Goal: Task Accomplishment & Management: Complete application form

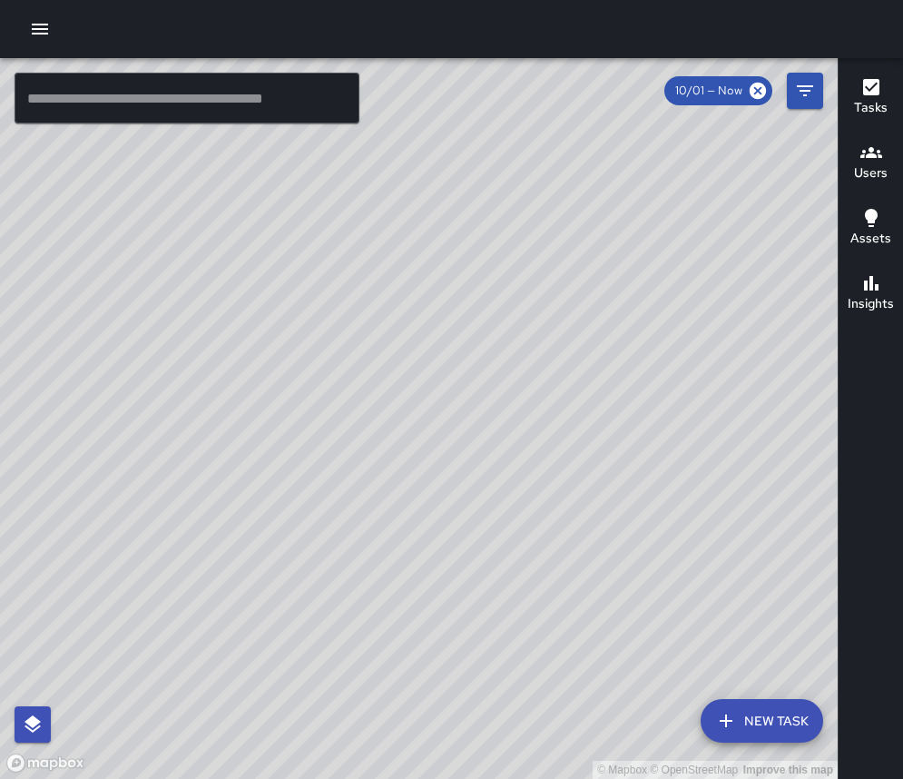
click at [41, 25] on icon "button" at bounding box center [40, 29] width 16 height 11
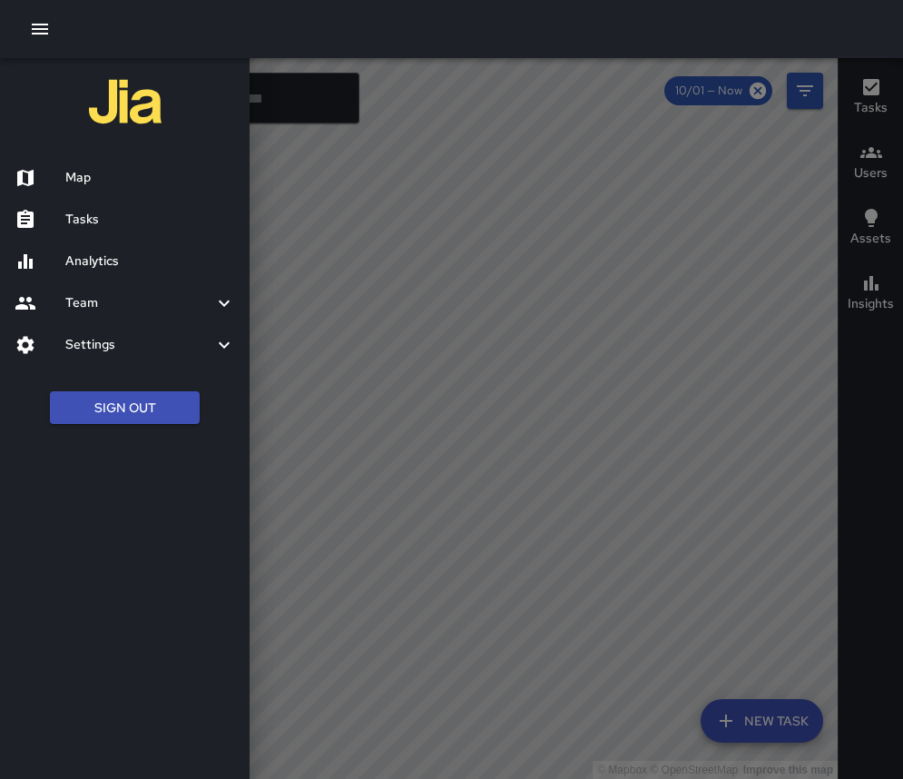
click at [120, 219] on h6 "Tasks" at bounding box center [150, 220] width 170 height 20
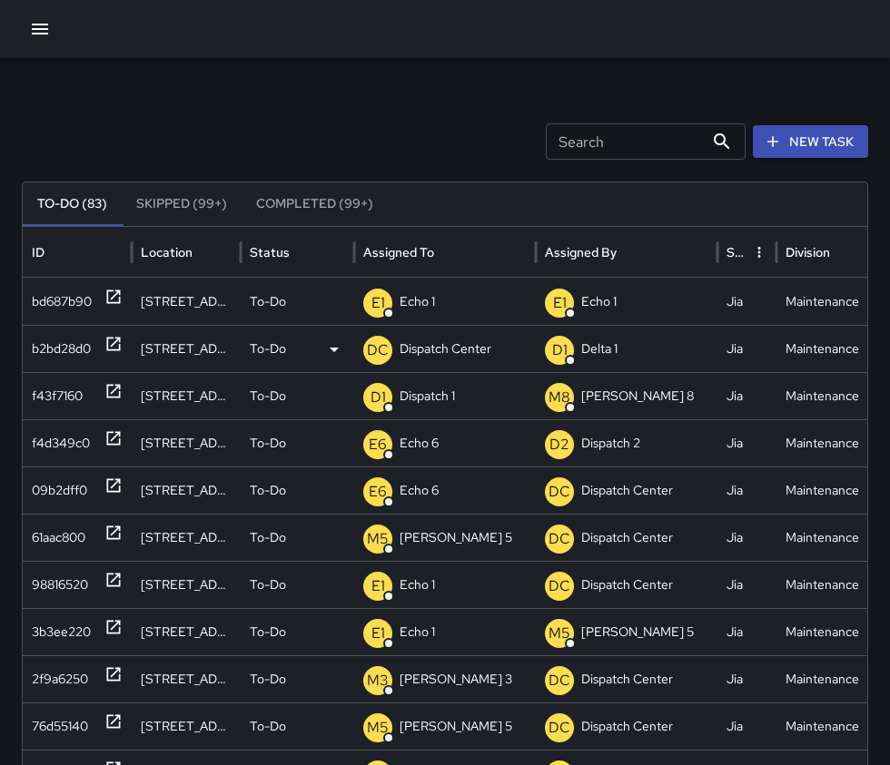
click at [118, 344] on icon at bounding box center [113, 344] width 18 height 18
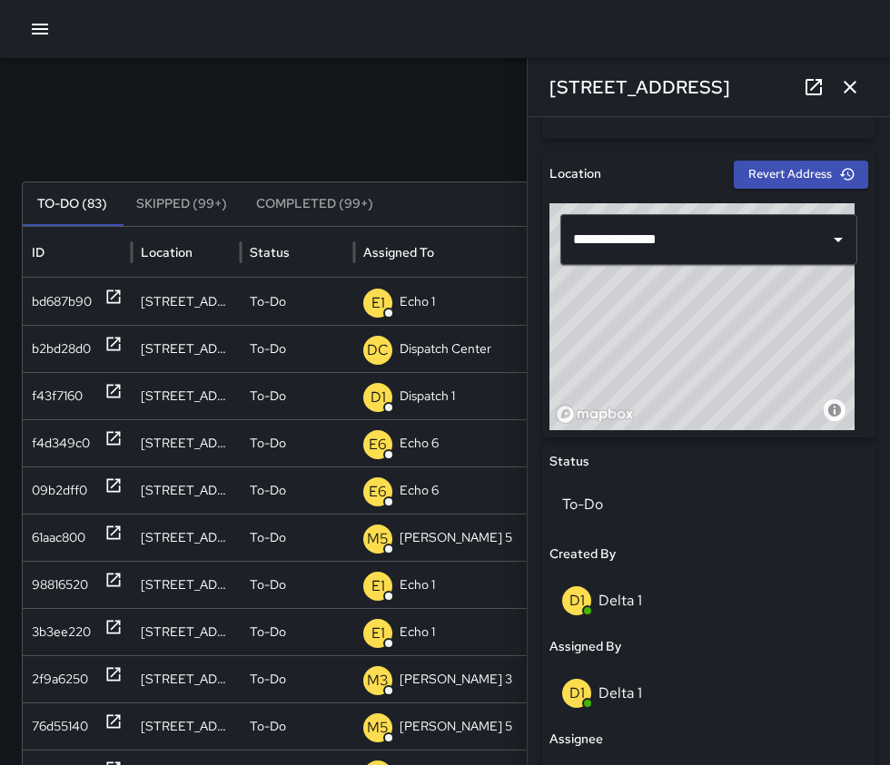
scroll to position [908, 0]
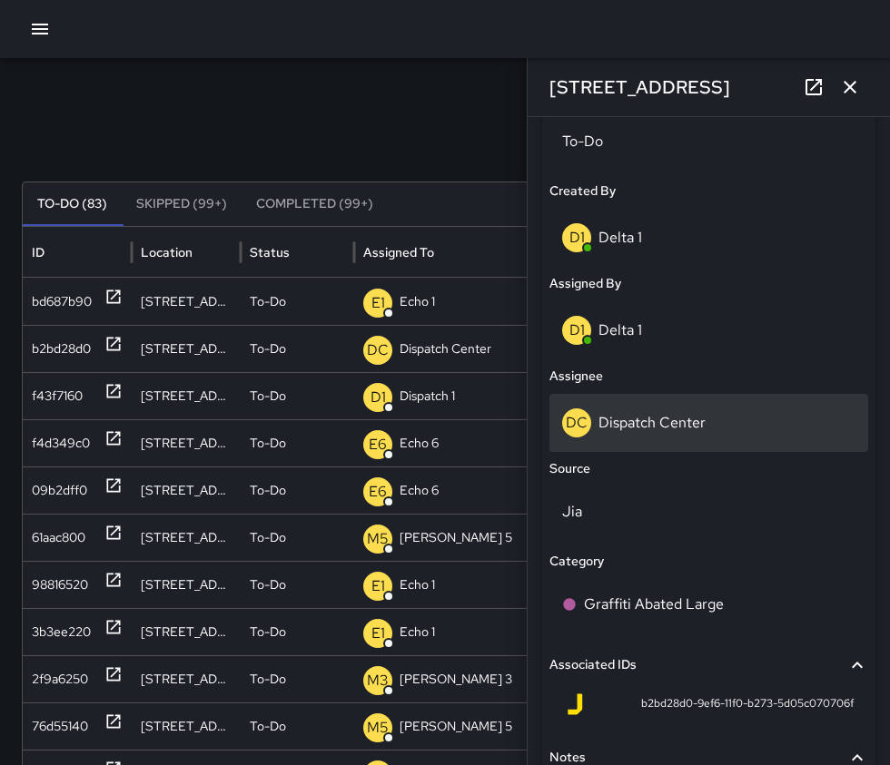
click at [705, 442] on div "DC Dispatch Center" at bounding box center [708, 423] width 319 height 58
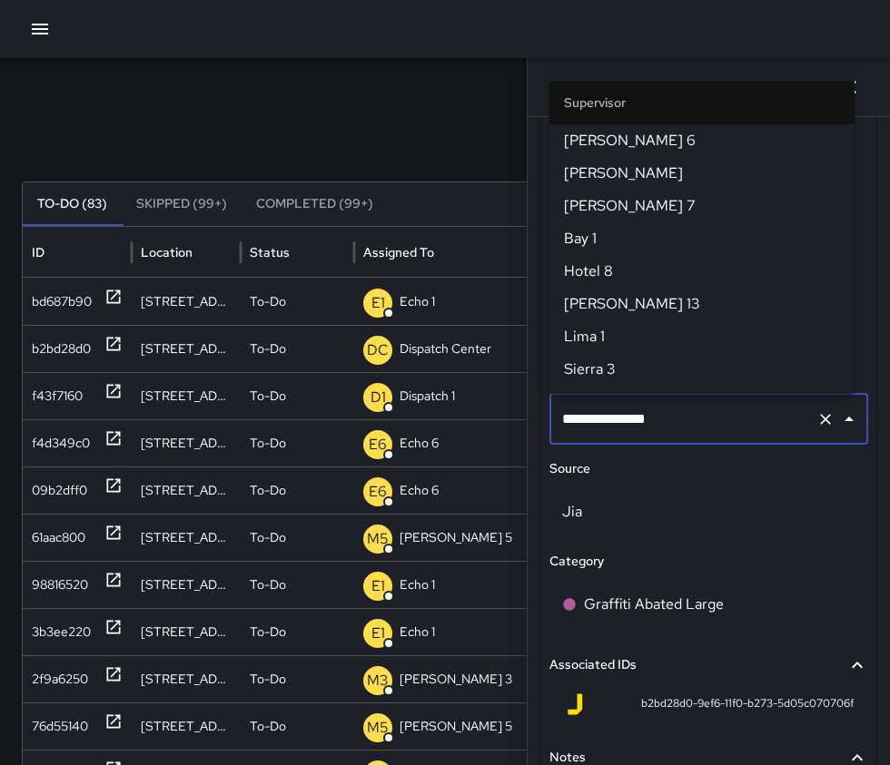
scroll to position [1882, 0]
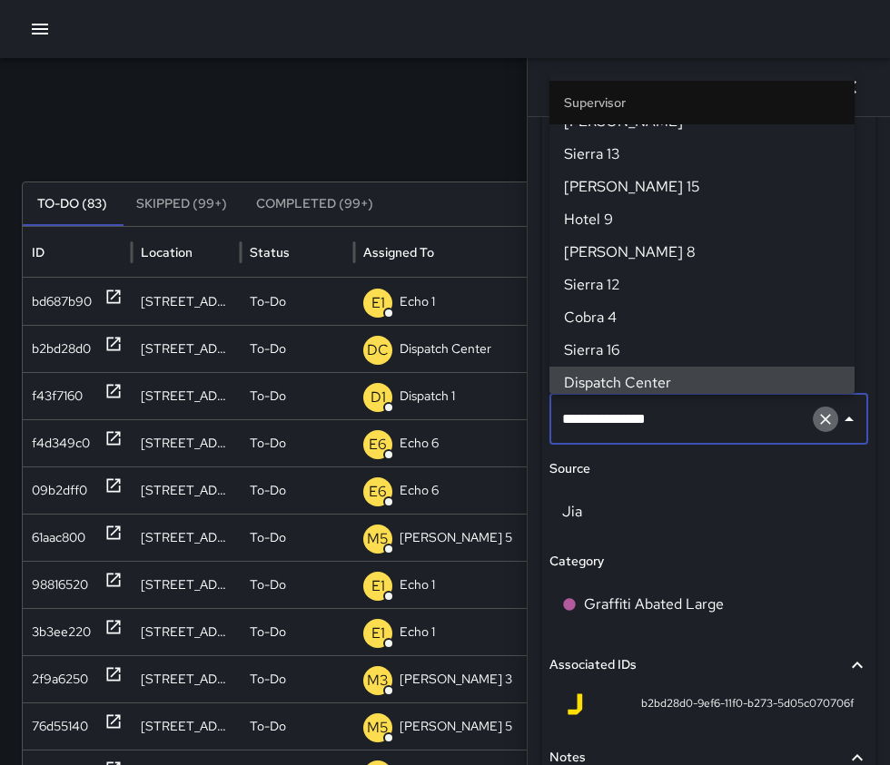
click at [820, 417] on icon "Clear" at bounding box center [825, 419] width 11 height 11
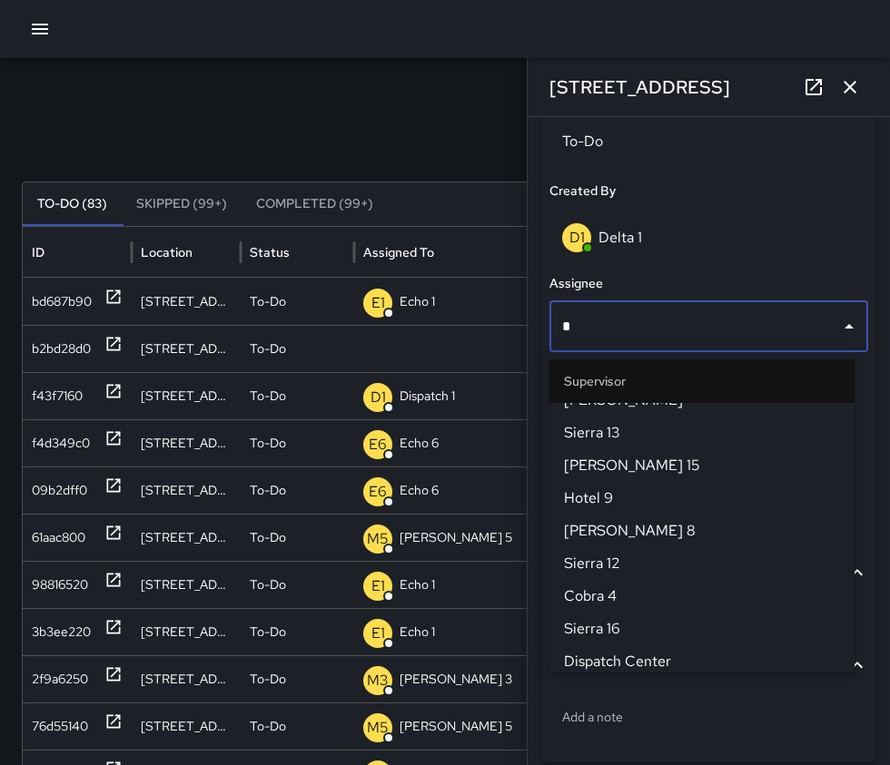
scroll to position [0, 0]
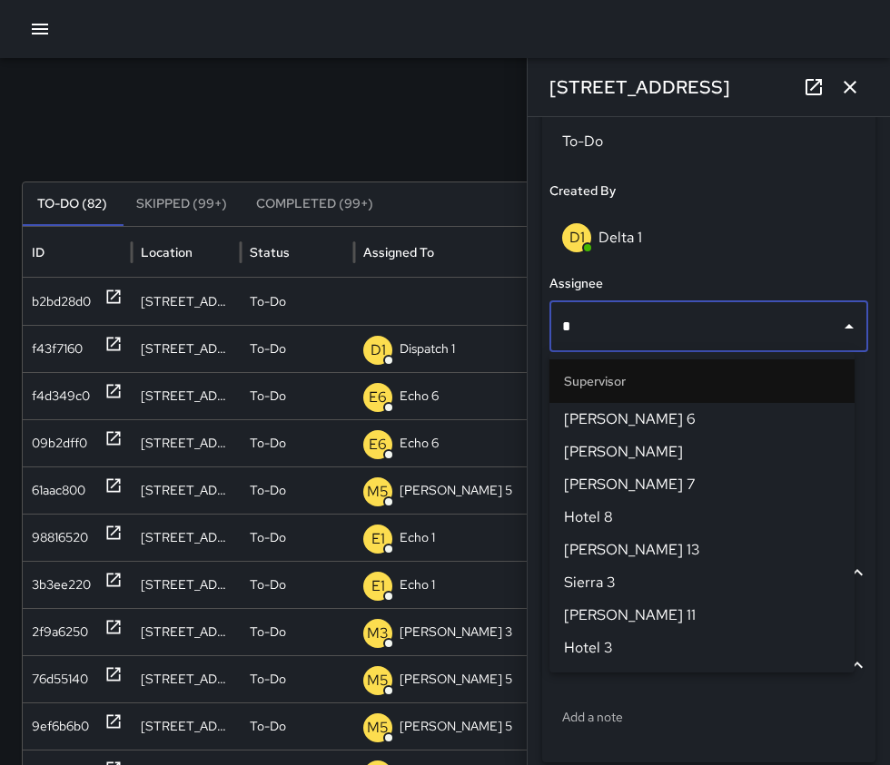
type input "**"
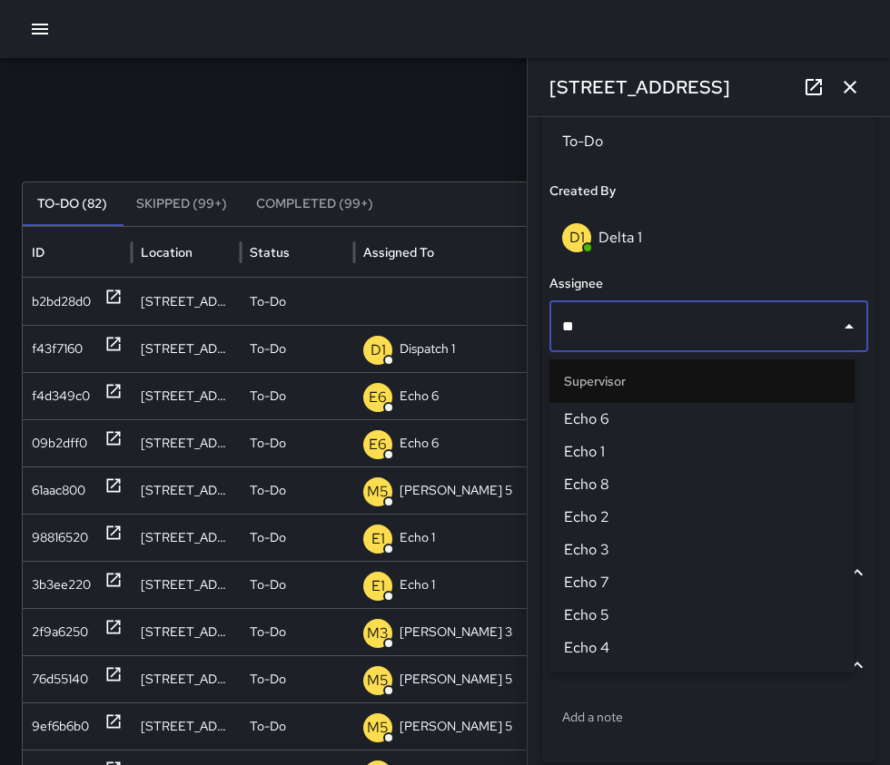
click at [647, 410] on span "Echo 6" at bounding box center [702, 420] width 276 height 22
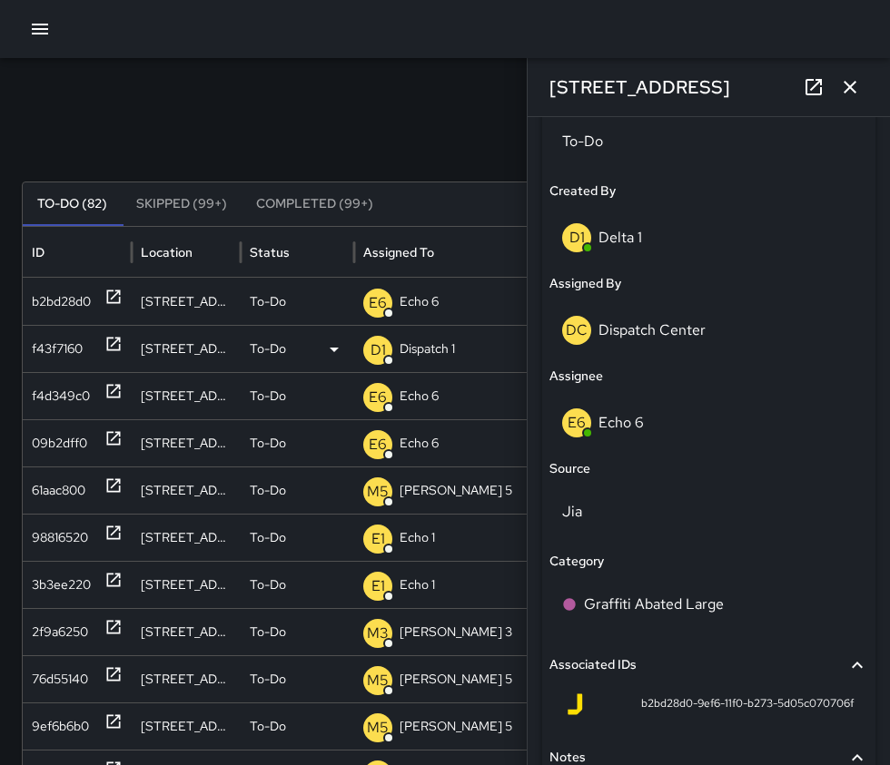
click at [110, 343] on icon at bounding box center [113, 344] width 18 height 18
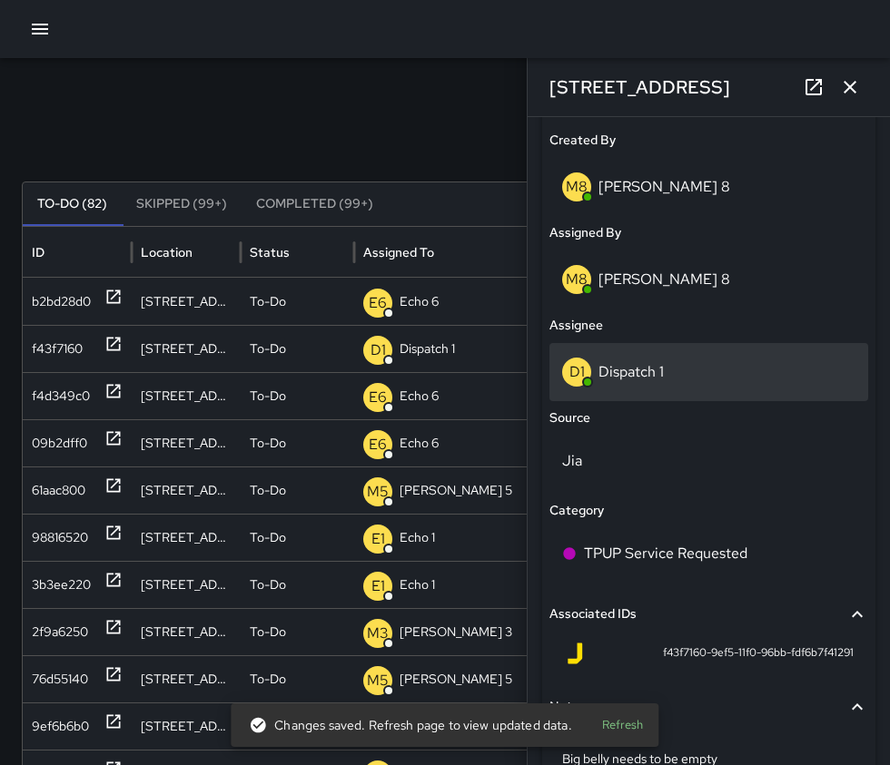
scroll to position [999, 0]
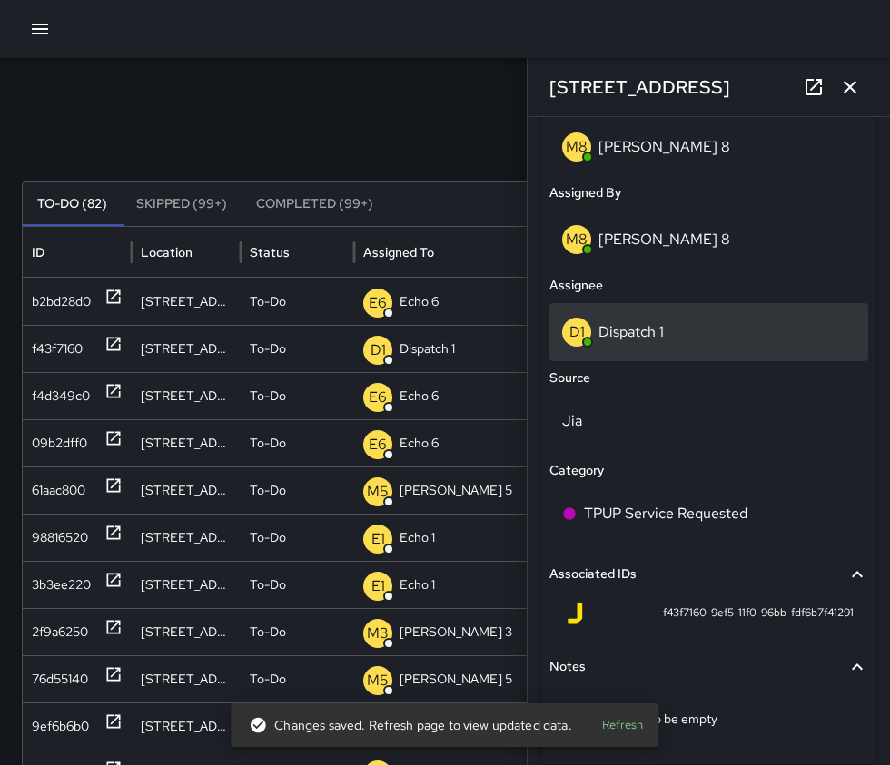
click at [642, 326] on p "Dispatch 1" at bounding box center [630, 331] width 65 height 19
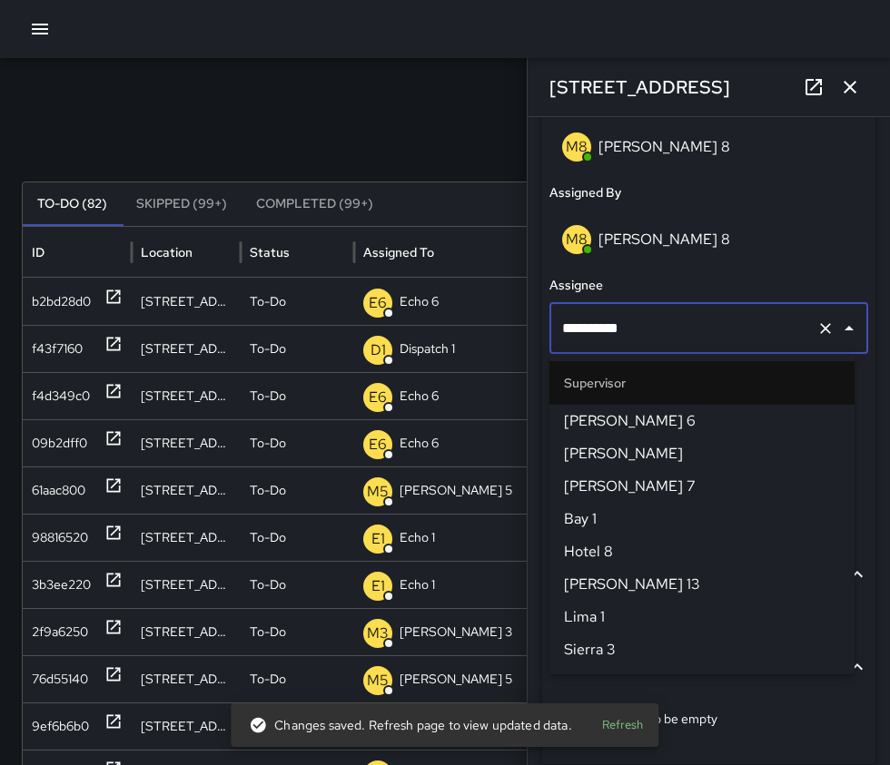
scroll to position [1228, 0]
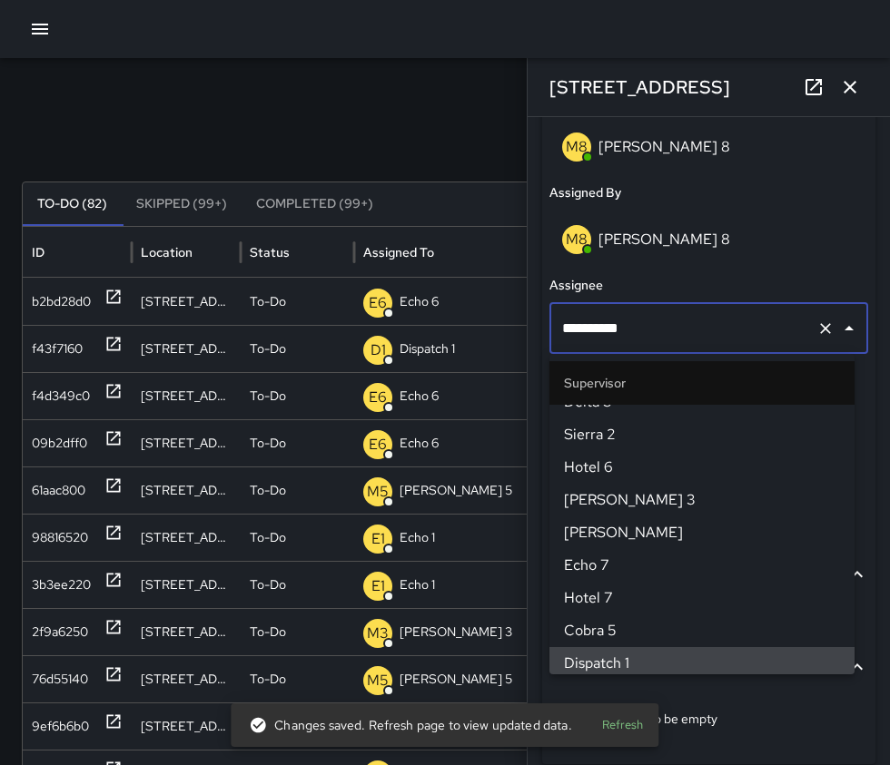
click at [816, 324] on icon "Clear" at bounding box center [825, 329] width 18 height 18
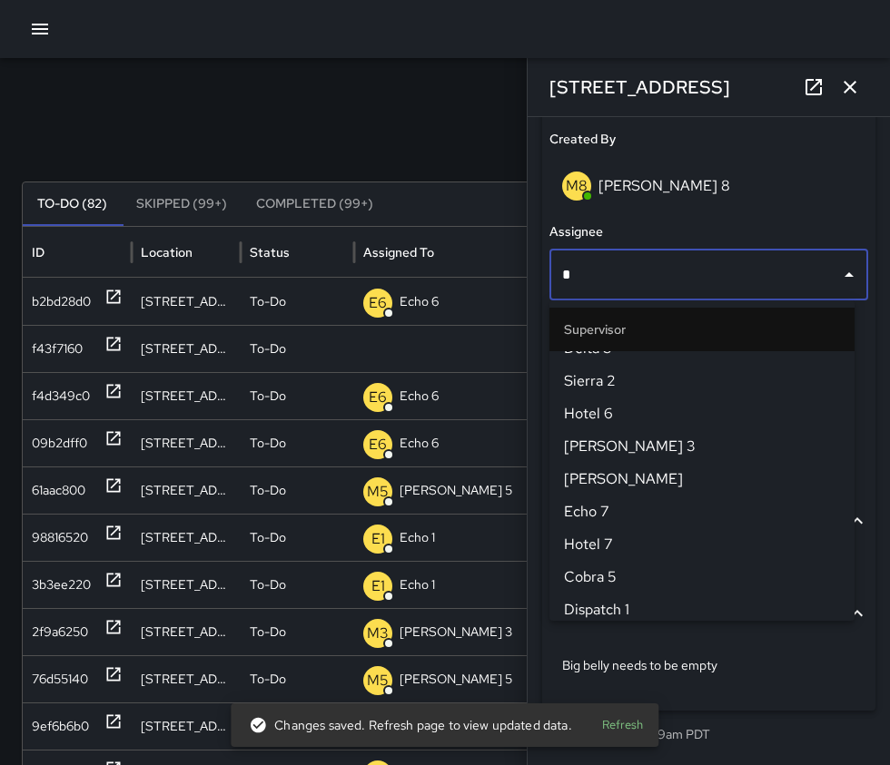
scroll to position [0, 0]
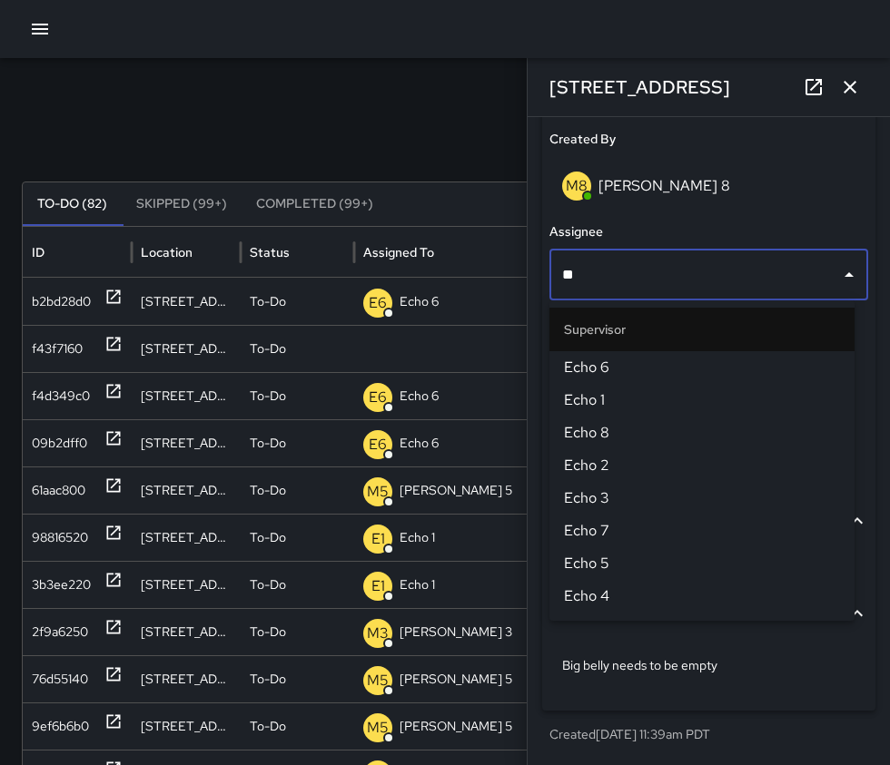
type input "***"
click at [686, 405] on span "Echo 1" at bounding box center [702, 400] width 276 height 22
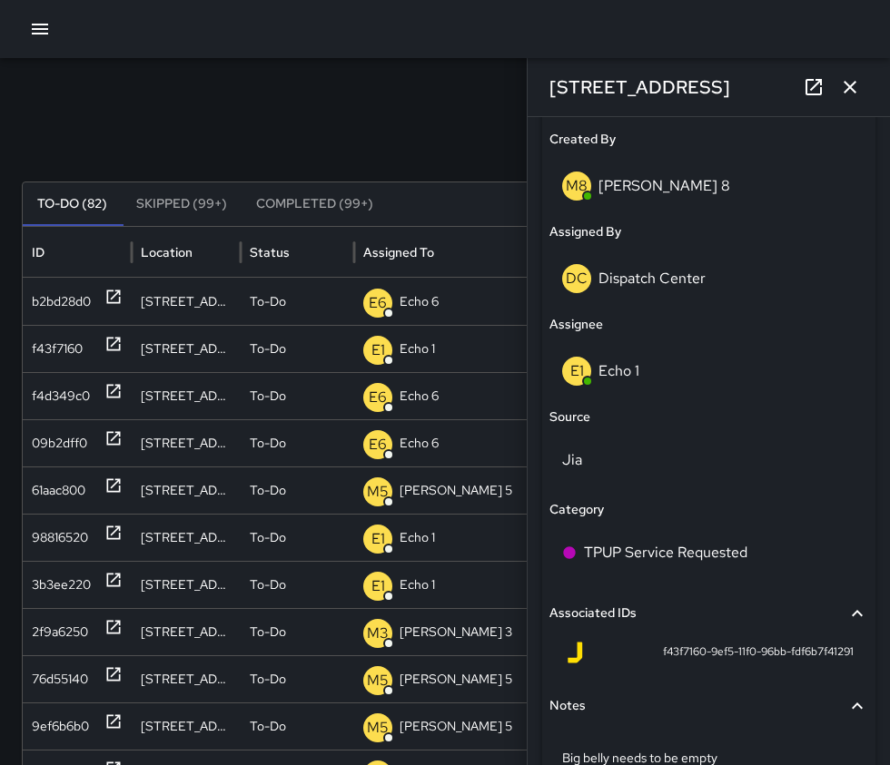
click at [846, 80] on icon "button" at bounding box center [850, 87] width 22 height 22
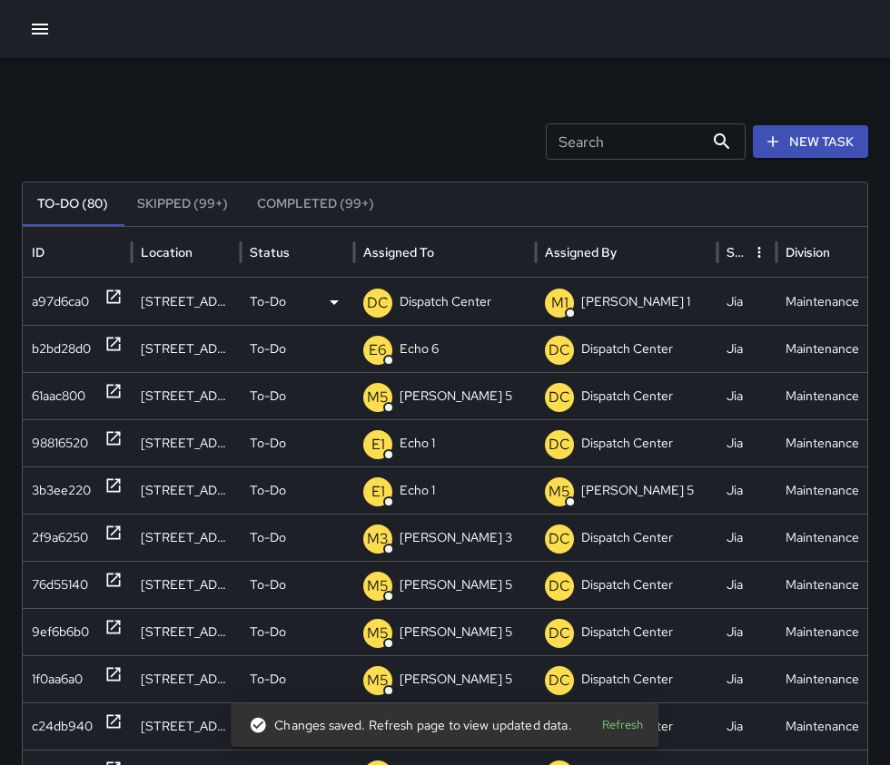
click at [113, 290] on icon at bounding box center [113, 297] width 18 height 18
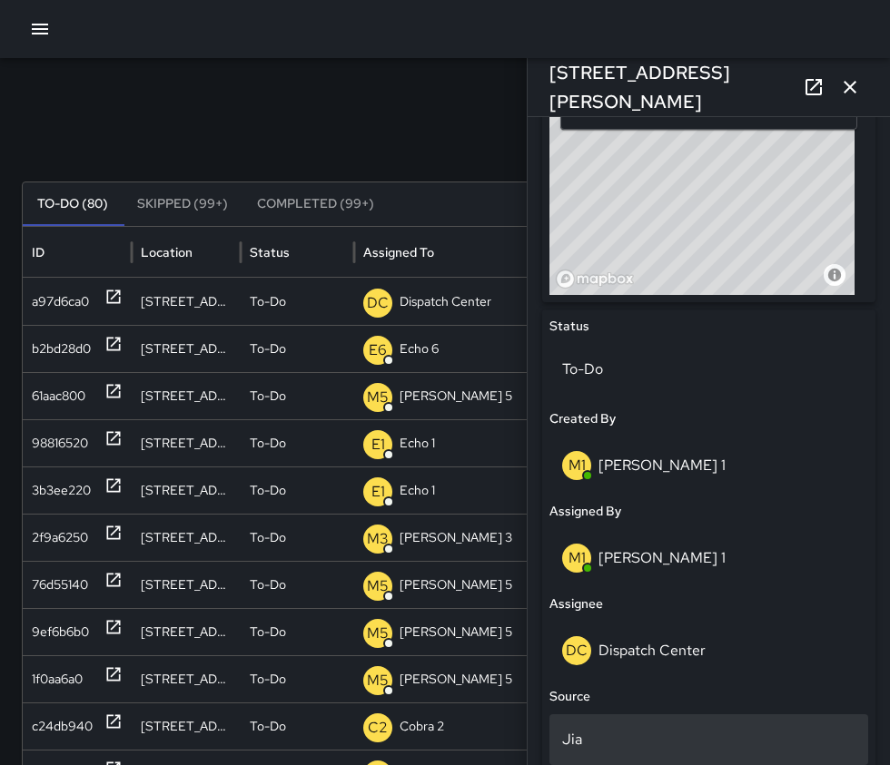
scroll to position [726, 0]
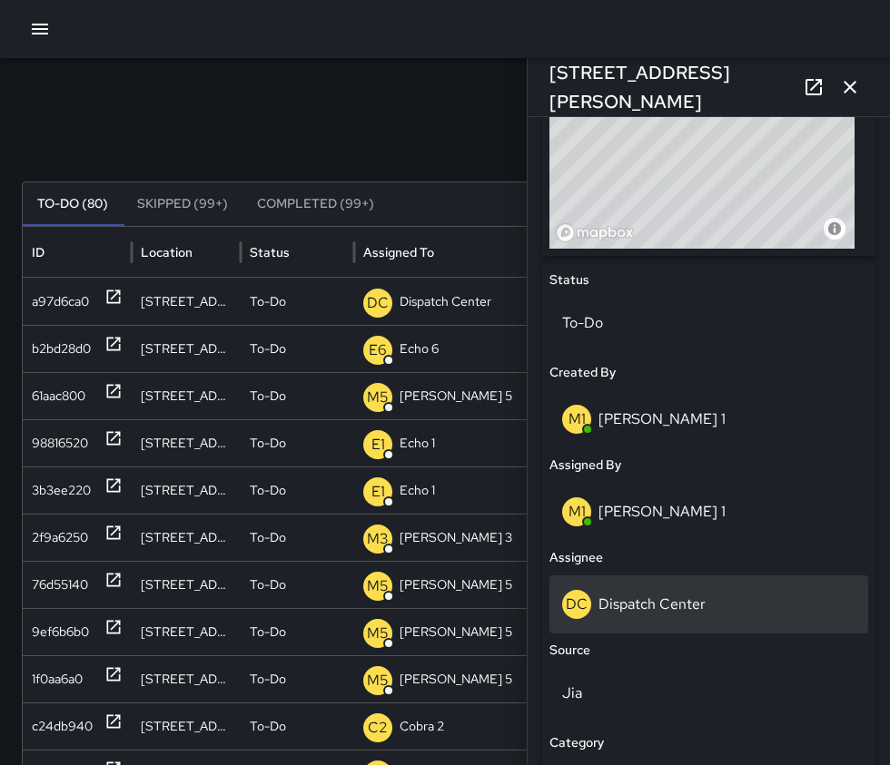
click at [722, 611] on div "DC Dispatch Center" at bounding box center [708, 604] width 293 height 29
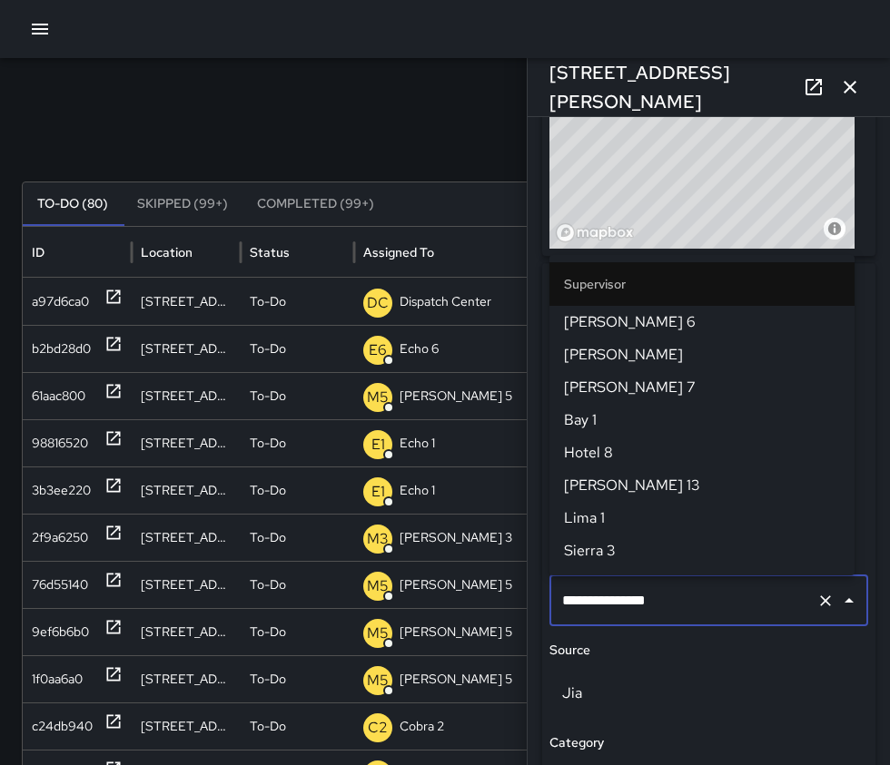
scroll to position [1882, 0]
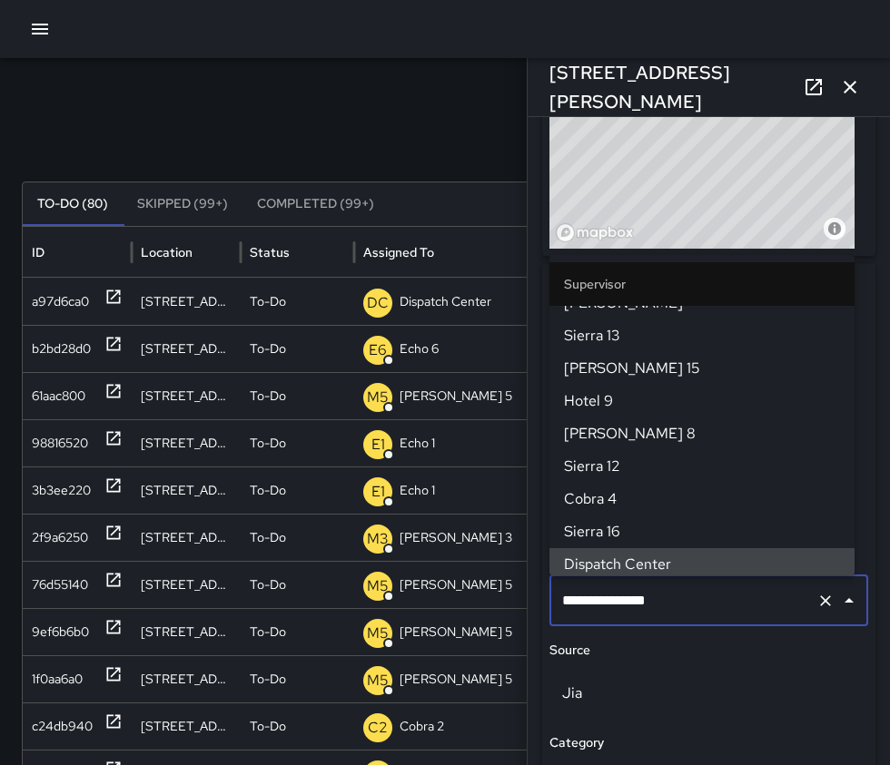
click at [816, 604] on icon "Clear" at bounding box center [825, 601] width 18 height 18
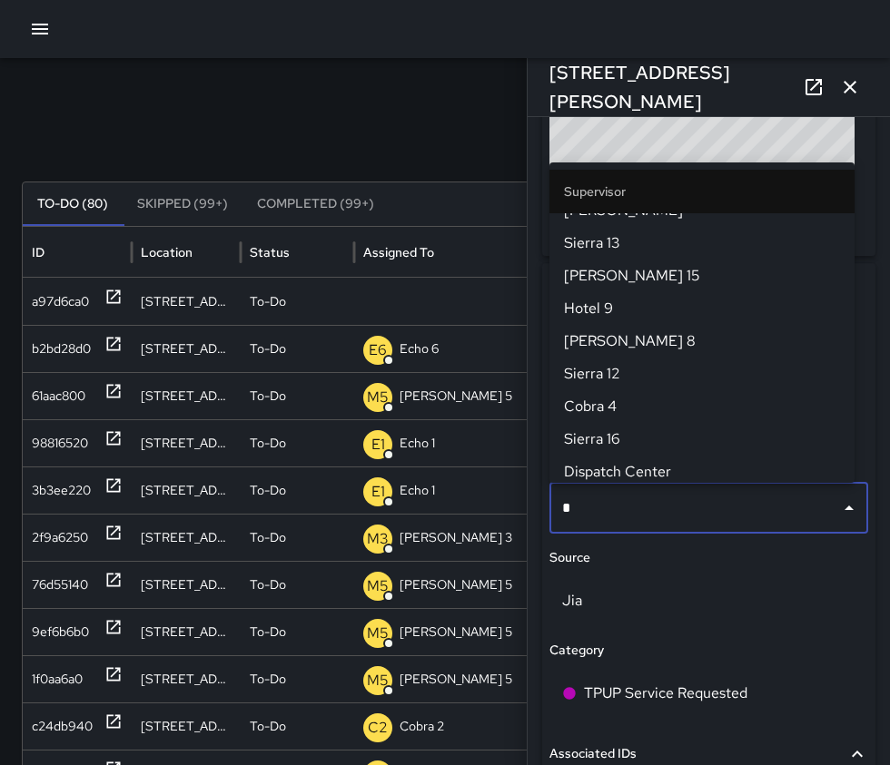
scroll to position [0, 0]
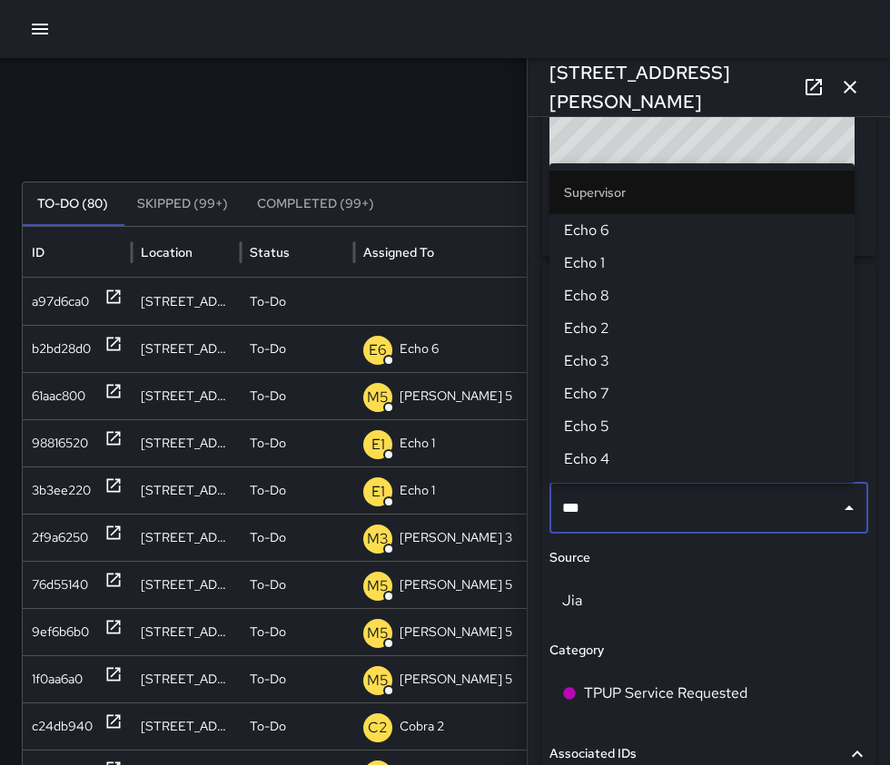
type input "****"
click at [613, 255] on span "Echo 1" at bounding box center [702, 263] width 276 height 22
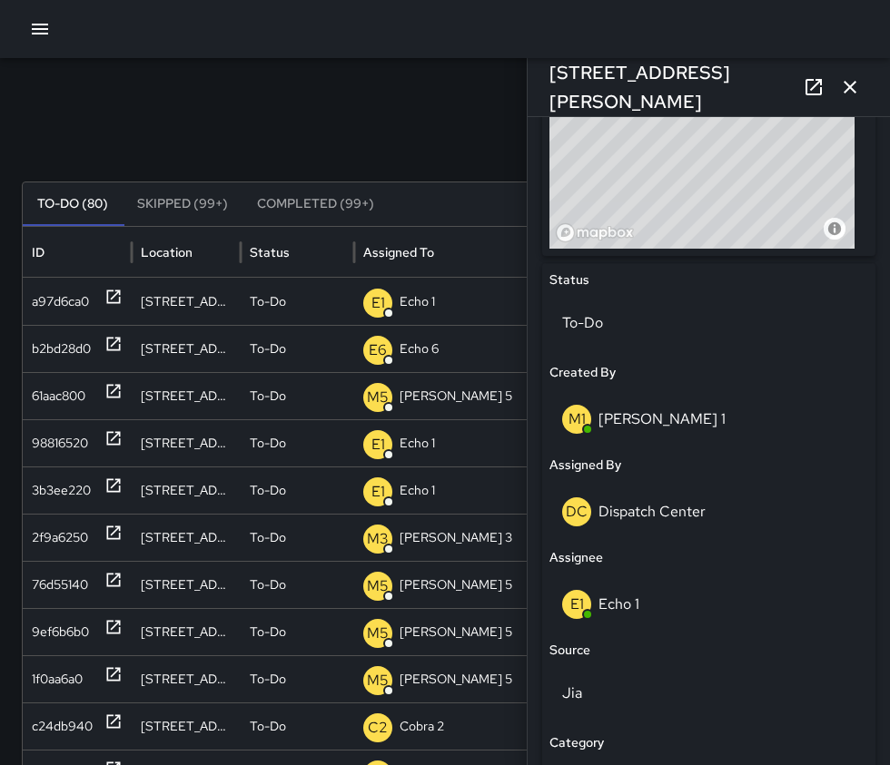
click at [853, 88] on icon "button" at bounding box center [850, 87] width 22 height 22
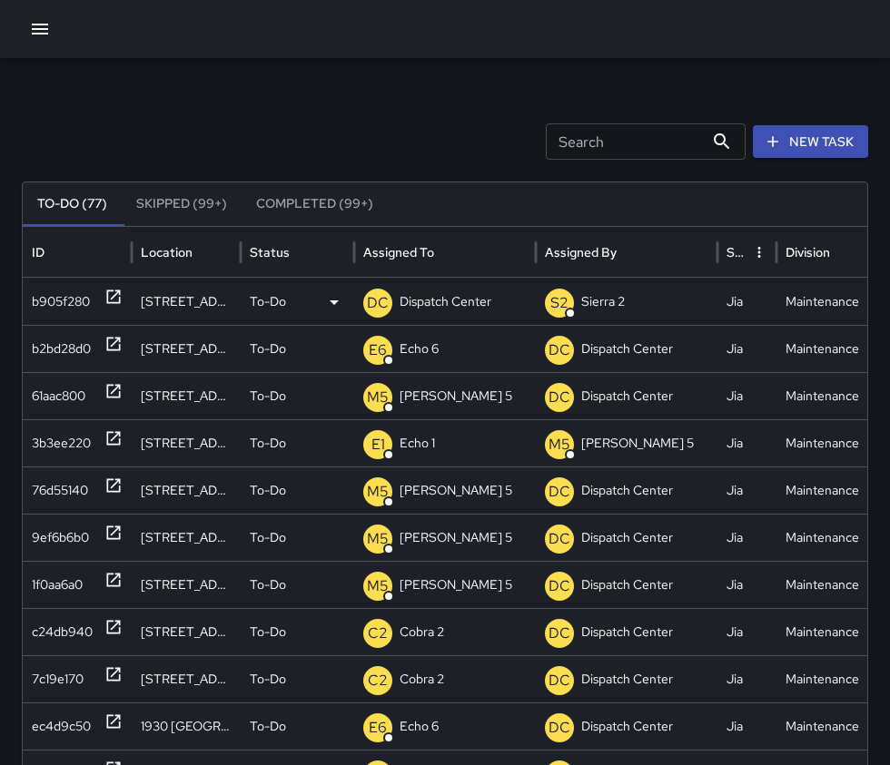
click at [111, 289] on icon at bounding box center [113, 297] width 18 height 18
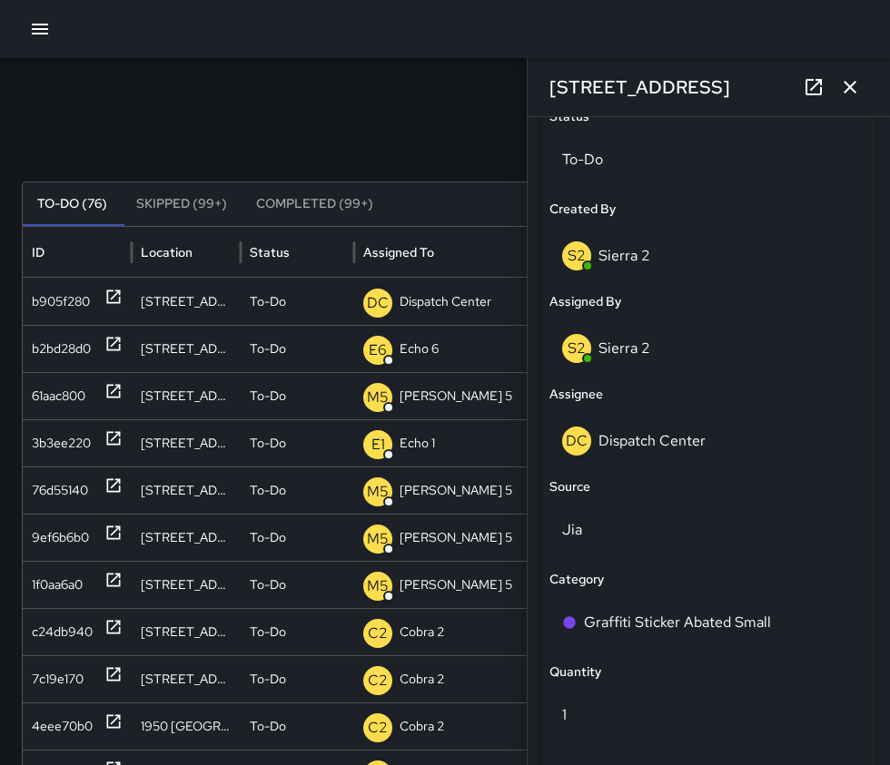
scroll to position [963, 0]
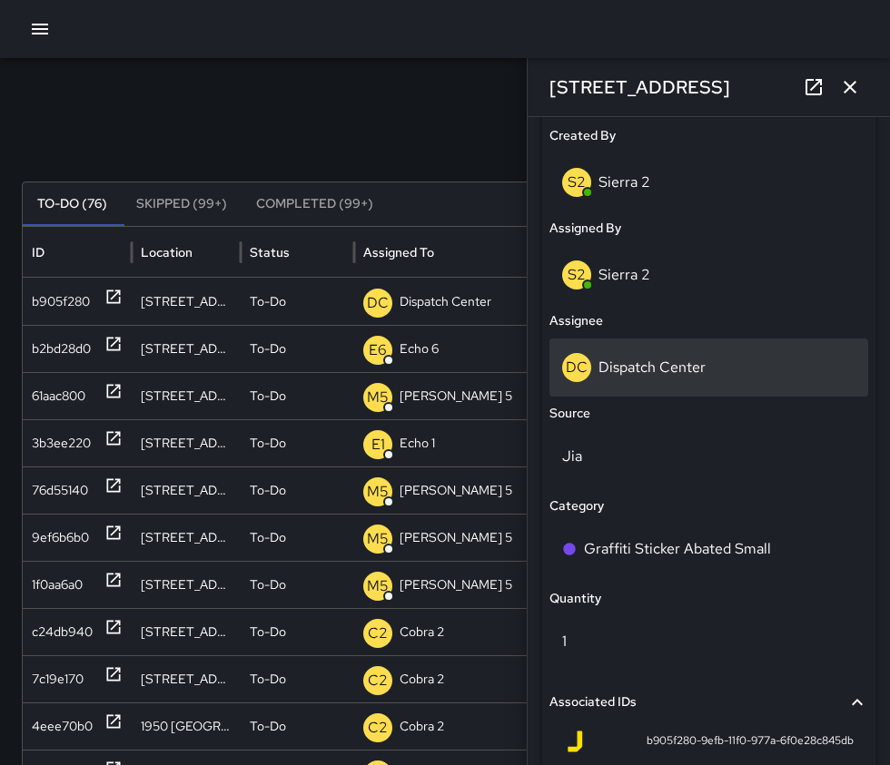
click at [665, 385] on div "DC Dispatch Center" at bounding box center [708, 368] width 319 height 58
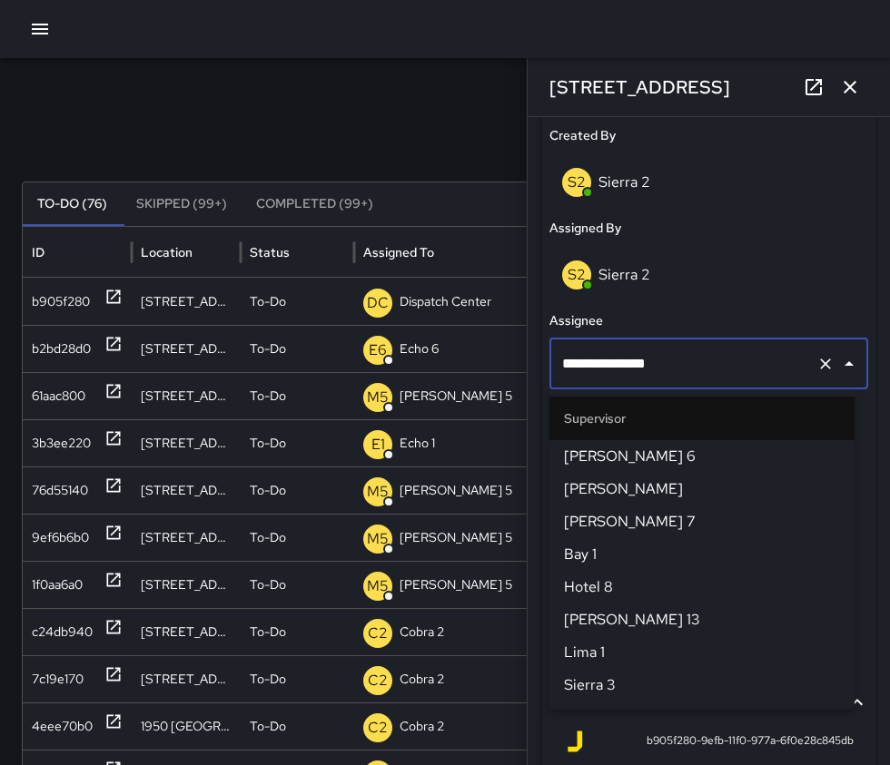
scroll to position [1882, 0]
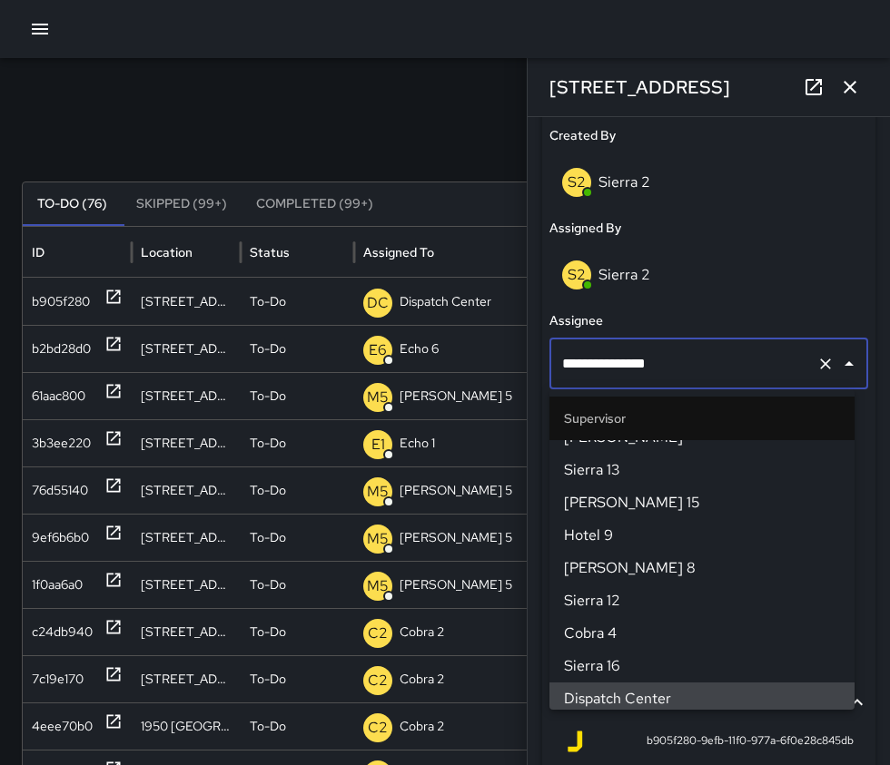
click at [816, 368] on icon "Clear" at bounding box center [825, 364] width 18 height 18
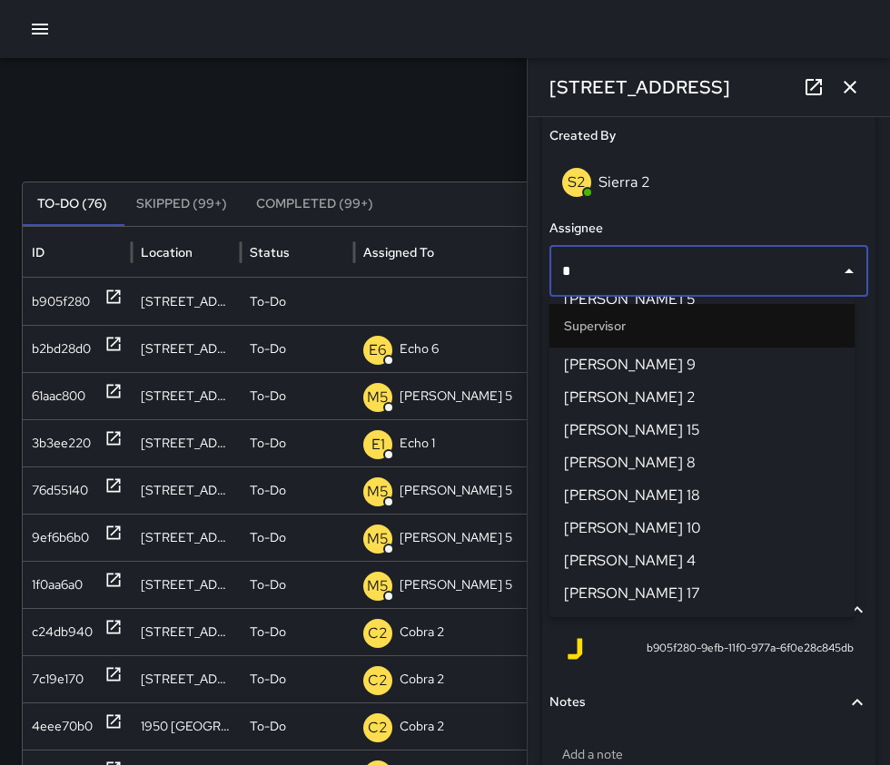
scroll to position [0, 0]
type input "******"
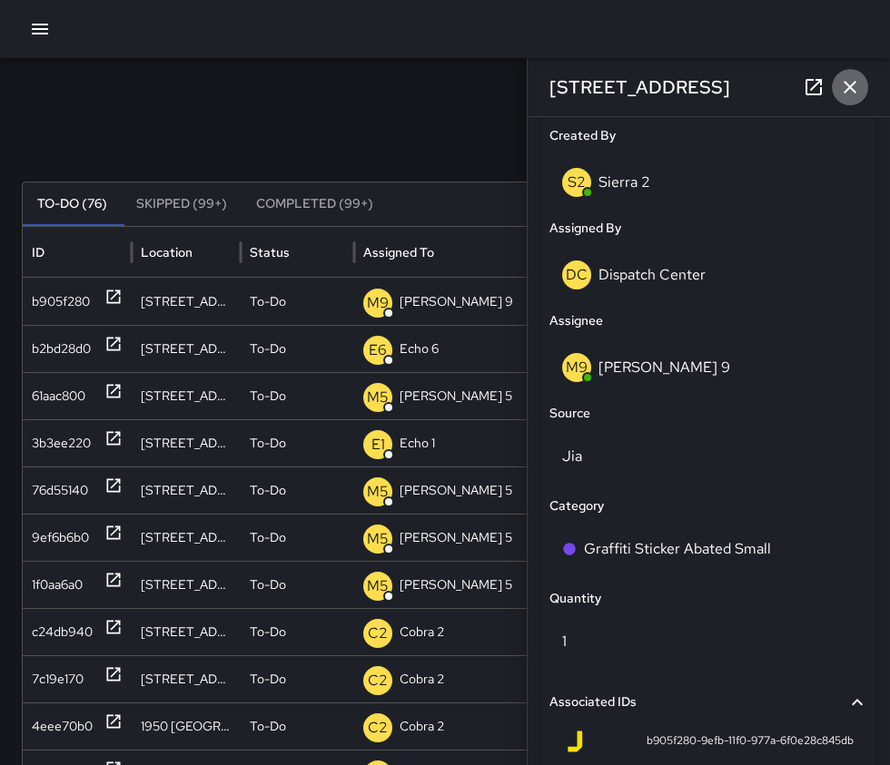
drag, startPoint x: 798, startPoint y: 368, endPoint x: 863, endPoint y: 86, distance: 288.9
click at [865, 86] on button "button" at bounding box center [850, 87] width 36 height 36
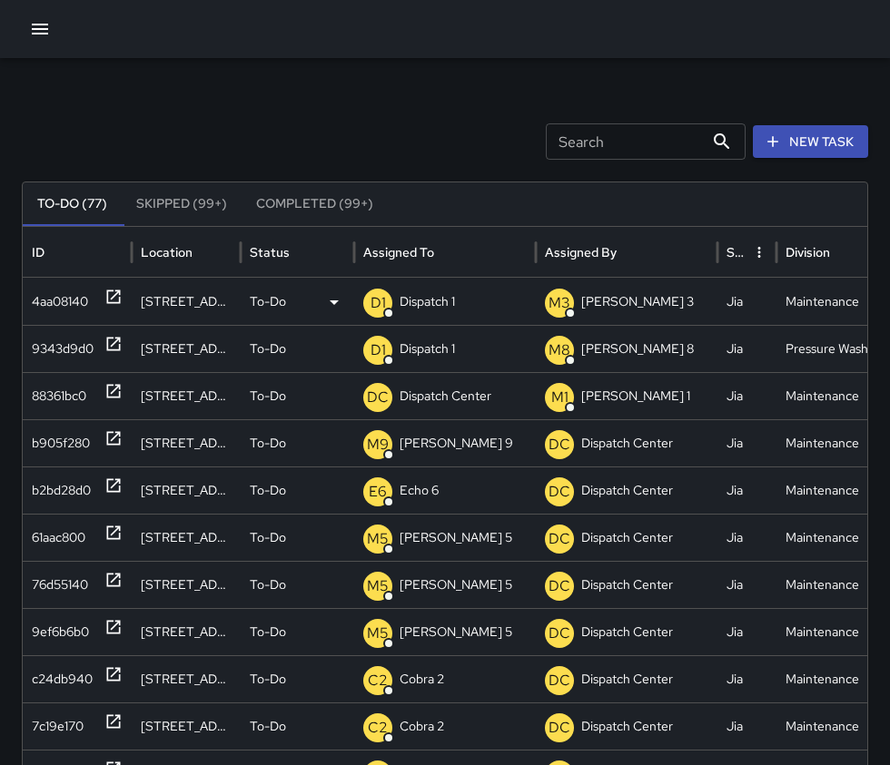
click at [113, 286] on div at bounding box center [113, 302] width 18 height 46
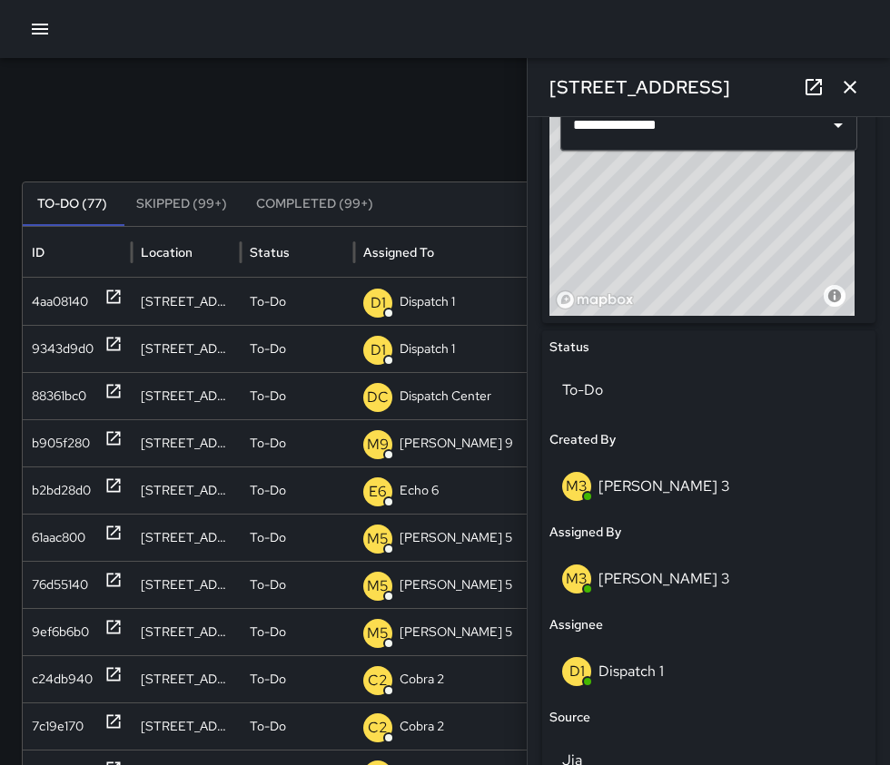
scroll to position [726, 0]
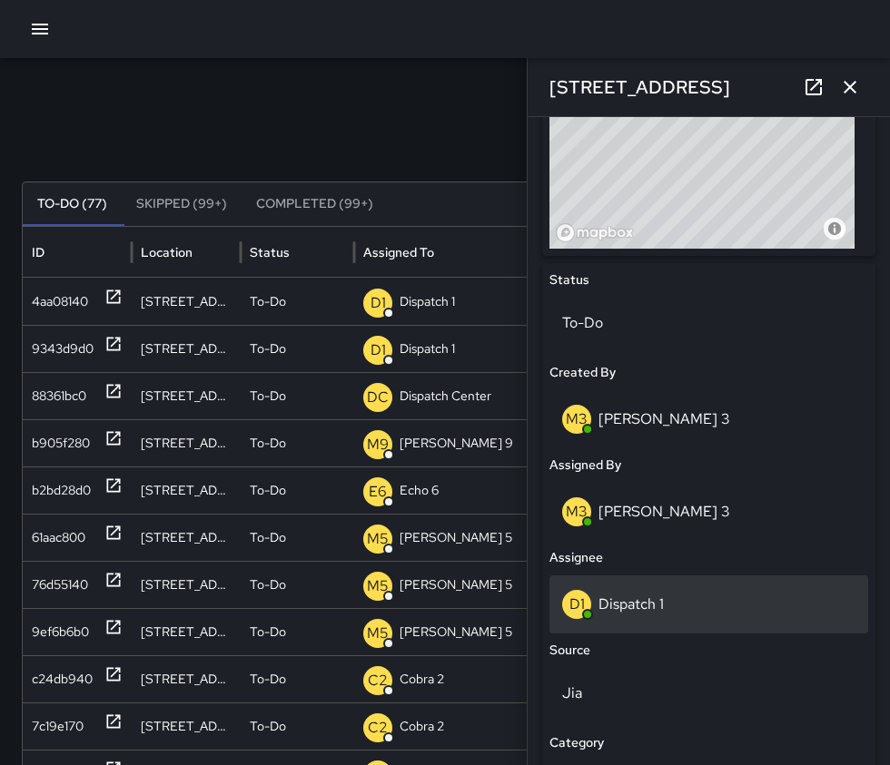
click at [695, 593] on div "D1 Dispatch 1" at bounding box center [708, 604] width 293 height 29
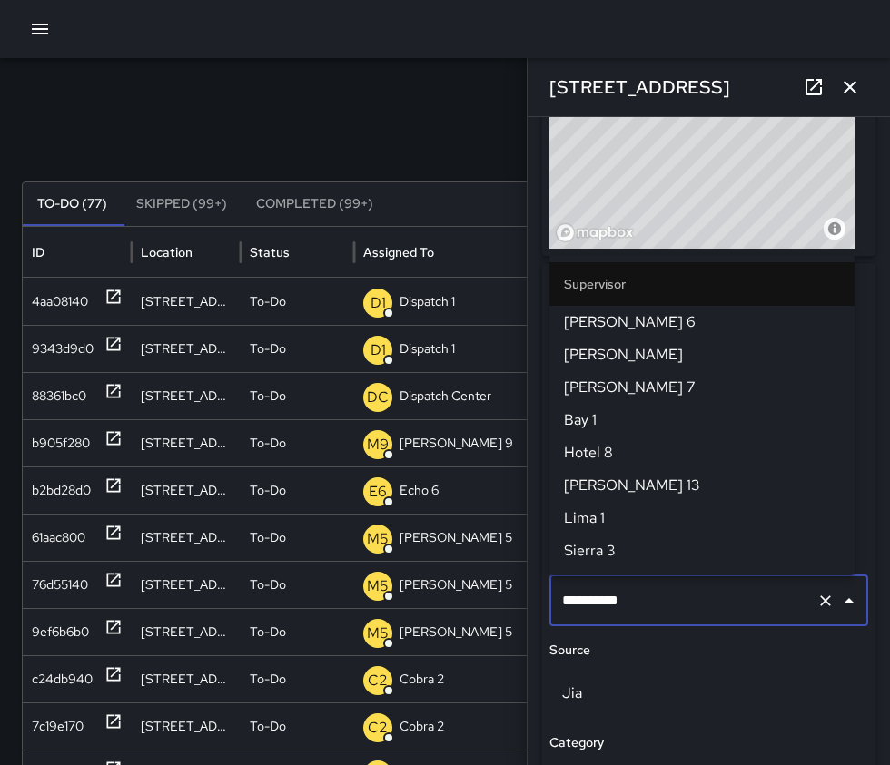
scroll to position [1228, 0]
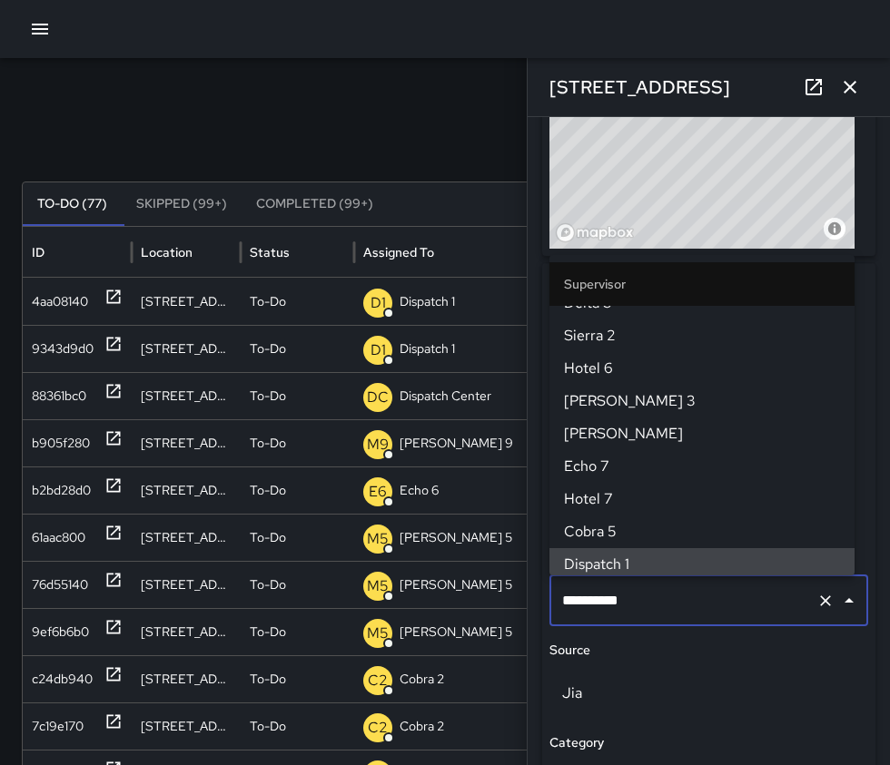
click at [816, 608] on icon "Clear" at bounding box center [825, 601] width 18 height 18
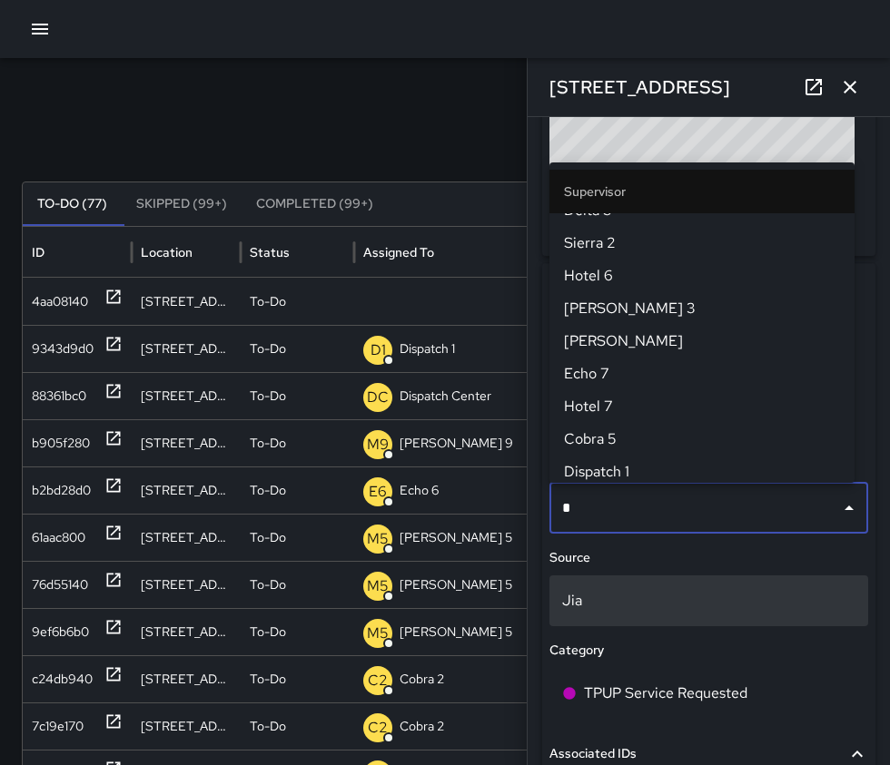
scroll to position [0, 0]
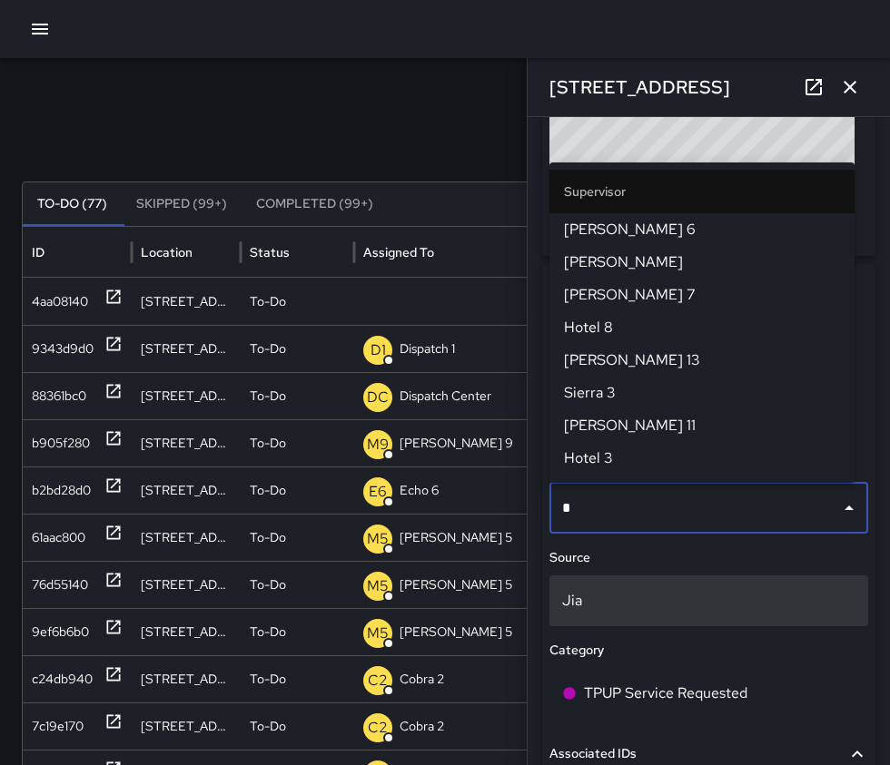
type input "**"
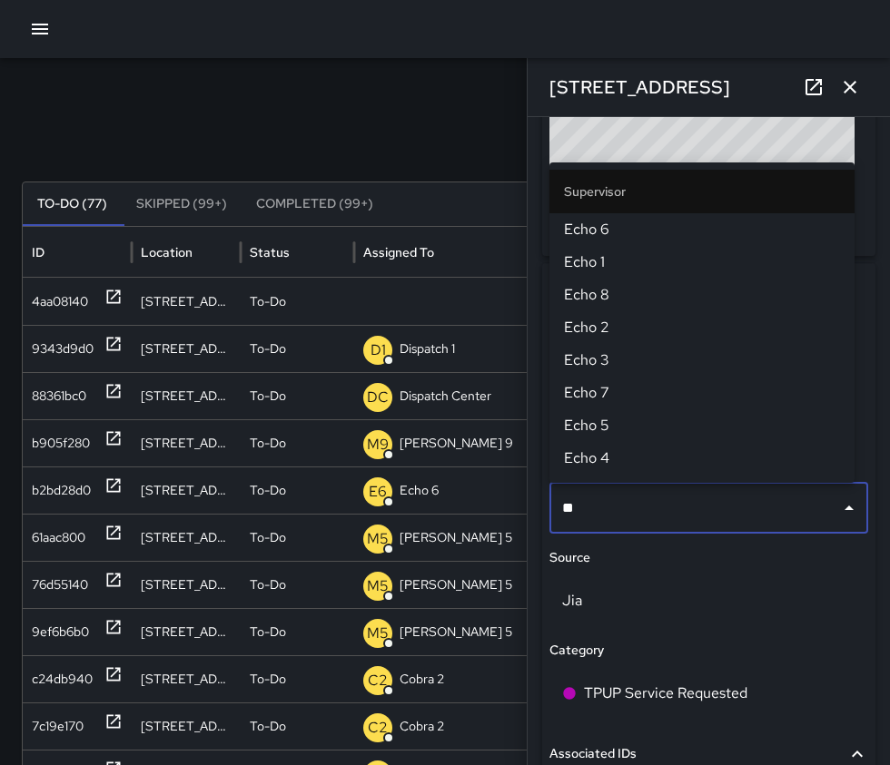
click at [612, 263] on span "Echo 1" at bounding box center [702, 262] width 276 height 22
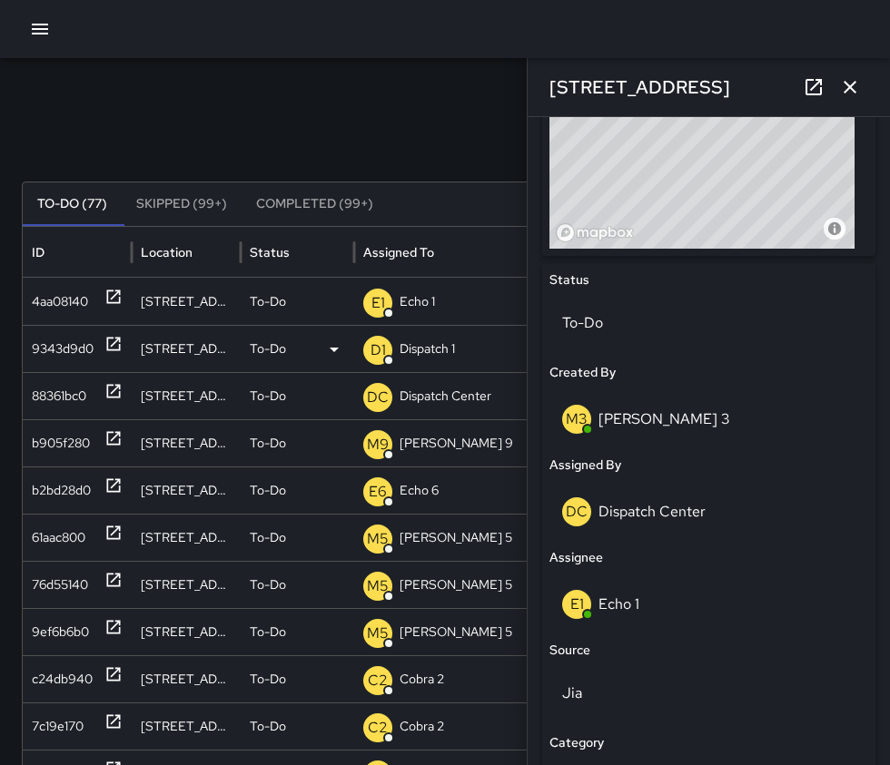
click at [123, 344] on div "9343d9d0" at bounding box center [77, 348] width 109 height 47
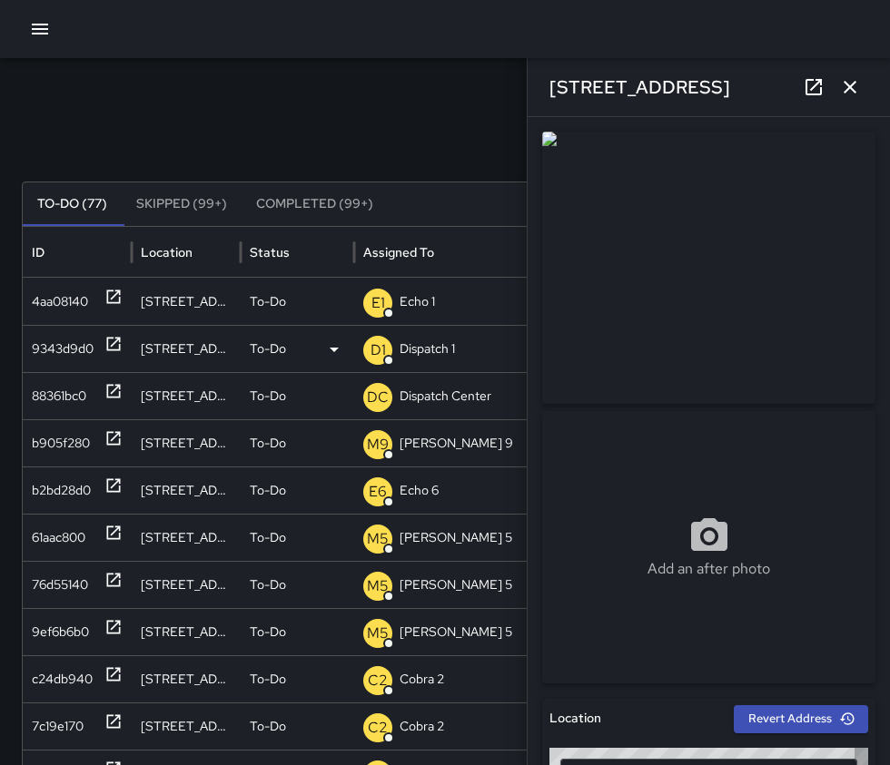
type input "**********"
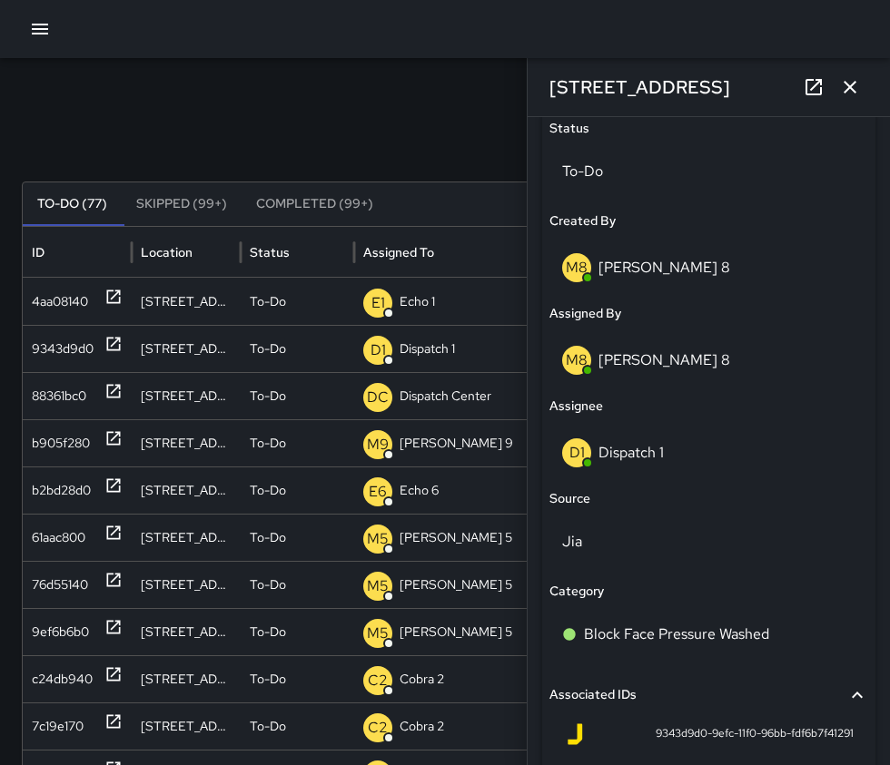
scroll to position [908, 0]
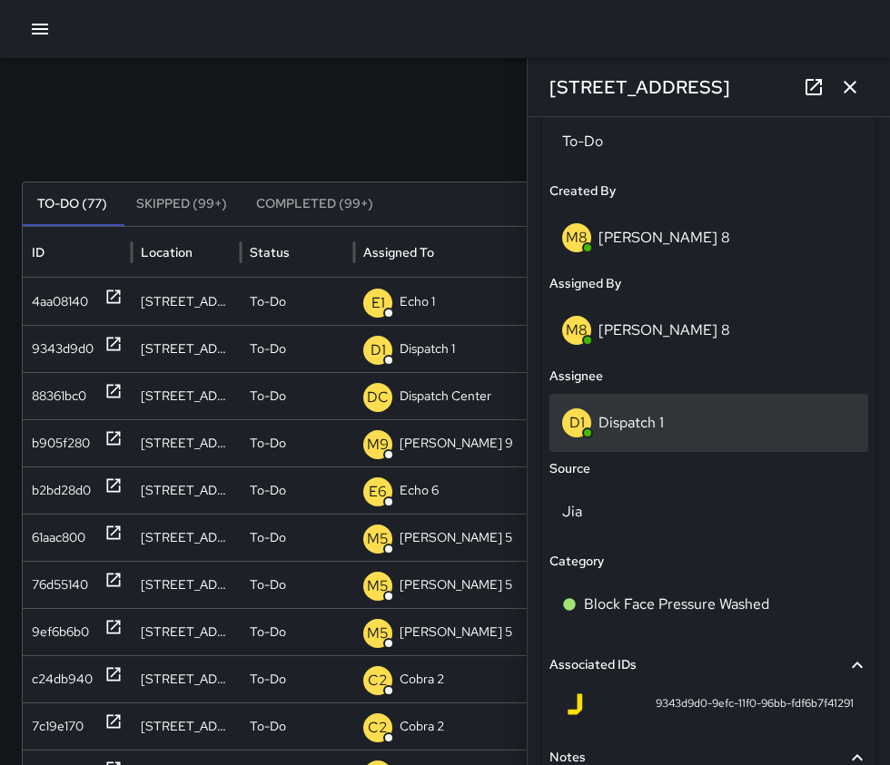
click at [694, 427] on div "D1 Dispatch 1" at bounding box center [708, 423] width 293 height 29
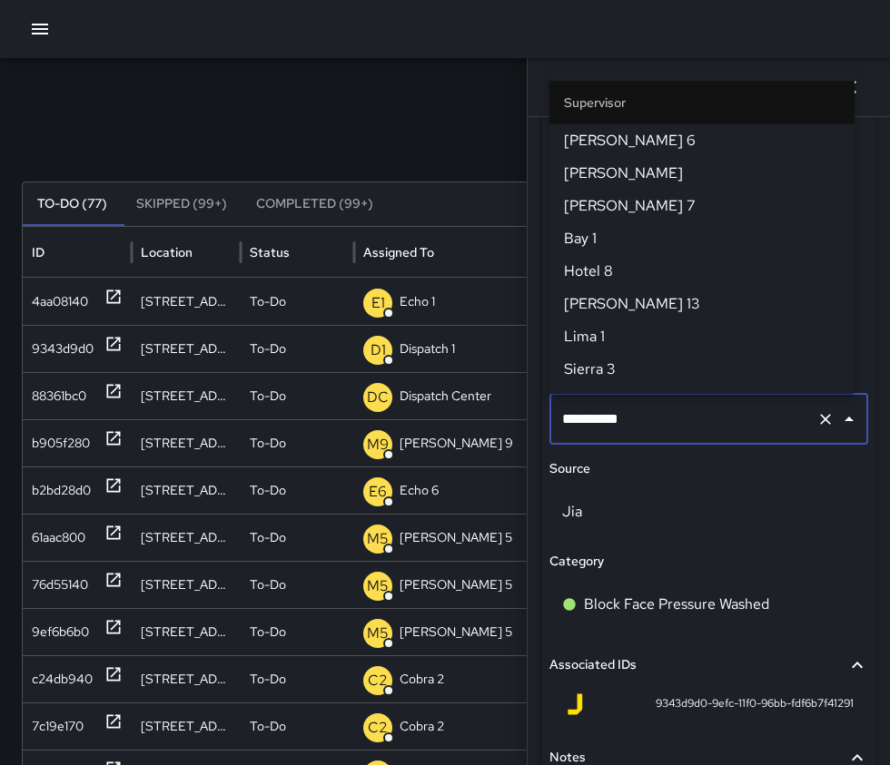
scroll to position [1228, 0]
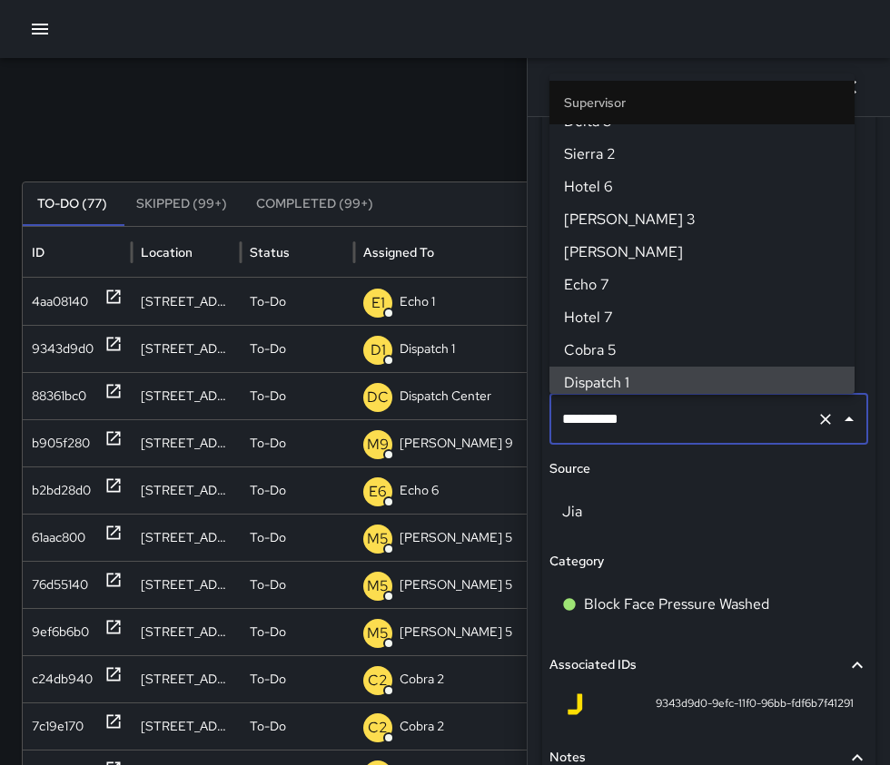
click at [797, 419] on div "**********" at bounding box center [708, 419] width 319 height 51
click at [816, 416] on icon "Clear" at bounding box center [825, 419] width 18 height 18
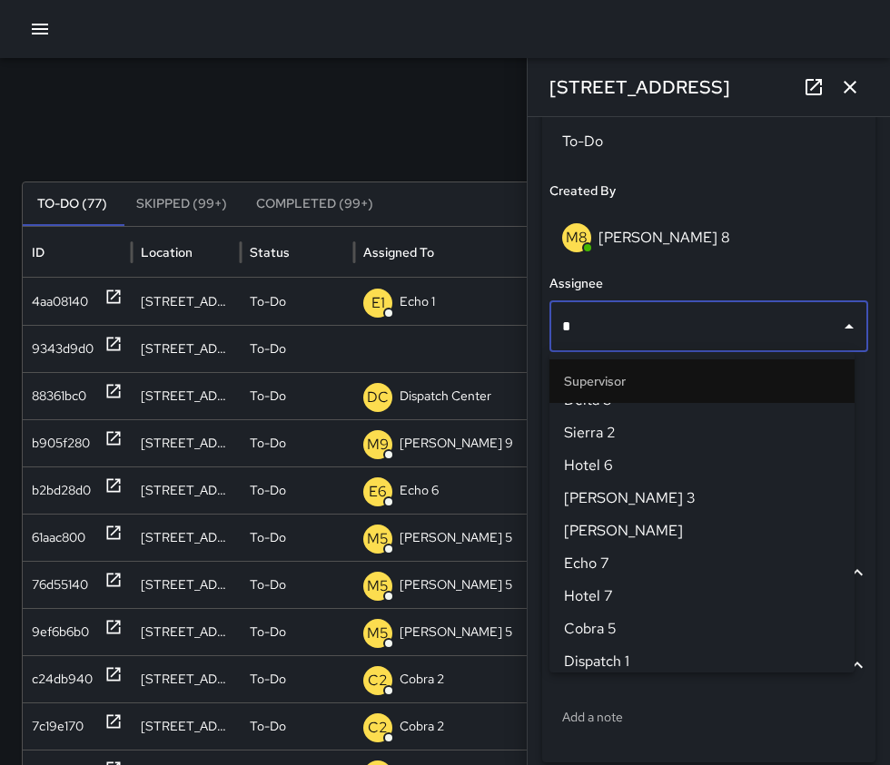
scroll to position [0, 0]
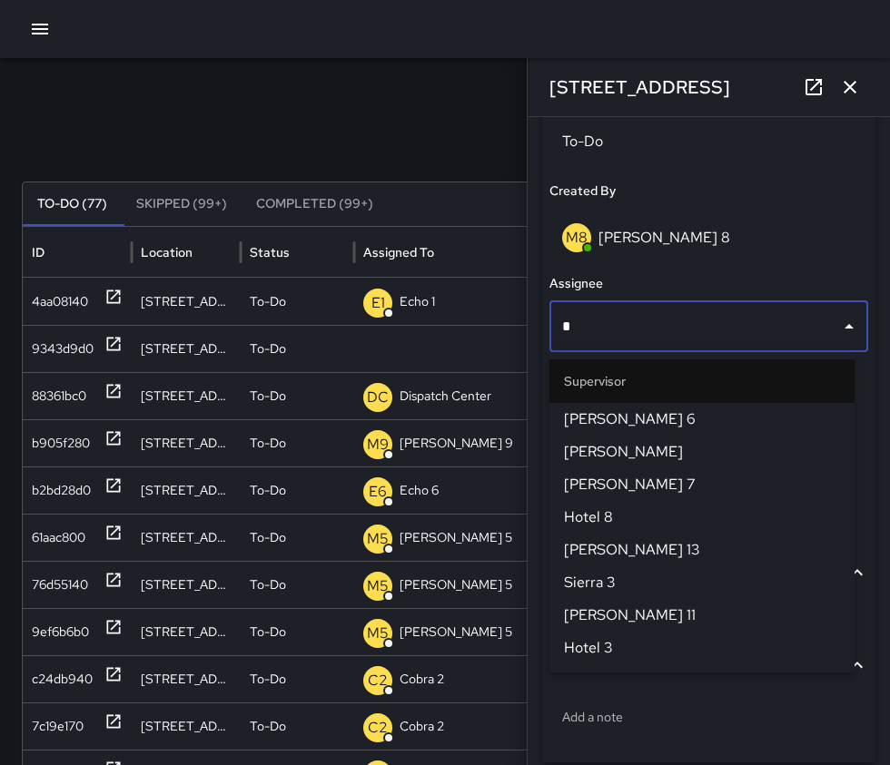
type input "**"
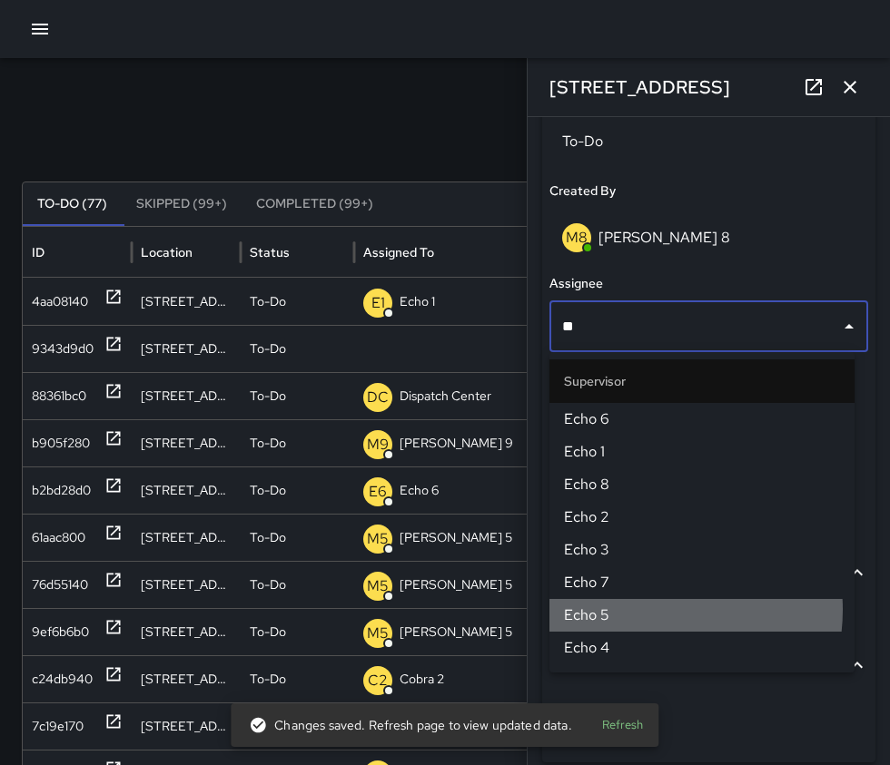
click at [644, 610] on span "Echo 5" at bounding box center [702, 616] width 276 height 22
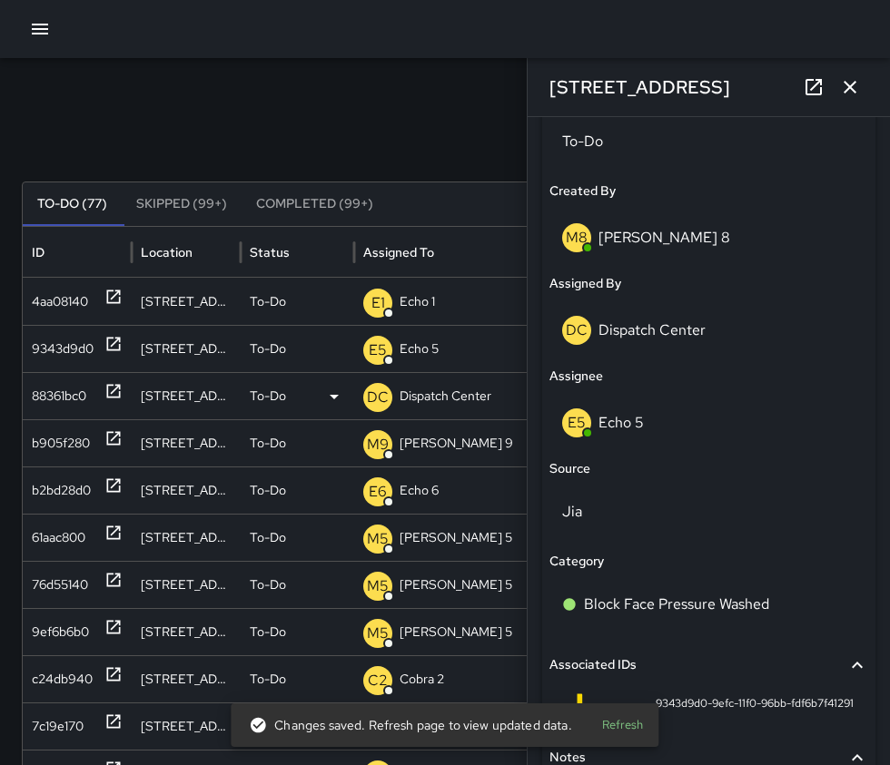
click at [114, 389] on icon at bounding box center [113, 391] width 18 height 18
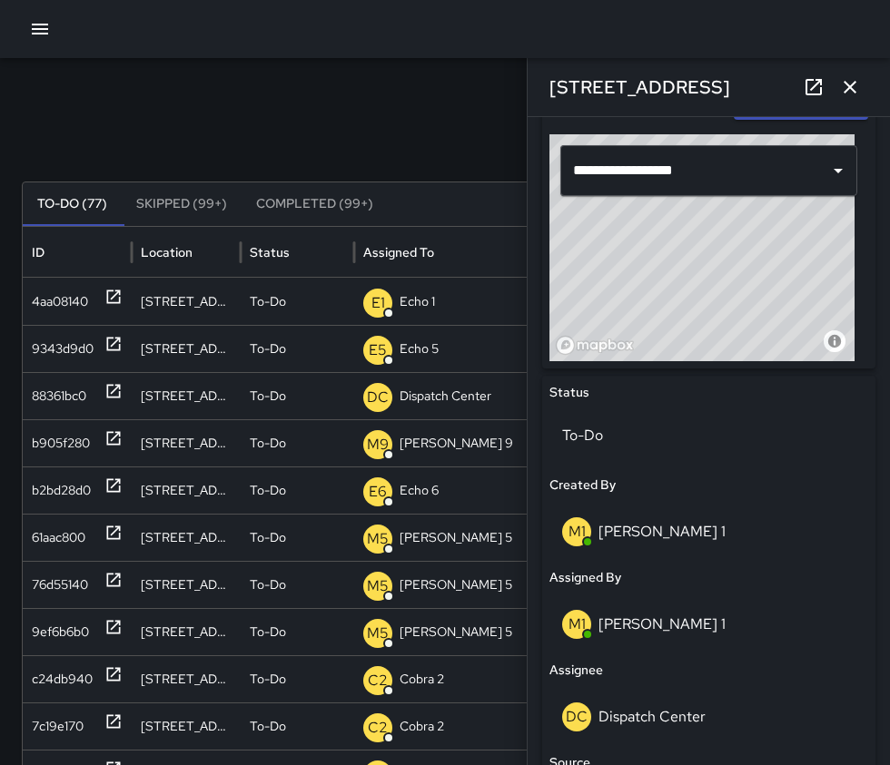
scroll to position [636, 0]
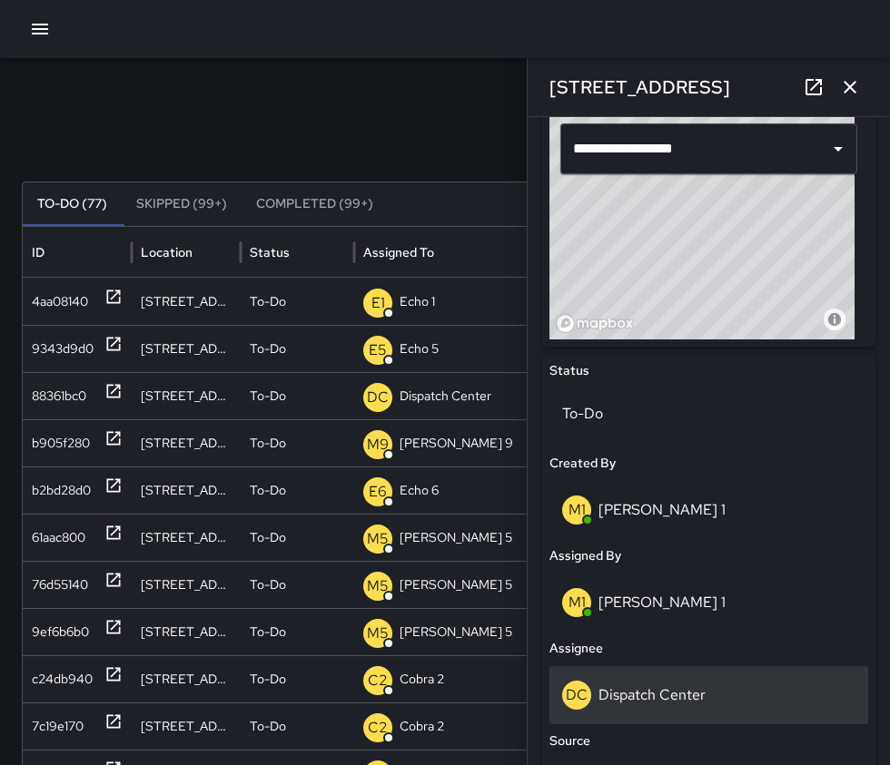
click at [701, 695] on p "Dispatch Center" at bounding box center [651, 694] width 107 height 19
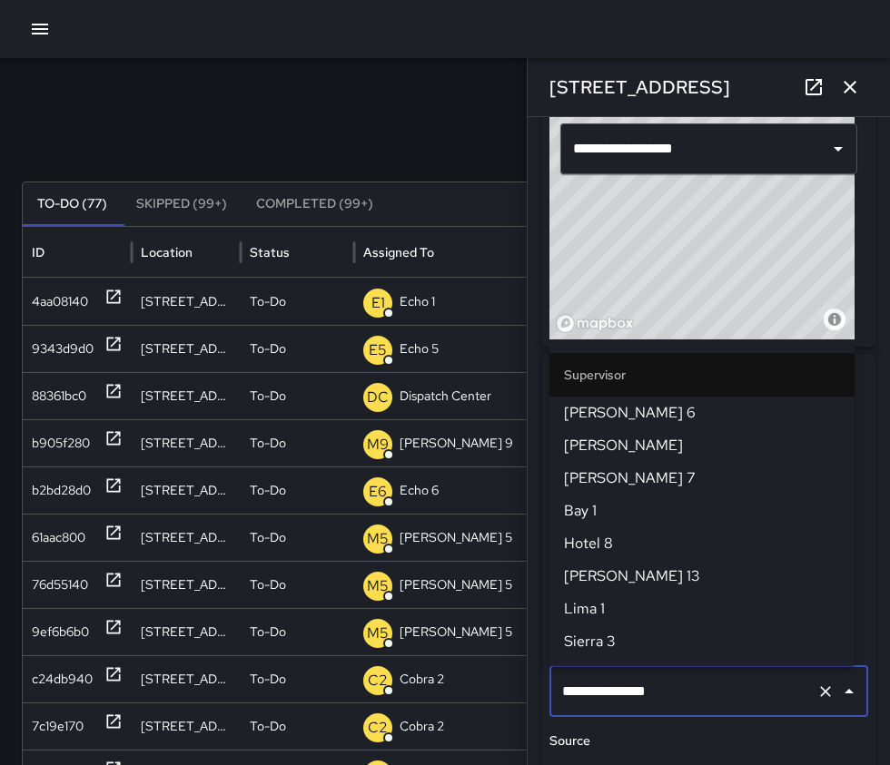
scroll to position [1882, 0]
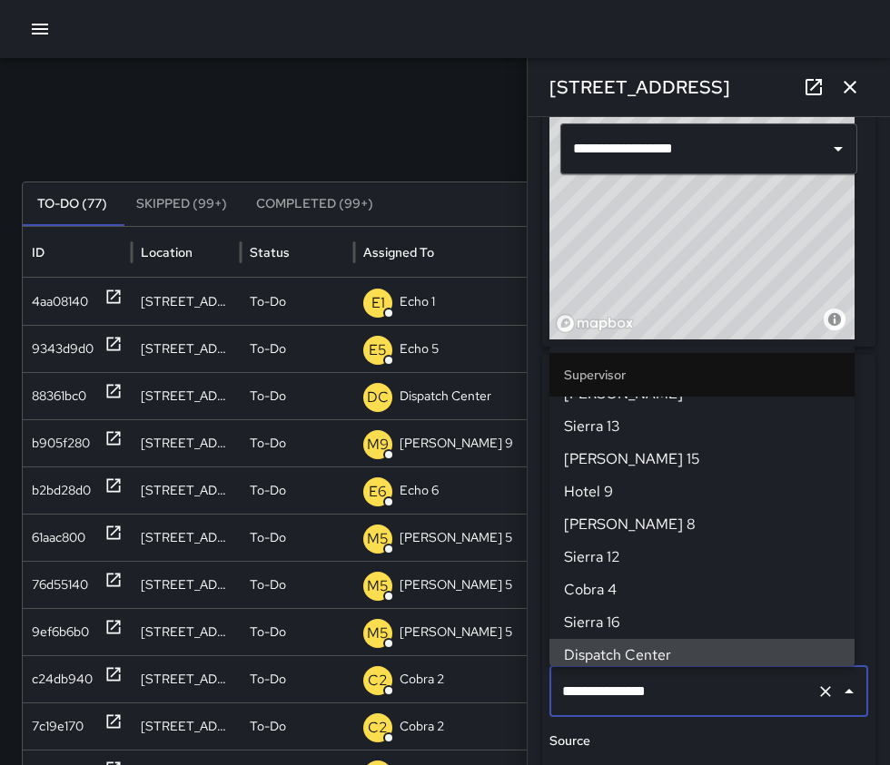
click at [820, 688] on icon "Clear" at bounding box center [825, 691] width 11 height 11
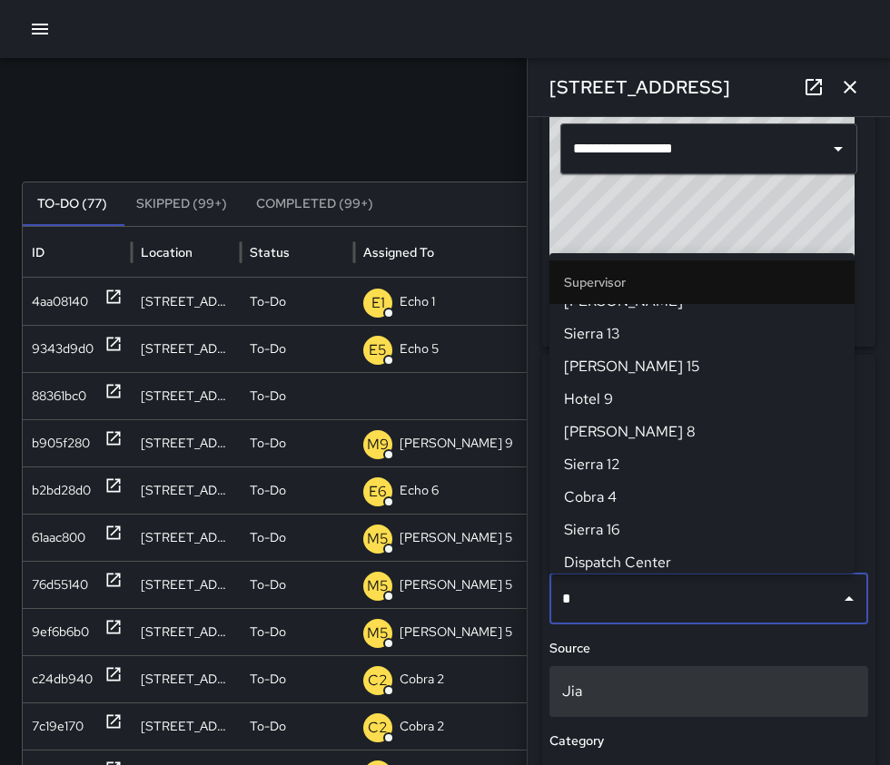
scroll to position [0, 0]
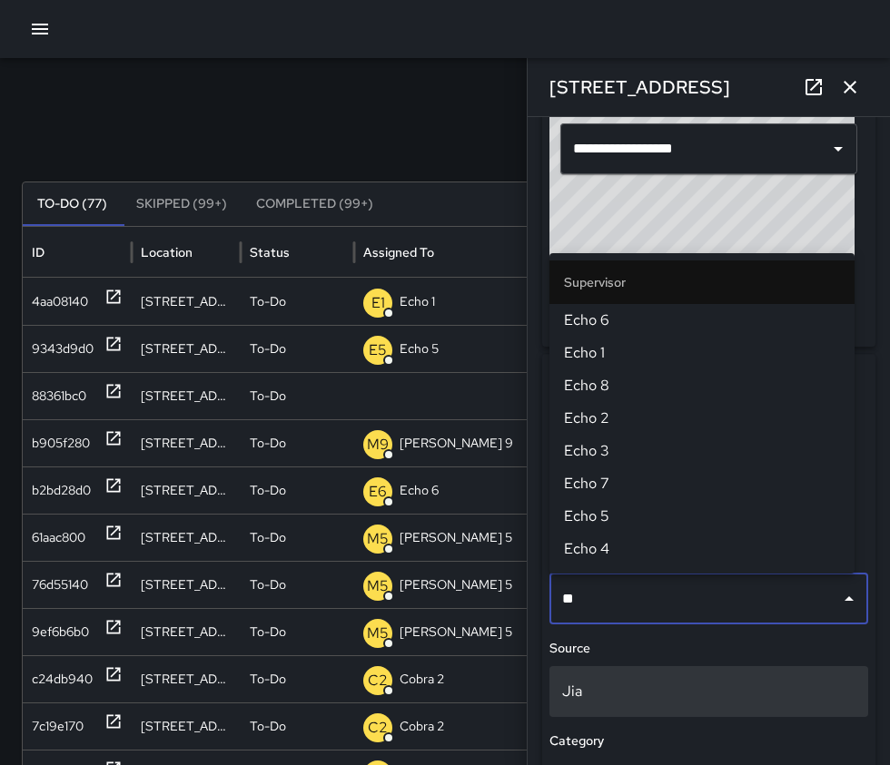
type input "***"
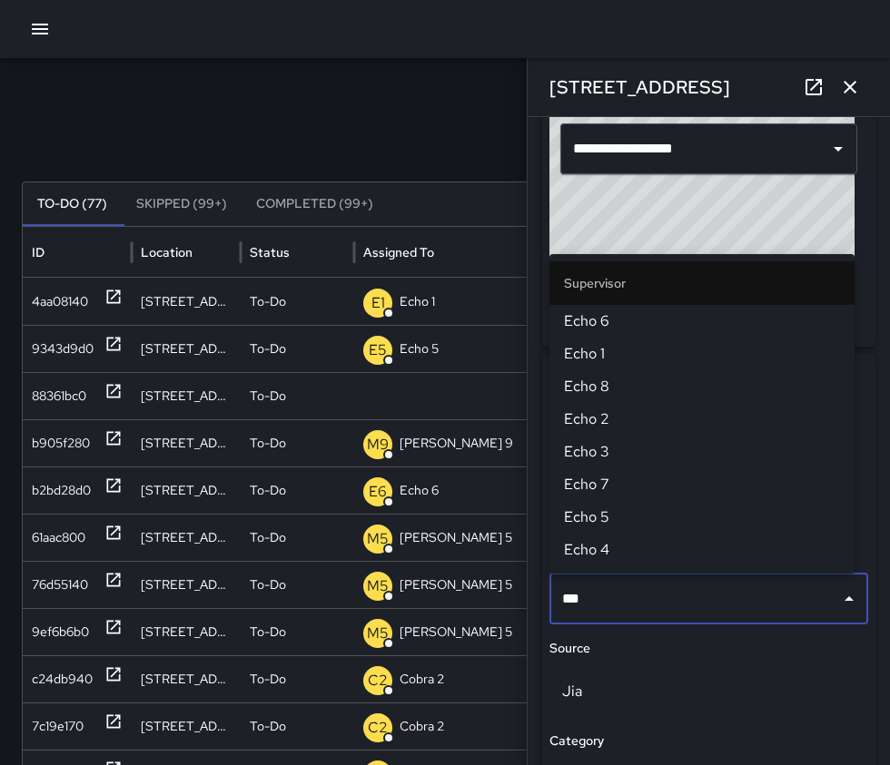
click at [650, 355] on span "Echo 1" at bounding box center [702, 354] width 276 height 22
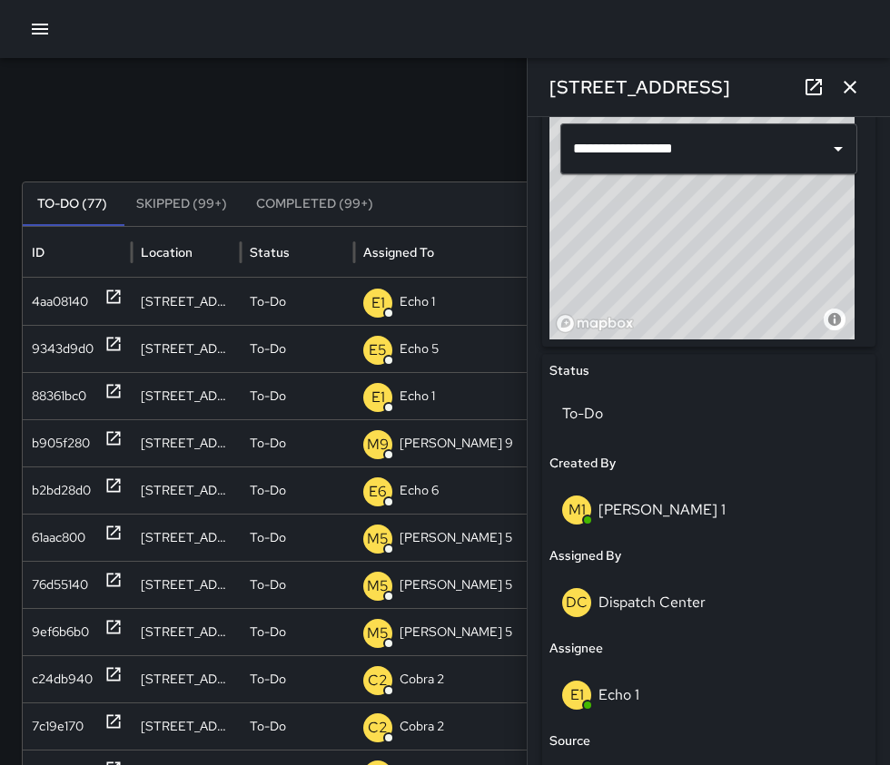
click at [844, 92] on icon "button" at bounding box center [849, 87] width 13 height 13
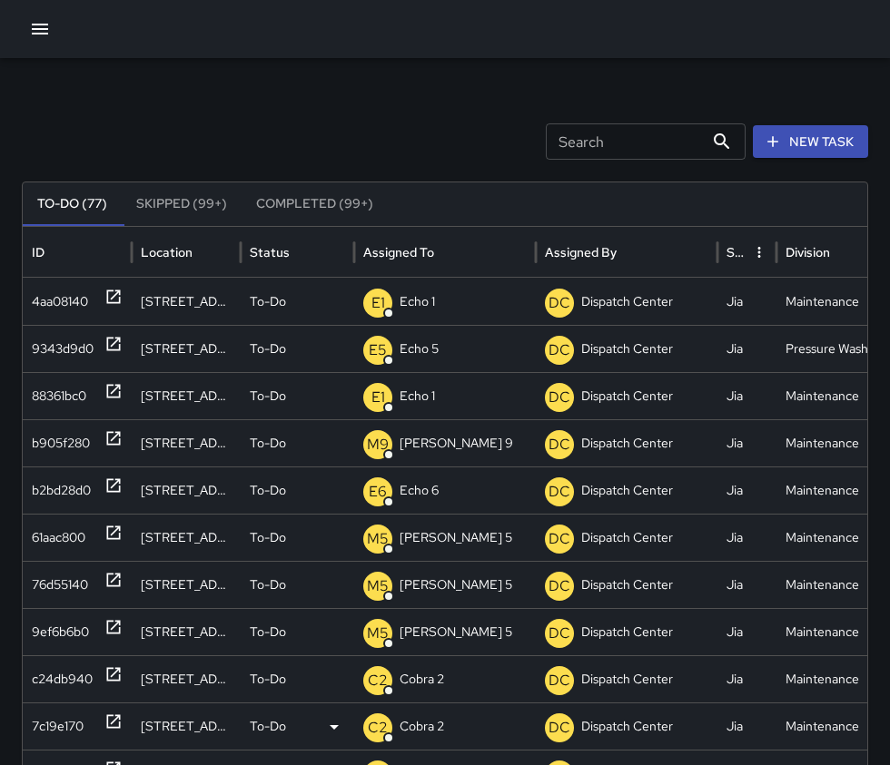
click at [82, 733] on div "7c19e170" at bounding box center [58, 727] width 52 height 46
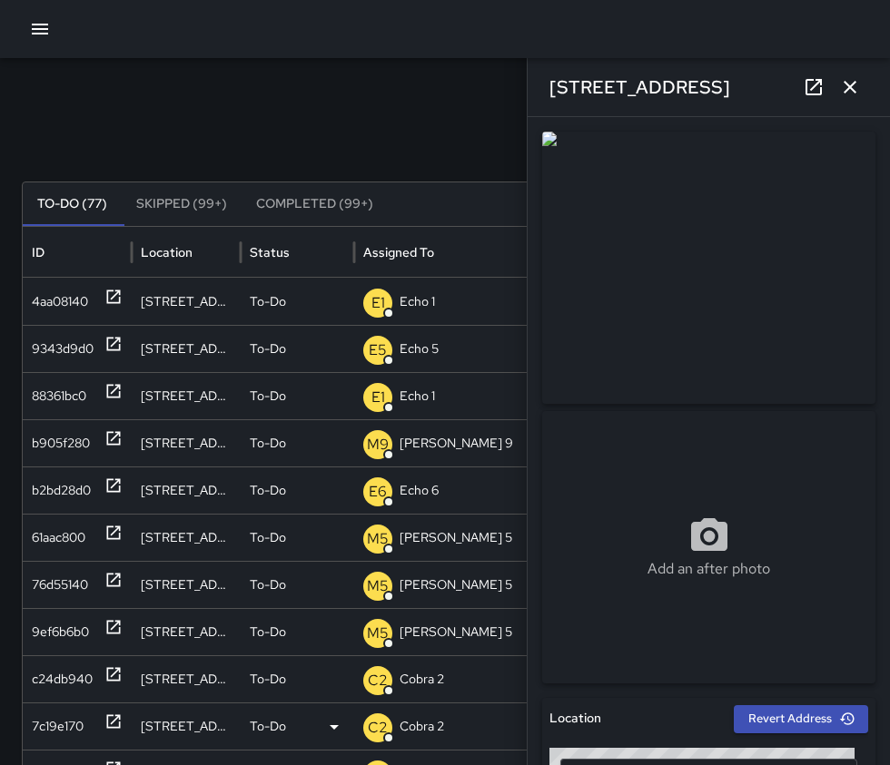
click at [48, 725] on div "7c19e170" at bounding box center [58, 727] width 52 height 46
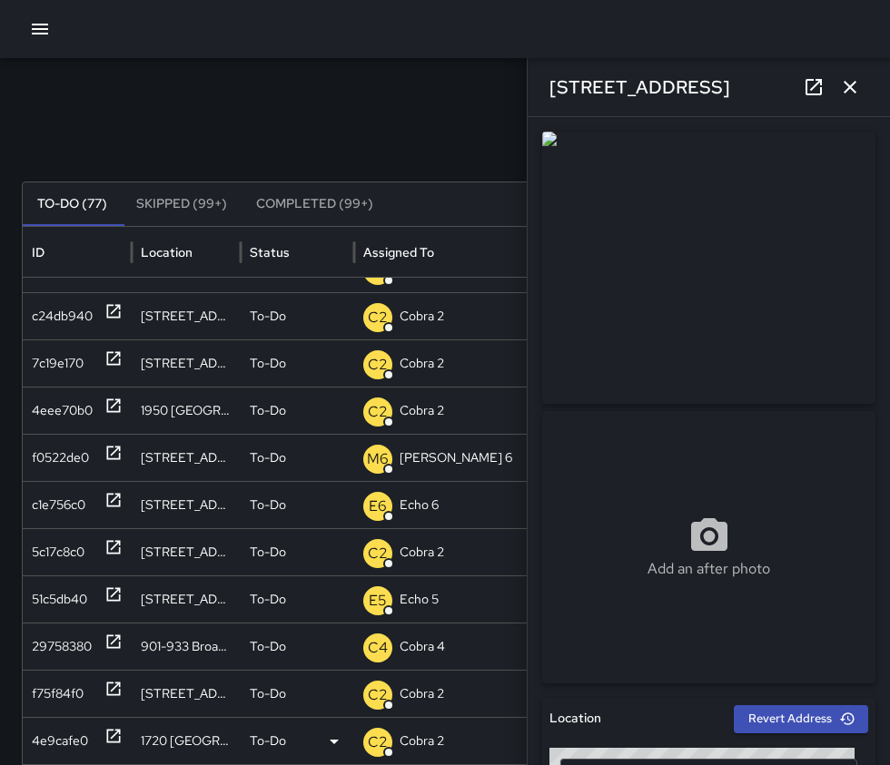
click at [76, 737] on div "4e9cafe0" at bounding box center [60, 741] width 56 height 46
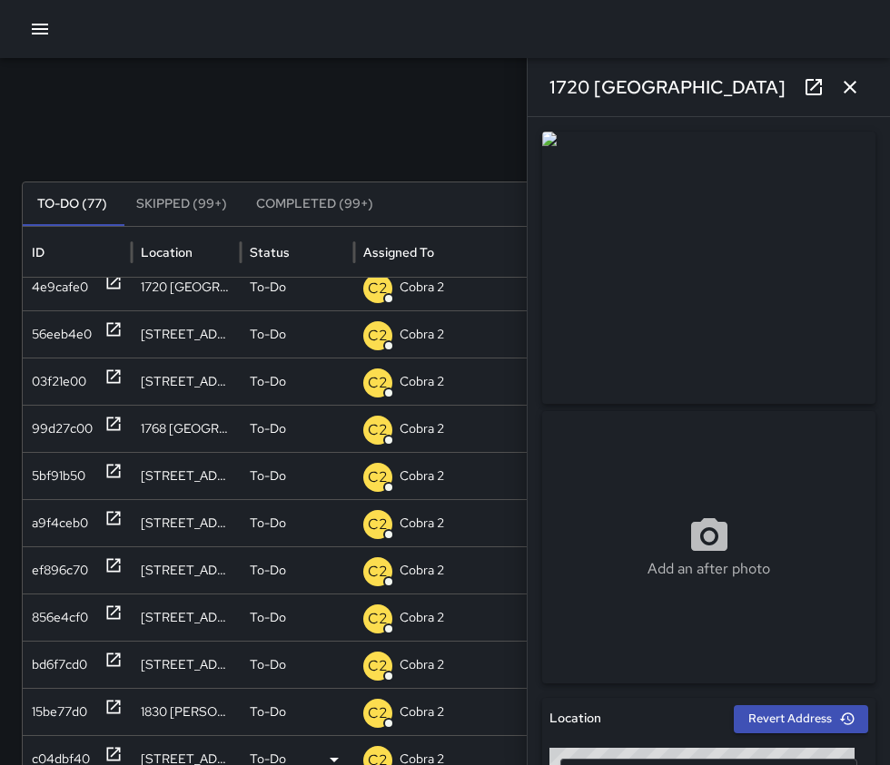
click at [79, 754] on div "c04dbf40" at bounding box center [61, 759] width 58 height 46
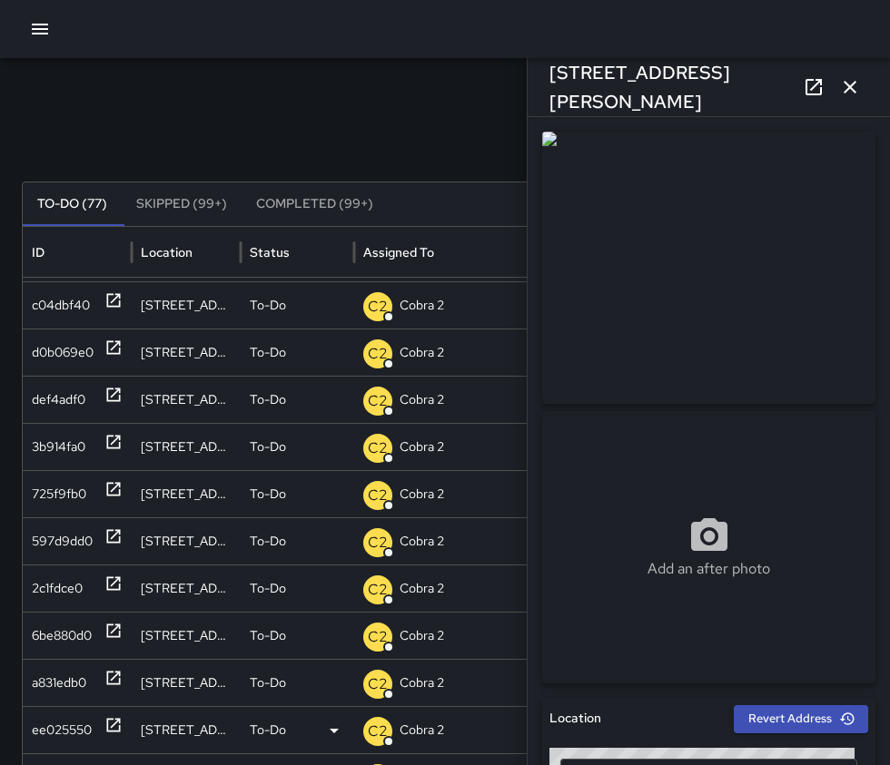
click at [83, 722] on div "ee025550" at bounding box center [62, 730] width 60 height 46
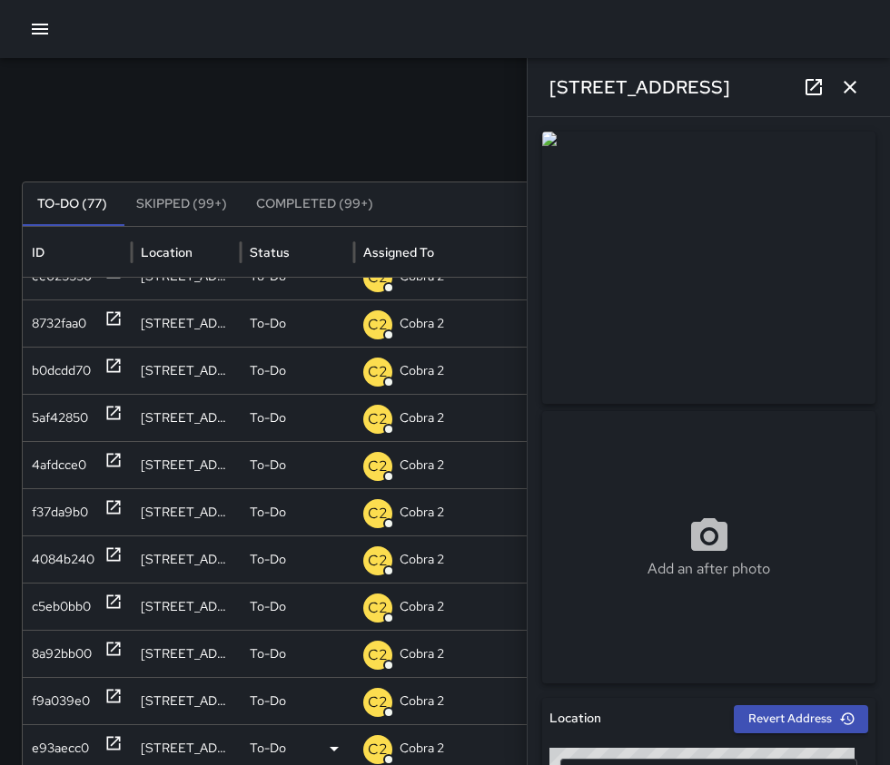
click at [82, 747] on div "e93aecc0" at bounding box center [60, 748] width 57 height 46
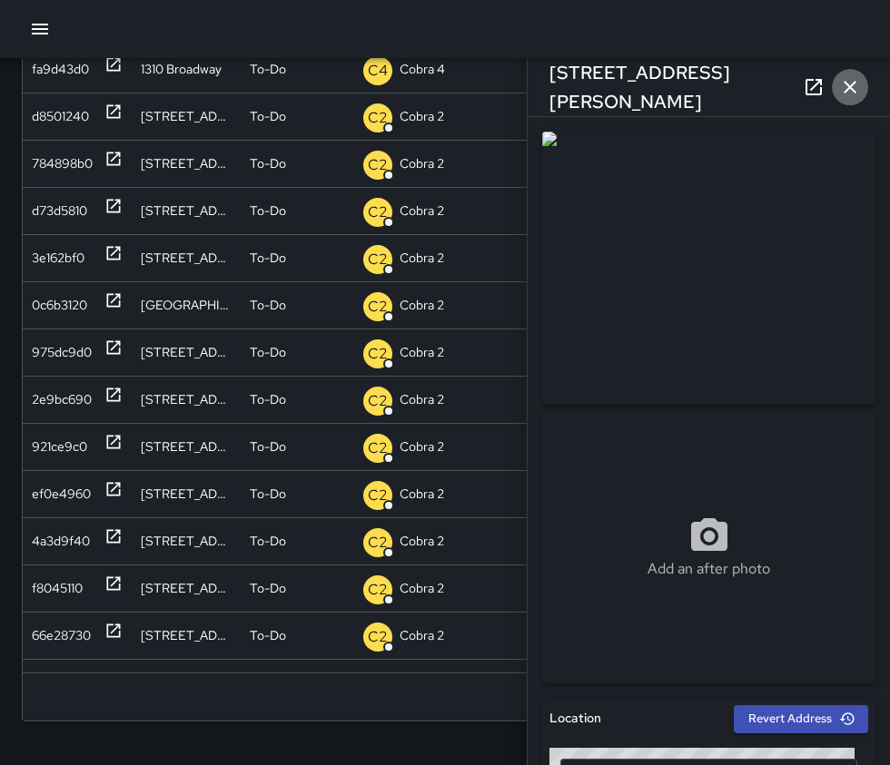
click at [850, 84] on icon "button" at bounding box center [850, 87] width 22 height 22
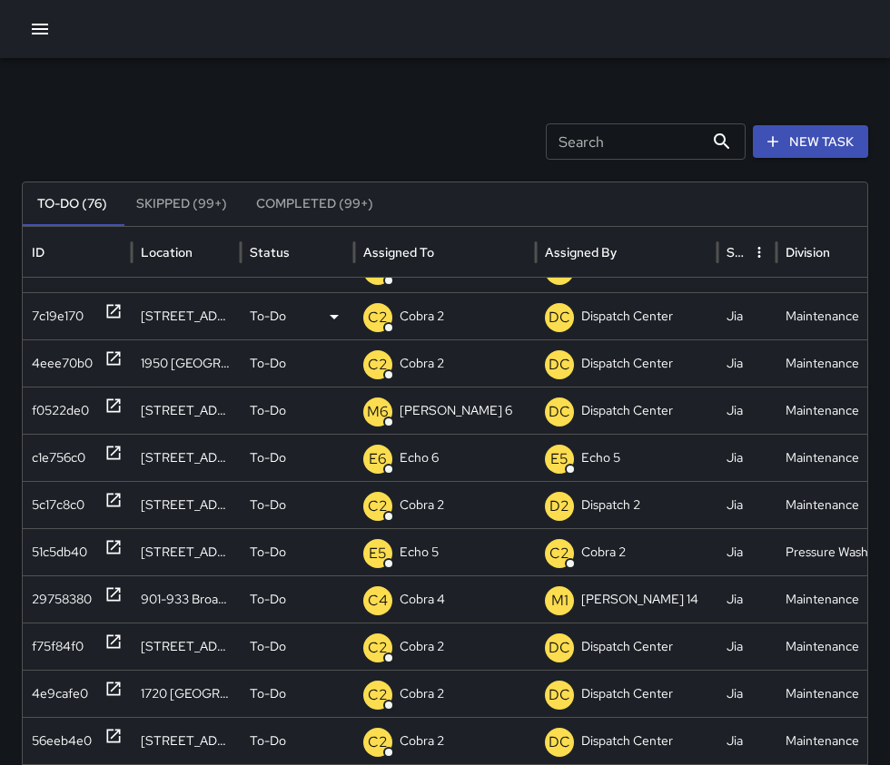
scroll to position [454, 0]
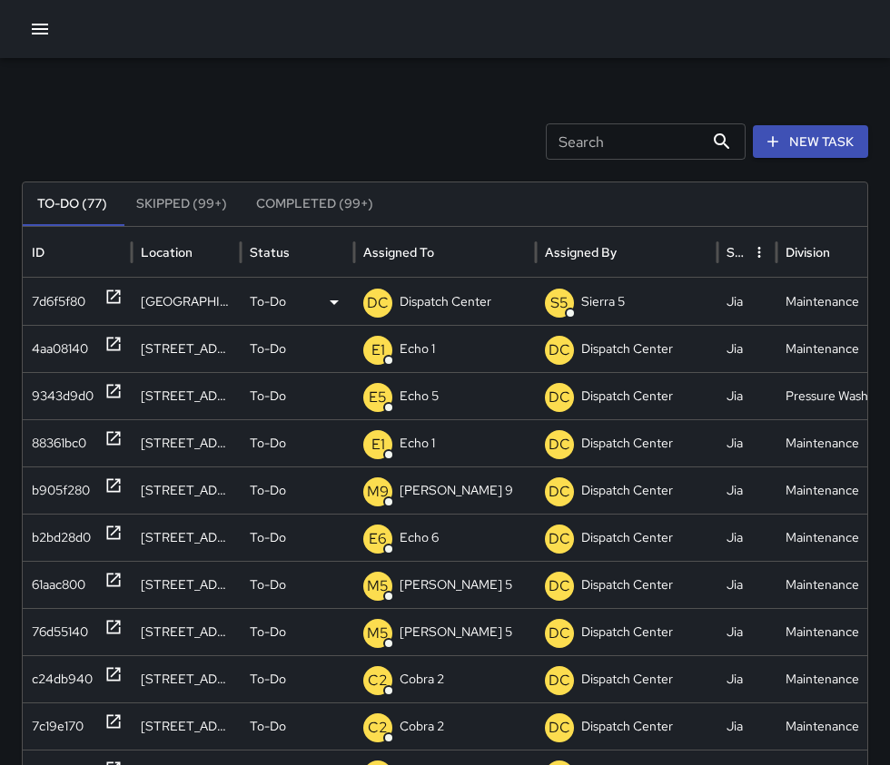
click at [118, 291] on icon at bounding box center [114, 298] width 14 height 14
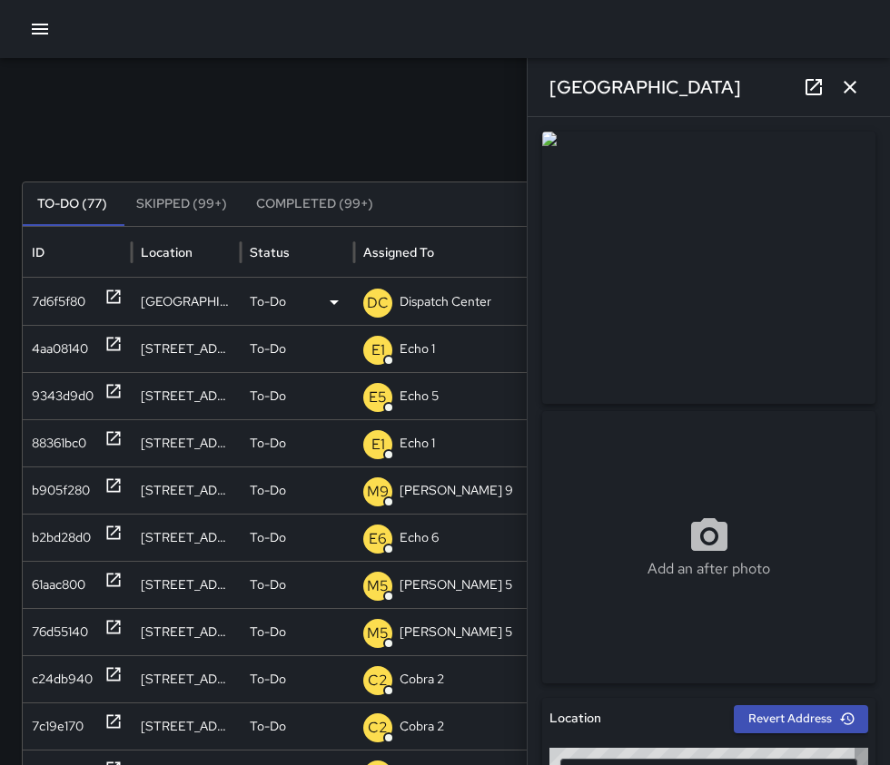
type input "**********"
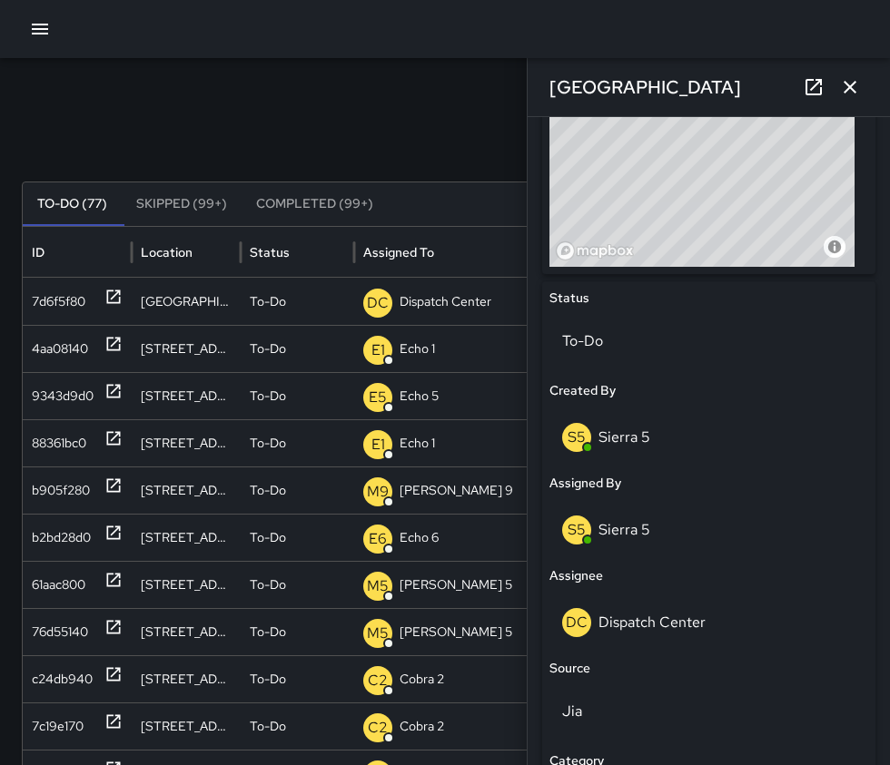
scroll to position [726, 0]
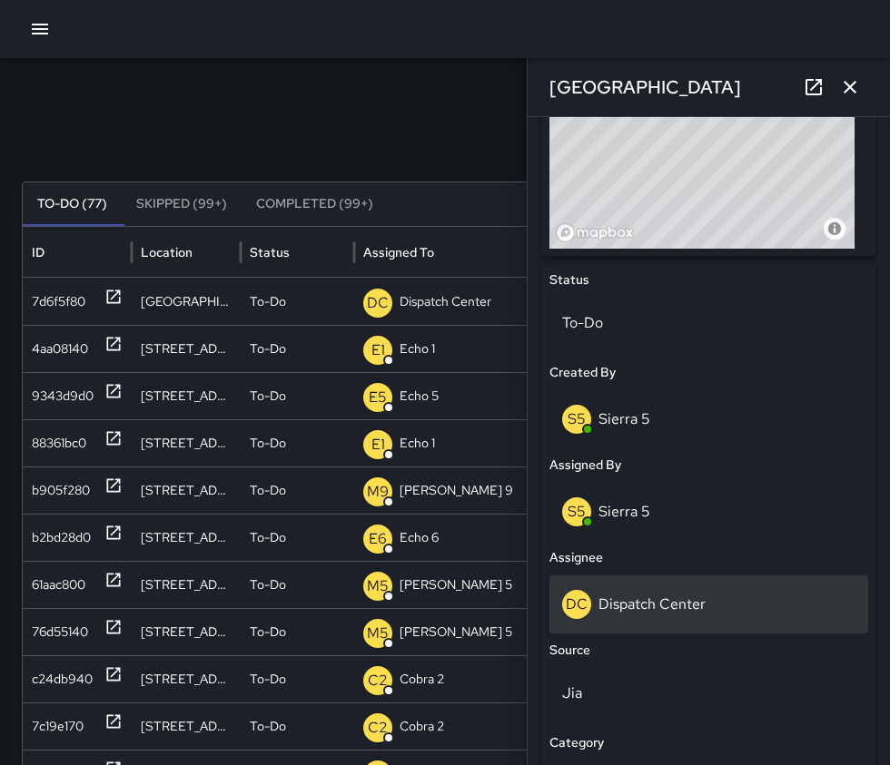
click at [707, 604] on div "DC Dispatch Center" at bounding box center [708, 604] width 293 height 29
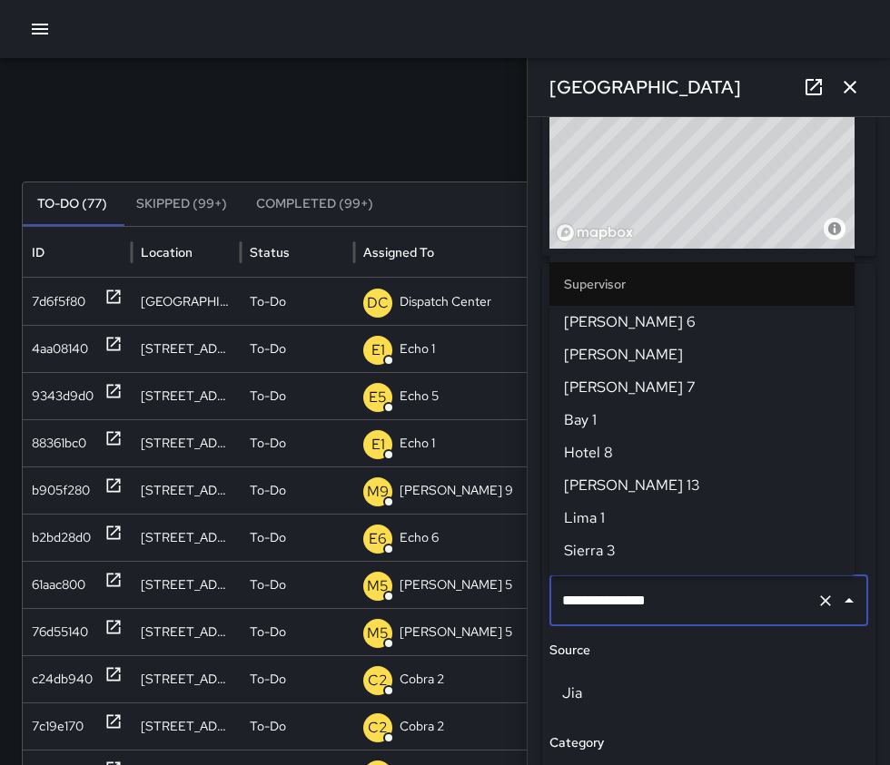
scroll to position [1882, 0]
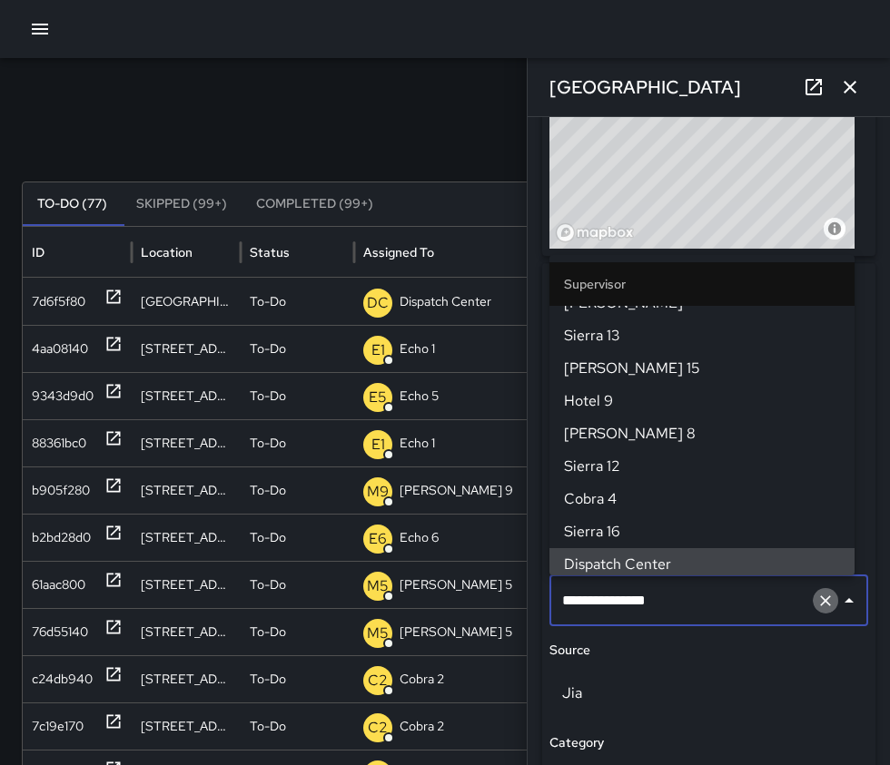
click at [816, 602] on icon "Clear" at bounding box center [825, 601] width 18 height 18
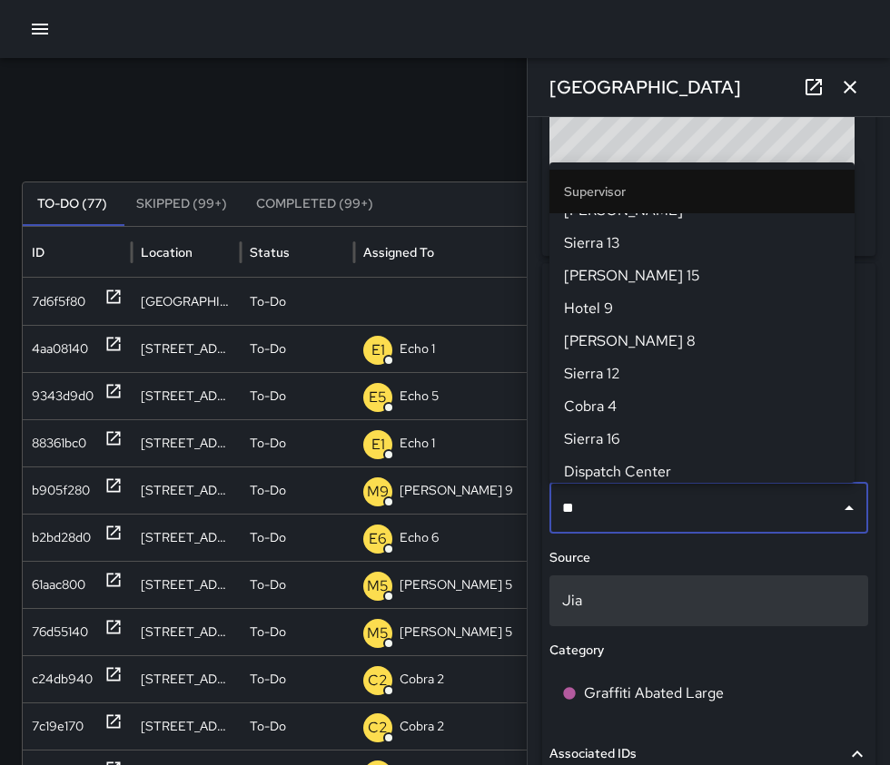
scroll to position [0, 0]
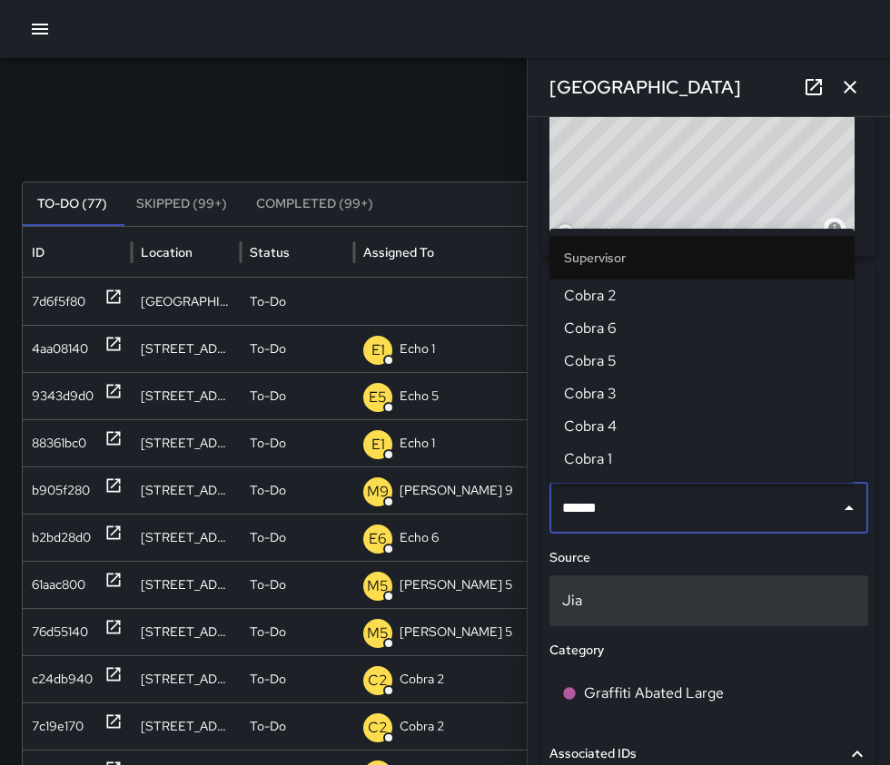
type input "*******"
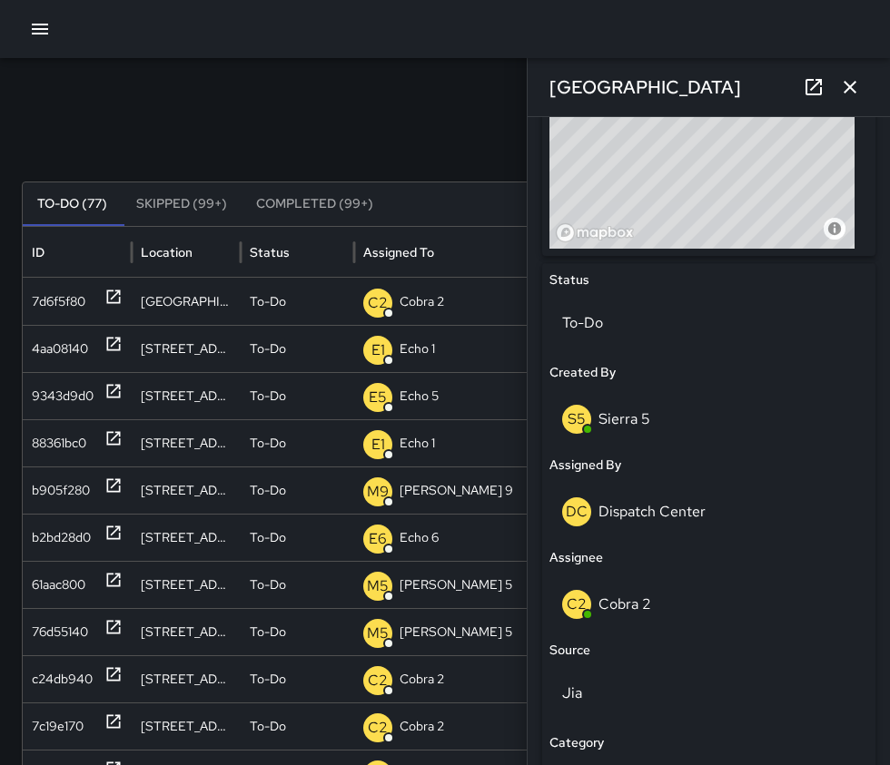
click at [854, 84] on icon "button" at bounding box center [850, 87] width 22 height 22
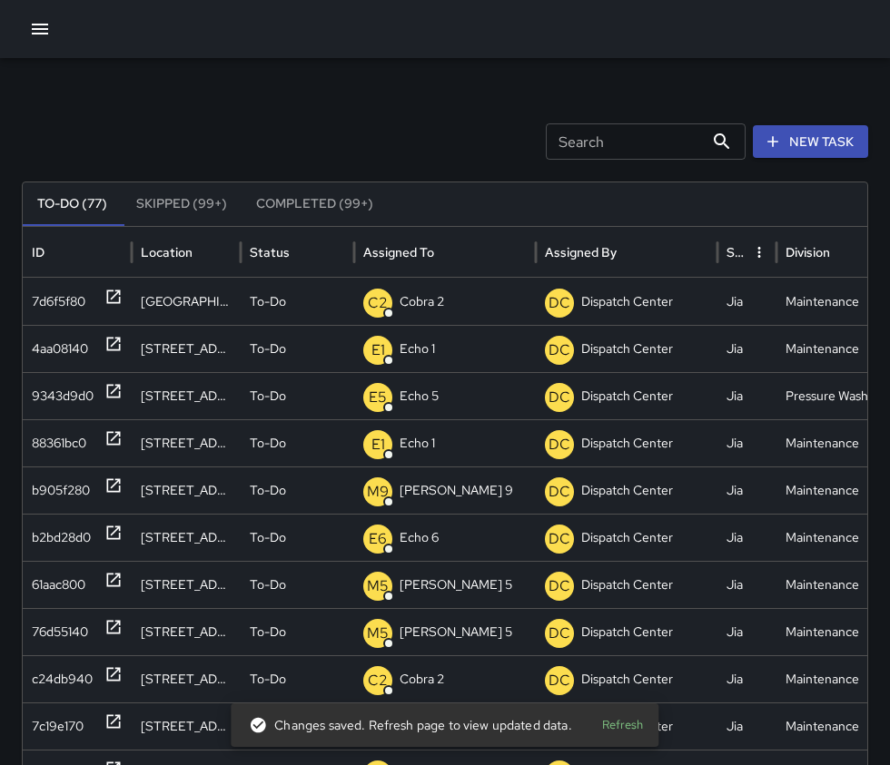
click at [97, 143] on div "Search Search New Task" at bounding box center [445, 141] width 846 height 36
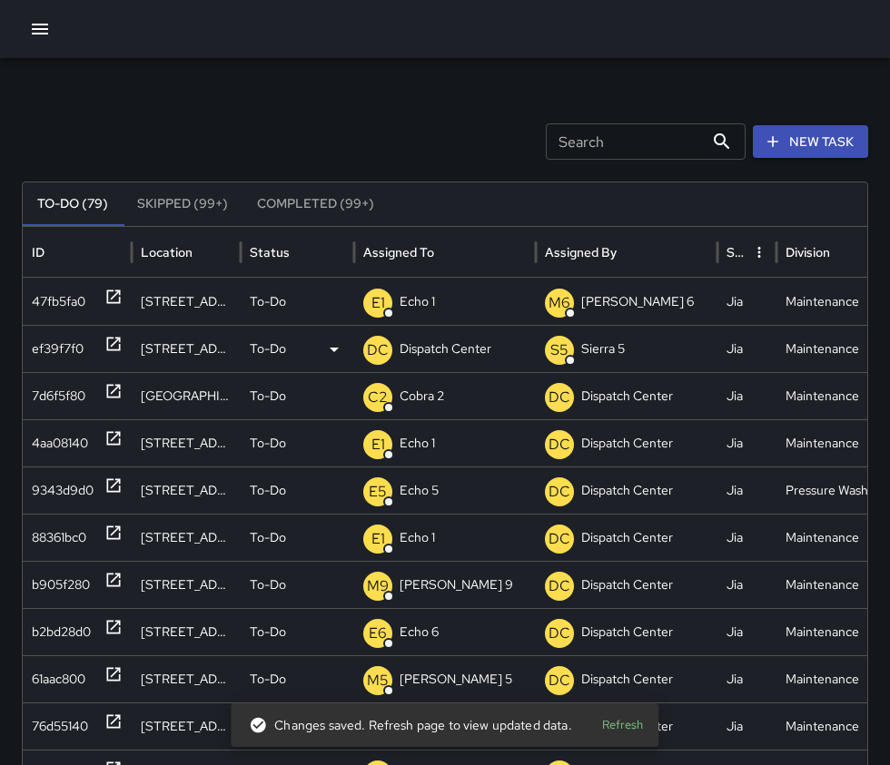
click at [113, 337] on icon at bounding box center [113, 344] width 18 height 18
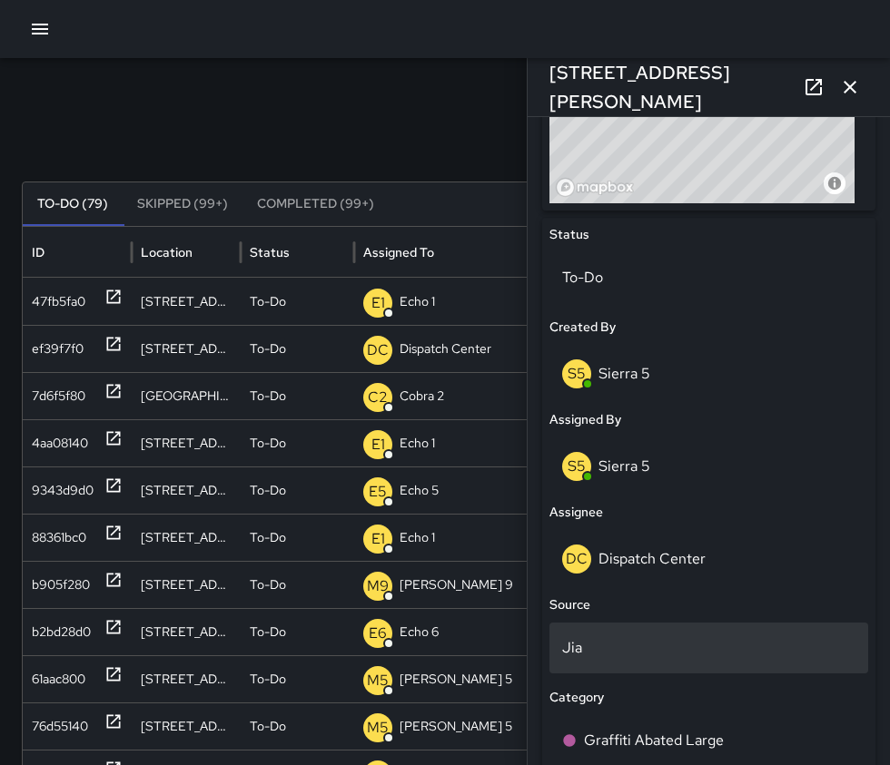
scroll to position [817, 0]
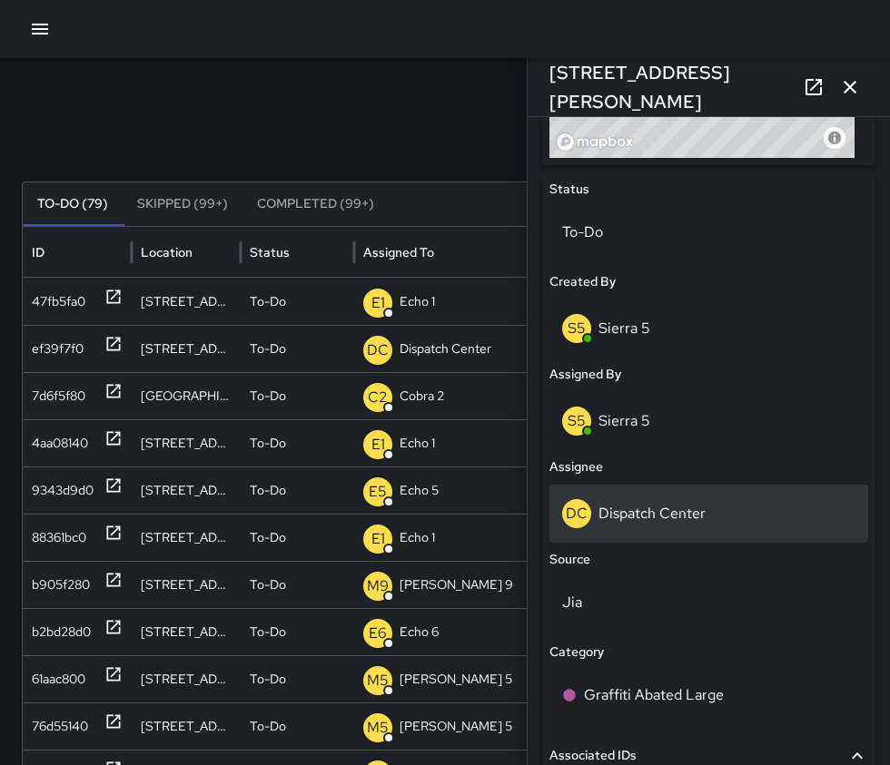
click at [683, 519] on p "Dispatch Center" at bounding box center [651, 513] width 107 height 19
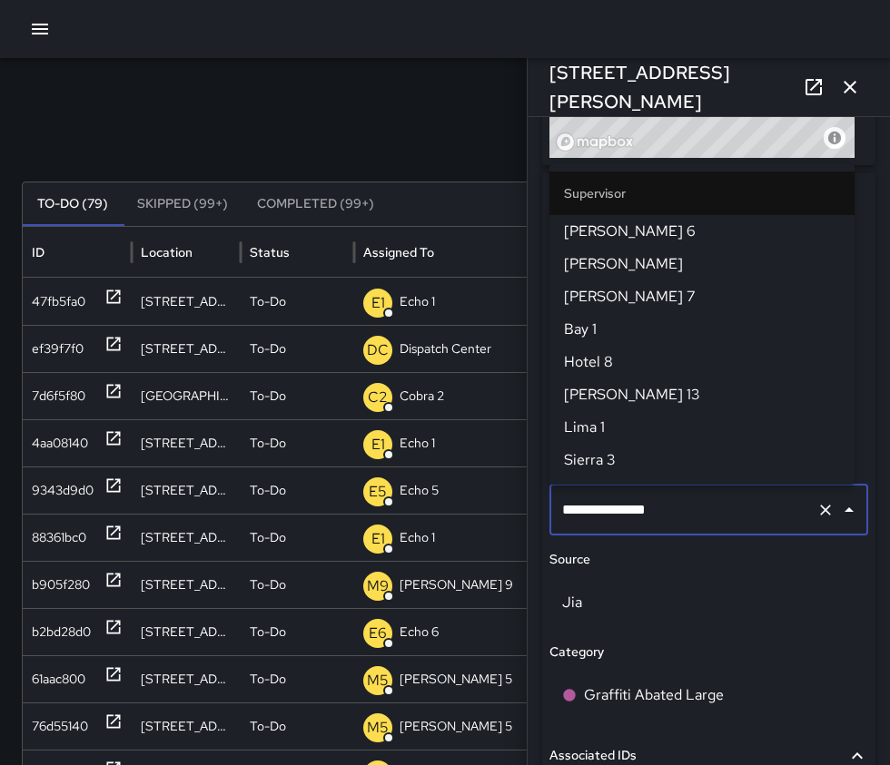
scroll to position [1882, 0]
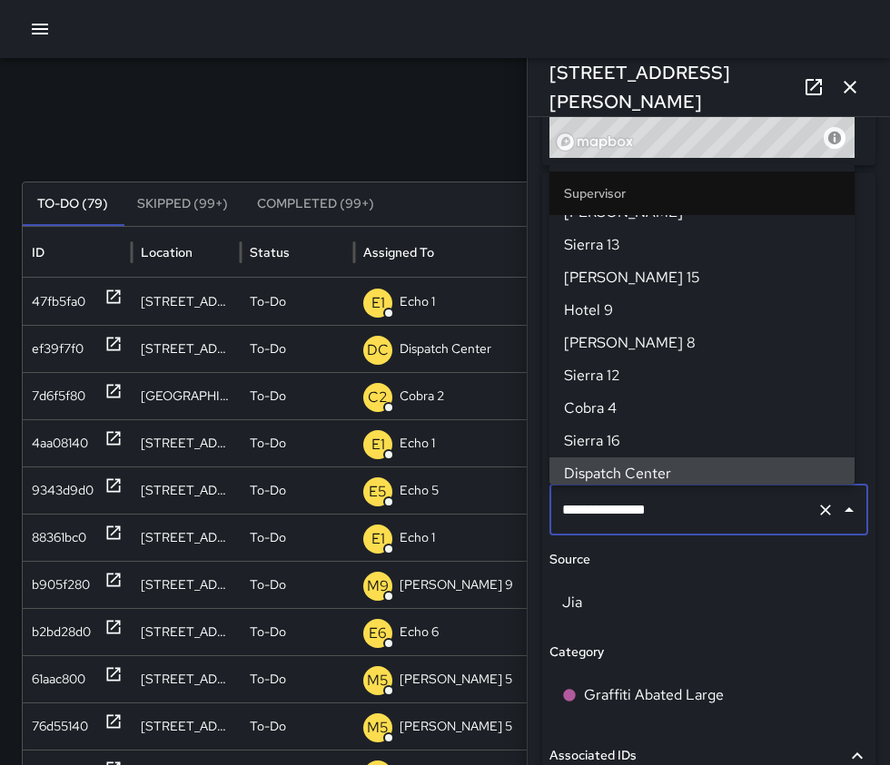
click at [816, 514] on icon "Clear" at bounding box center [825, 510] width 18 height 18
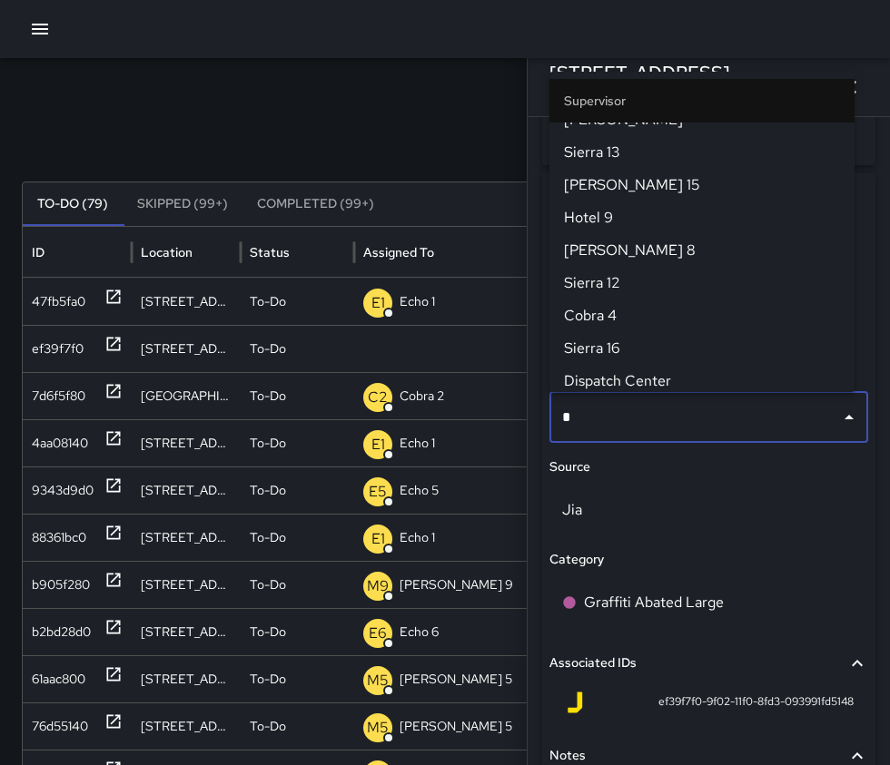
scroll to position [0, 0]
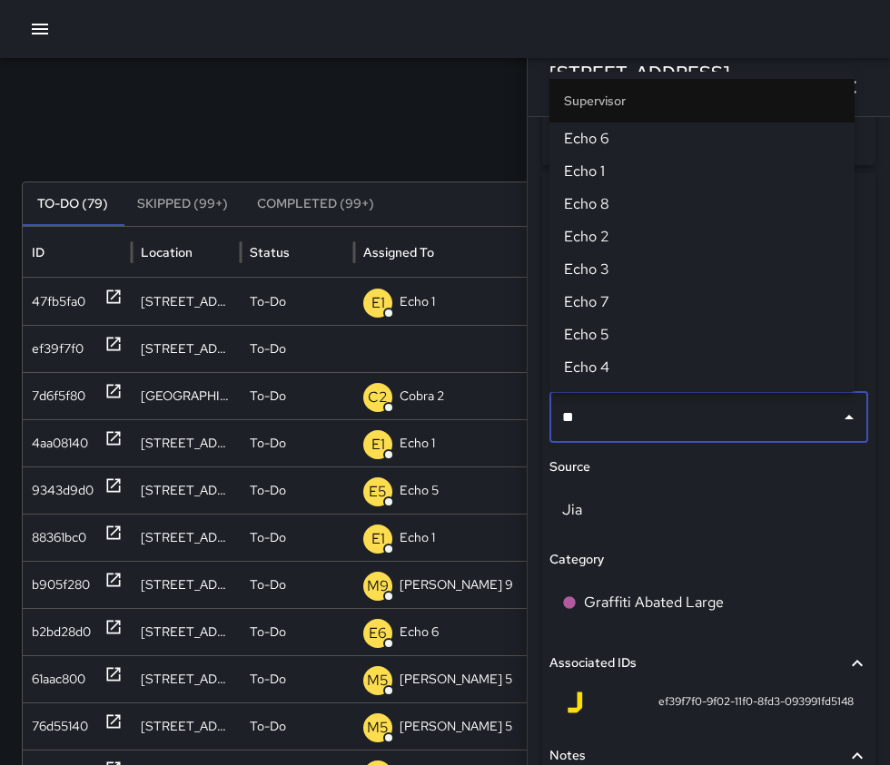
type input "***"
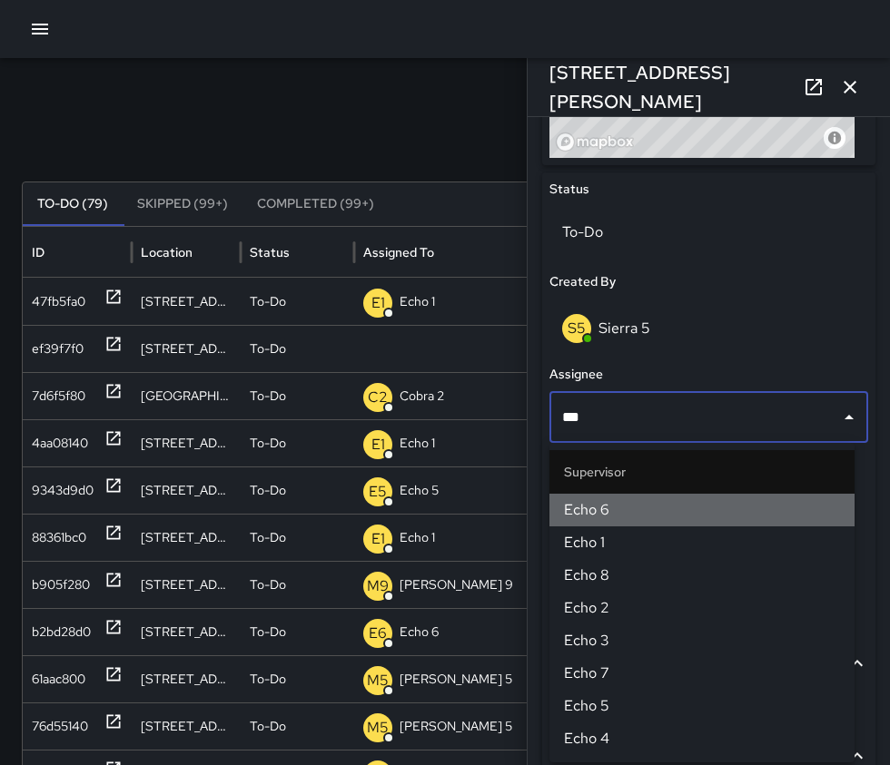
click at [698, 506] on span "Echo 6" at bounding box center [702, 510] width 276 height 22
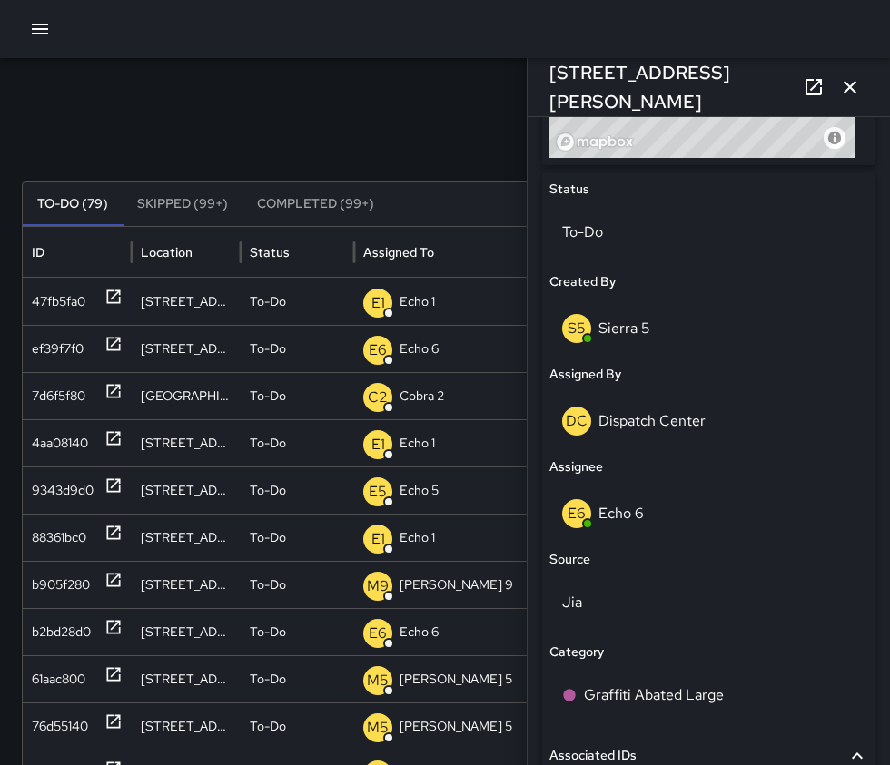
click at [859, 86] on icon "button" at bounding box center [850, 87] width 22 height 22
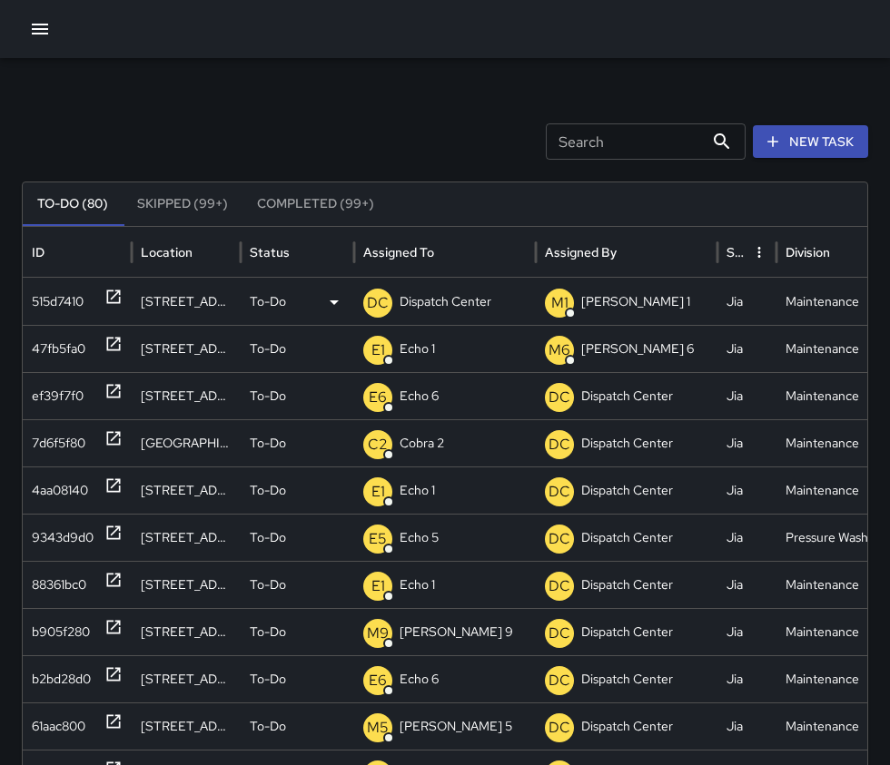
click at [114, 296] on icon at bounding box center [114, 298] width 14 height 14
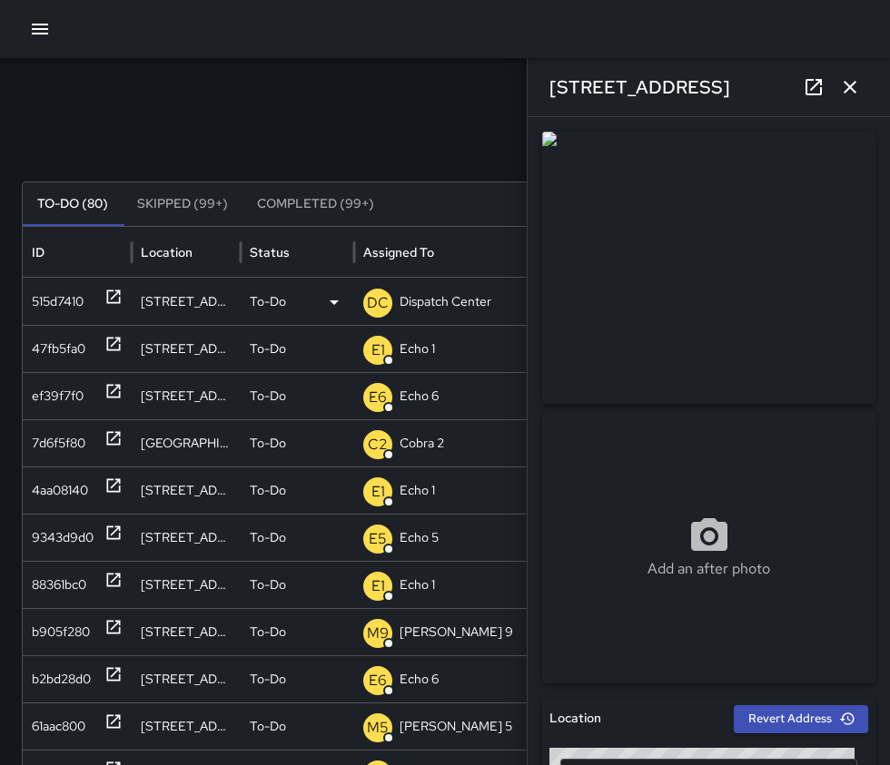
click at [435, 297] on p "Dispatch Center" at bounding box center [445, 302] width 92 height 46
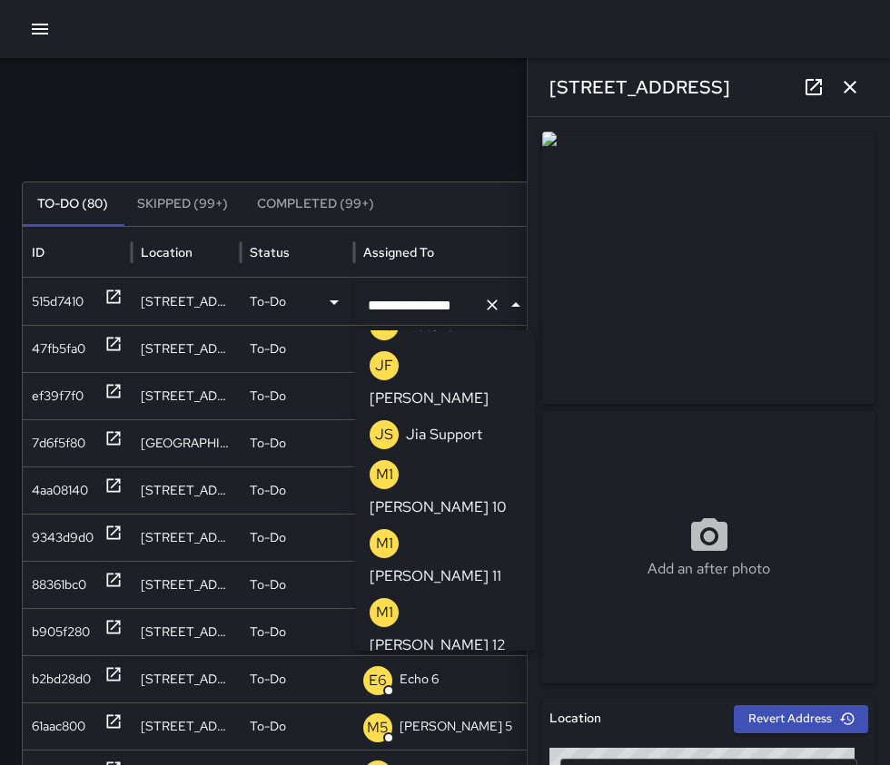
scroll to position [2405, 0]
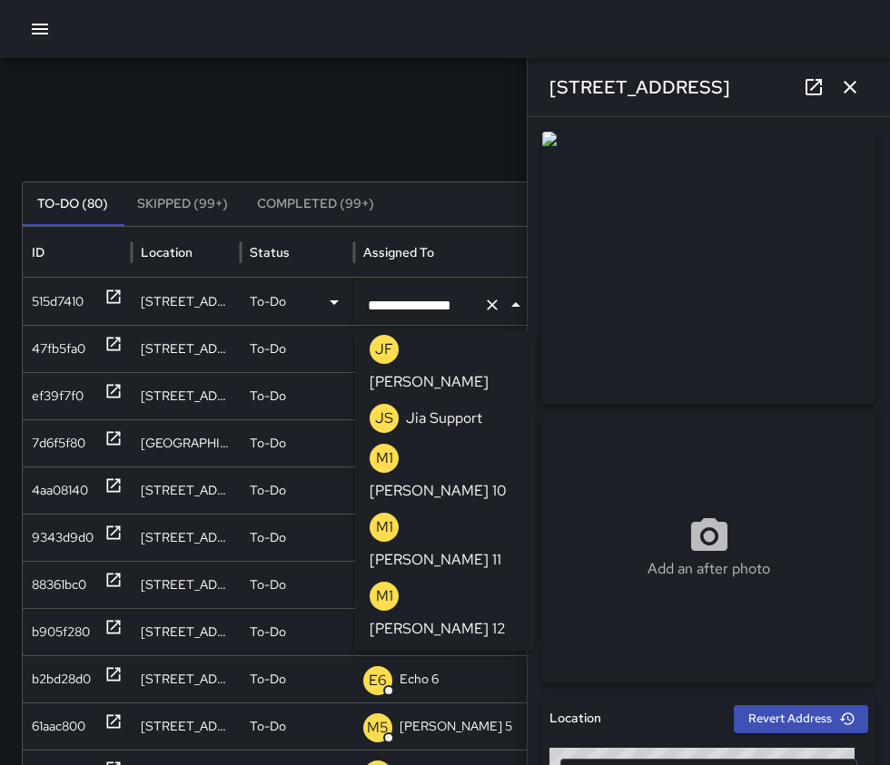
click at [484, 310] on icon "Clear" at bounding box center [492, 305] width 18 height 18
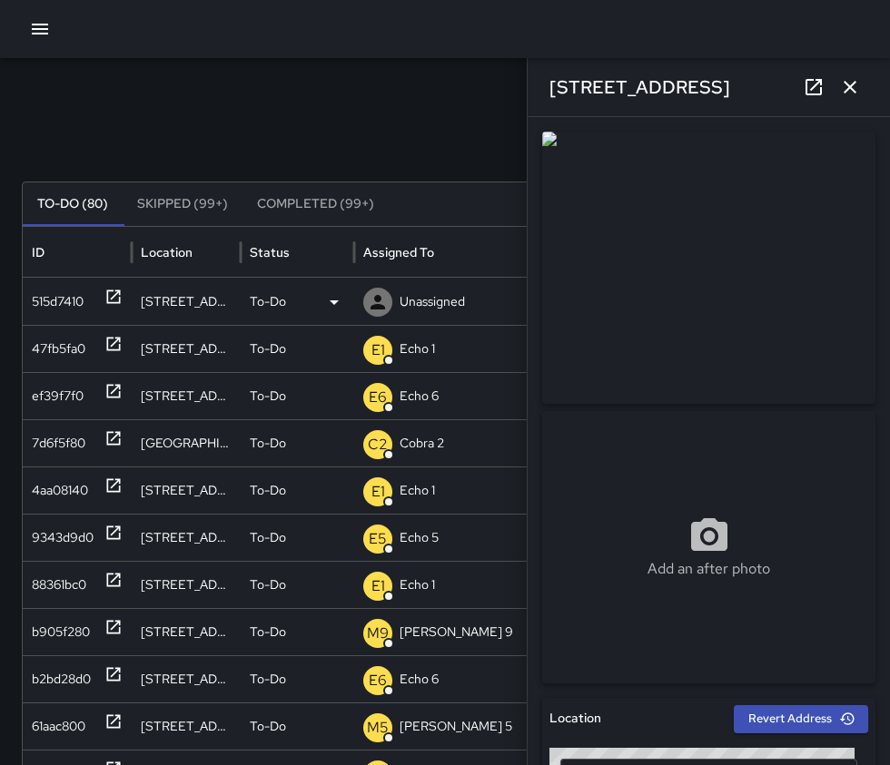
click at [467, 308] on div "Unassigned" at bounding box center [444, 302] width 163 height 46
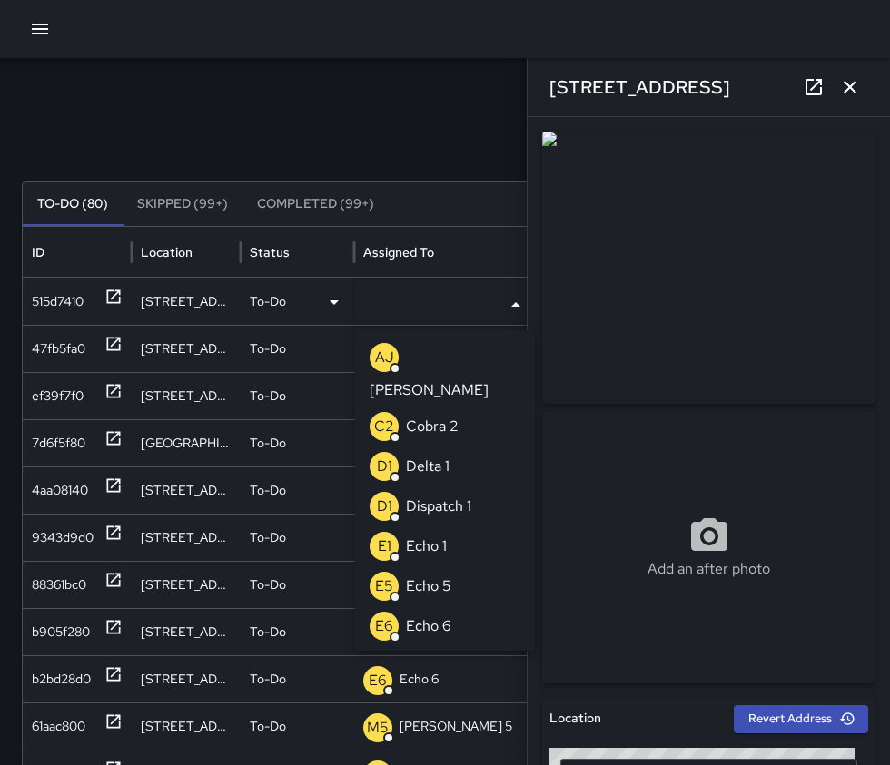
click at [438, 536] on p "Echo 1" at bounding box center [426, 547] width 41 height 22
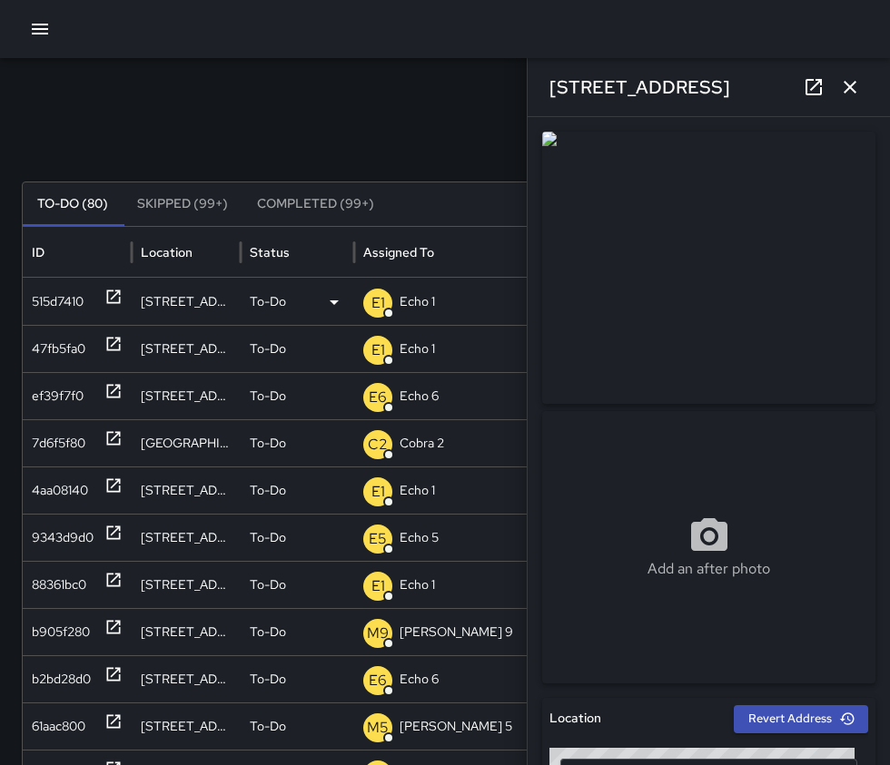
click at [857, 82] on icon "button" at bounding box center [850, 87] width 22 height 22
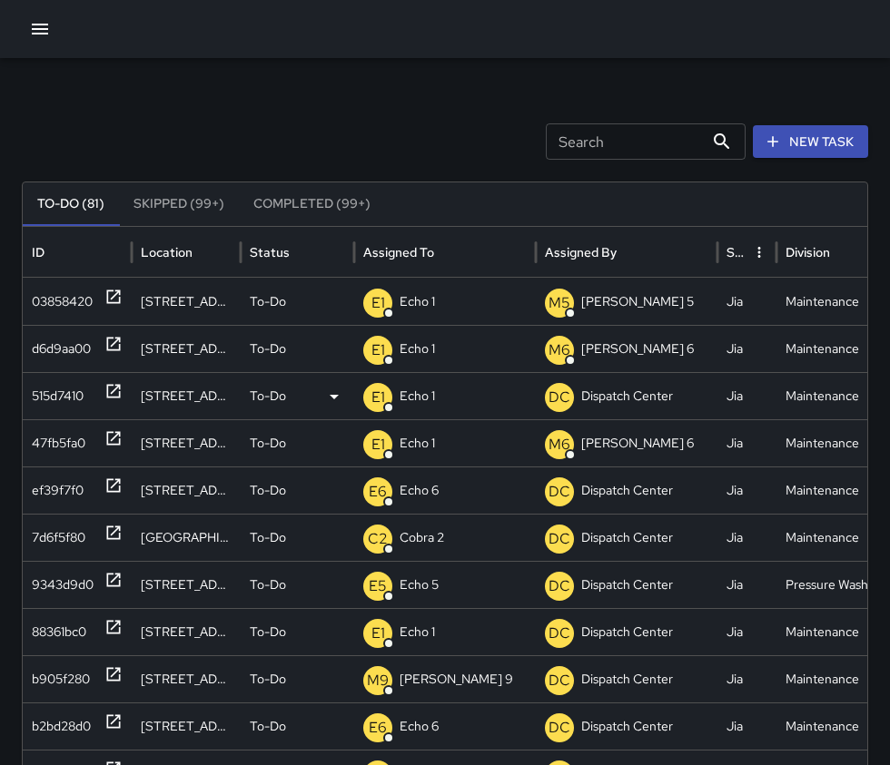
click at [812, 143] on button "New Task" at bounding box center [810, 142] width 115 height 34
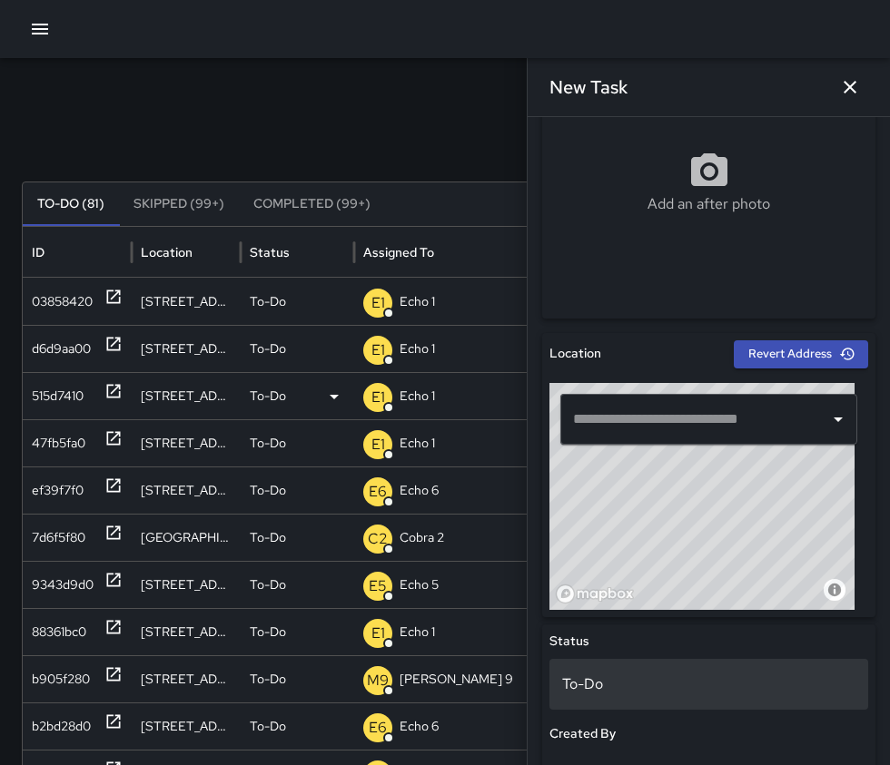
scroll to position [454, 0]
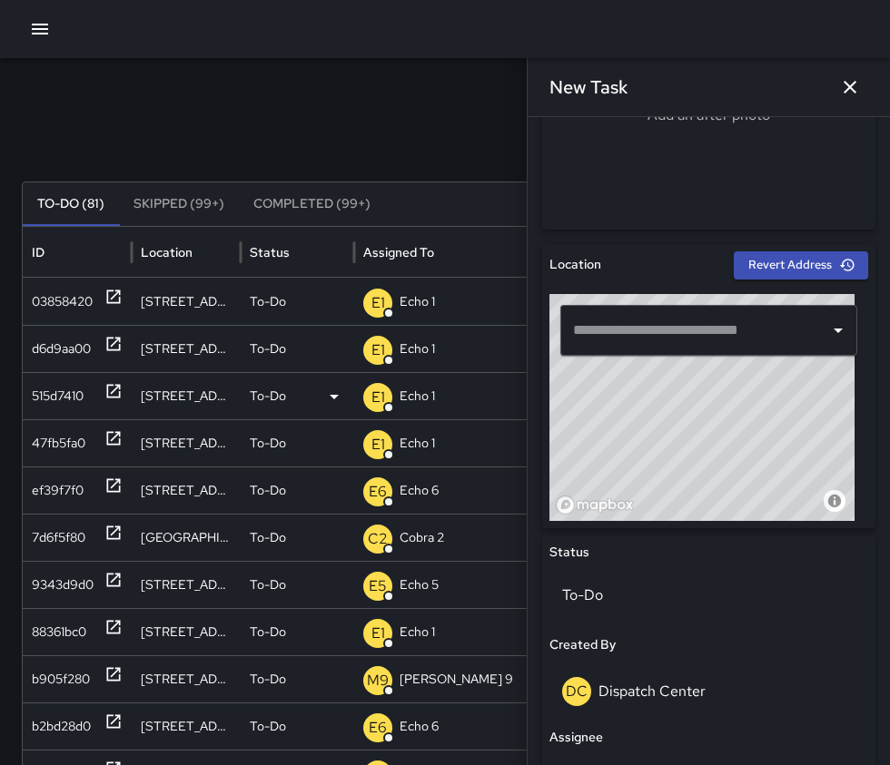
click at [667, 338] on input "text" at bounding box center [694, 330] width 253 height 35
drag, startPoint x: 712, startPoint y: 484, endPoint x: 685, endPoint y: 399, distance: 88.7
click at [684, 397] on div "© Mapbox © OpenStreetMap Improve this map" at bounding box center [701, 407] width 305 height 227
click at [682, 458] on div "© Mapbox © OpenStreetMap Improve this map" at bounding box center [701, 407] width 305 height 227
type input "**********"
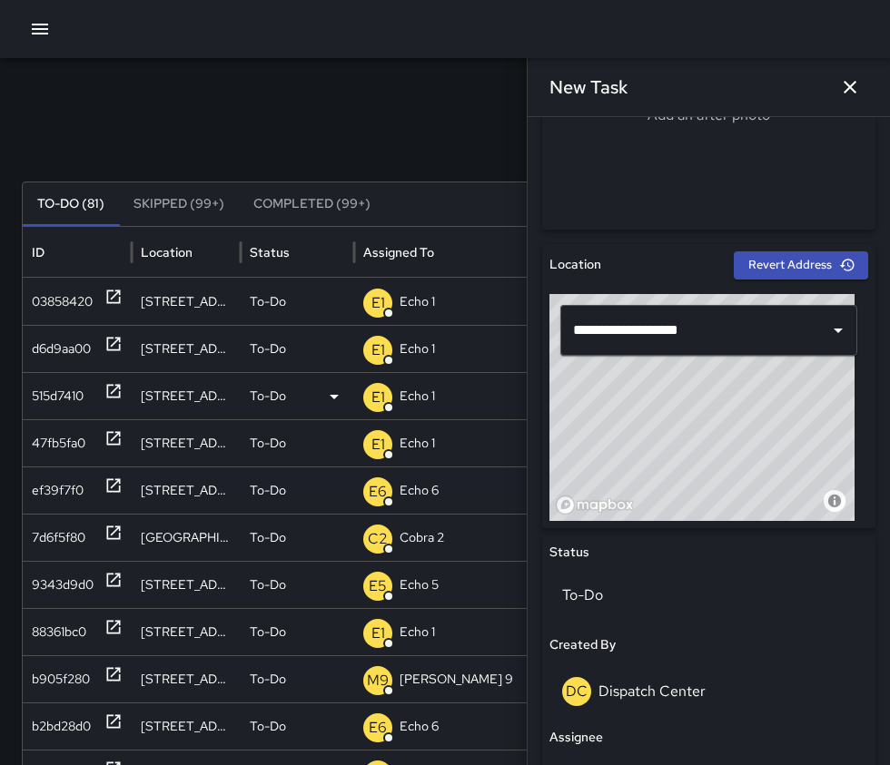
drag, startPoint x: 716, startPoint y: 470, endPoint x: 694, endPoint y: 450, distance: 30.2
click at [695, 451] on div "© Mapbox © OpenStreetMap Improve this map" at bounding box center [701, 407] width 305 height 227
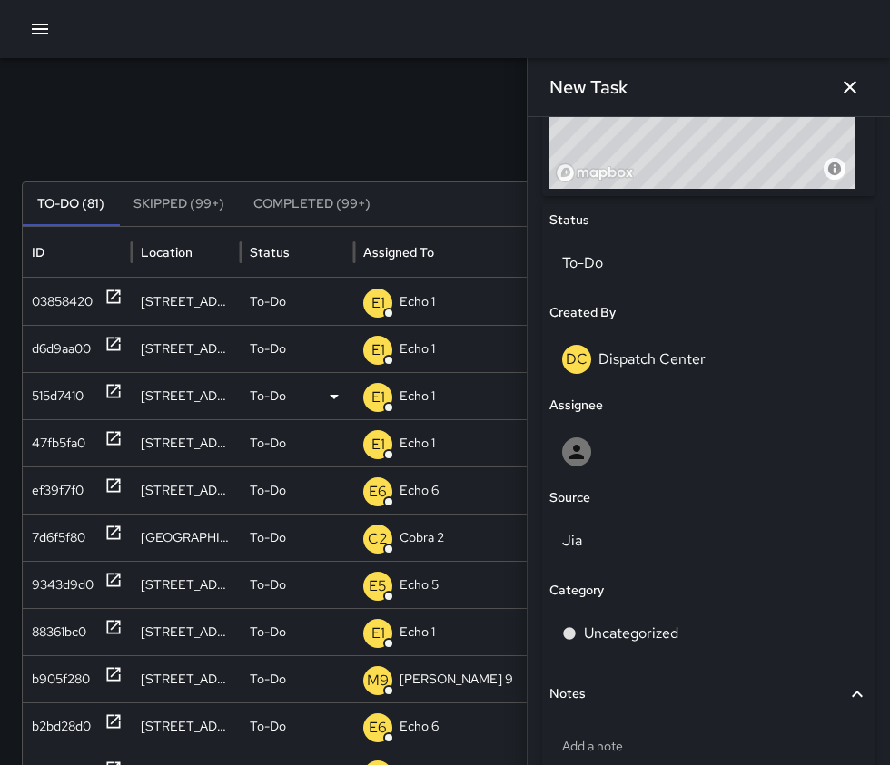
scroll to position [817, 0]
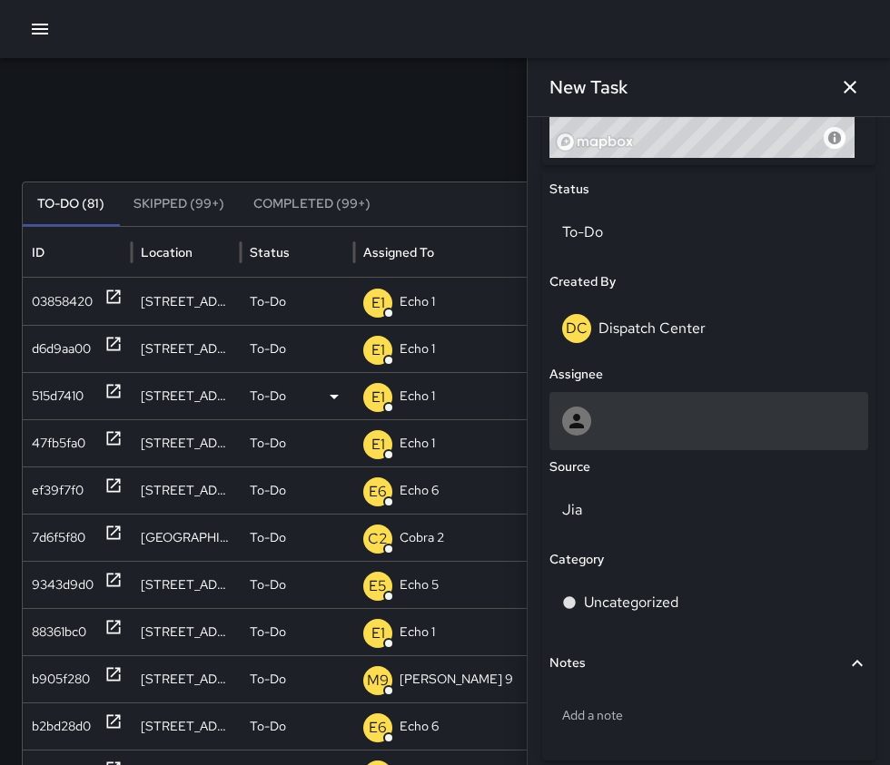
click at [645, 401] on div at bounding box center [708, 421] width 319 height 58
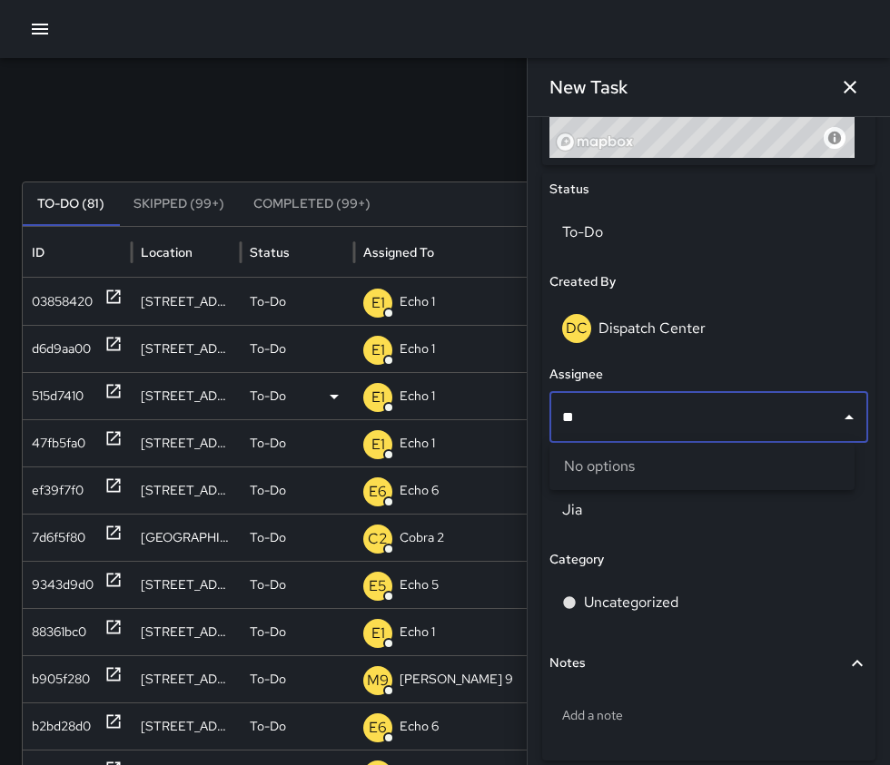
type input "*"
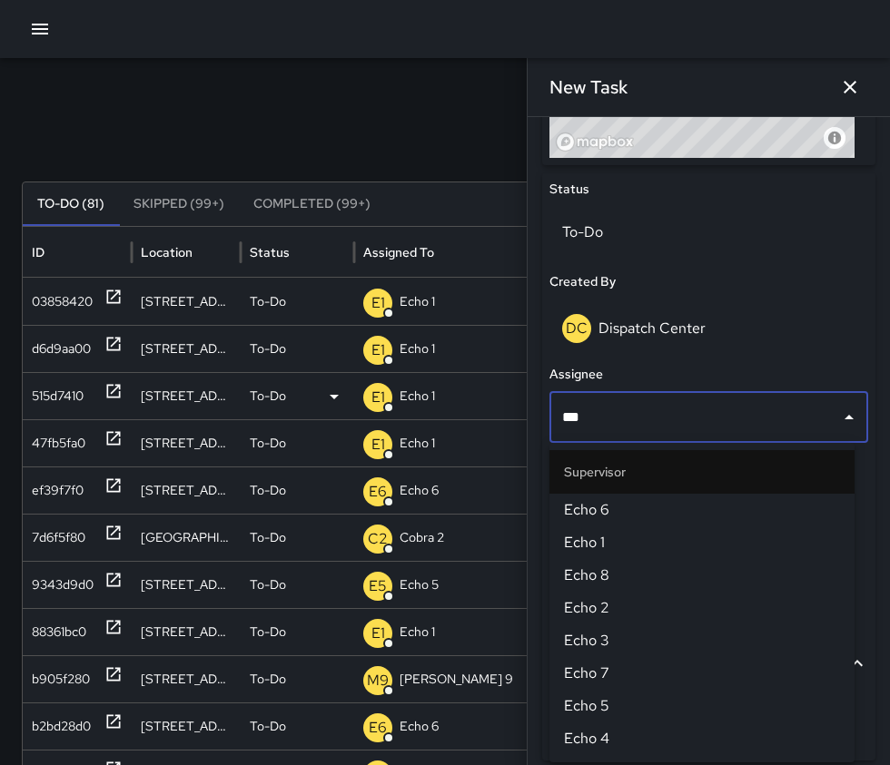
type input "****"
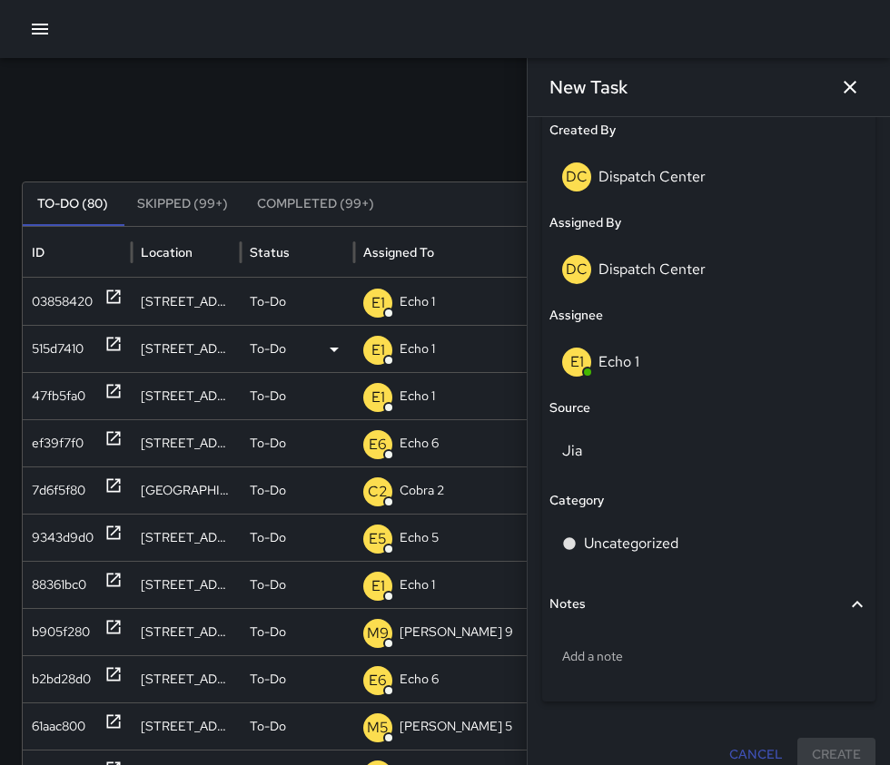
scroll to position [989, 0]
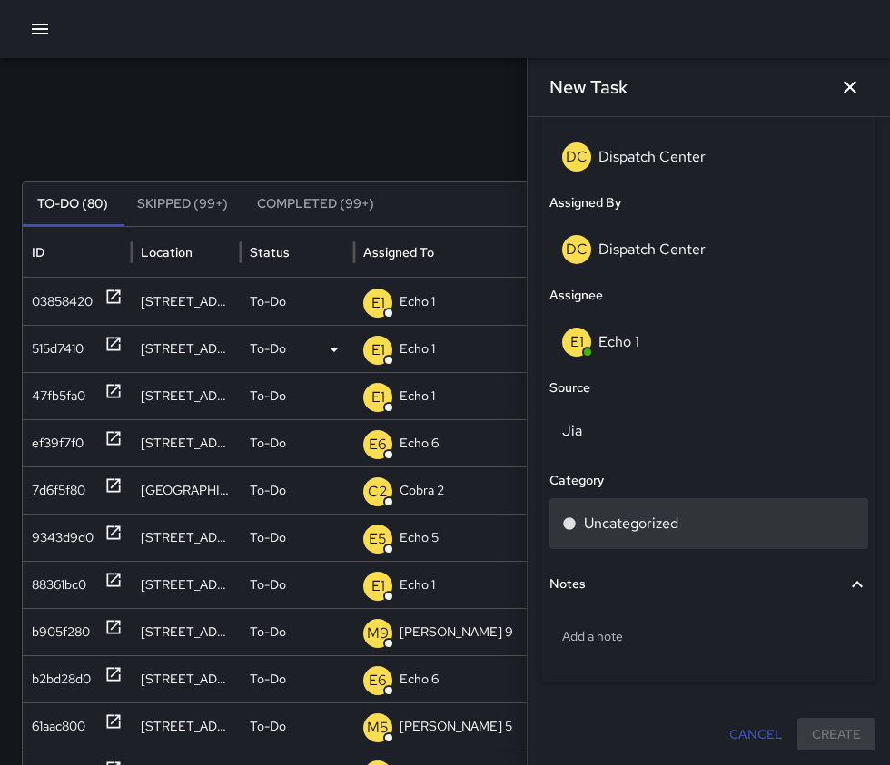
click at [662, 530] on p "Uncategorized" at bounding box center [631, 524] width 94 height 22
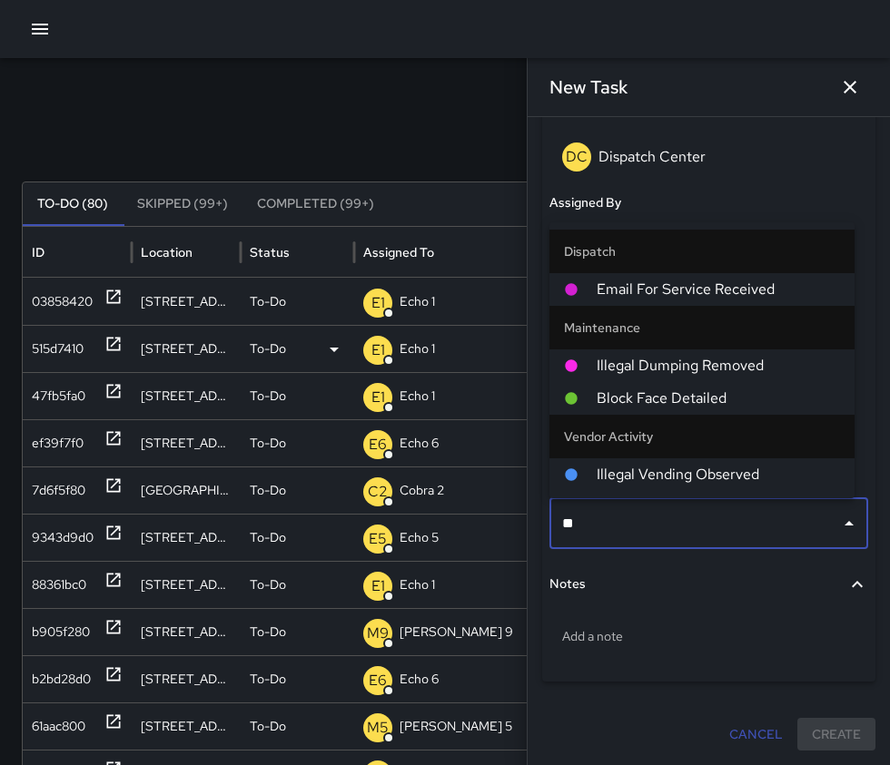
type input "***"
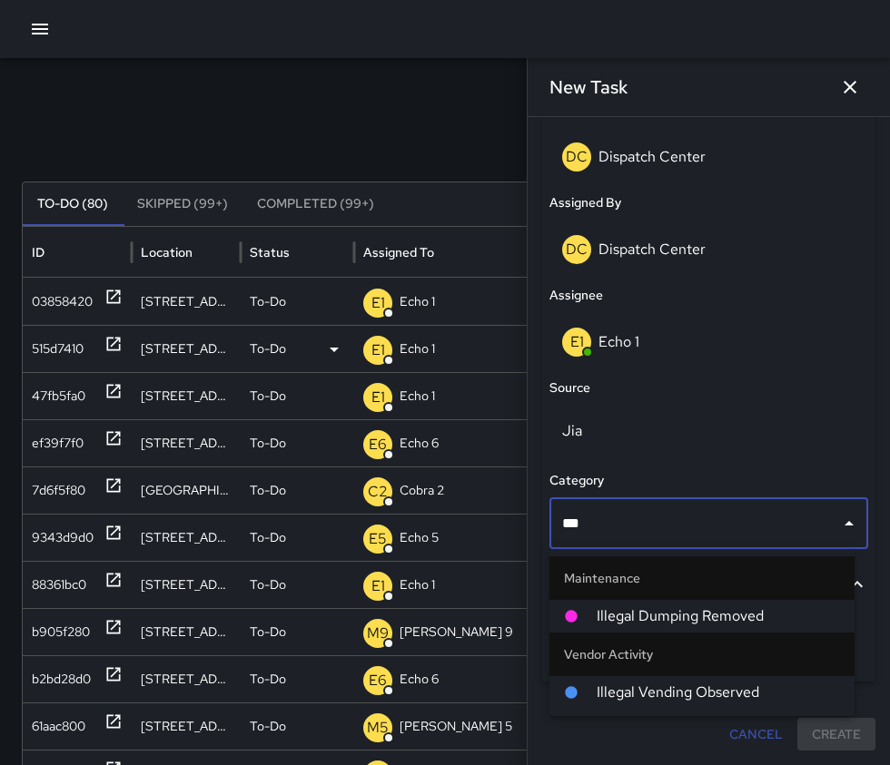
click at [696, 620] on span "Illegal Dumping Removed" at bounding box center [717, 617] width 243 height 22
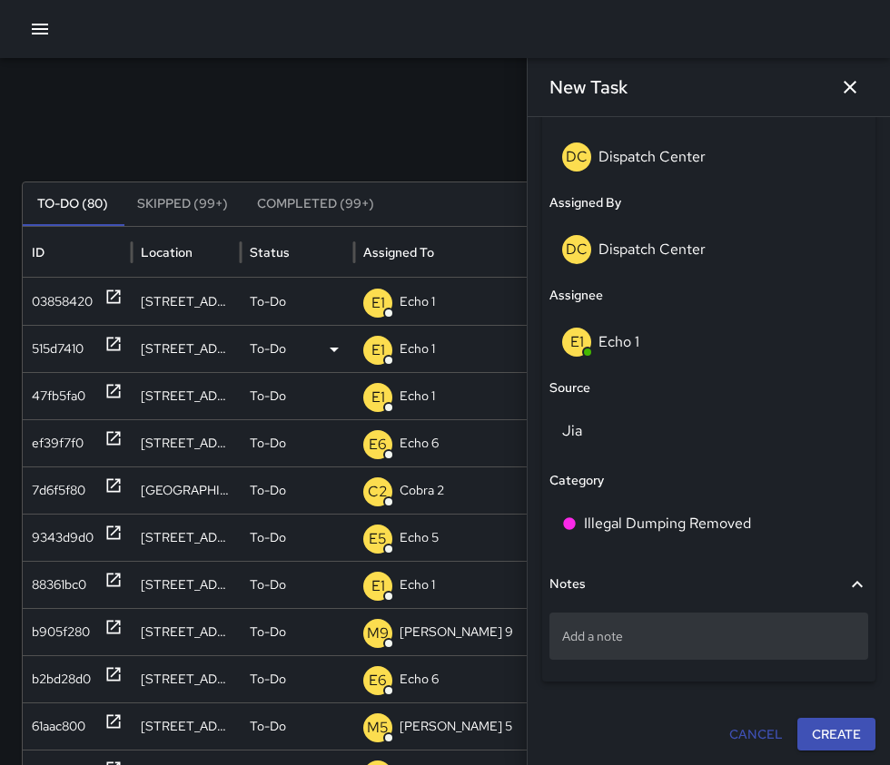
click at [667, 640] on p "Add a note" at bounding box center [708, 636] width 293 height 18
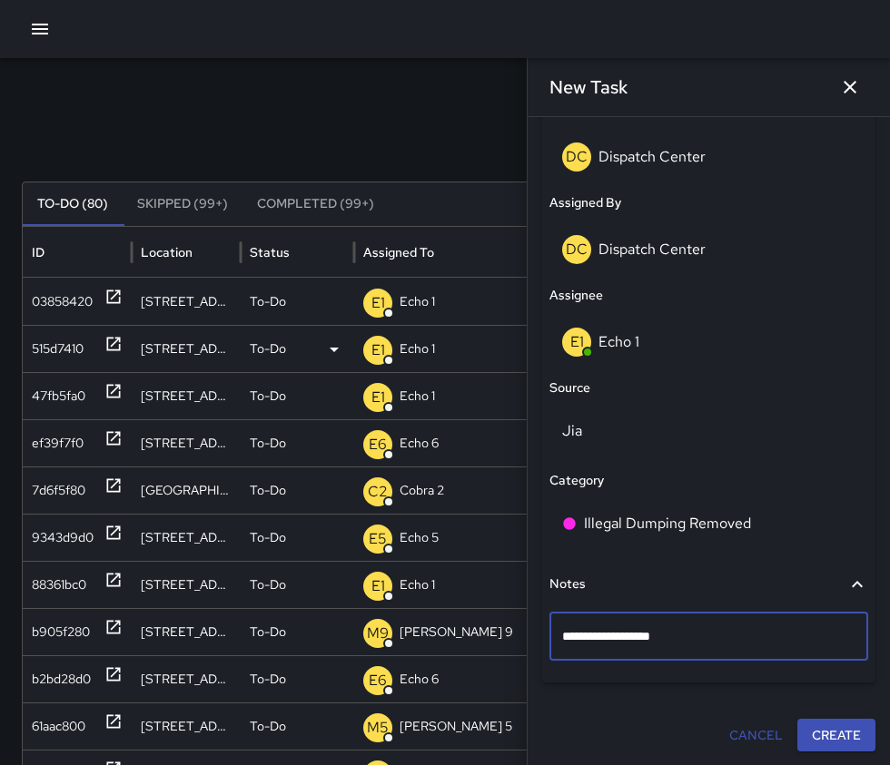
type textarea "**********"
click at [810, 733] on button "Create" at bounding box center [836, 736] width 78 height 34
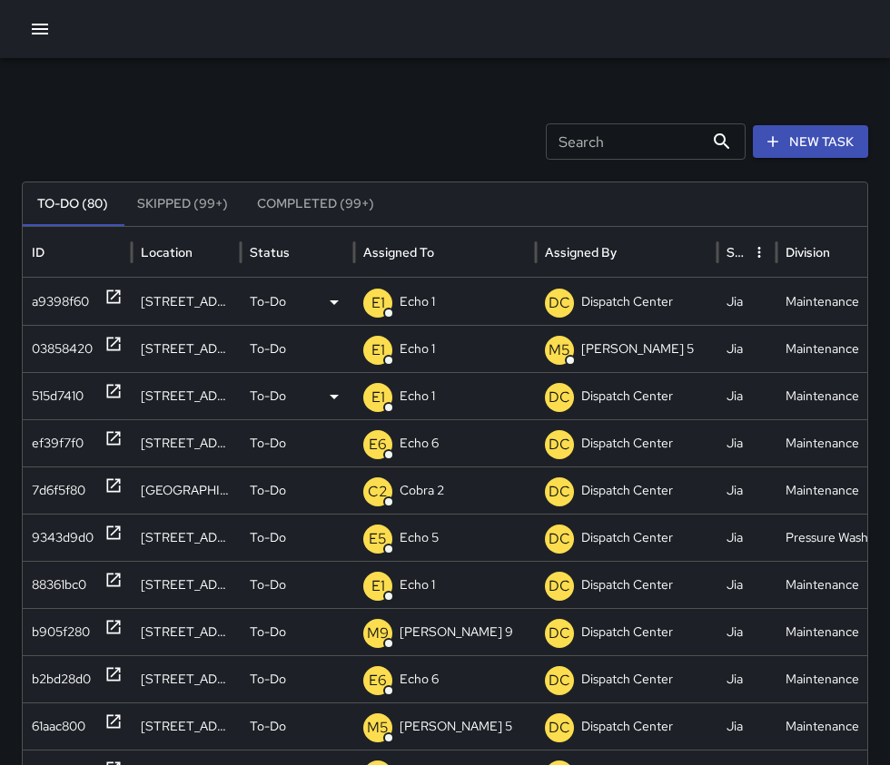
click at [111, 300] on icon at bounding box center [113, 297] width 18 height 18
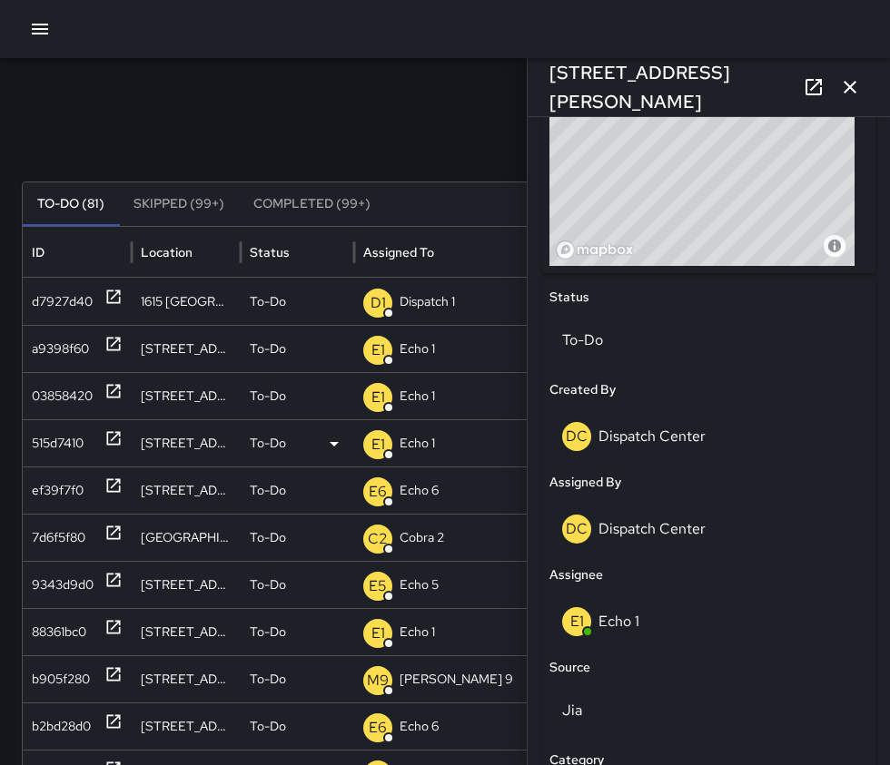
scroll to position [1052, 0]
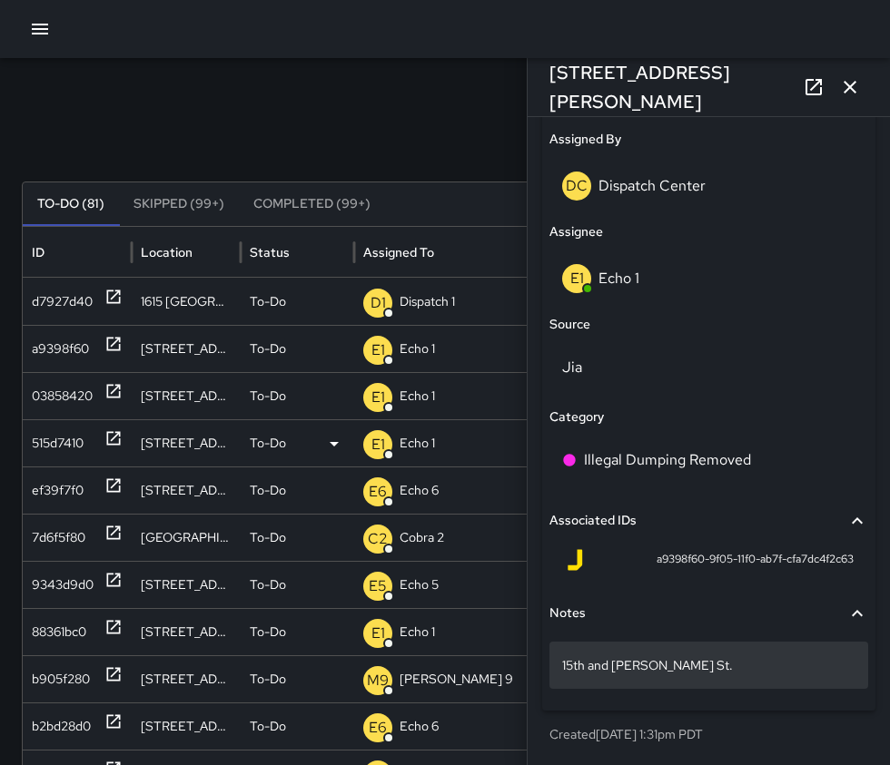
click at [692, 674] on p "15th and Webster St." at bounding box center [708, 665] width 293 height 18
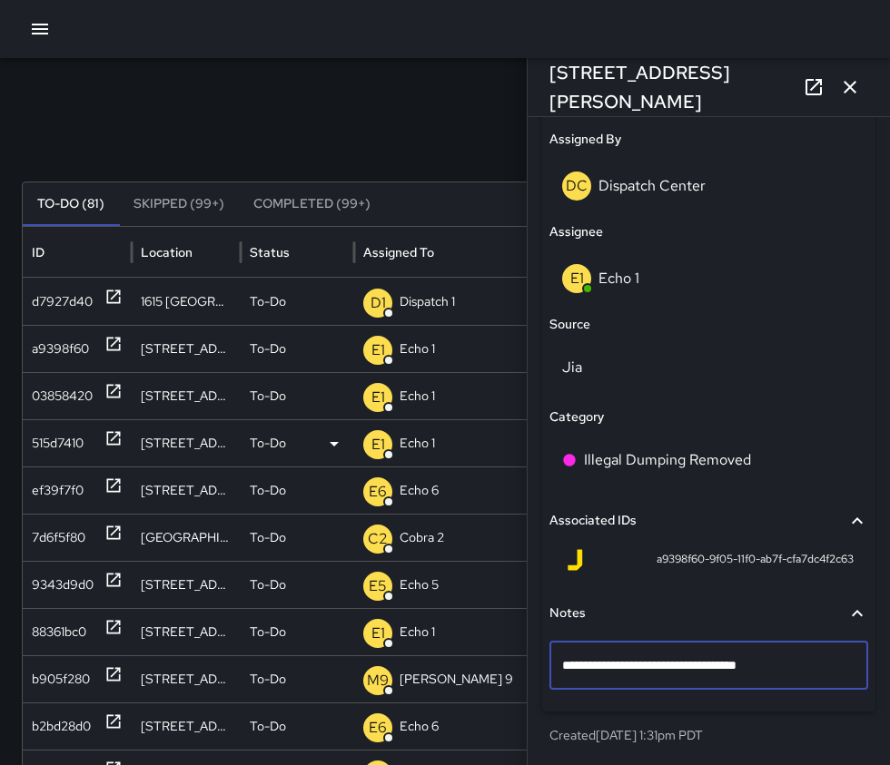
type textarea "**********"
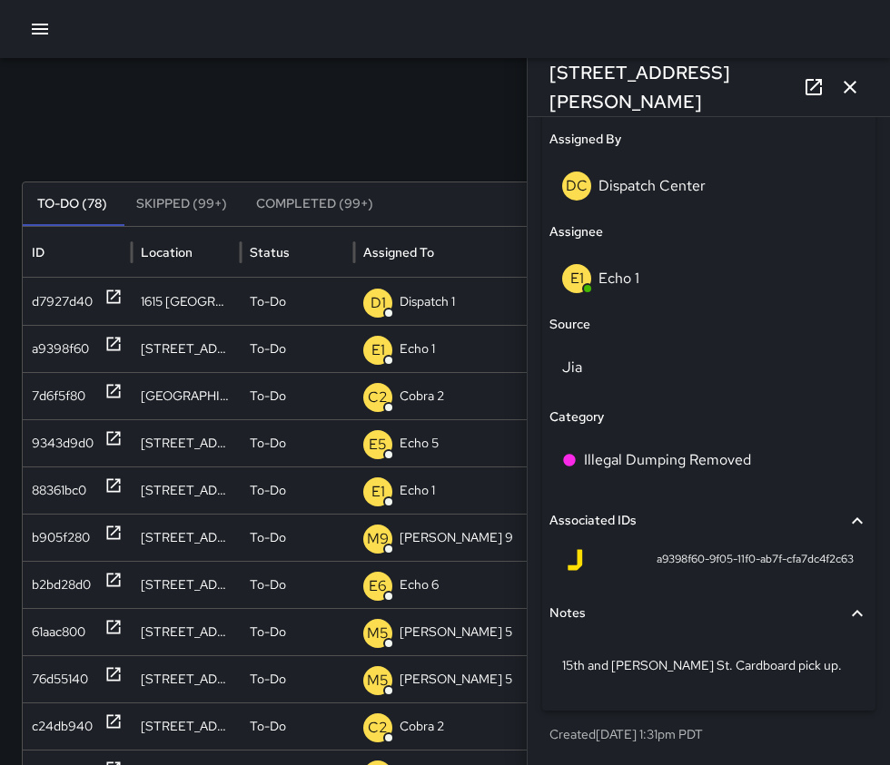
click at [860, 92] on icon "button" at bounding box center [850, 87] width 22 height 22
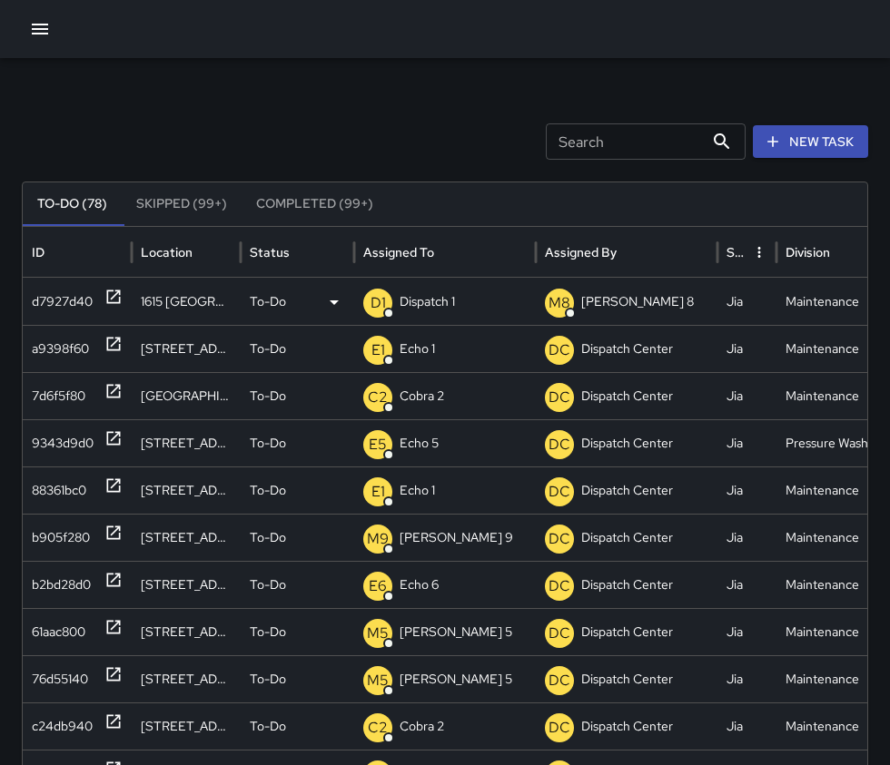
click at [113, 294] on icon at bounding box center [113, 297] width 18 height 18
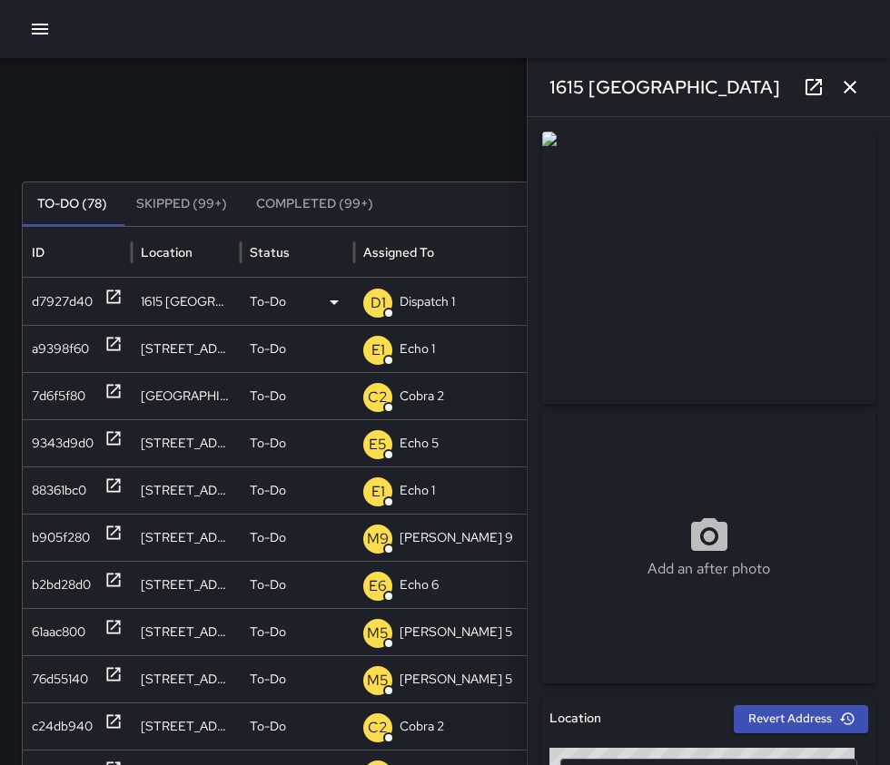
click at [420, 307] on p "Dispatch 1" at bounding box center [426, 302] width 55 height 46
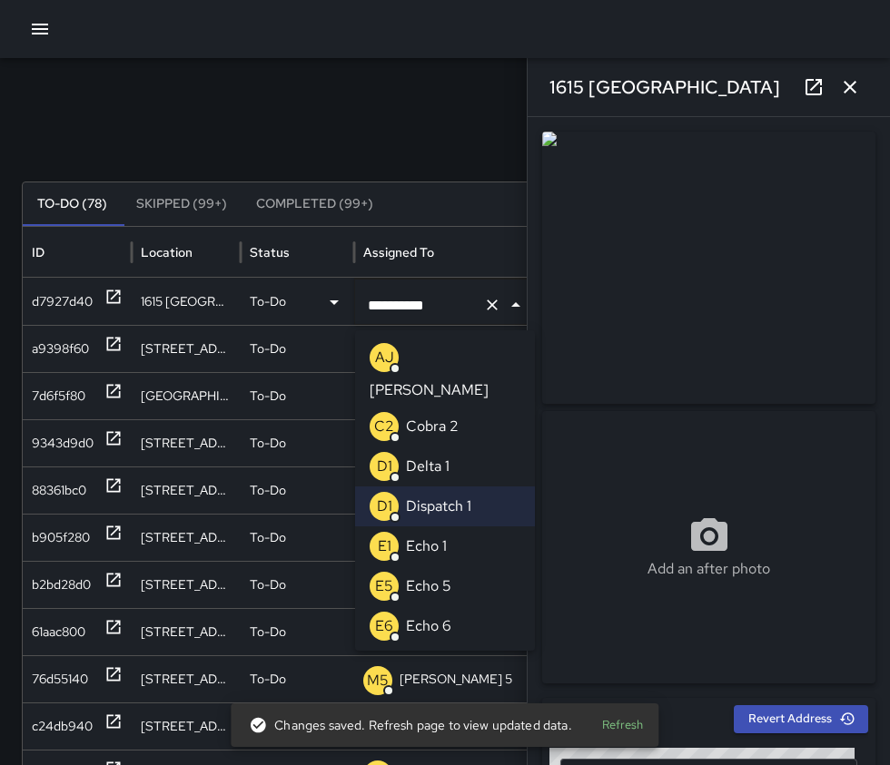
click at [447, 527] on li "E1 Echo 1" at bounding box center [445, 547] width 180 height 40
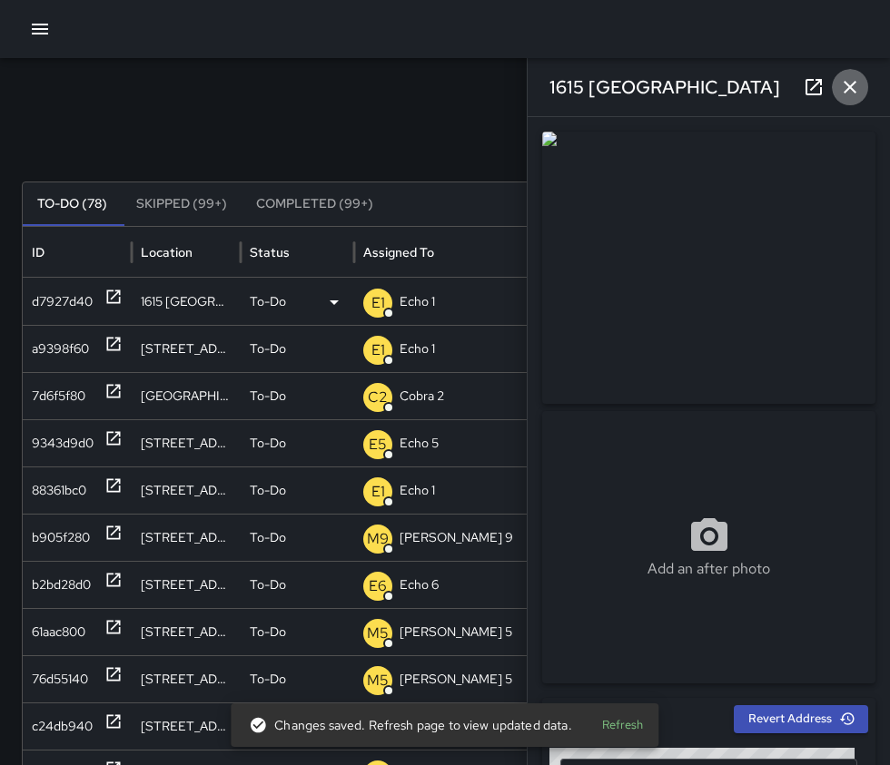
click at [850, 82] on icon "button" at bounding box center [850, 87] width 22 height 22
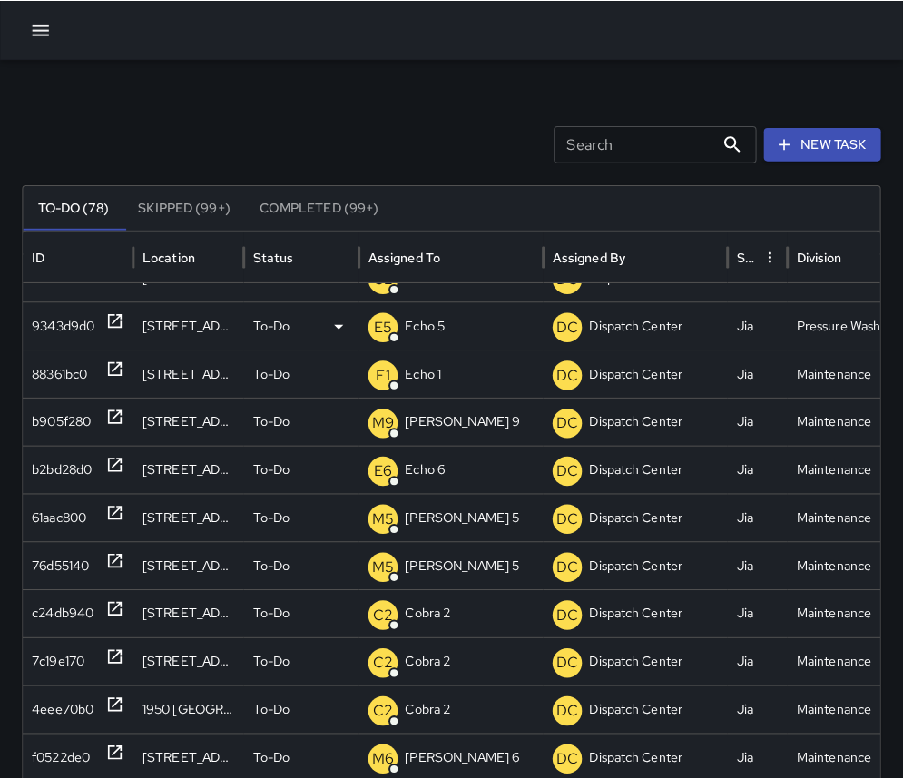
scroll to position [166, 0]
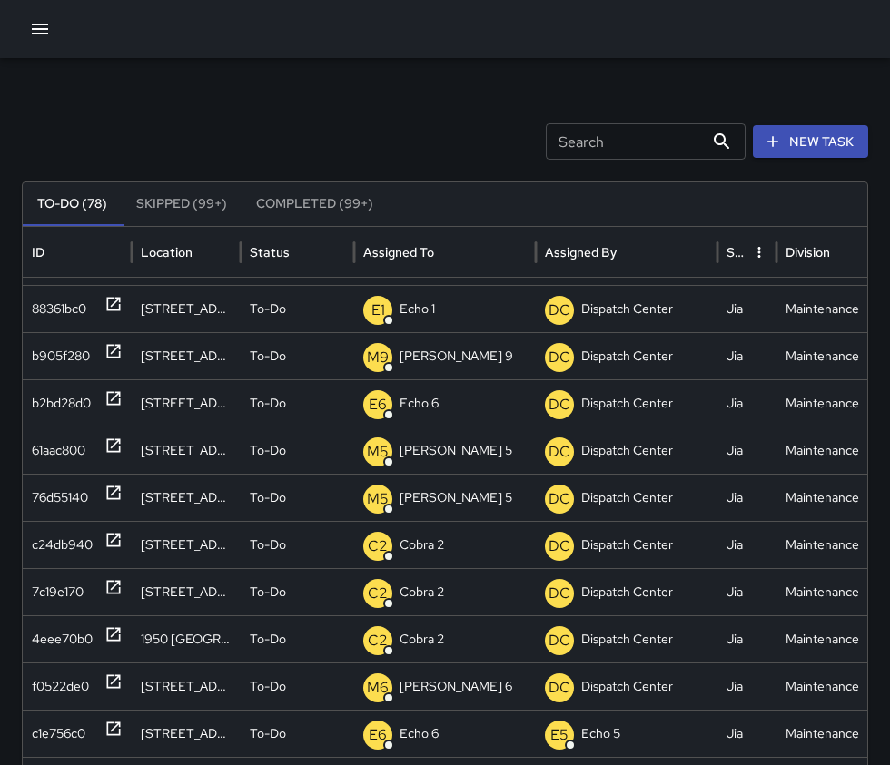
click at [21, 29] on div at bounding box center [445, 29] width 890 height 58
click at [56, 30] on button "button" at bounding box center [40, 29] width 36 height 36
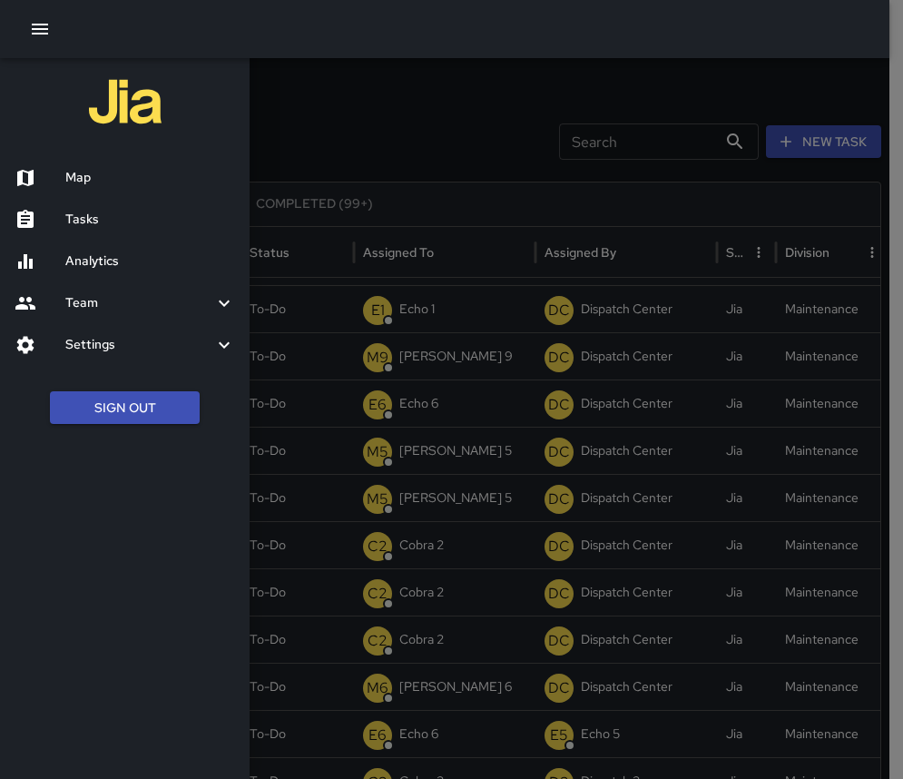
click at [127, 165] on div "Map" at bounding box center [125, 178] width 250 height 42
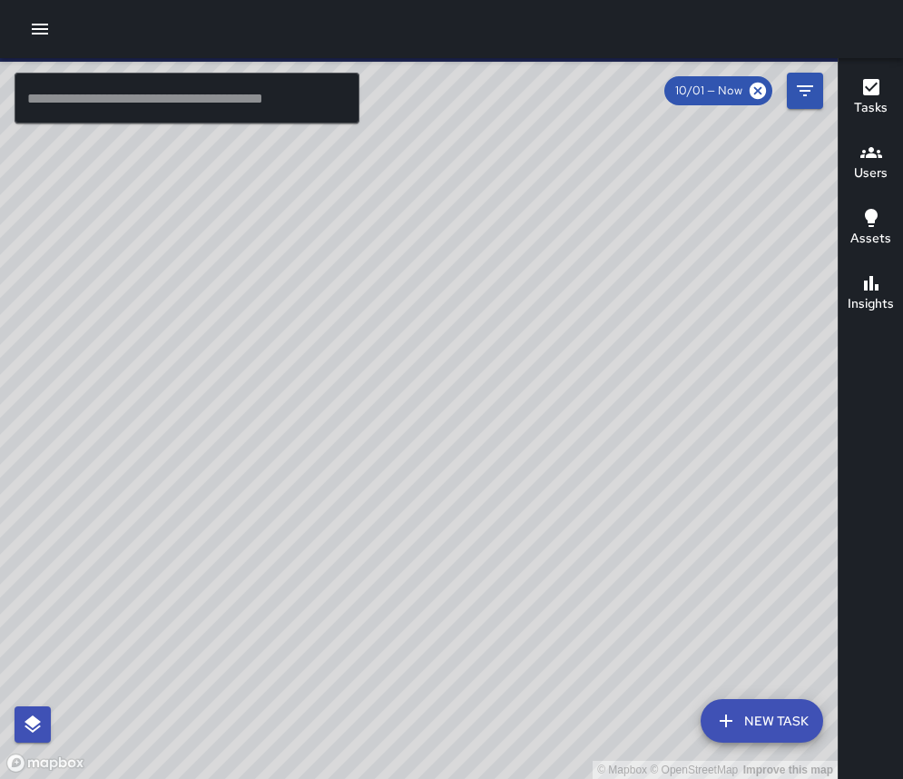
click at [252, 105] on input "text" at bounding box center [187, 98] width 345 height 51
click at [75, 94] on input "text" at bounding box center [187, 98] width 345 height 51
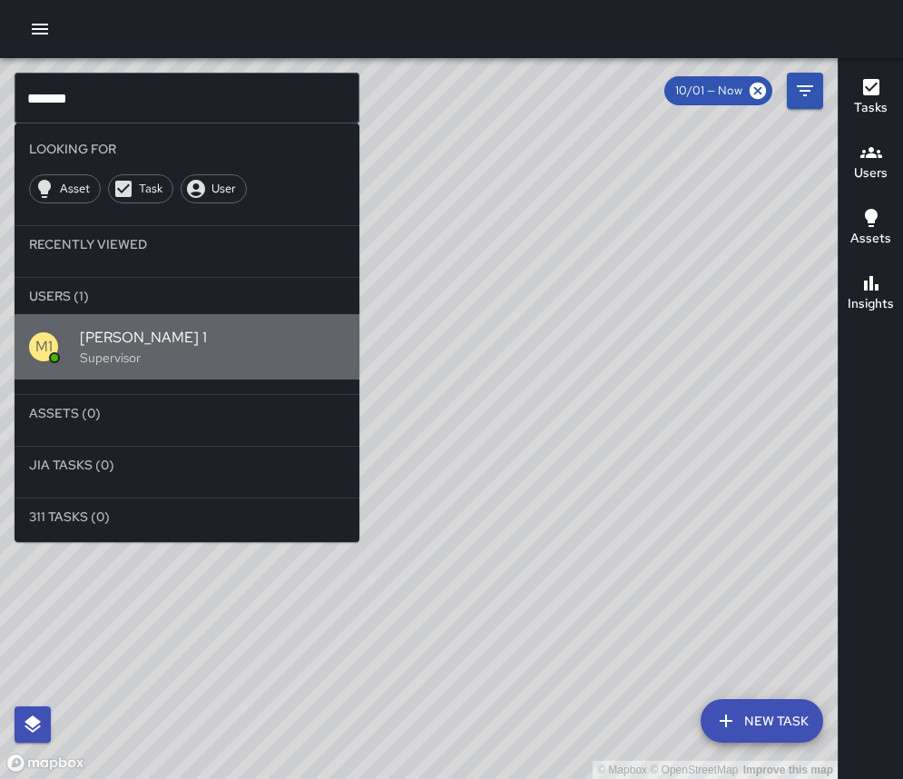
click at [147, 341] on span "[PERSON_NAME] 1" at bounding box center [212, 338] width 265 height 22
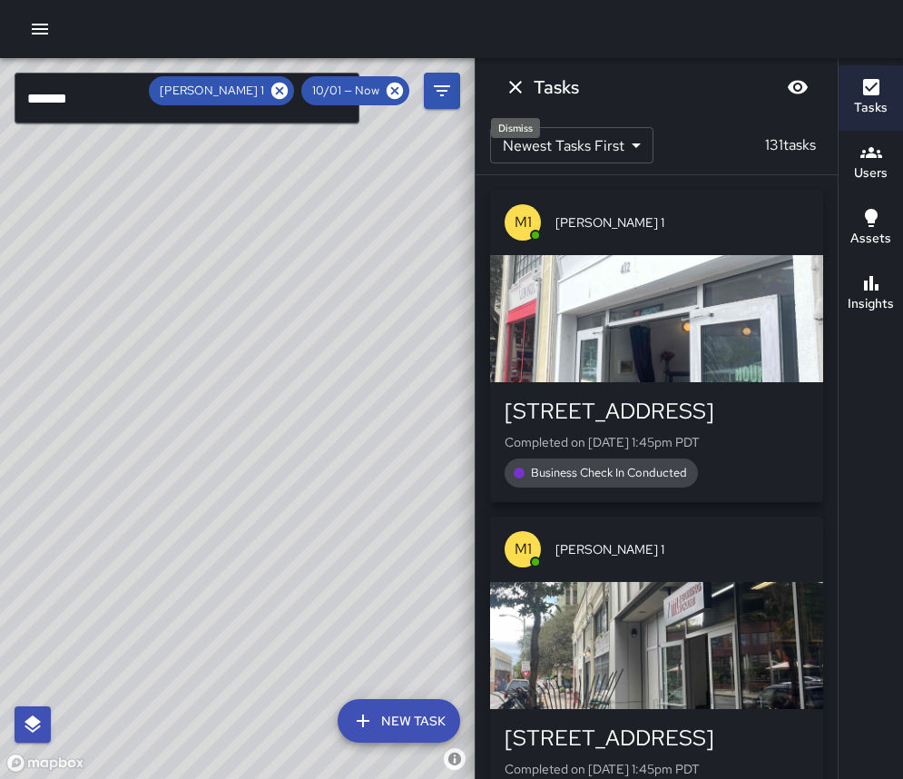
click at [520, 88] on icon "Dismiss" at bounding box center [516, 87] width 22 height 22
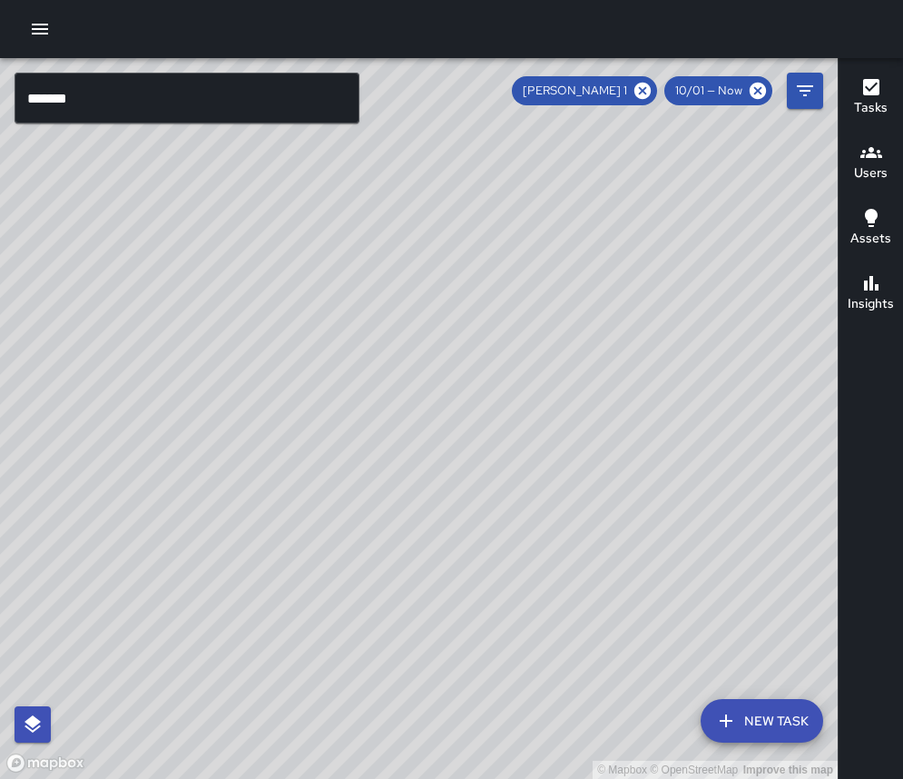
drag, startPoint x: 646, startPoint y: 92, endPoint x: 428, endPoint y: 105, distance: 219.2
click at [647, 92] on icon at bounding box center [643, 91] width 20 height 20
click at [185, 93] on input "******" at bounding box center [187, 98] width 345 height 51
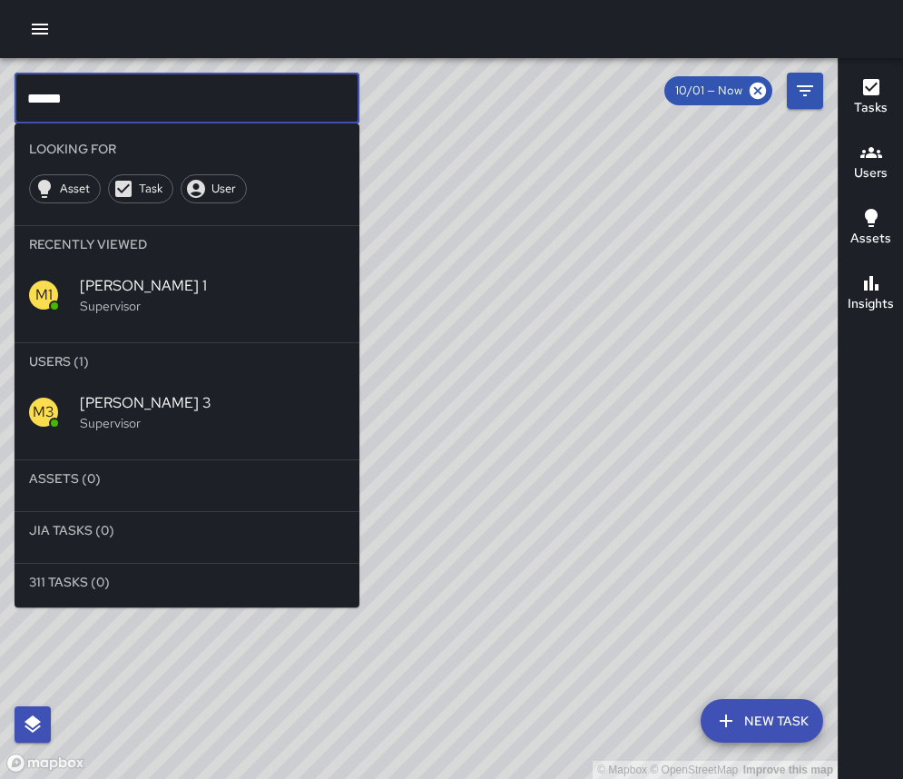
click at [153, 403] on span "[PERSON_NAME] 3" at bounding box center [212, 403] width 265 height 22
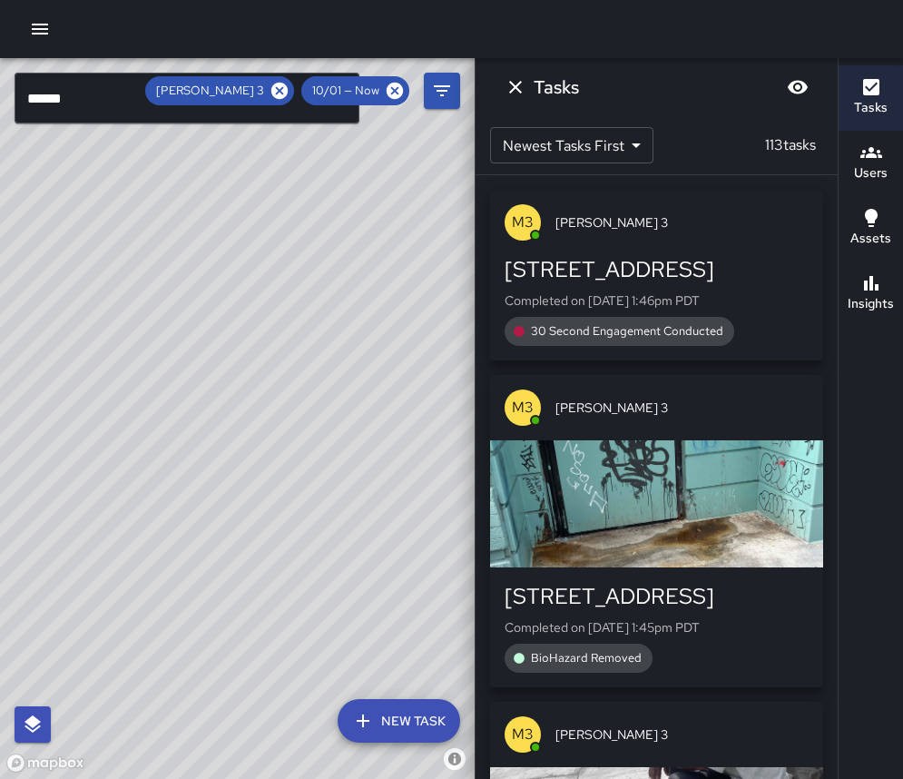
click at [515, 89] on icon "Dismiss" at bounding box center [515, 87] width 13 height 13
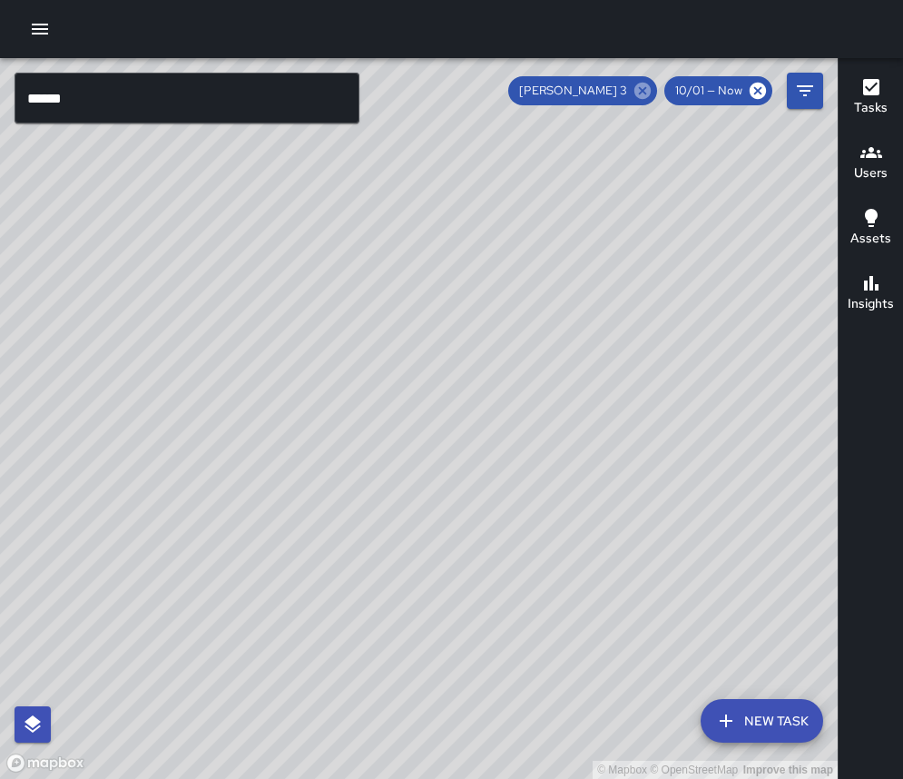
click at [644, 92] on icon at bounding box center [643, 91] width 20 height 20
click at [154, 94] on input "******" at bounding box center [187, 98] width 345 height 51
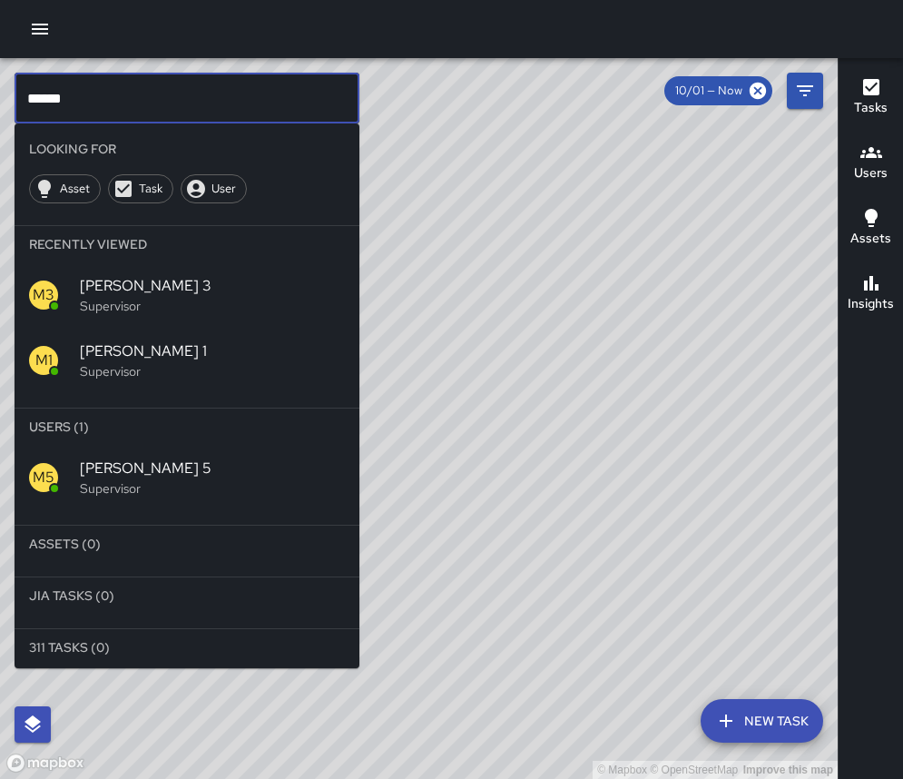
click at [84, 468] on span "[PERSON_NAME] 5" at bounding box center [212, 469] width 265 height 22
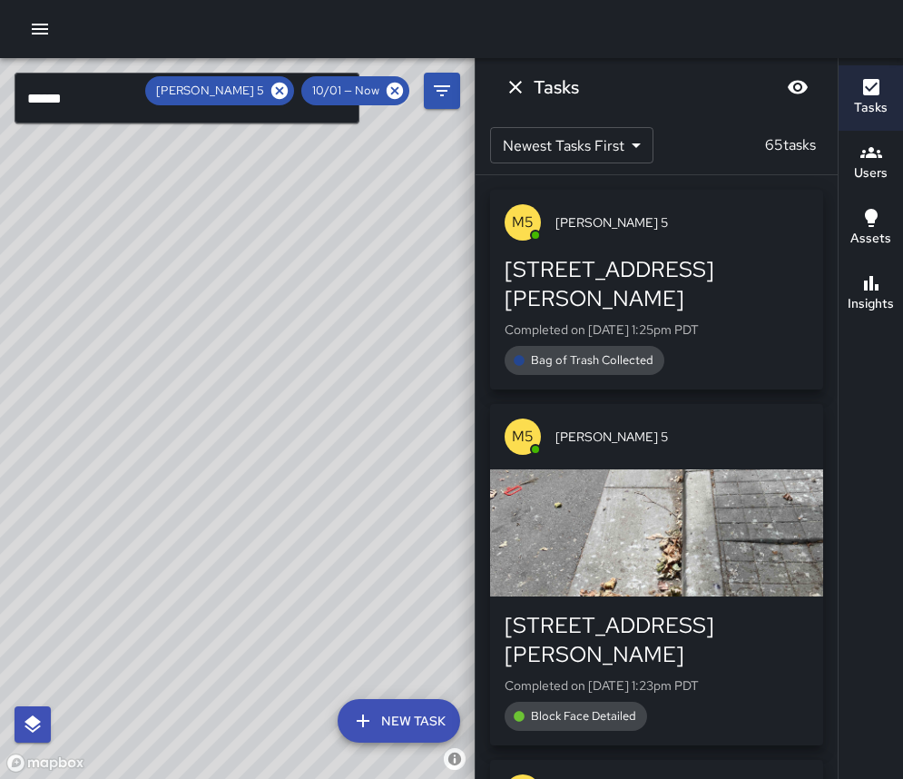
click at [518, 90] on icon "Dismiss" at bounding box center [515, 87] width 13 height 13
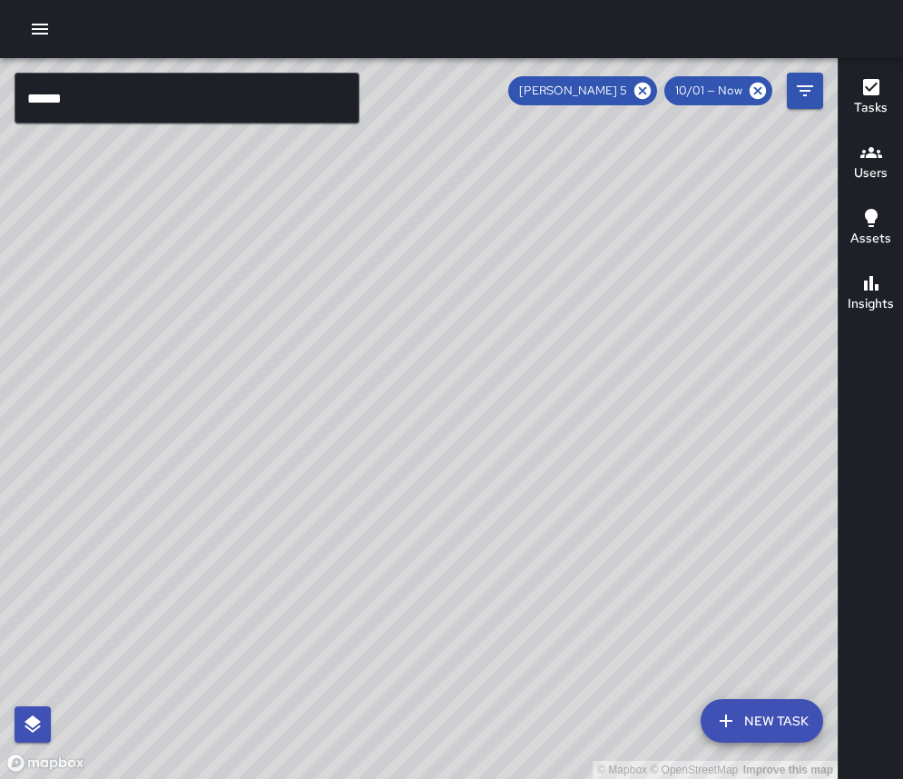
click at [640, 101] on div "[PERSON_NAME] 5" at bounding box center [582, 90] width 149 height 29
click at [225, 97] on input "******" at bounding box center [187, 98] width 345 height 51
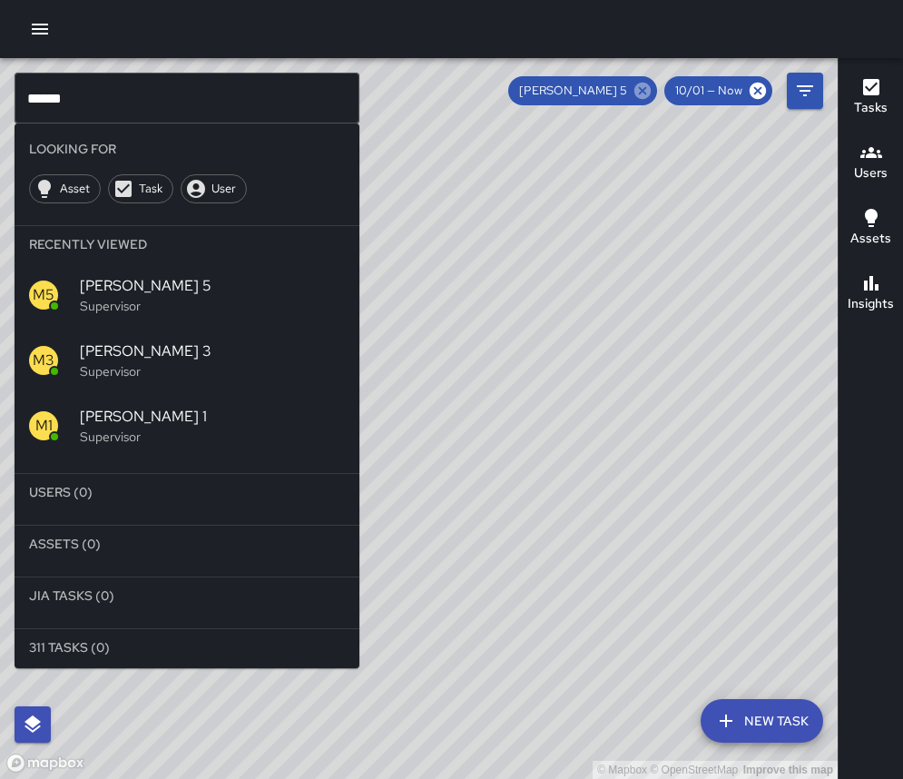
click at [641, 95] on icon at bounding box center [643, 91] width 16 height 16
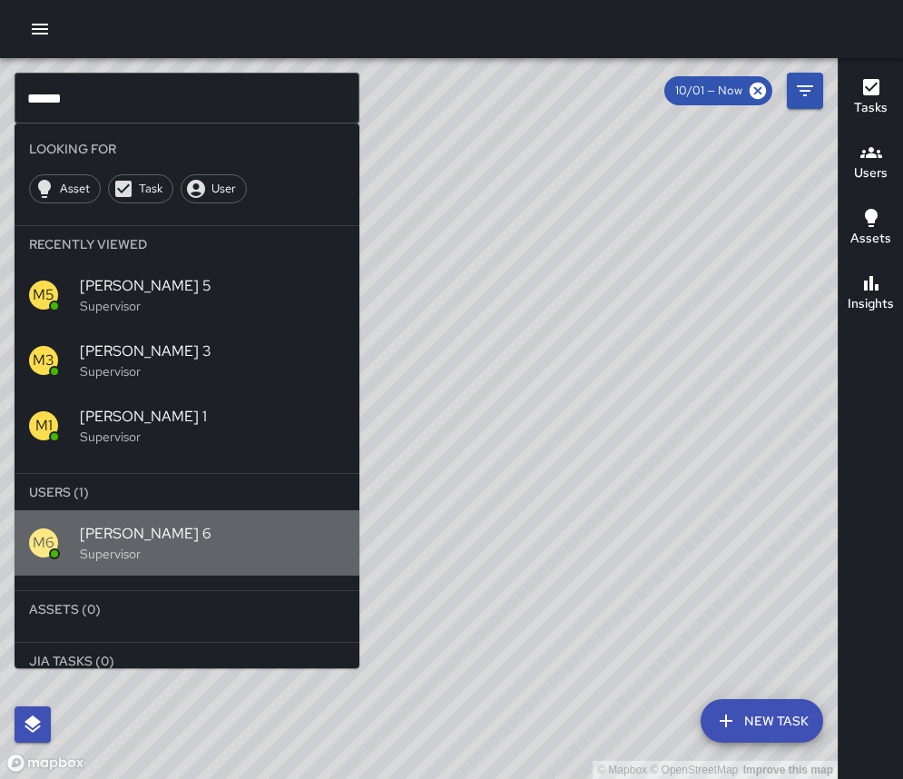
click at [197, 556] on p "Supervisor" at bounding box center [212, 554] width 265 height 18
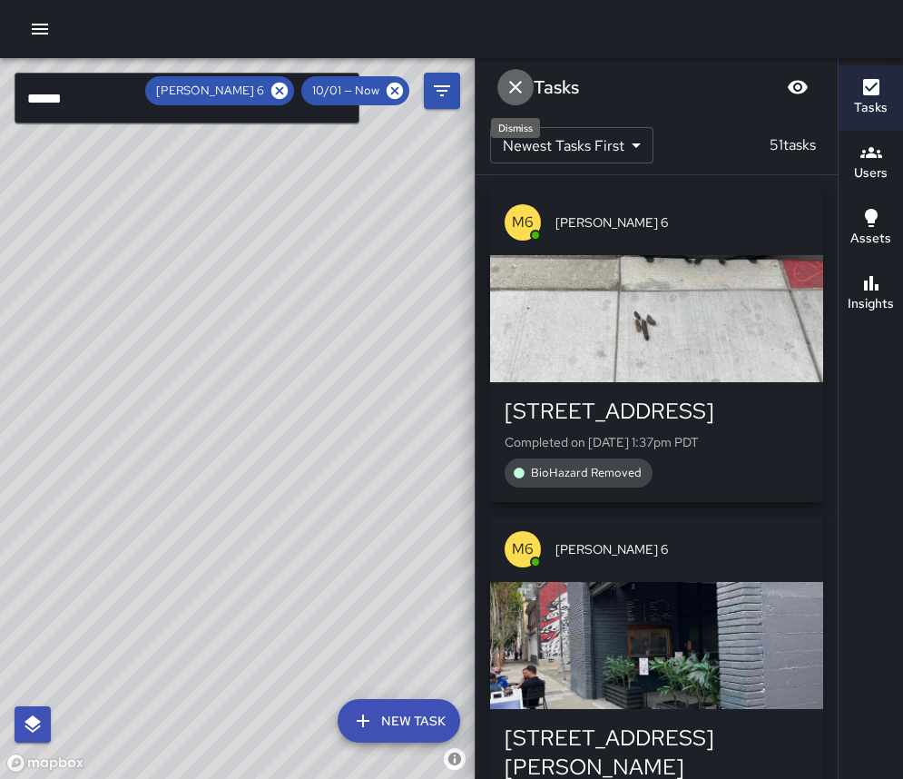
click at [503, 92] on button "Dismiss" at bounding box center [516, 87] width 36 height 36
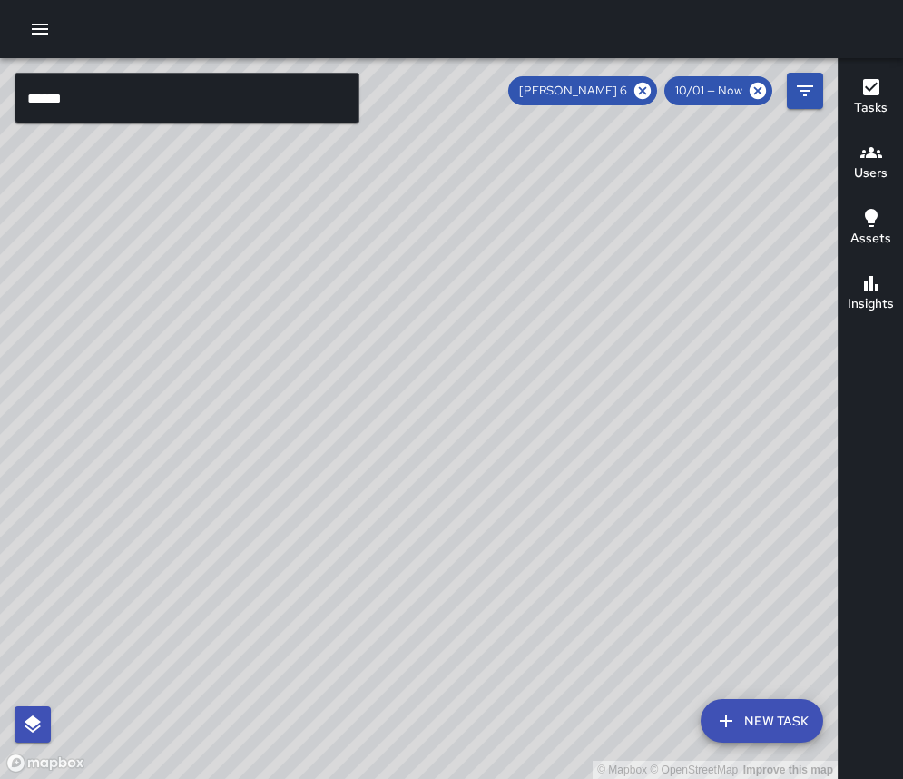
drag, startPoint x: 642, startPoint y: 94, endPoint x: 508, endPoint y: 96, distance: 134.4
click at [639, 95] on icon at bounding box center [643, 91] width 20 height 20
click at [254, 115] on input "******" at bounding box center [187, 98] width 345 height 51
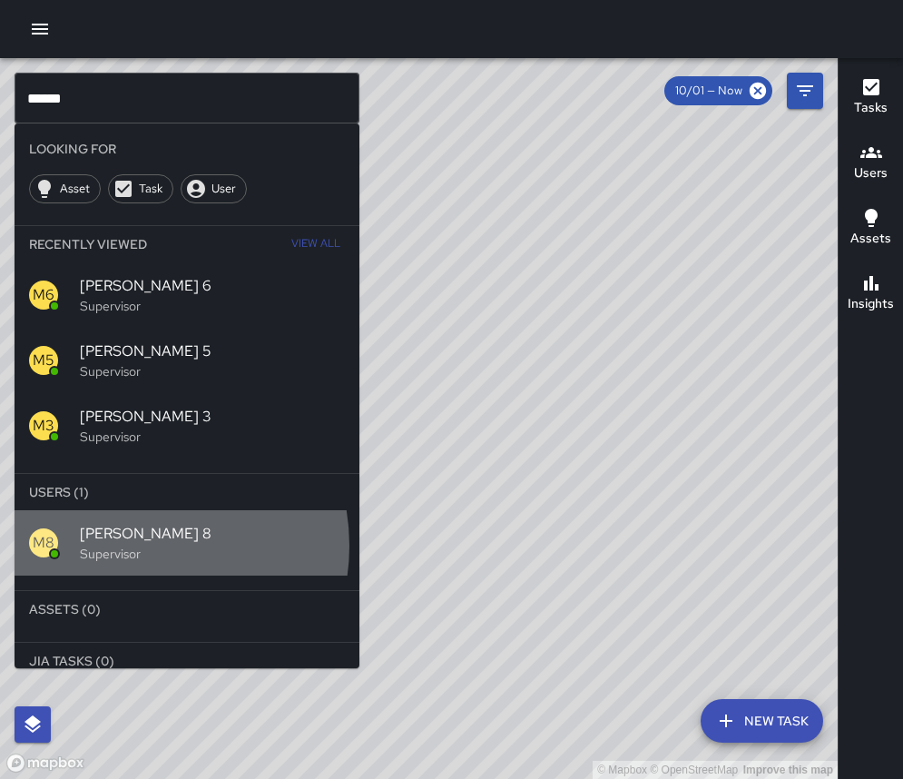
click at [132, 546] on p "Supervisor" at bounding box center [212, 554] width 265 height 18
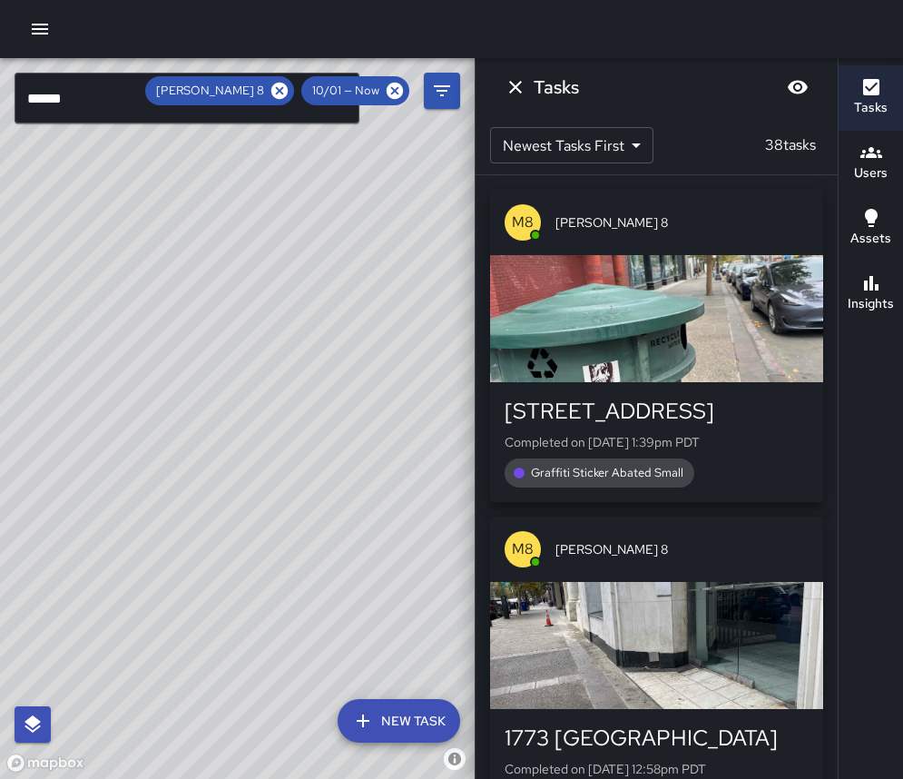
drag, startPoint x: 160, startPoint y: 103, endPoint x: 172, endPoint y: 103, distance: 11.8
click at [160, 103] on input "******" at bounding box center [187, 98] width 345 height 51
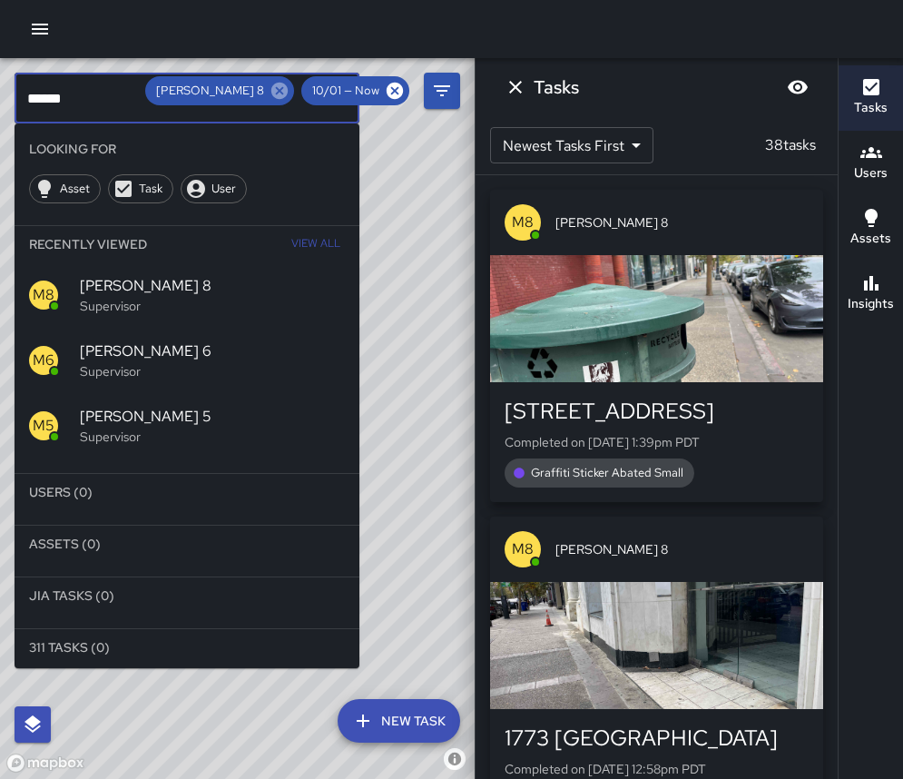
type input "******"
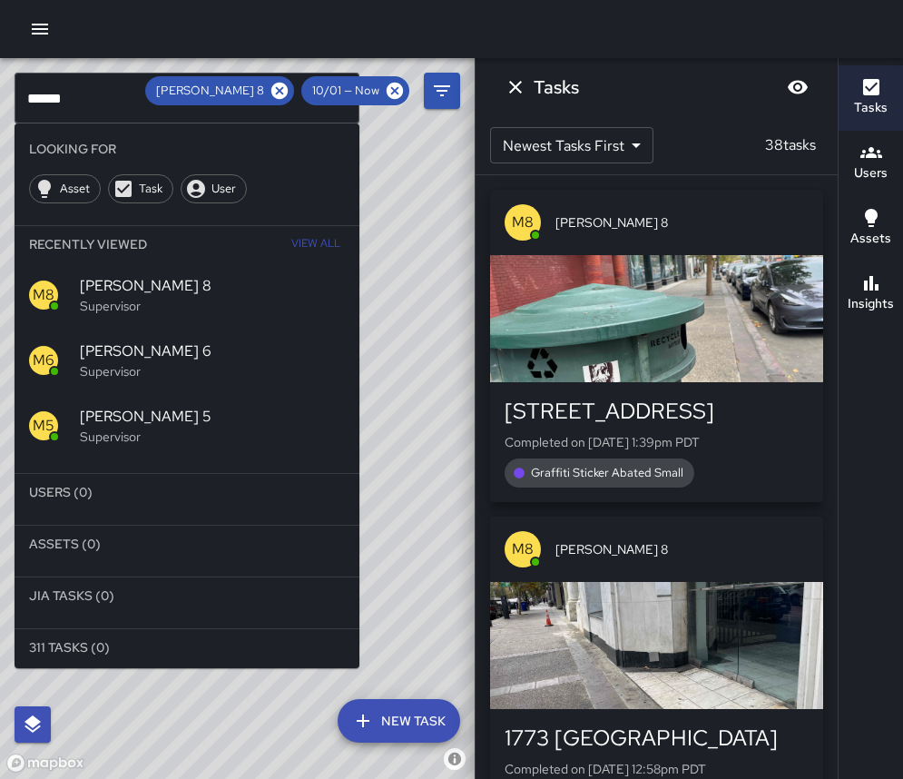
click at [285, 90] on icon at bounding box center [279, 91] width 16 height 16
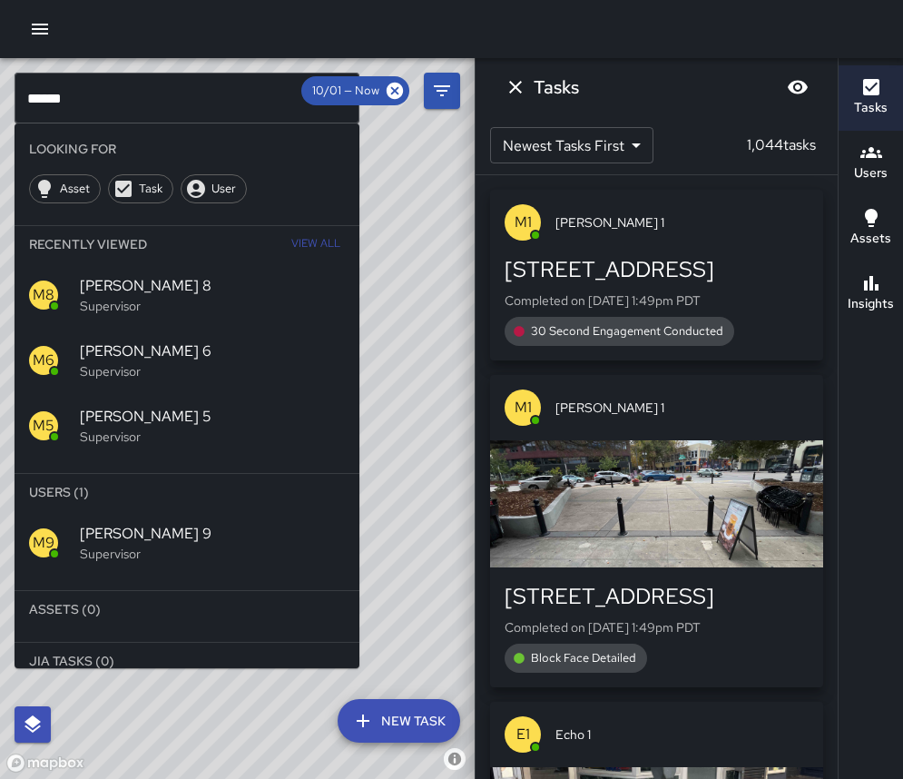
click at [146, 529] on span "[PERSON_NAME] 9" at bounding box center [212, 534] width 265 height 22
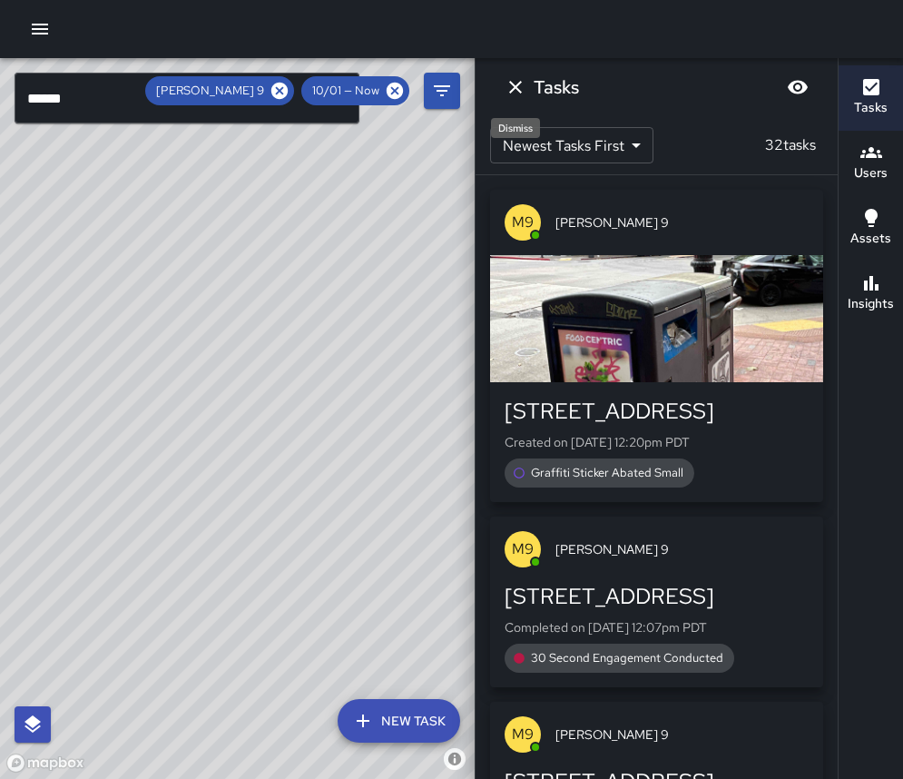
click at [511, 104] on button "Dismiss" at bounding box center [516, 87] width 36 height 36
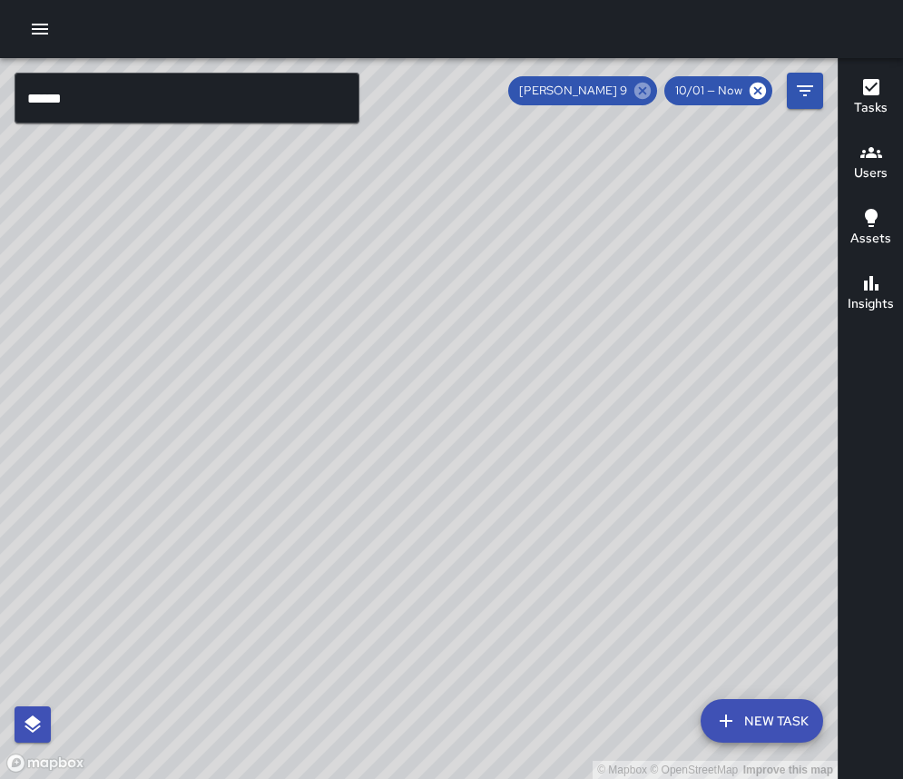
click at [638, 90] on icon at bounding box center [643, 91] width 16 height 16
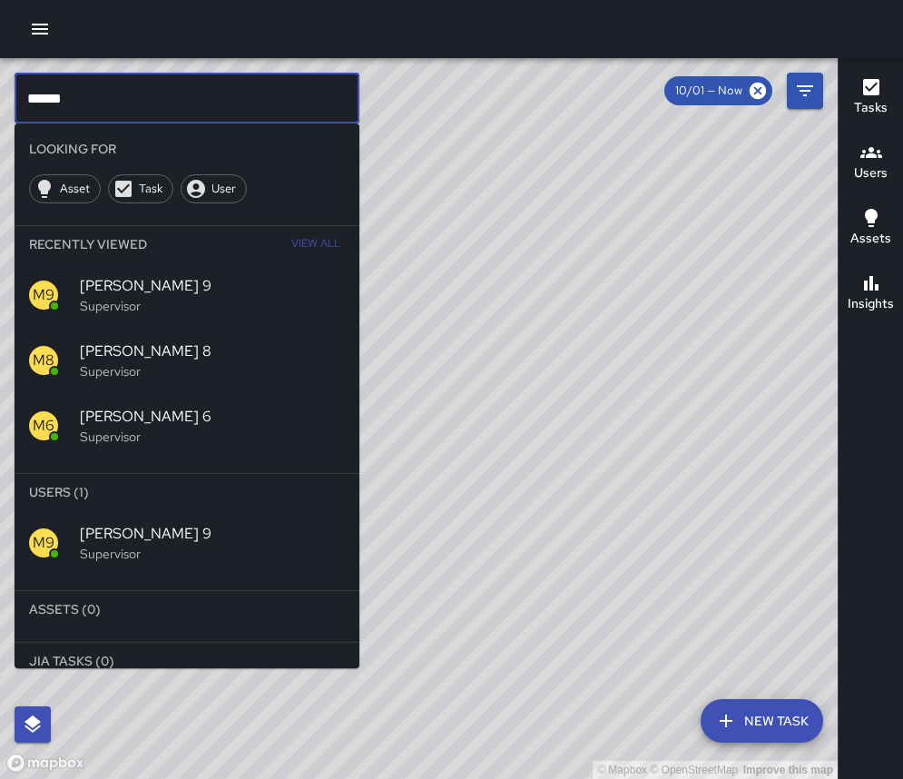
drag, startPoint x: 118, startPoint y: 99, endPoint x: -250, endPoint y: 162, distance: 373.0
click at [0, 162] on html "© Mapbox © OpenStreetMap Improve this map ****** ​ Looking For Asset Task User …" at bounding box center [451, 389] width 903 height 779
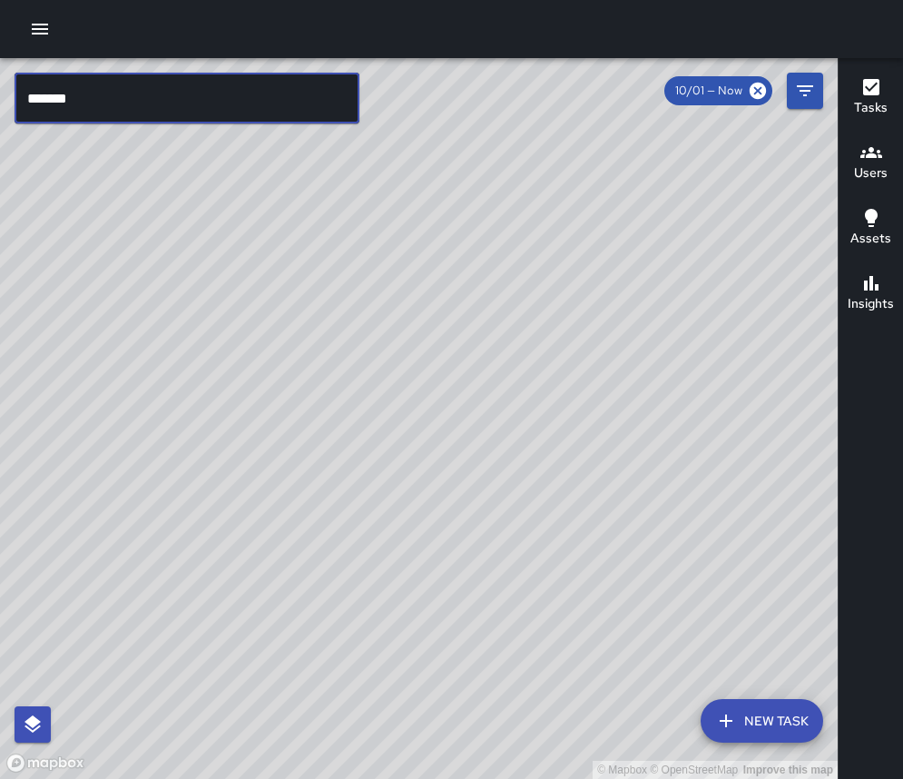
type input "*******"
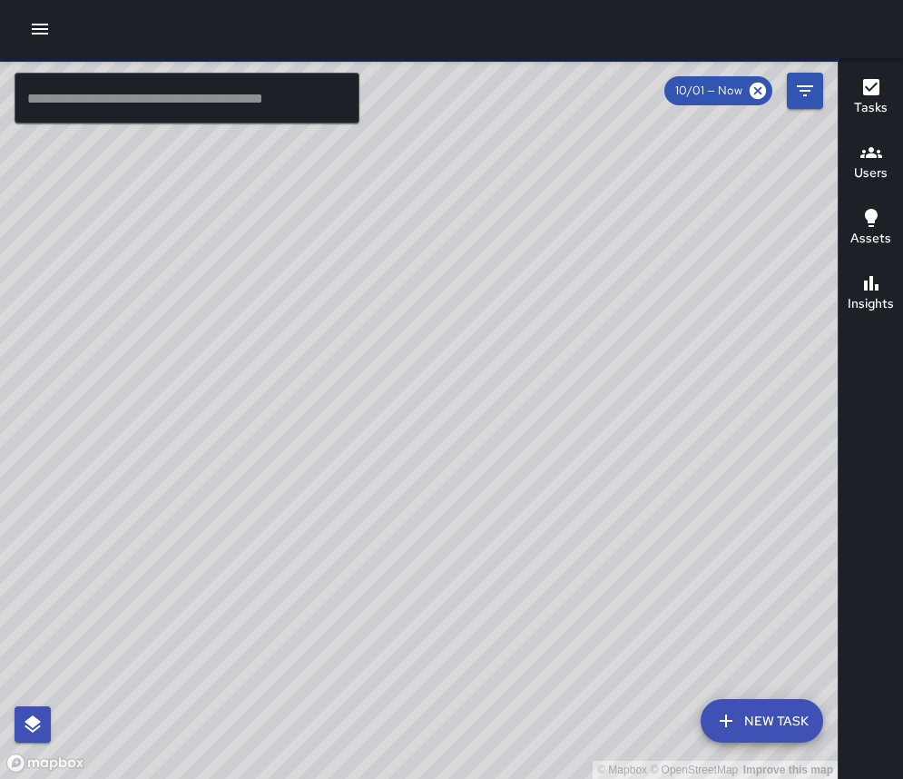
click at [180, 96] on input "text" at bounding box center [187, 98] width 345 height 51
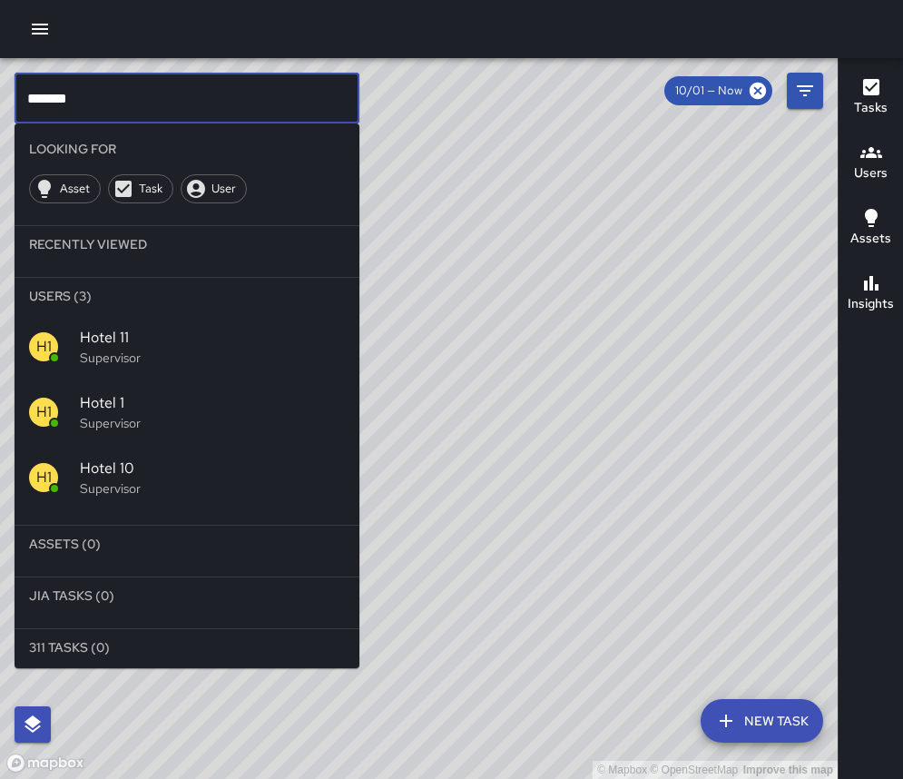
click at [169, 413] on span "Hotel 1" at bounding box center [212, 403] width 265 height 22
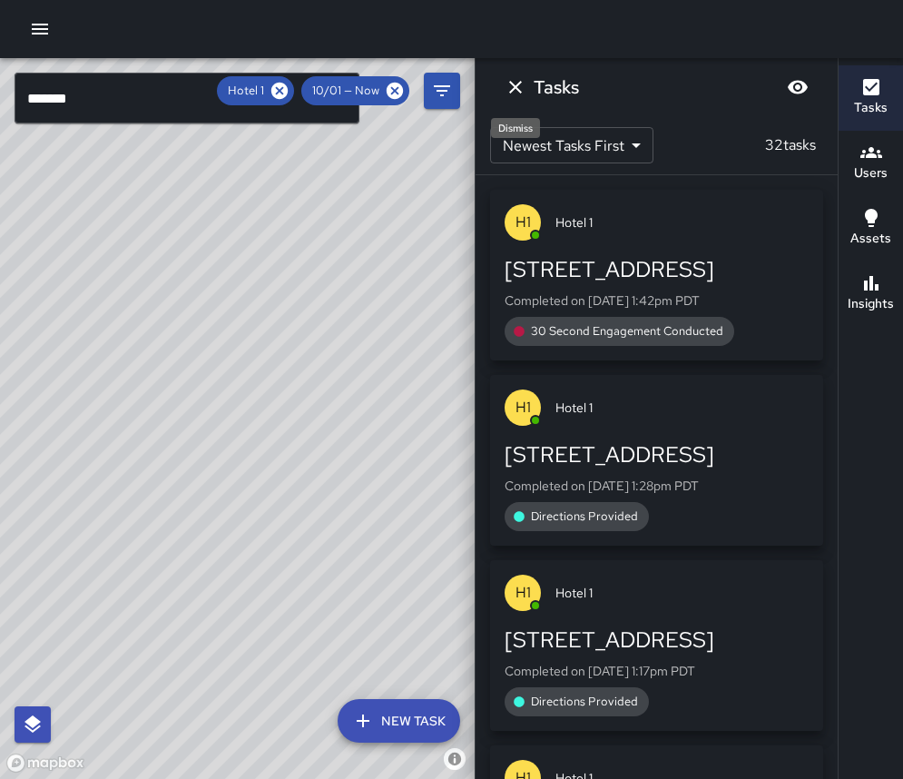
click at [521, 86] on icon "Dismiss" at bounding box center [516, 87] width 22 height 22
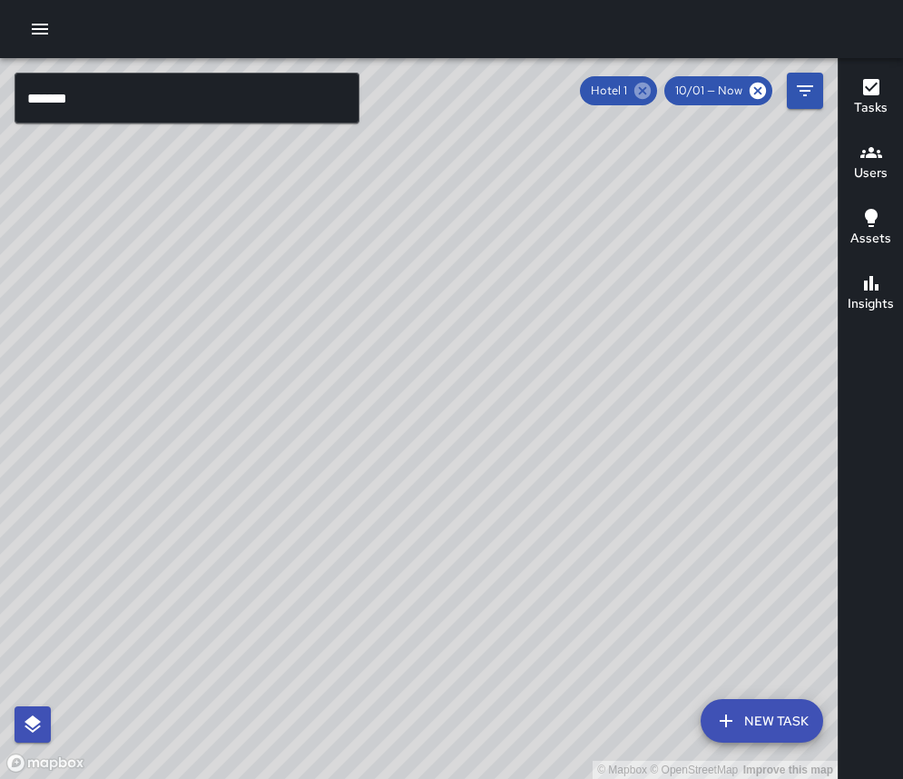
click at [650, 91] on icon at bounding box center [643, 91] width 16 height 16
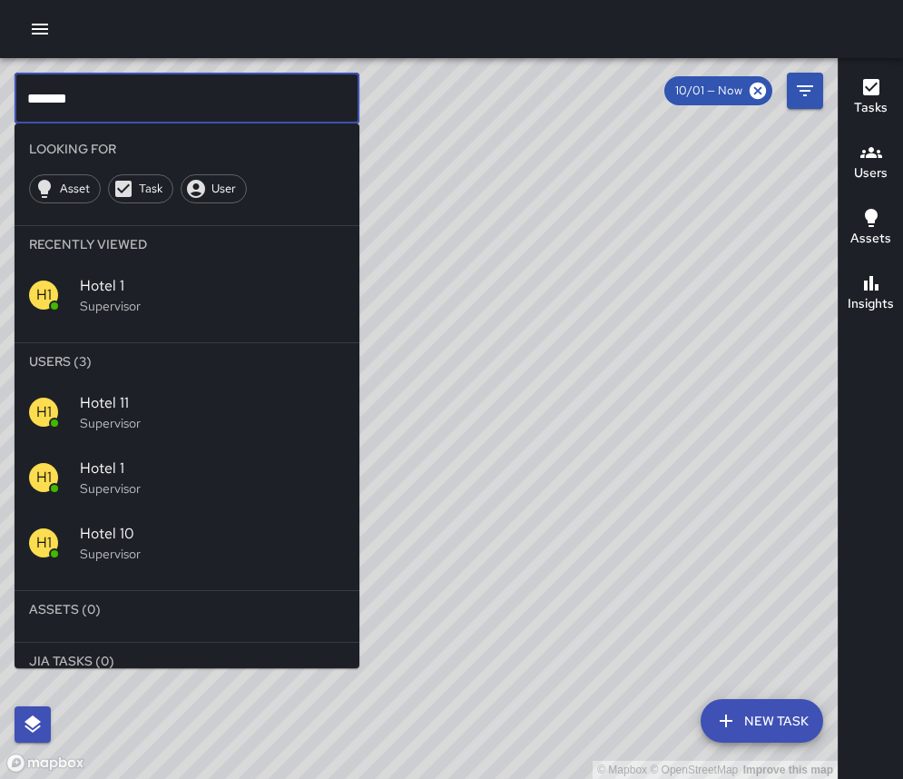
click at [157, 94] on input "*******" at bounding box center [187, 98] width 345 height 51
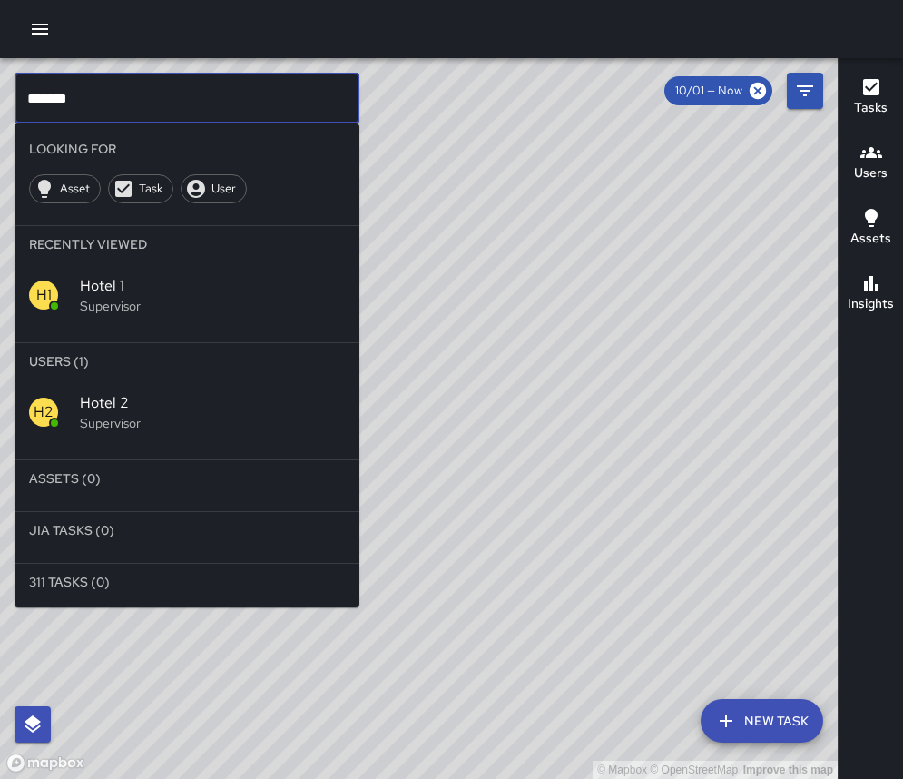
click at [132, 403] on span "Hotel 2" at bounding box center [212, 403] width 265 height 22
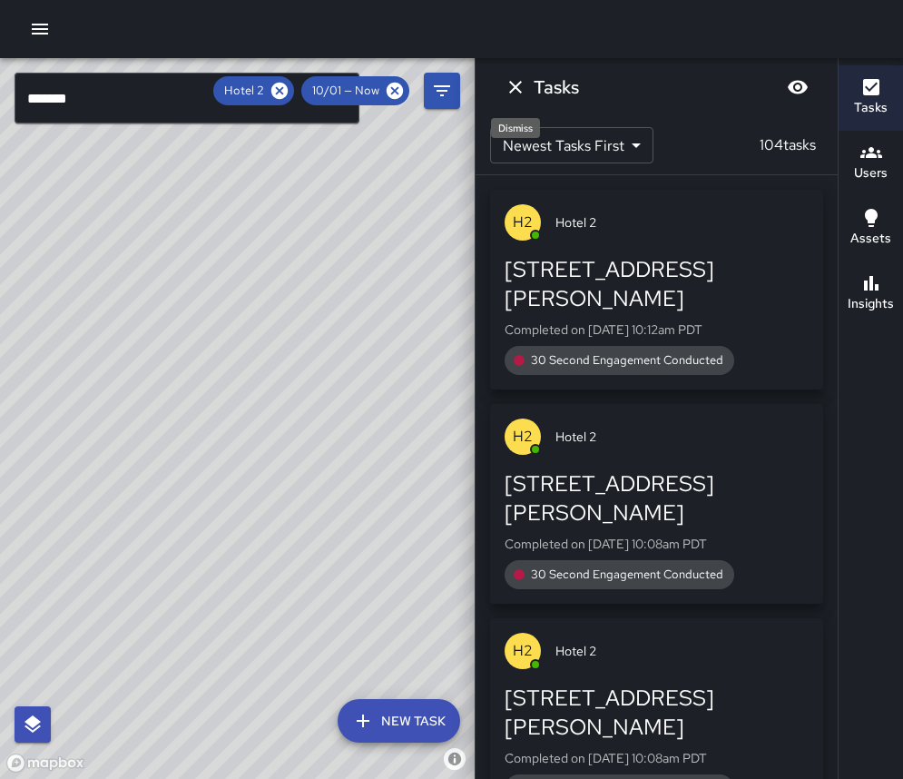
click at [520, 82] on icon "Dismiss" at bounding box center [515, 87] width 13 height 13
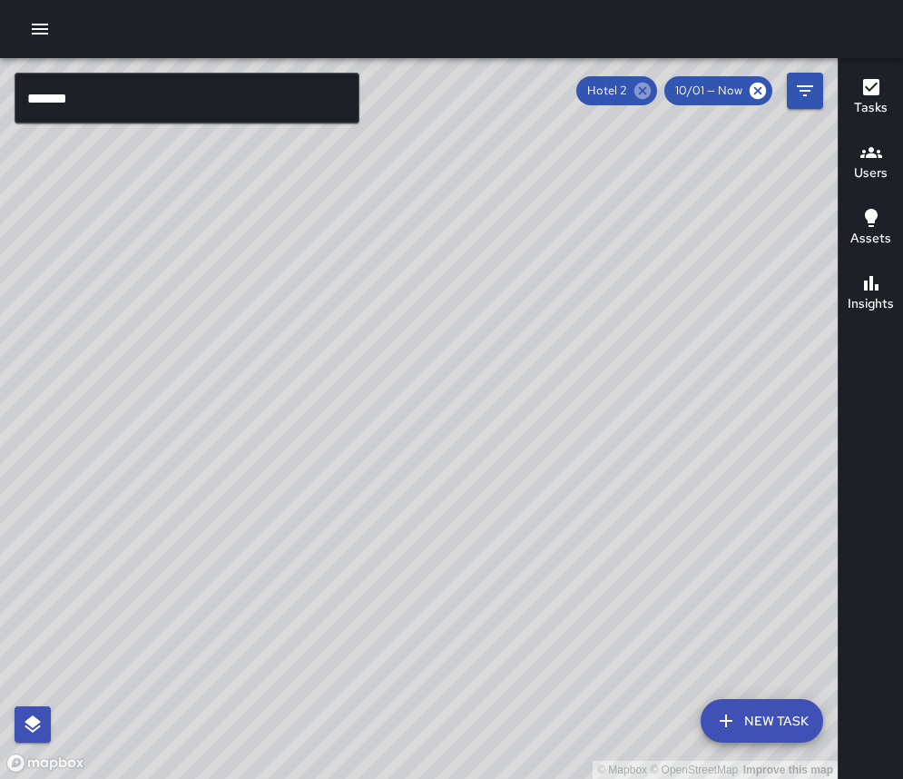
click at [639, 89] on icon at bounding box center [643, 91] width 16 height 16
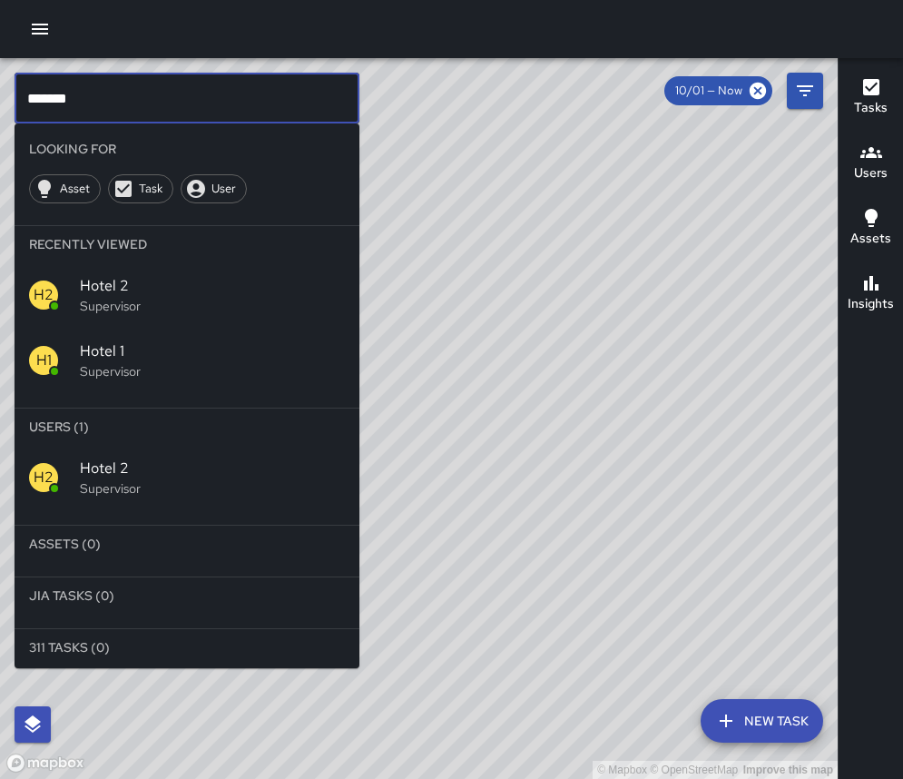
click at [174, 94] on input "*******" at bounding box center [187, 98] width 345 height 51
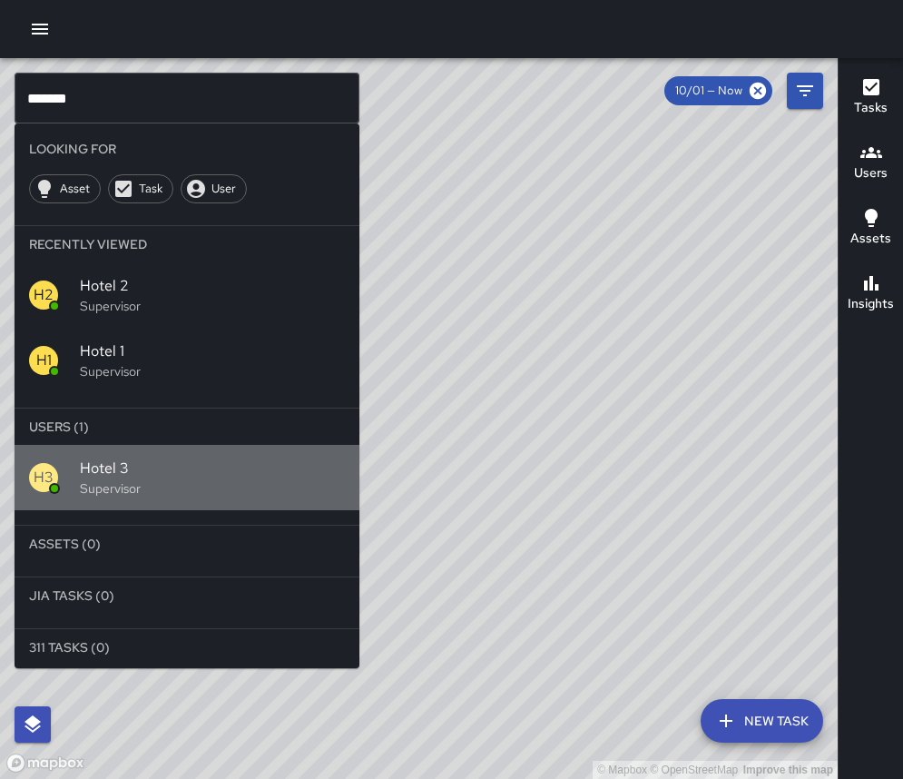
click at [196, 483] on p "Supervisor" at bounding box center [212, 488] width 265 height 18
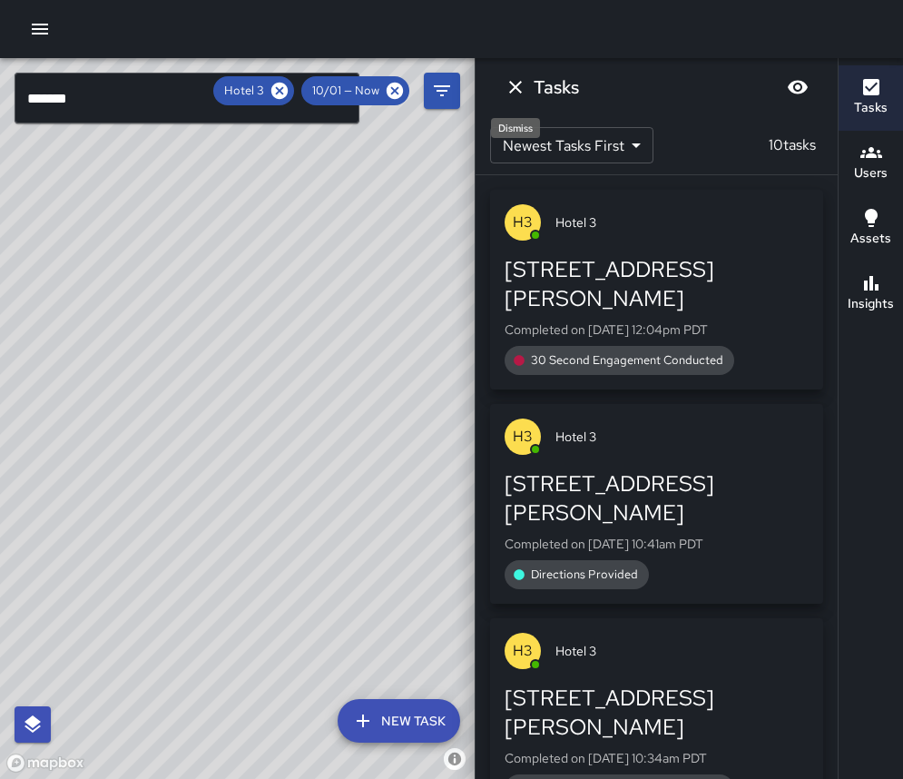
click at [516, 86] on icon "Dismiss" at bounding box center [515, 87] width 13 height 13
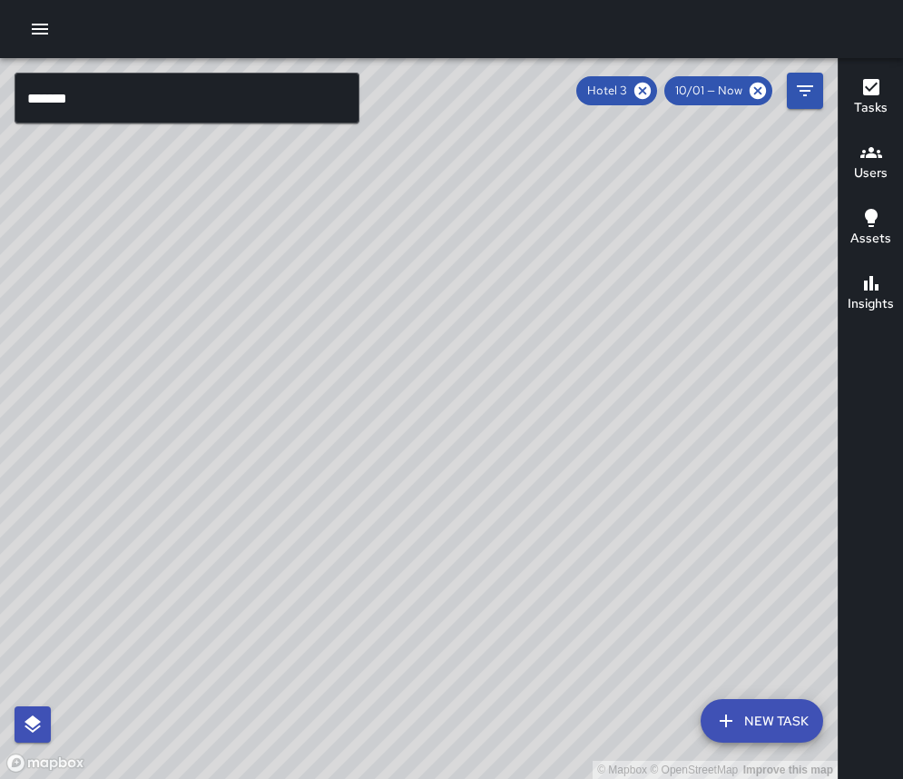
click at [642, 88] on icon at bounding box center [643, 91] width 20 height 20
drag, startPoint x: 226, startPoint y: 93, endPoint x: 199, endPoint y: 111, distance: 32.7
click at [227, 94] on input "*******" at bounding box center [187, 98] width 345 height 51
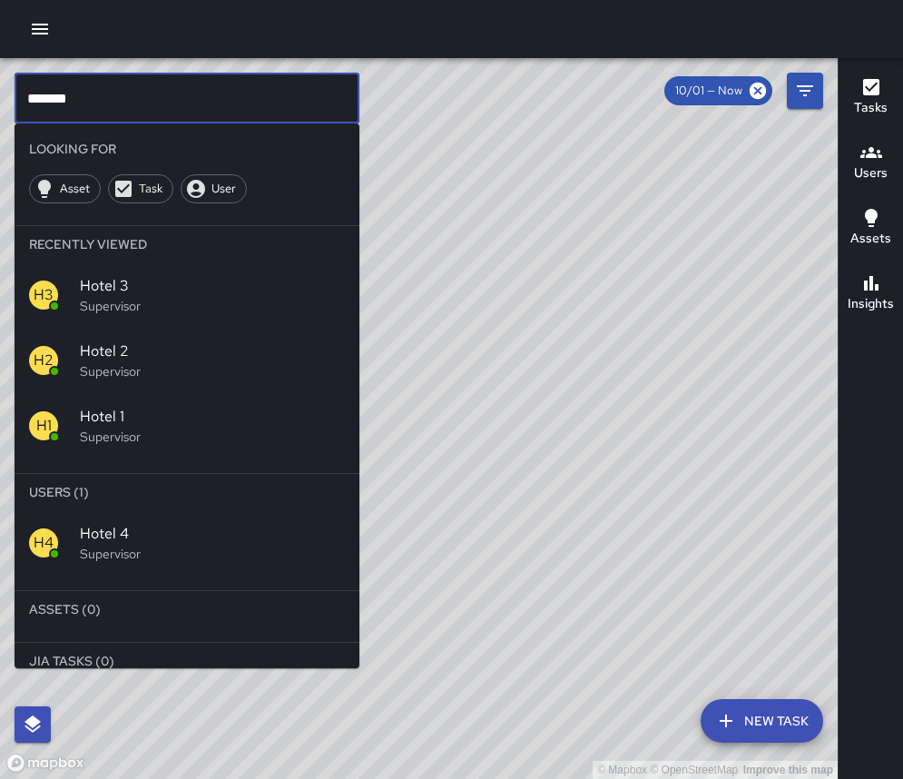
click at [182, 545] on p "Supervisor" at bounding box center [212, 554] width 265 height 18
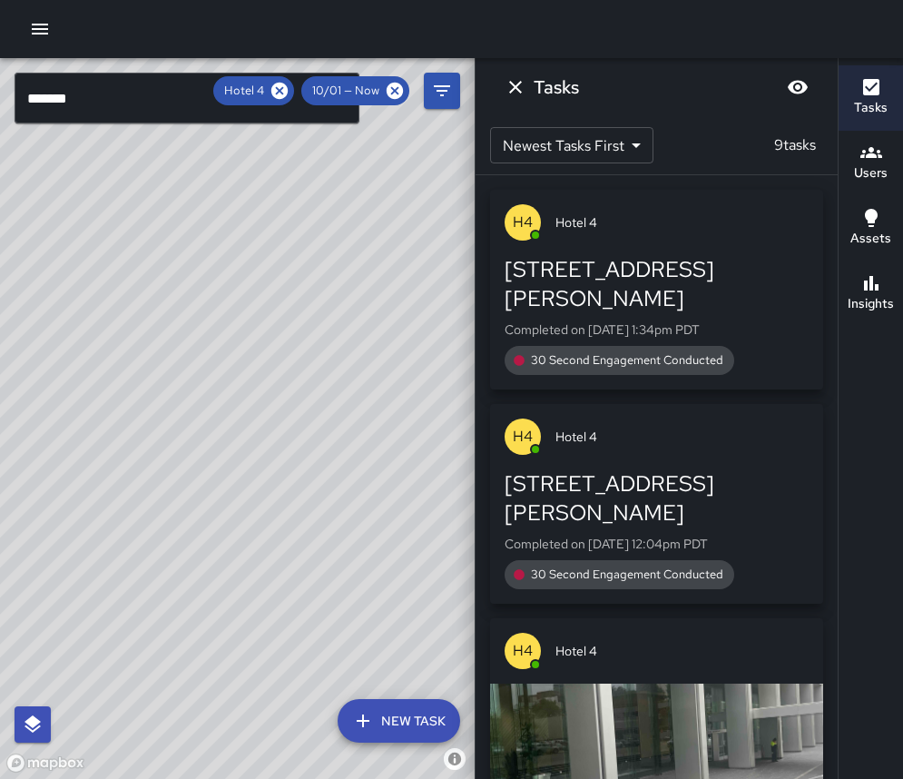
click at [509, 85] on icon "Dismiss" at bounding box center [516, 87] width 22 height 22
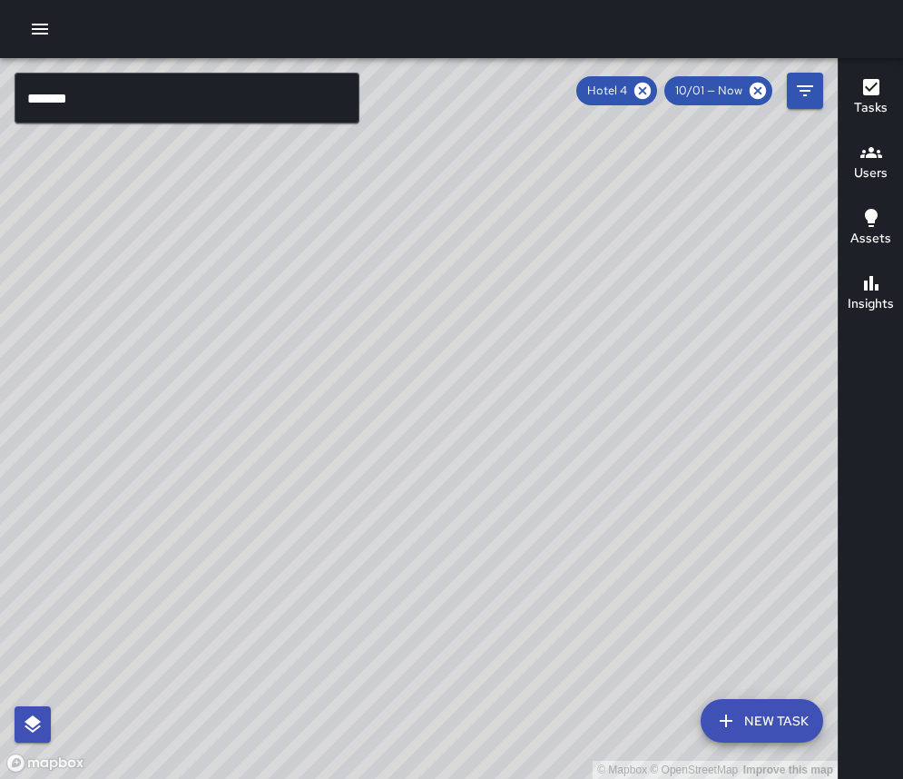
click at [130, 95] on input "*******" at bounding box center [187, 98] width 345 height 51
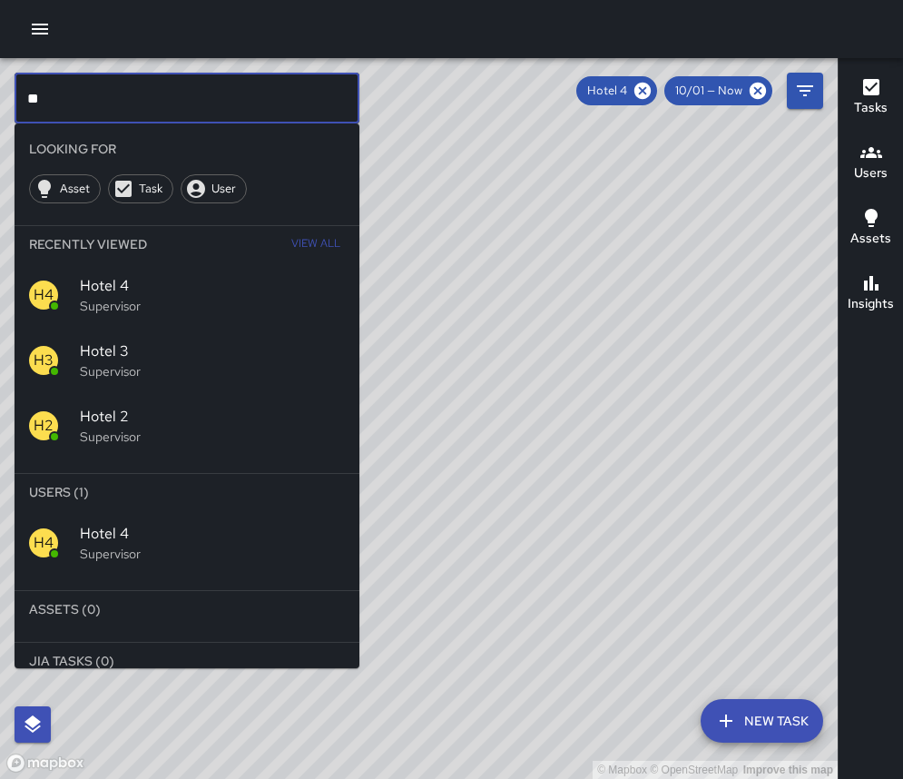
type input "*"
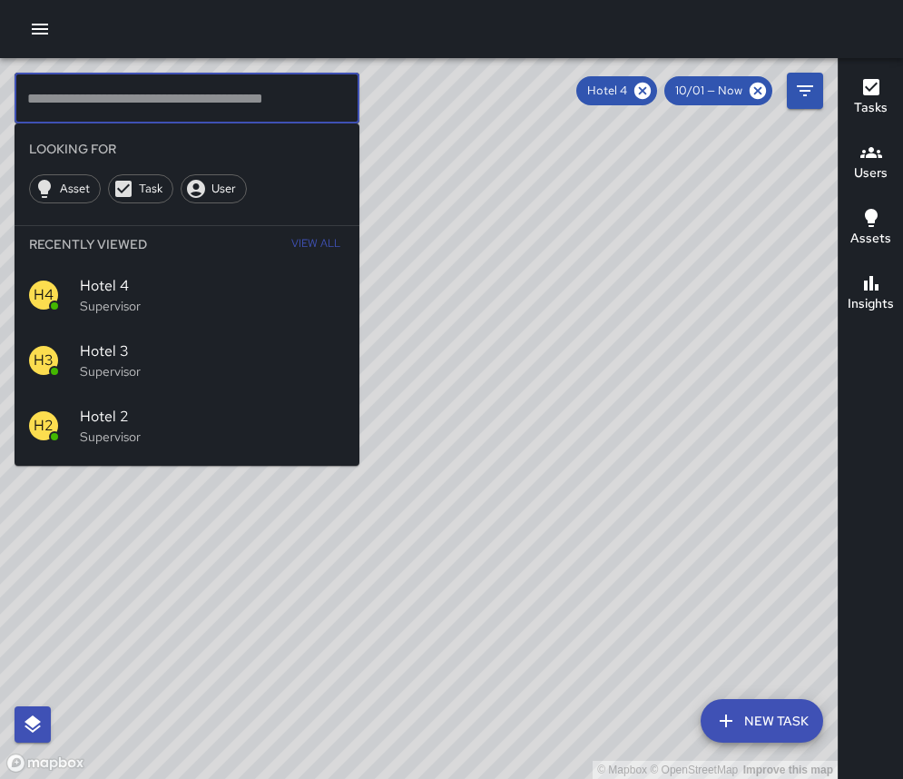
drag, startPoint x: 649, startPoint y: 92, endPoint x: 626, endPoint y: 105, distance: 27.3
click at [648, 92] on icon at bounding box center [643, 91] width 16 height 16
click at [79, 92] on input "text" at bounding box center [187, 98] width 345 height 51
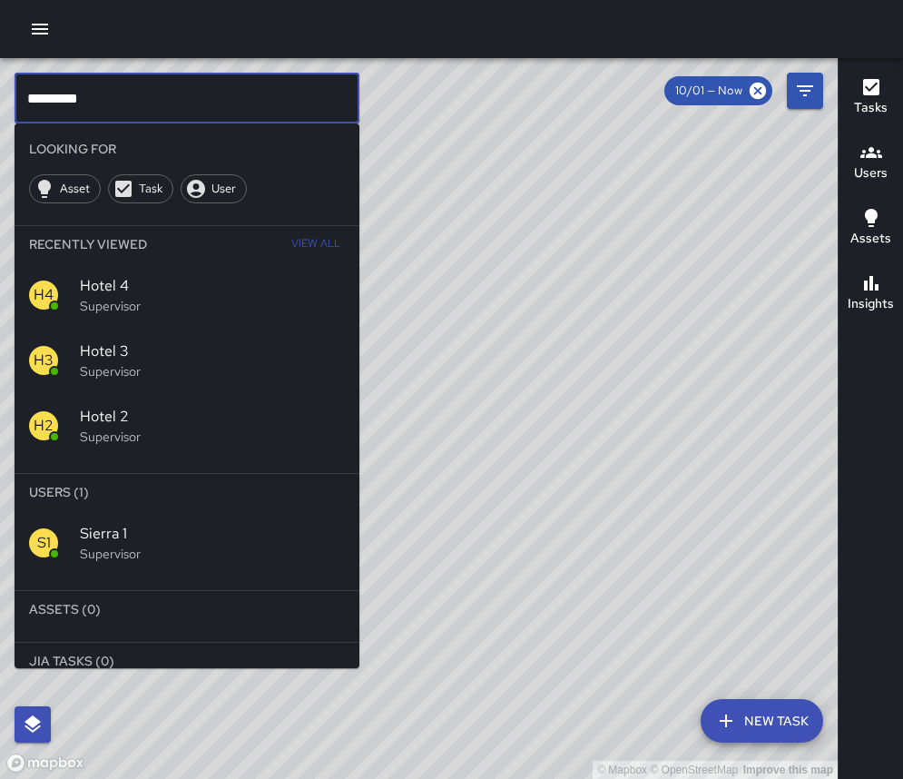
click at [134, 567] on div "S1 Sierra 1 Supervisor" at bounding box center [187, 542] width 345 height 65
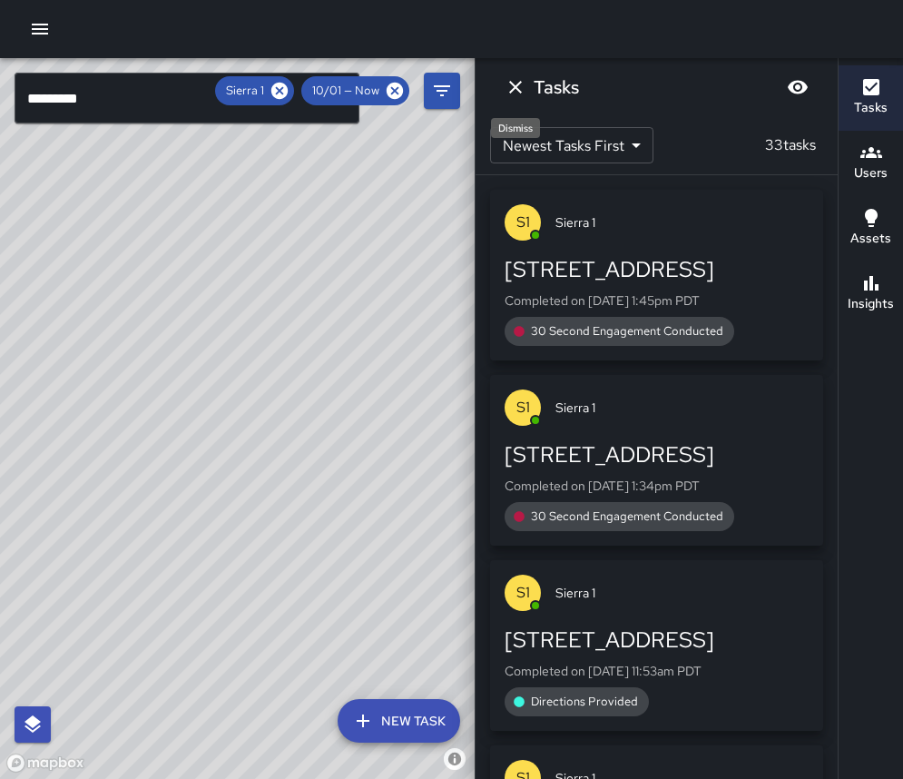
click at [508, 89] on icon "Dismiss" at bounding box center [516, 87] width 22 height 22
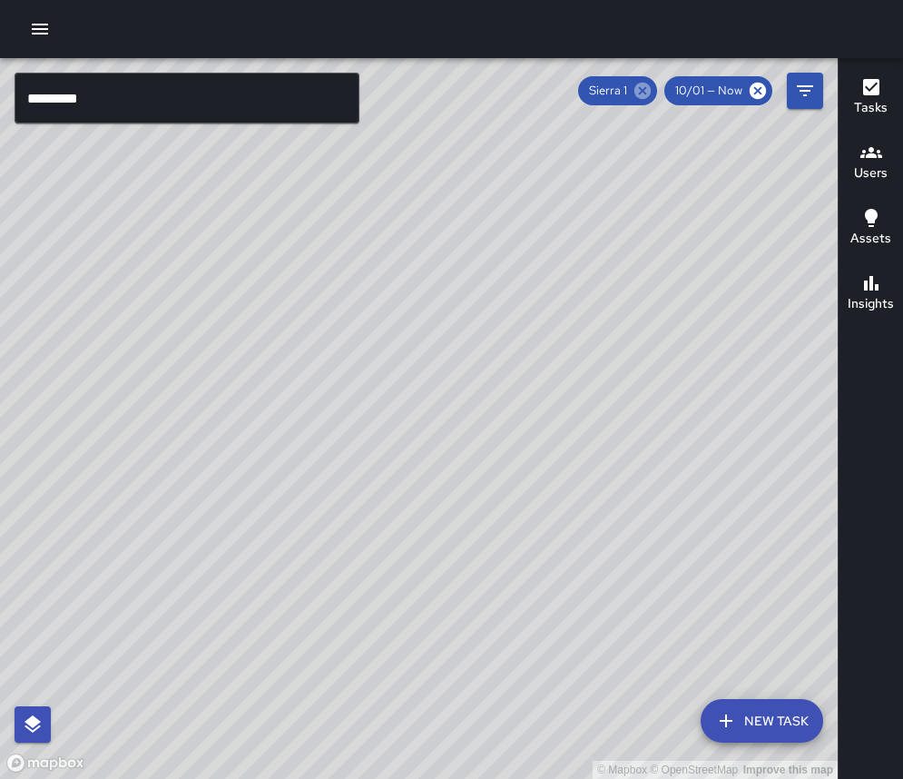
click at [647, 94] on icon at bounding box center [643, 91] width 16 height 16
drag, startPoint x: 167, startPoint y: 108, endPoint x: 178, endPoint y: 108, distance: 10.9
click at [169, 109] on input "********" at bounding box center [187, 98] width 345 height 51
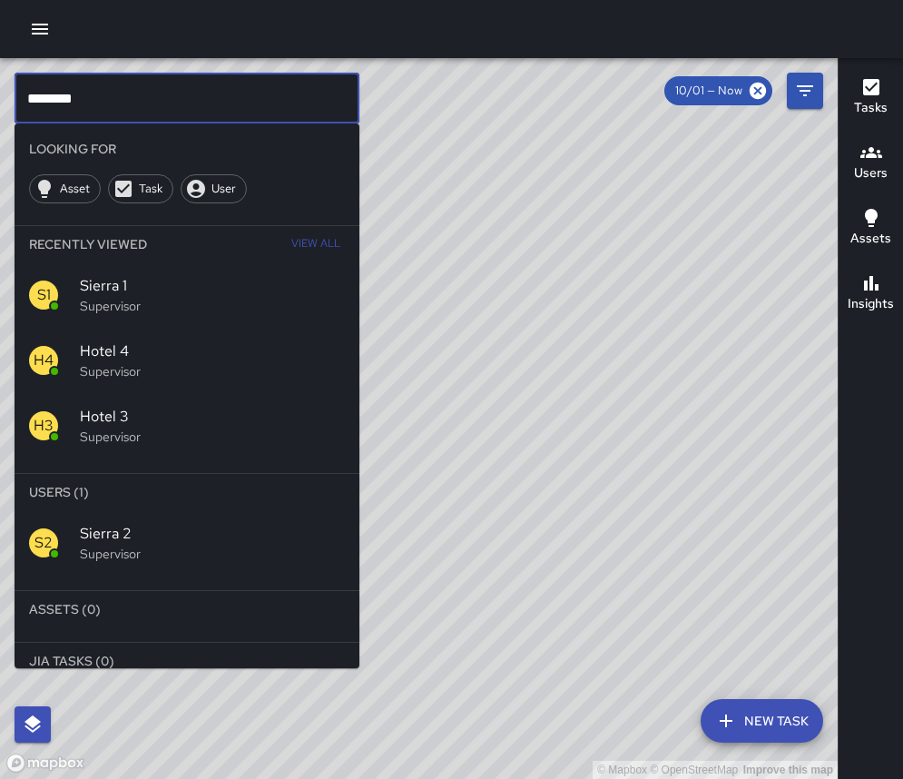
click at [157, 524] on span "Sierra 2" at bounding box center [212, 534] width 265 height 22
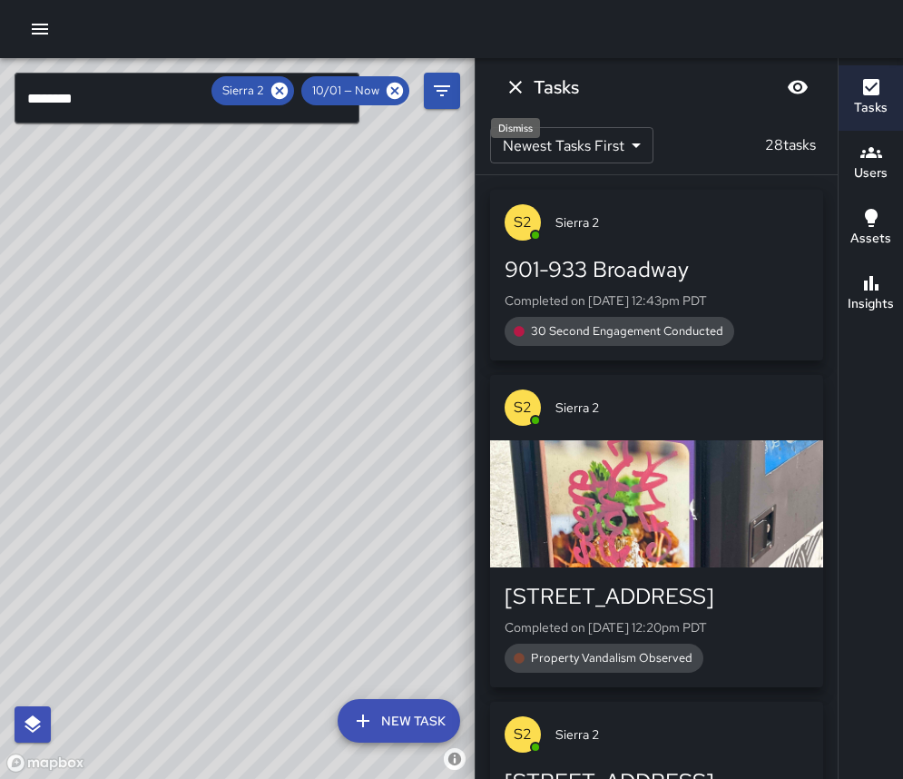
click at [515, 94] on icon "Dismiss" at bounding box center [516, 87] width 22 height 22
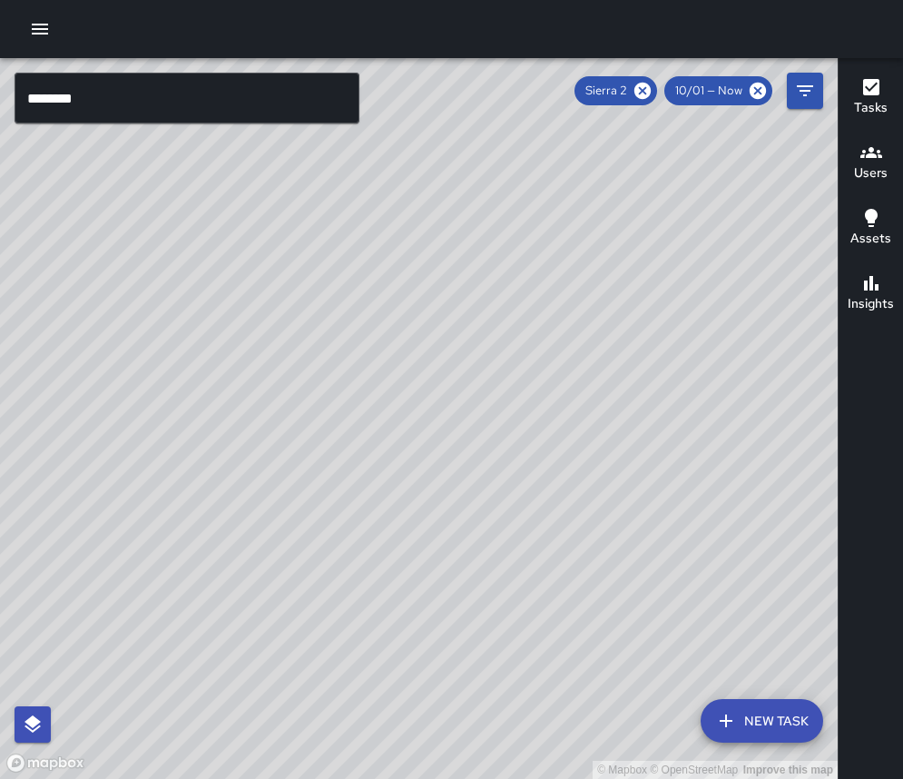
drag, startPoint x: 649, startPoint y: 84, endPoint x: 606, endPoint y: 96, distance: 44.3
click at [648, 84] on icon at bounding box center [643, 91] width 16 height 16
click at [239, 107] on input "********" at bounding box center [187, 98] width 345 height 51
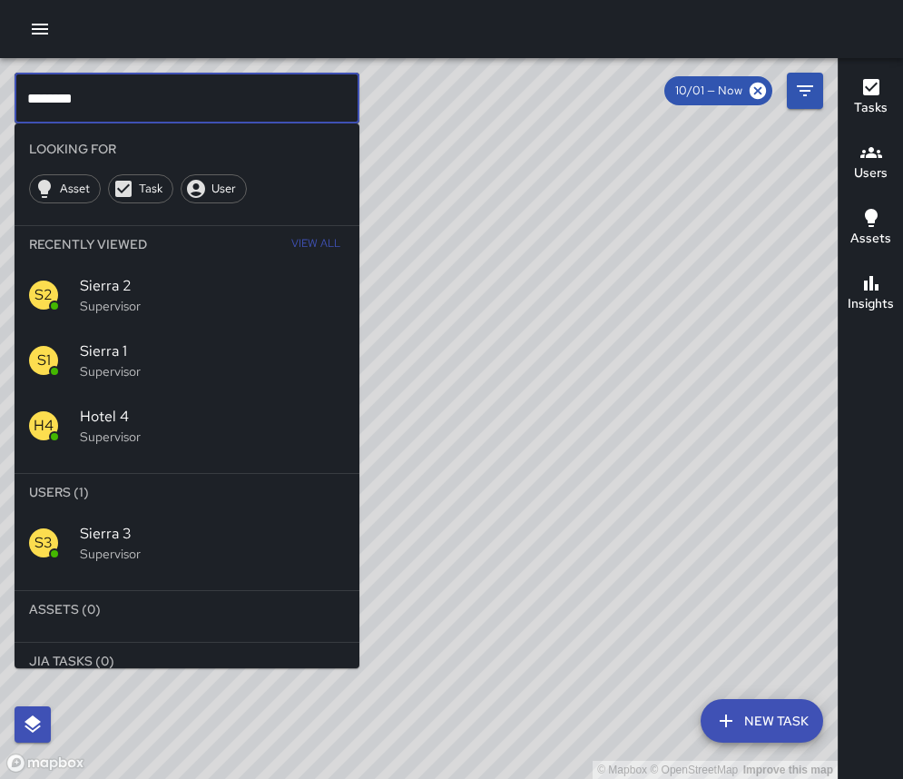
click at [206, 547] on p "Supervisor" at bounding box center [212, 554] width 265 height 18
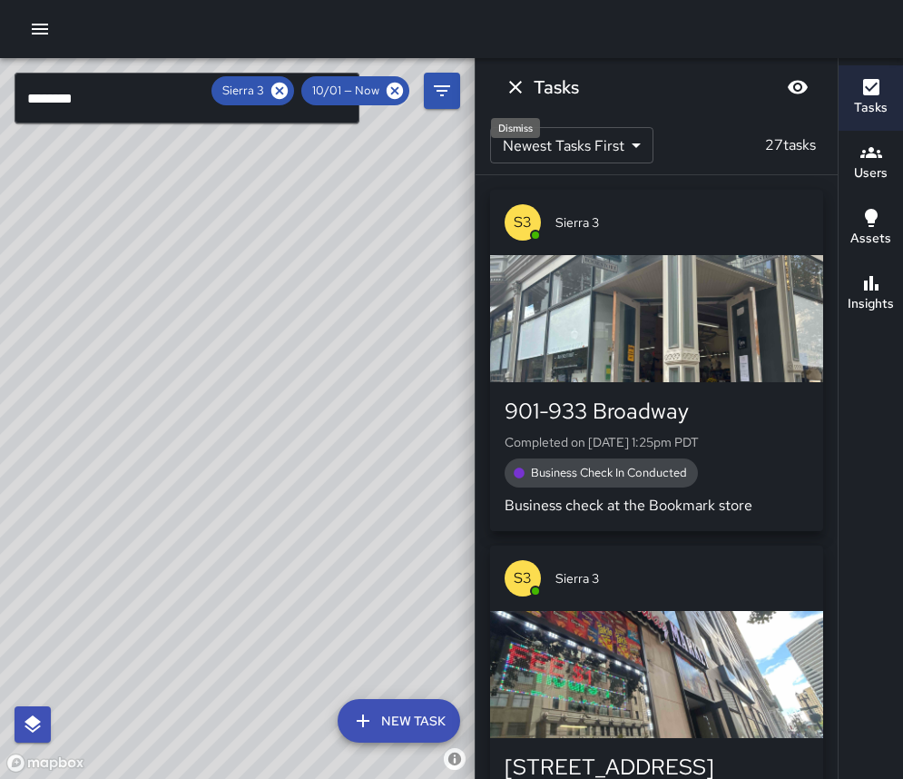
click at [509, 91] on icon "Dismiss" at bounding box center [516, 87] width 22 height 22
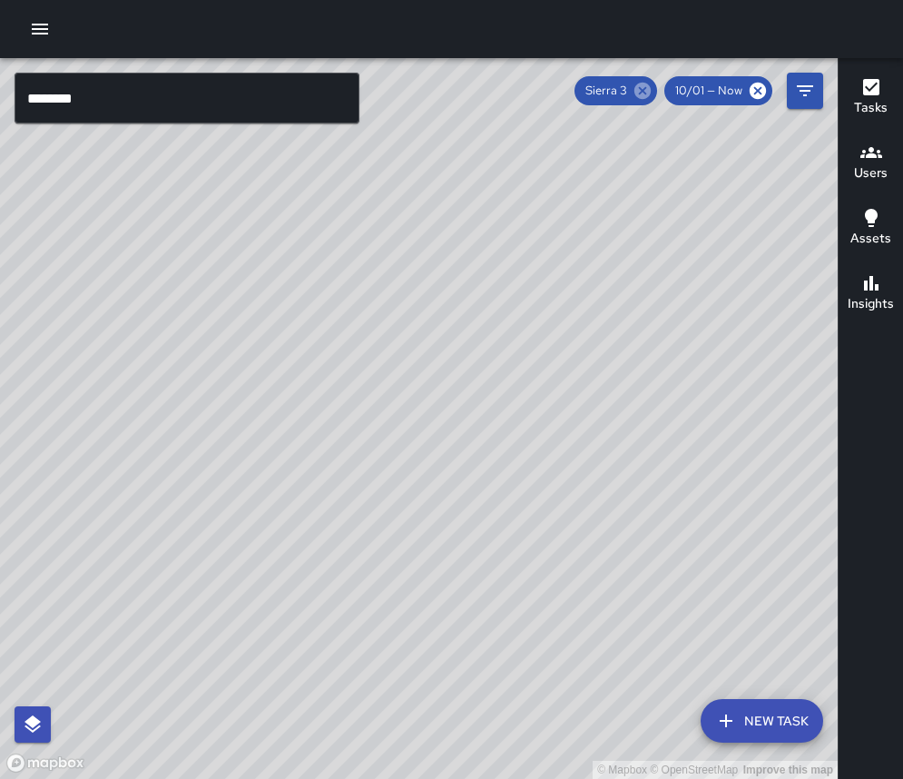
click at [640, 87] on icon at bounding box center [643, 91] width 16 height 16
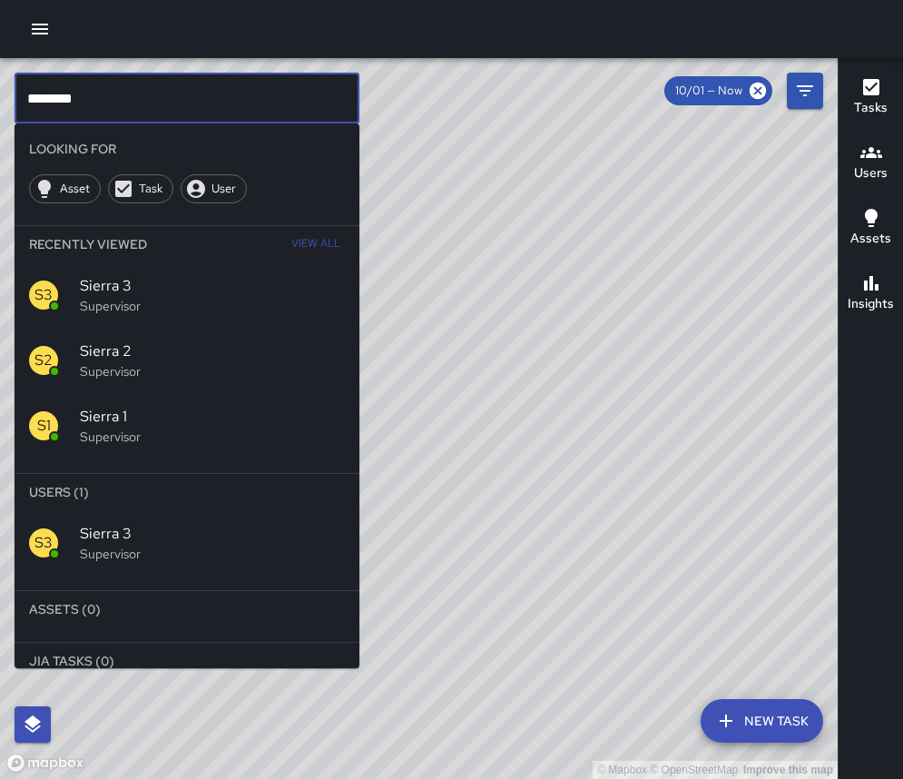
click at [287, 117] on input "********" at bounding box center [187, 98] width 345 height 51
click at [291, 541] on span "Sierra 4" at bounding box center [212, 534] width 265 height 22
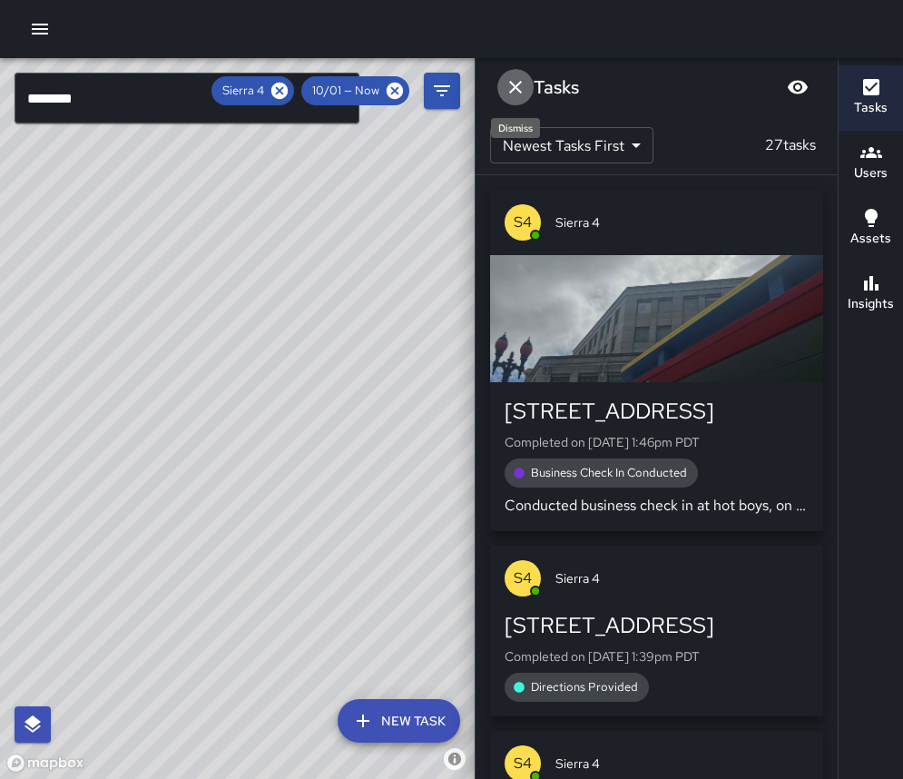
click at [515, 100] on button "Dismiss" at bounding box center [516, 87] width 36 height 36
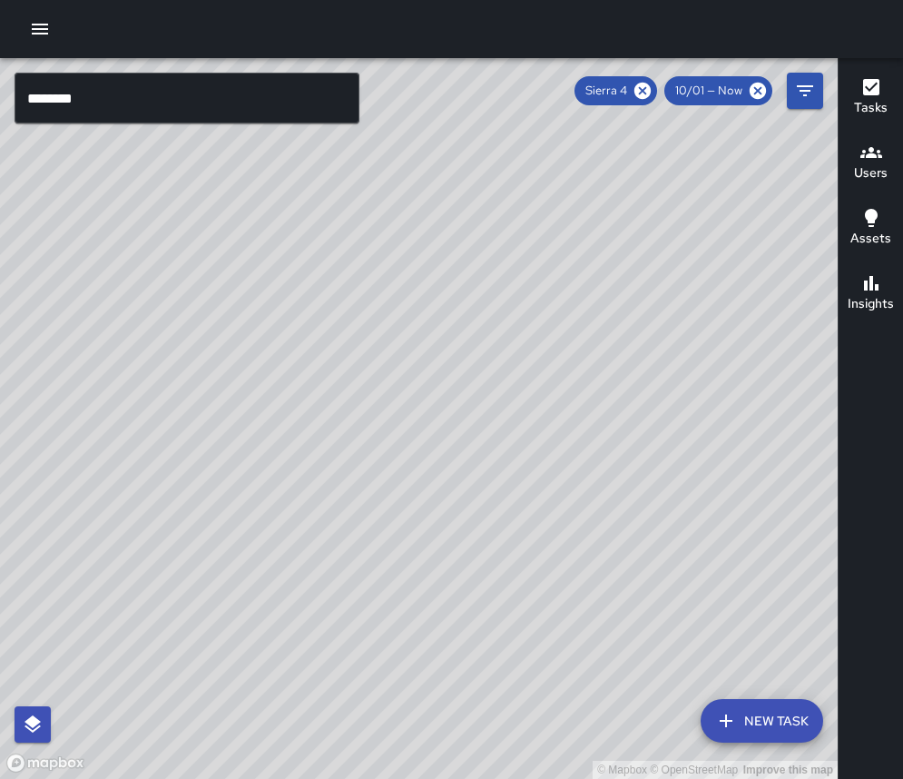
drag, startPoint x: 640, startPoint y: 91, endPoint x: 590, endPoint y: 95, distance: 50.1
click at [641, 91] on icon at bounding box center [643, 91] width 16 height 16
click at [324, 84] on input "********" at bounding box center [187, 98] width 345 height 51
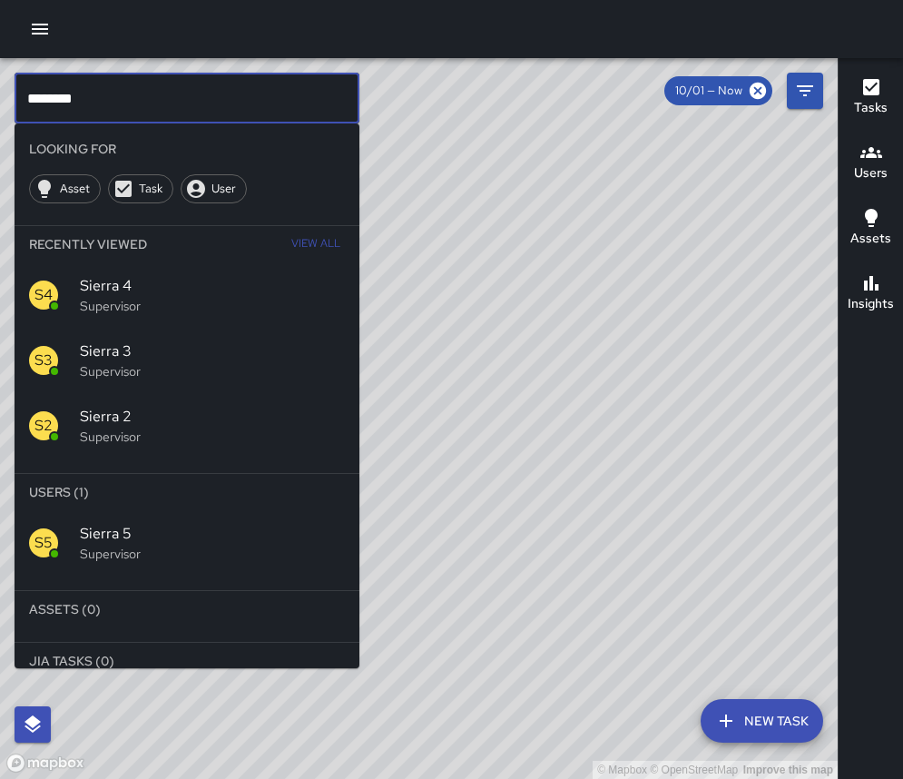
click at [162, 535] on span "Sierra 5" at bounding box center [212, 534] width 265 height 22
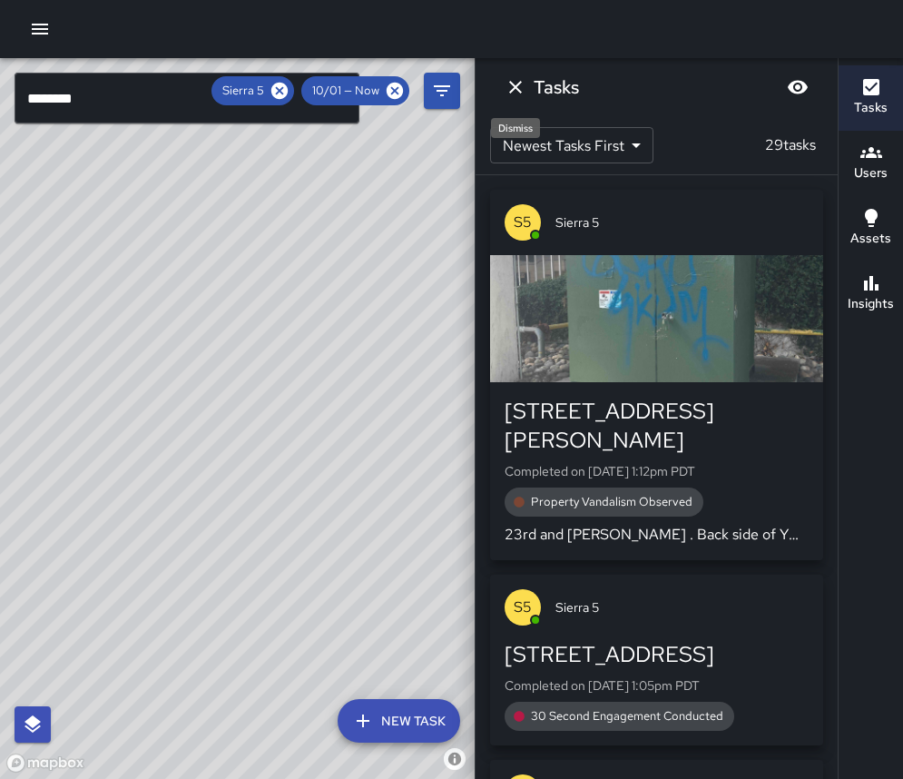
click at [519, 87] on icon "Dismiss" at bounding box center [516, 87] width 22 height 22
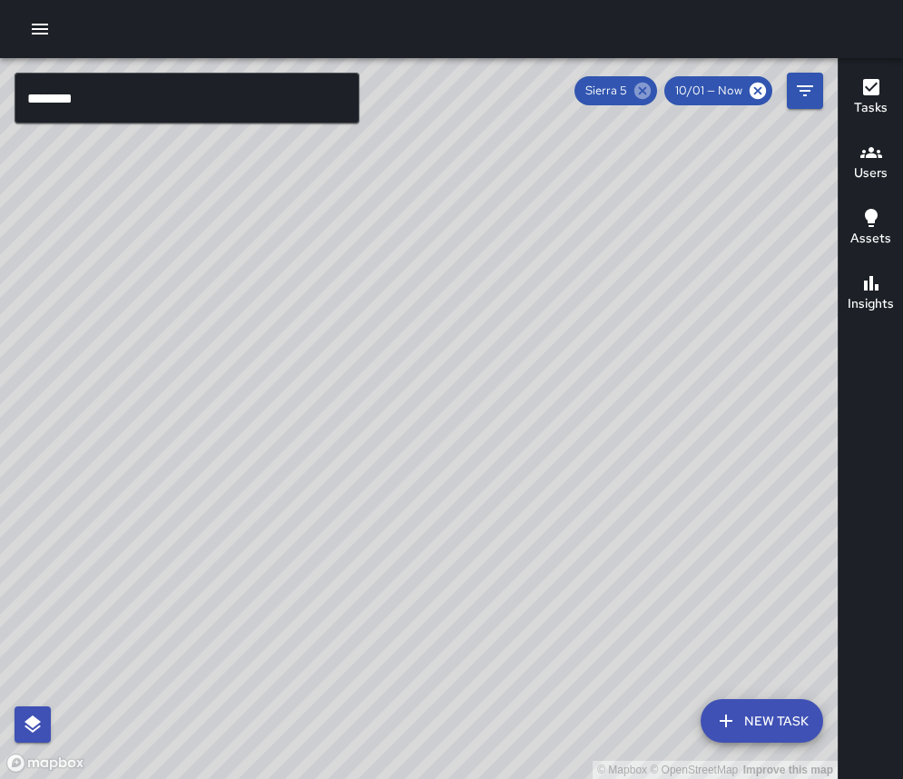
click at [643, 94] on icon at bounding box center [643, 91] width 16 height 16
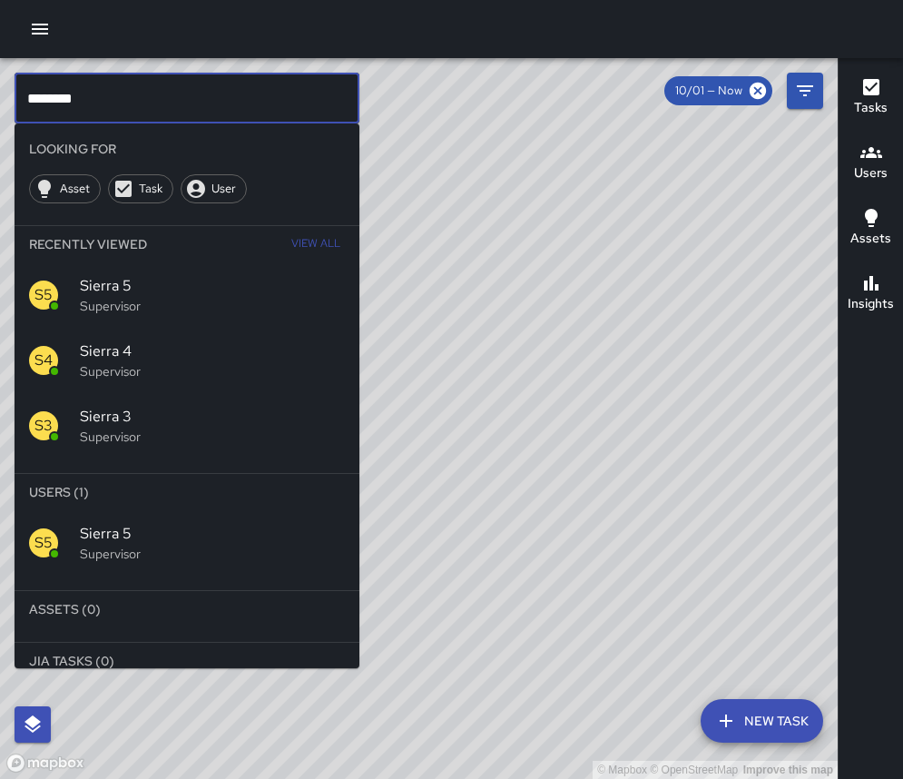
click at [165, 110] on input "********" at bounding box center [187, 98] width 345 height 51
type input "********"
click at [133, 540] on span "Sierra 6" at bounding box center [212, 534] width 265 height 22
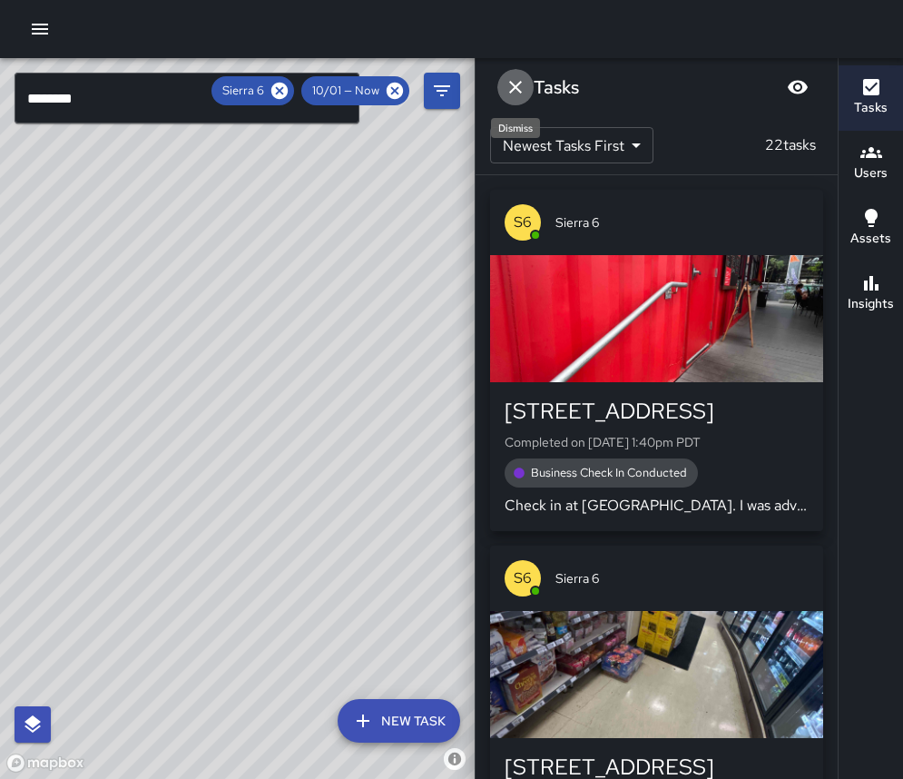
click at [514, 79] on icon "Dismiss" at bounding box center [516, 87] width 22 height 22
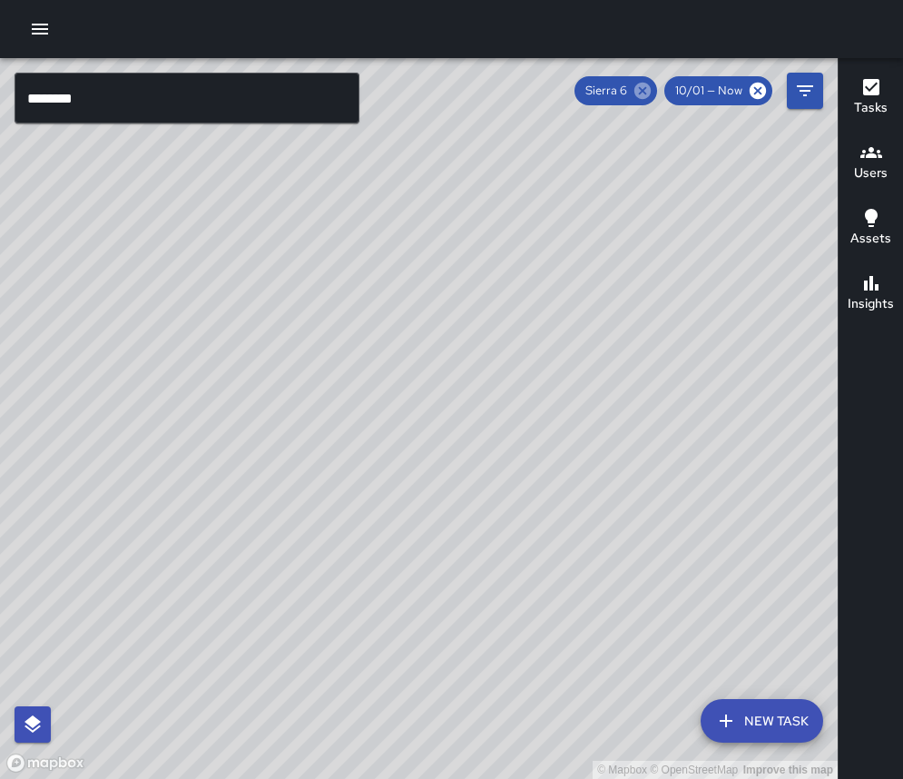
click at [639, 89] on icon at bounding box center [643, 91] width 16 height 16
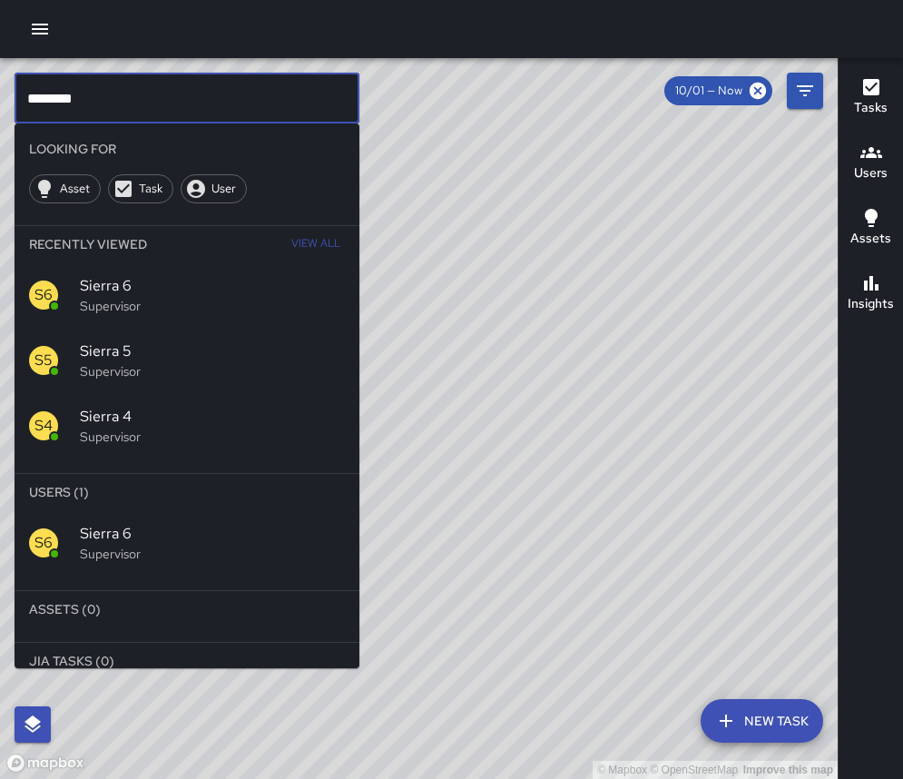
drag, startPoint x: 146, startPoint y: 85, endPoint x: -188, endPoint y: 117, distance: 335.6
click at [0, 117] on html "© Mapbox © OpenStreetMap Improve this map ******** ​ Looking For Asset Task Use…" at bounding box center [451, 389] width 903 height 779
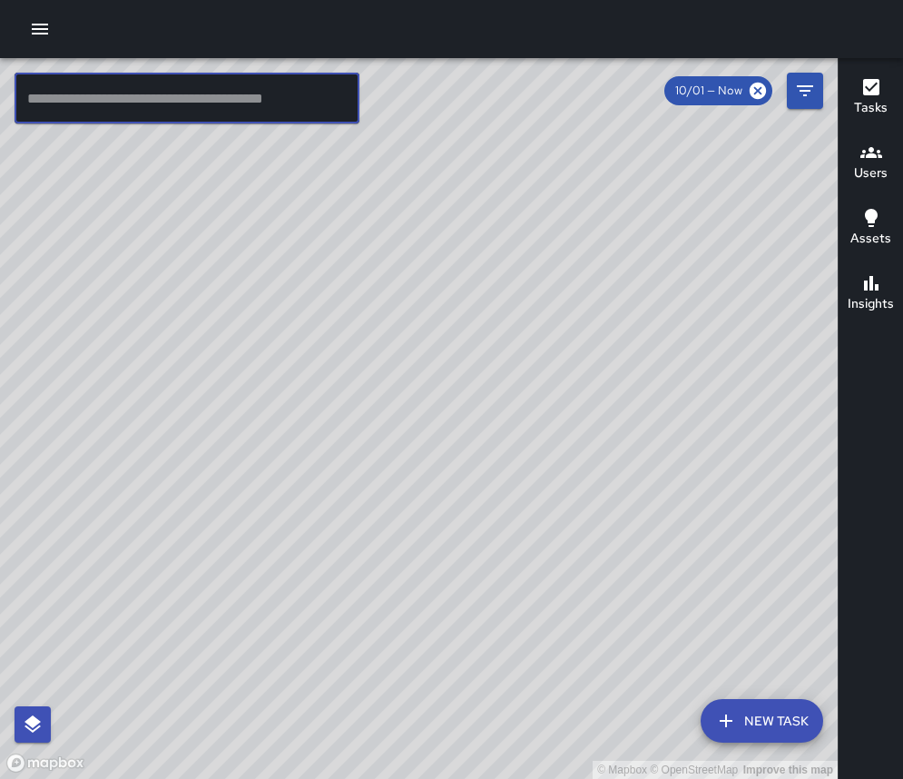
click at [49, 24] on icon "button" at bounding box center [40, 29] width 22 height 22
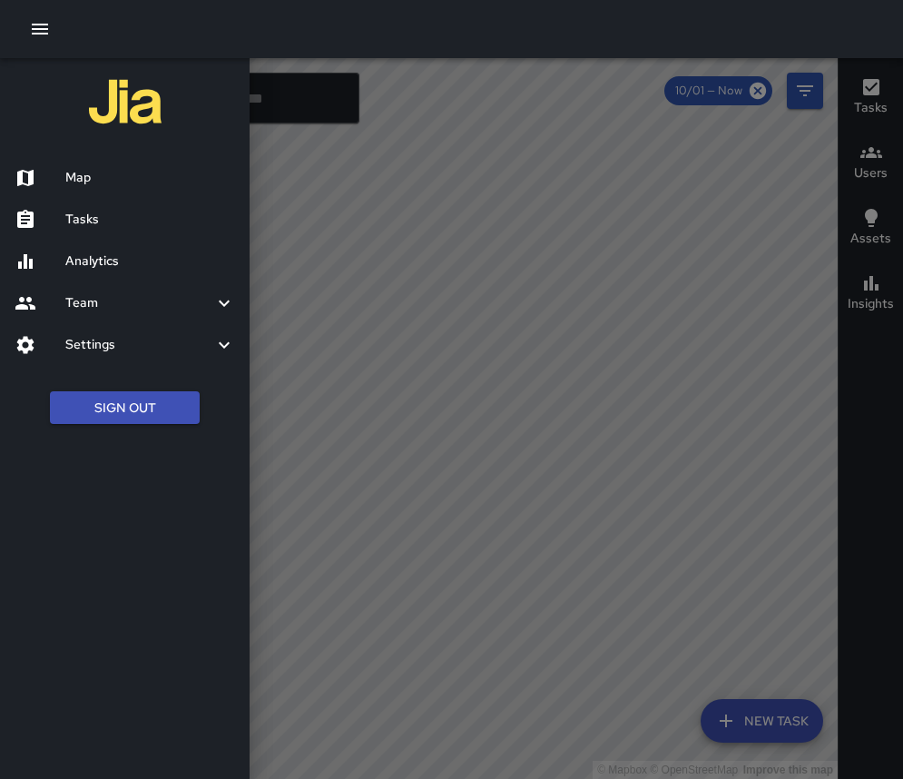
click at [104, 212] on h6 "Tasks" at bounding box center [150, 220] width 170 height 20
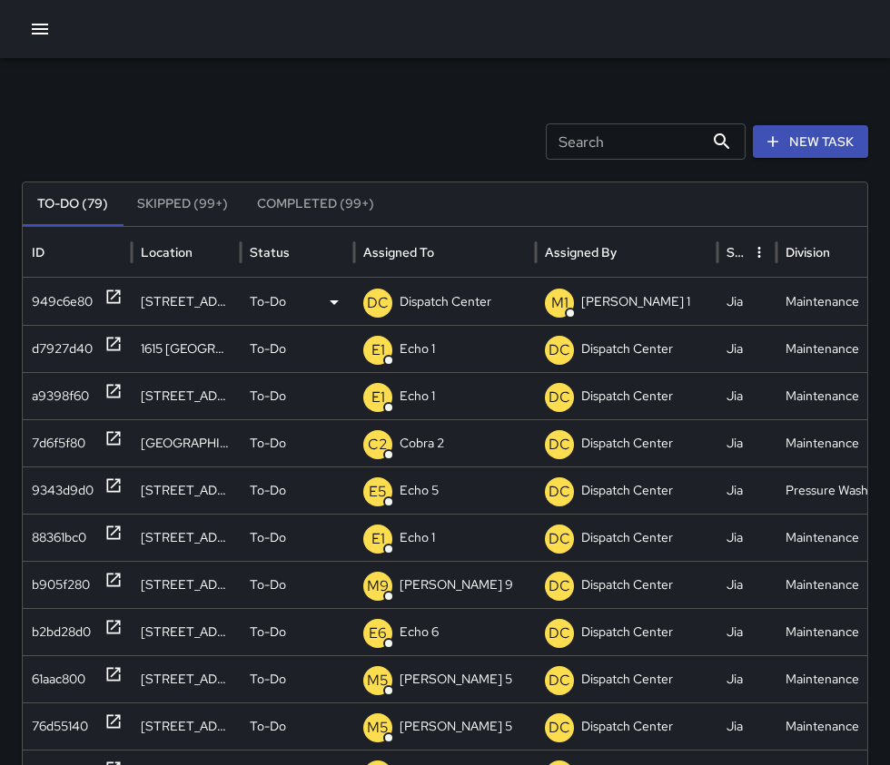
click at [112, 291] on icon at bounding box center [114, 298] width 14 height 14
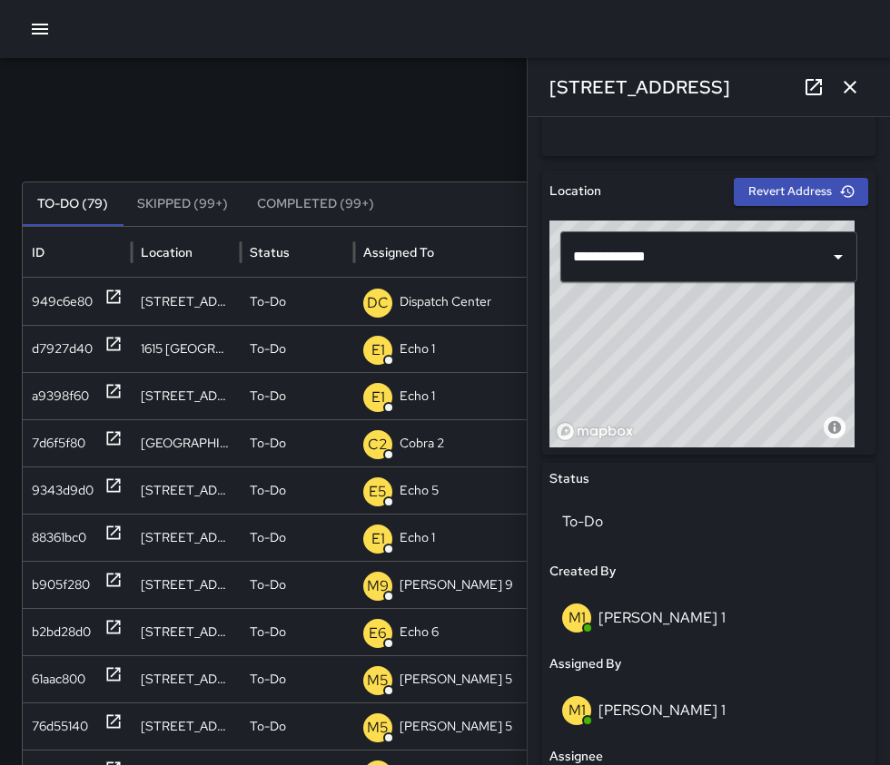
scroll to position [636, 0]
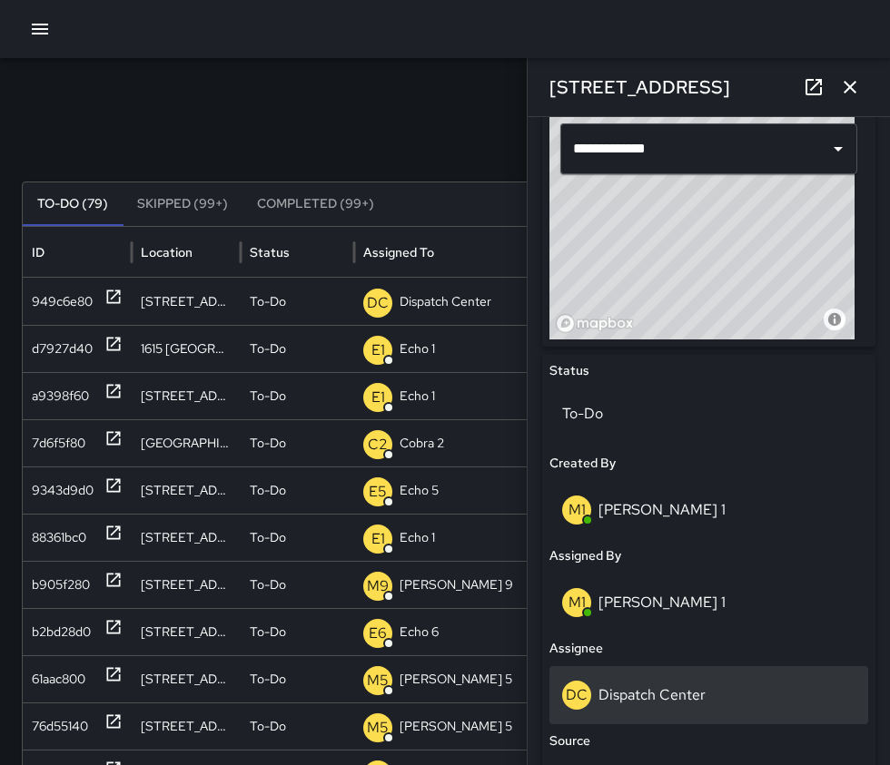
click at [713, 705] on div "DC Dispatch Center" at bounding box center [708, 695] width 293 height 29
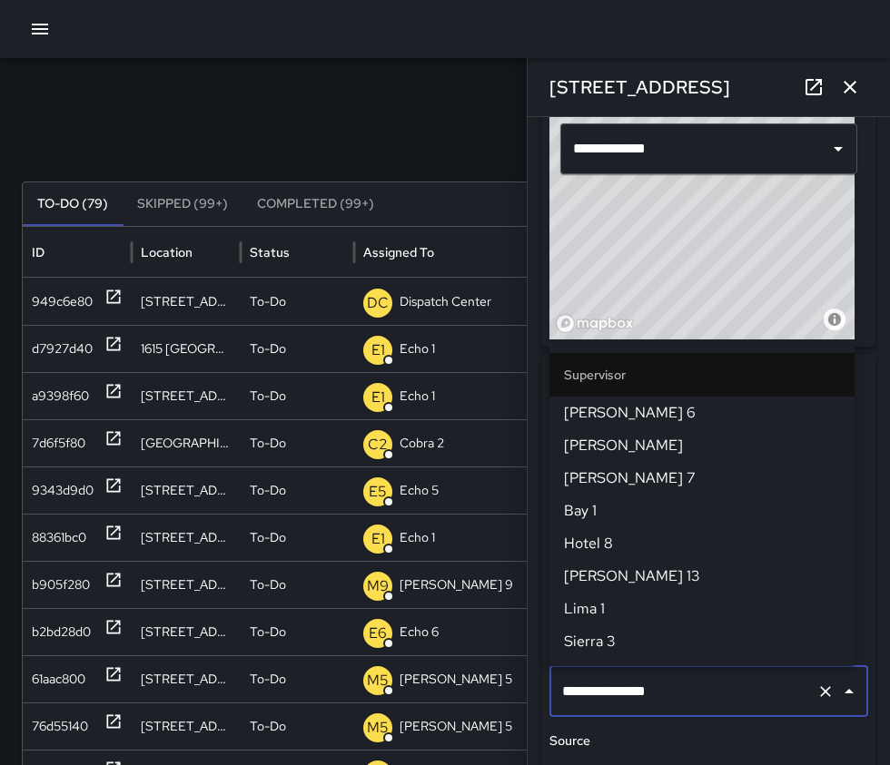
scroll to position [1882, 0]
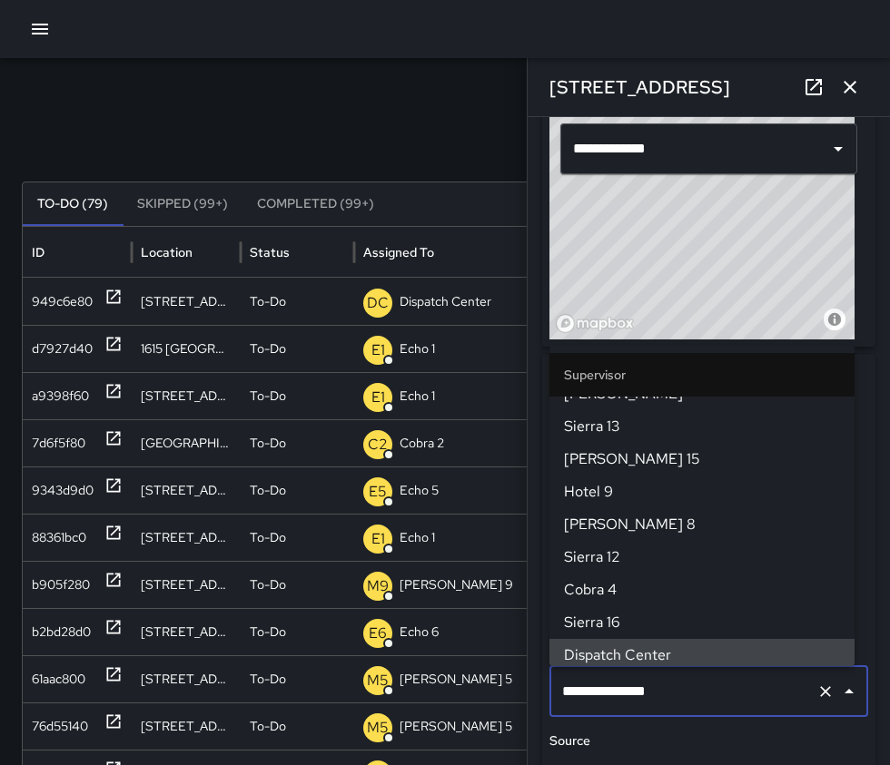
click at [816, 692] on icon "Clear" at bounding box center [825, 692] width 18 height 18
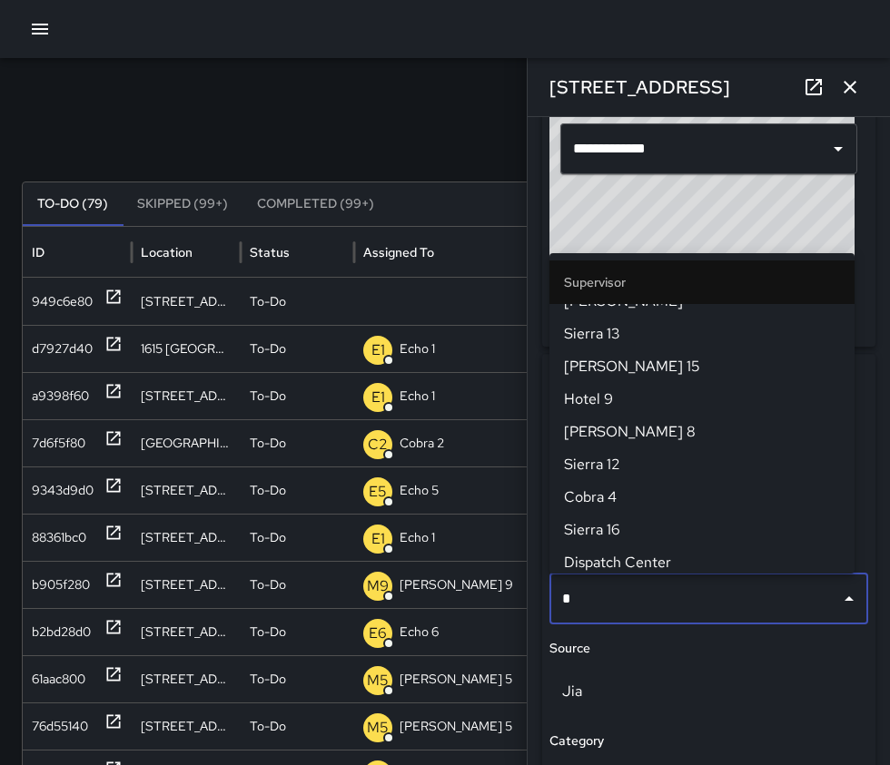
scroll to position [0, 0]
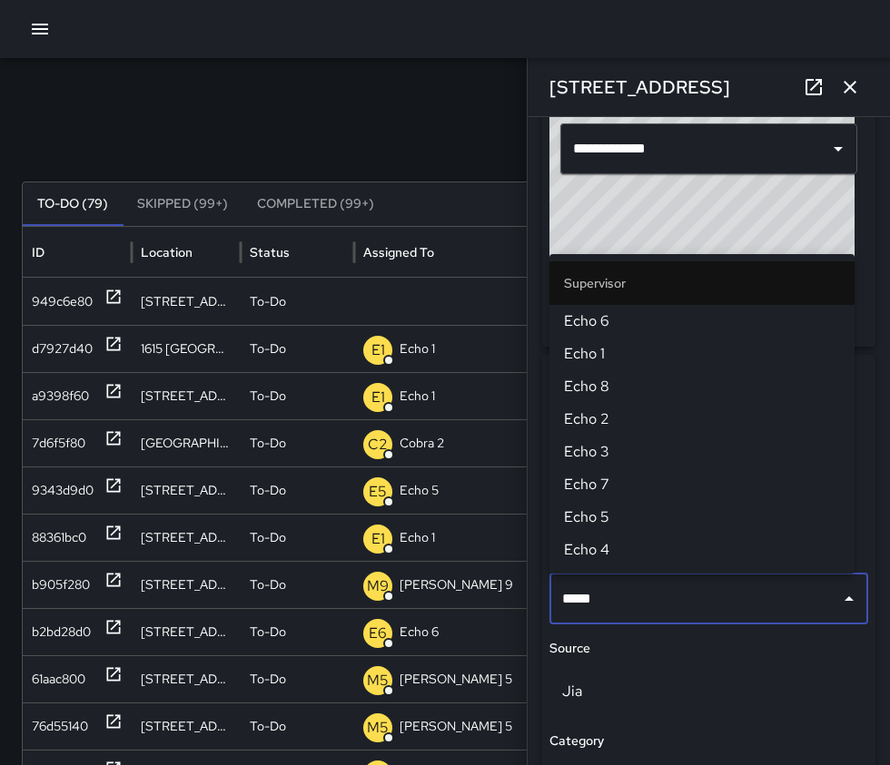
type input "******"
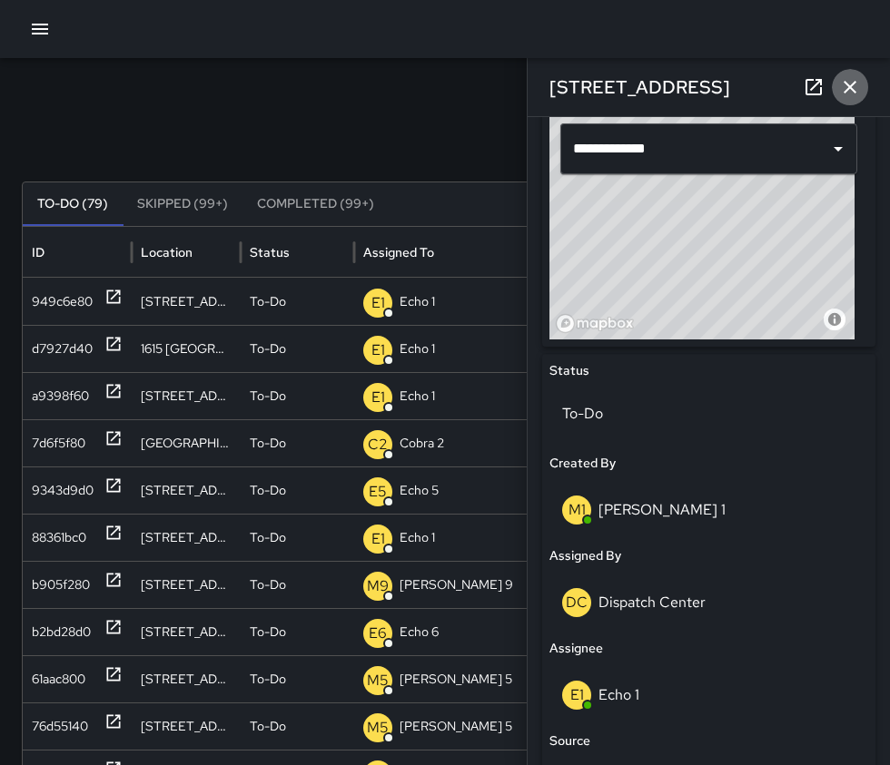
click at [860, 91] on icon "button" at bounding box center [850, 87] width 22 height 22
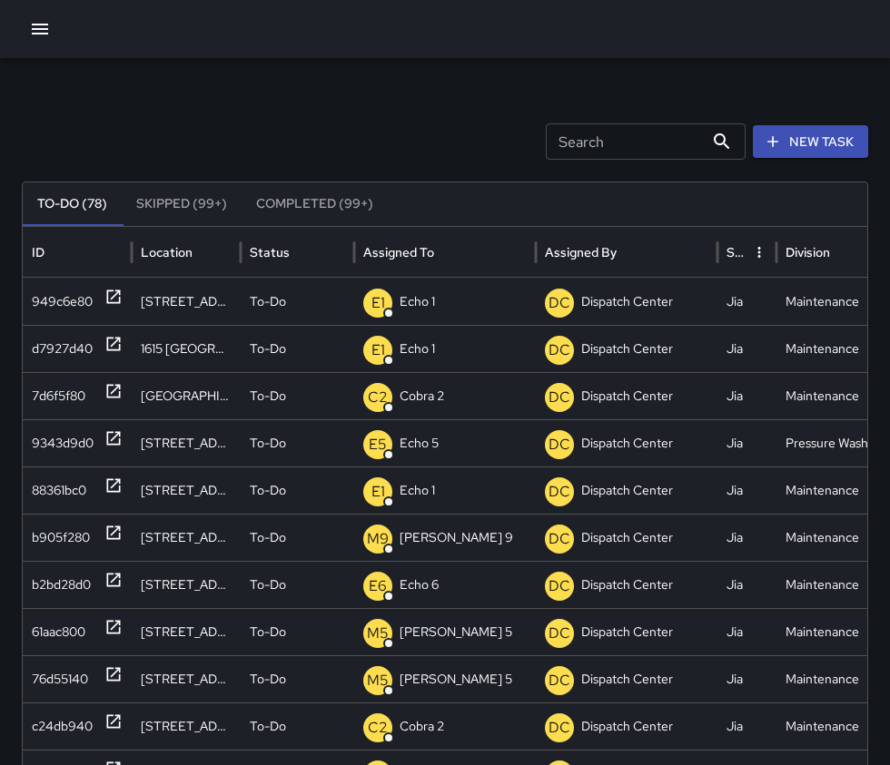
click at [50, 30] on icon "button" at bounding box center [40, 29] width 22 height 22
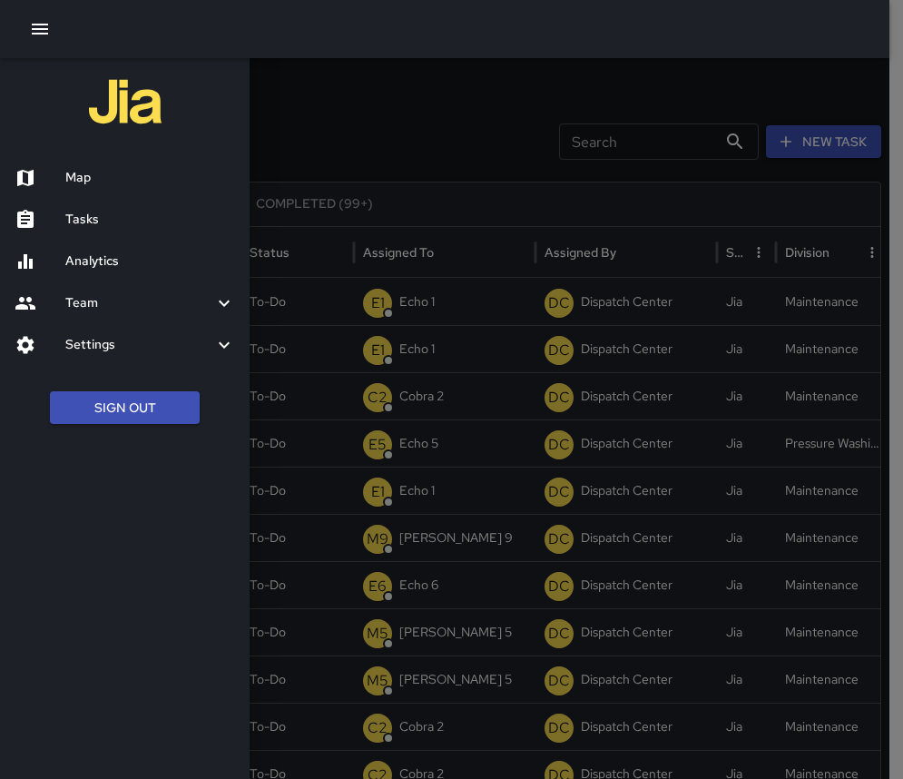
click at [89, 174] on h6 "Map" at bounding box center [150, 178] width 170 height 20
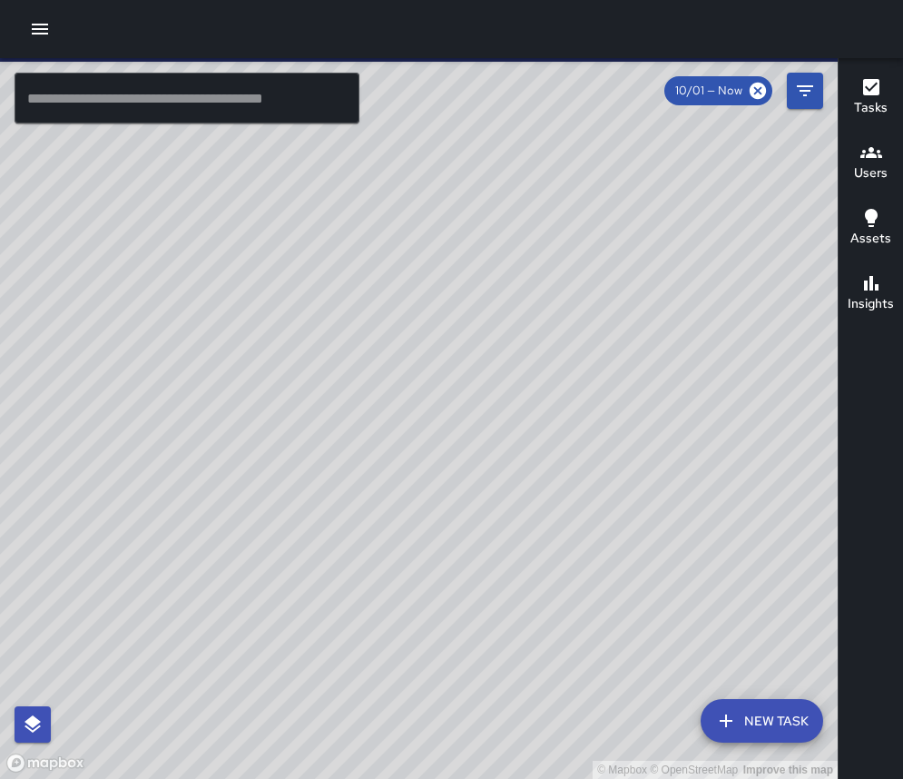
drag, startPoint x: 415, startPoint y: 691, endPoint x: 556, endPoint y: 548, distance: 200.3
click at [562, 548] on div "© Mapbox © OpenStreetMap Improve this map" at bounding box center [419, 418] width 838 height 721
click at [760, 94] on icon at bounding box center [758, 91] width 20 height 20
drag, startPoint x: 715, startPoint y: 290, endPoint x: 519, endPoint y: 477, distance: 270.3
click at [519, 478] on div "© Mapbox © OpenStreetMap Improve this map" at bounding box center [419, 418] width 838 height 721
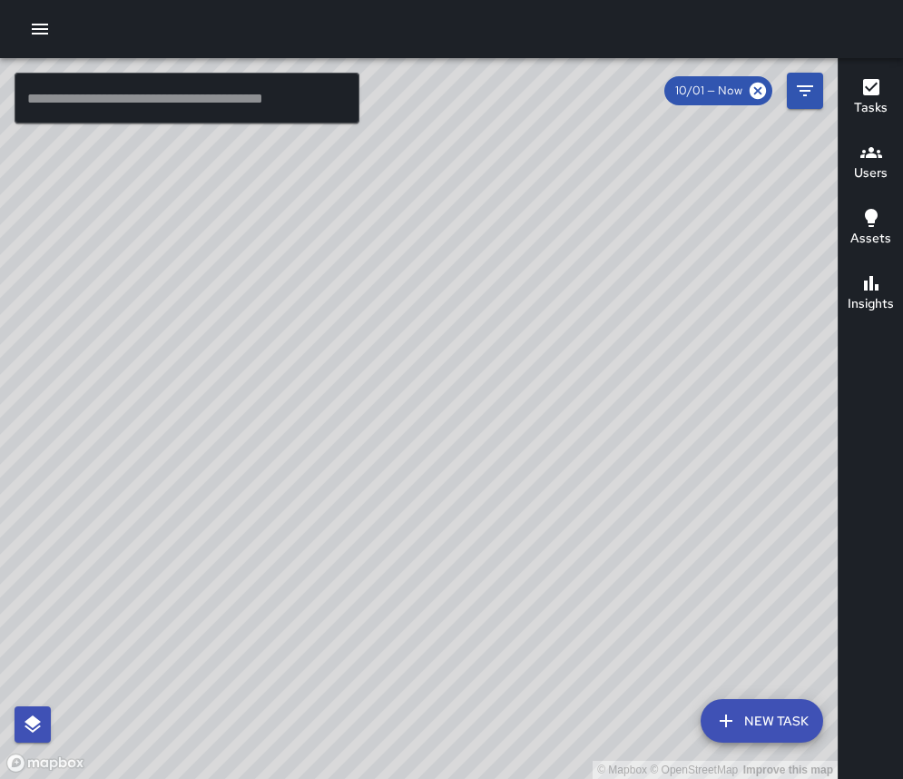
drag, startPoint x: 630, startPoint y: 394, endPoint x: 589, endPoint y: 423, distance: 50.1
click at [589, 423] on div "© Mapbox © OpenStreetMap Improve this map" at bounding box center [419, 418] width 838 height 721
drag, startPoint x: 675, startPoint y: 339, endPoint x: 577, endPoint y: 444, distance: 143.9
click at [577, 448] on div "© Mapbox © OpenStreetMap Improve this map" at bounding box center [419, 418] width 838 height 721
drag, startPoint x: 151, startPoint y: 652, endPoint x: 468, endPoint y: 399, distance: 405.1
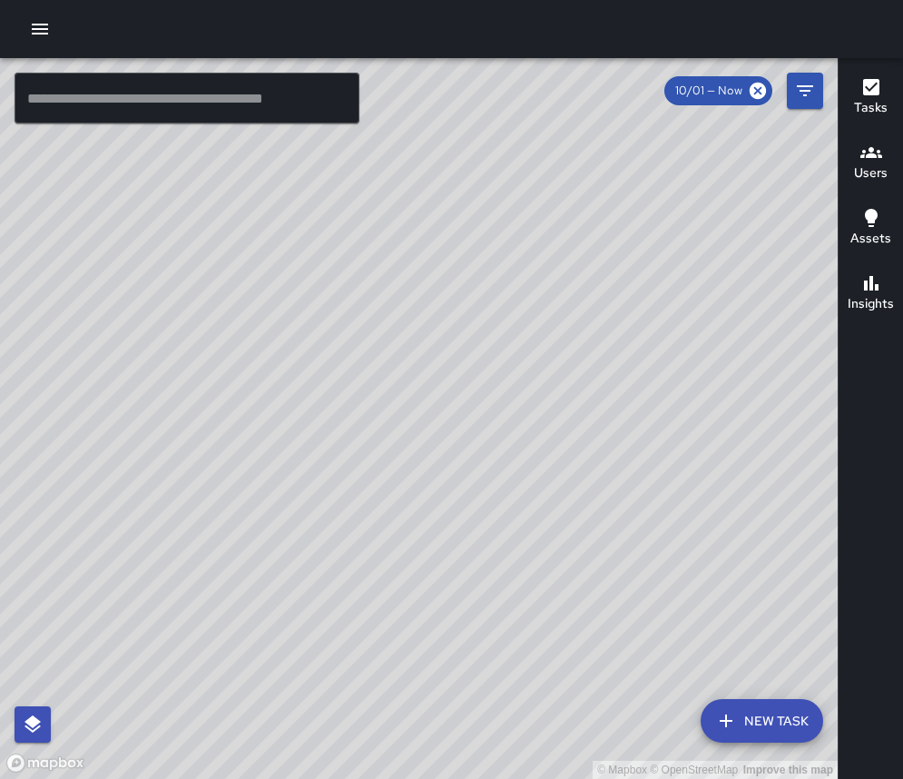
click at [468, 399] on div "© Mapbox © OpenStreetMap Improve this map" at bounding box center [419, 418] width 838 height 721
drag, startPoint x: 523, startPoint y: 738, endPoint x: 725, endPoint y: 483, distance: 325.1
click at [725, 483] on div "© Mapbox © OpenStreetMap Improve this map" at bounding box center [419, 418] width 838 height 721
drag, startPoint x: 692, startPoint y: 476, endPoint x: 611, endPoint y: 515, distance: 89.7
click at [611, 515] on div "© Mapbox © OpenStreetMap Improve this map" at bounding box center [419, 418] width 838 height 721
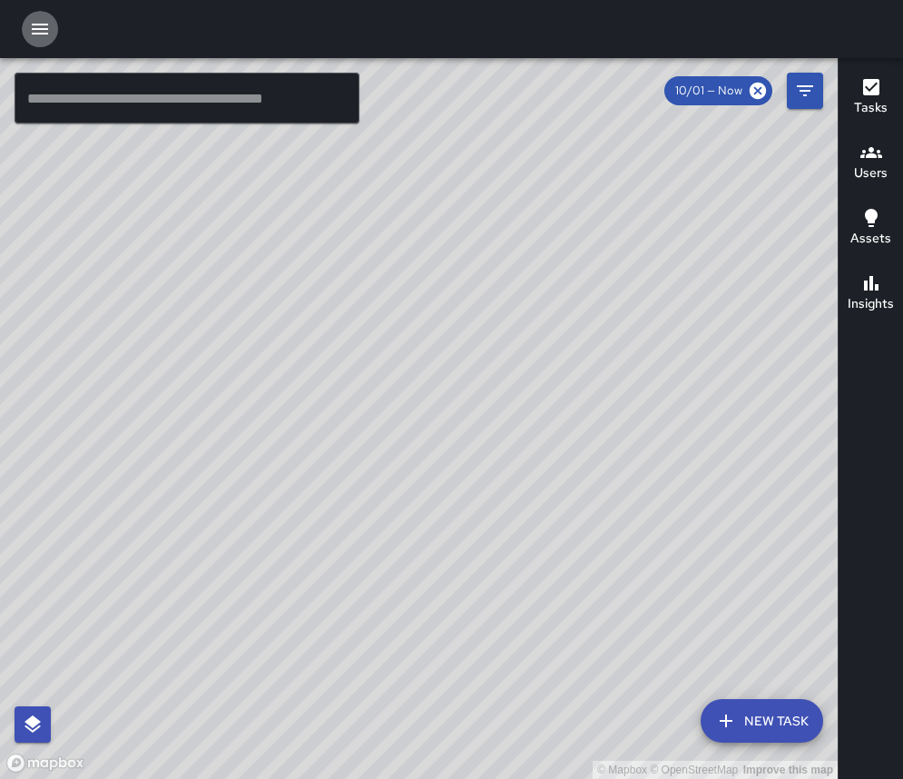
click at [45, 34] on icon "button" at bounding box center [40, 29] width 16 height 11
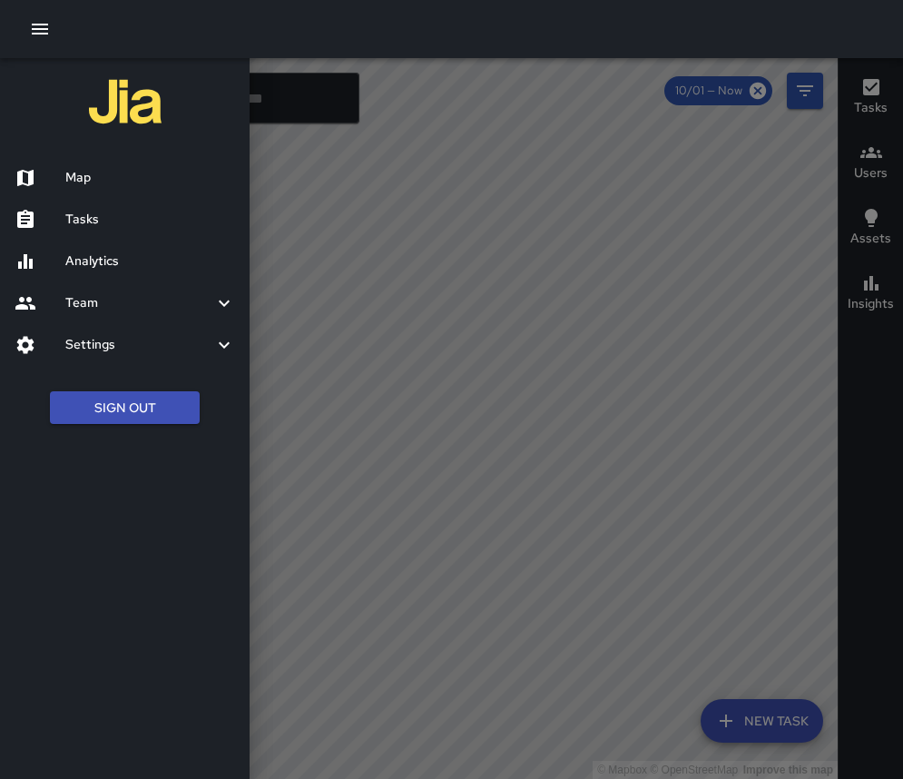
click at [109, 226] on h6 "Tasks" at bounding box center [150, 220] width 170 height 20
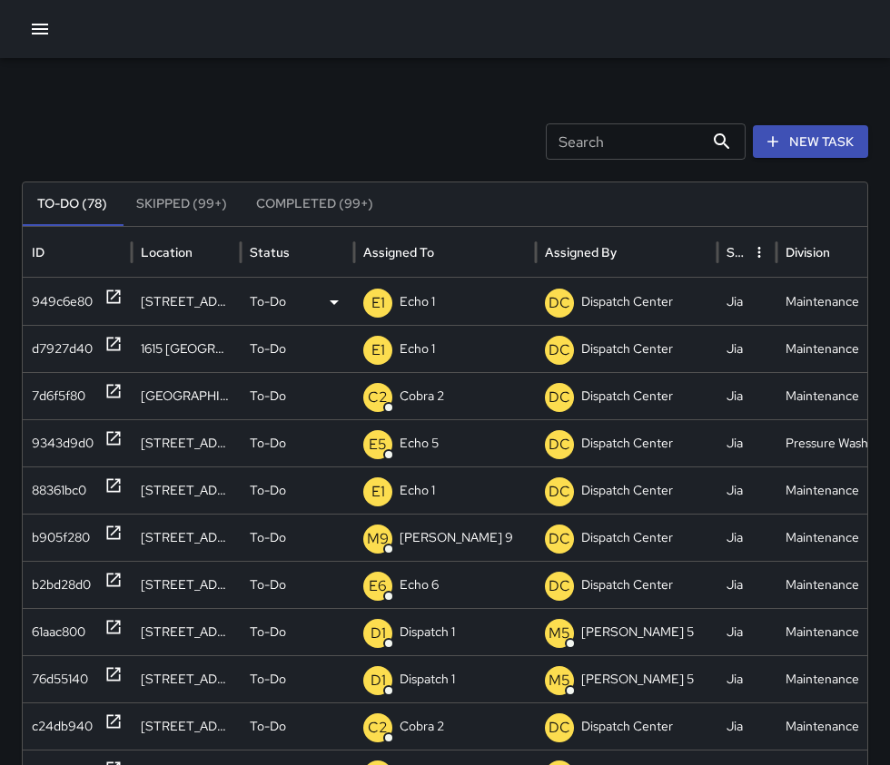
click at [438, 296] on div "E1 Echo 1" at bounding box center [444, 302] width 163 height 46
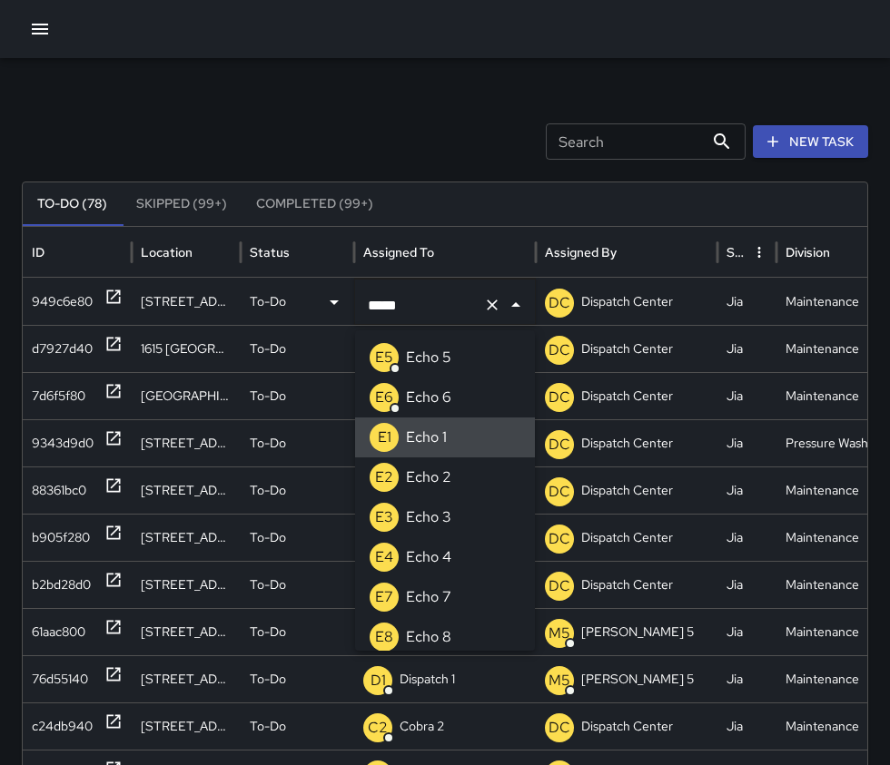
type input "******"
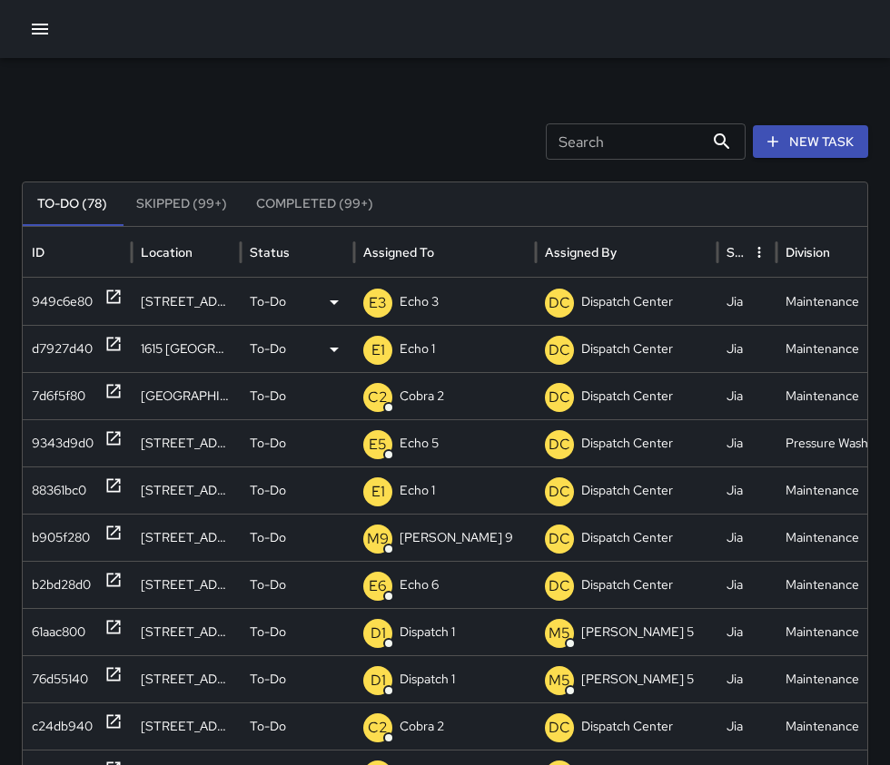
click at [399, 347] on div "E1 Echo 1" at bounding box center [444, 349] width 163 height 46
type input "******"
click at [463, 492] on div "E1 Echo 1" at bounding box center [444, 491] width 163 height 46
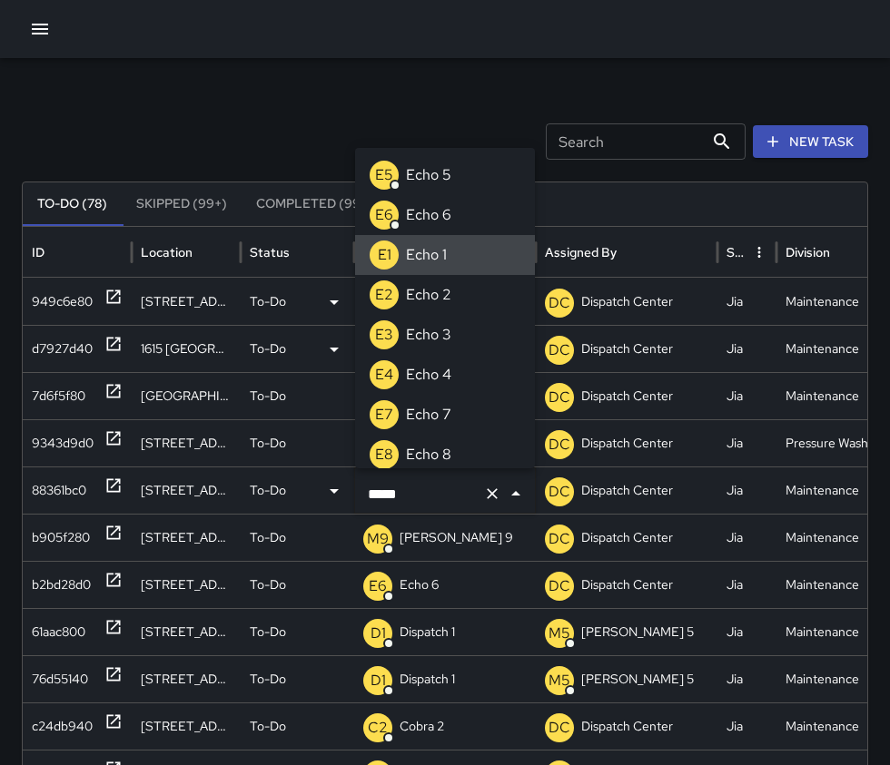
type input "******"
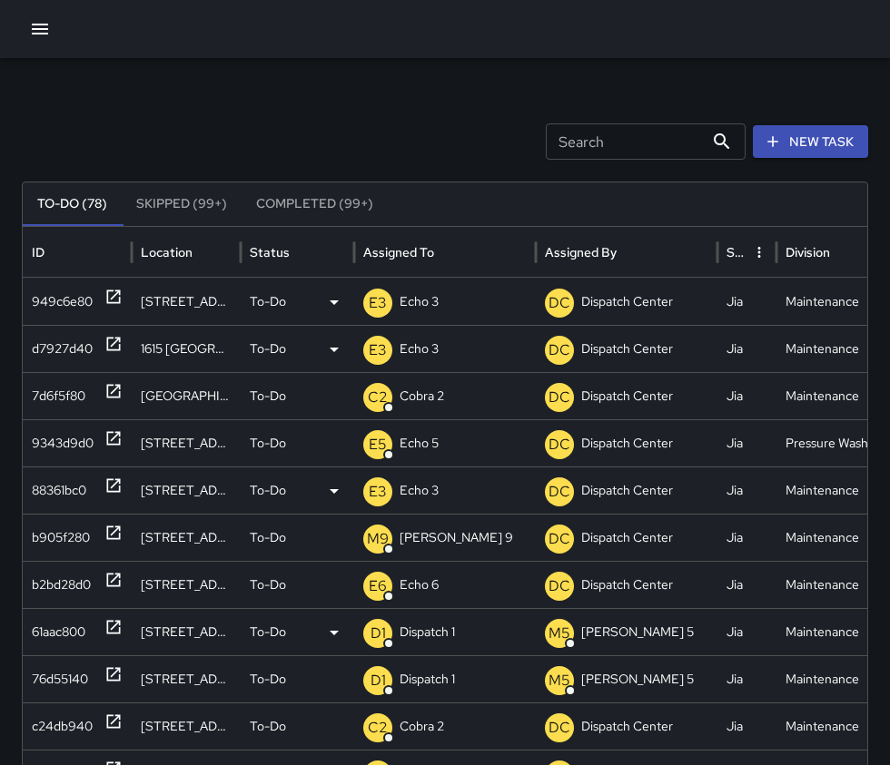
click at [107, 623] on icon at bounding box center [113, 627] width 18 height 18
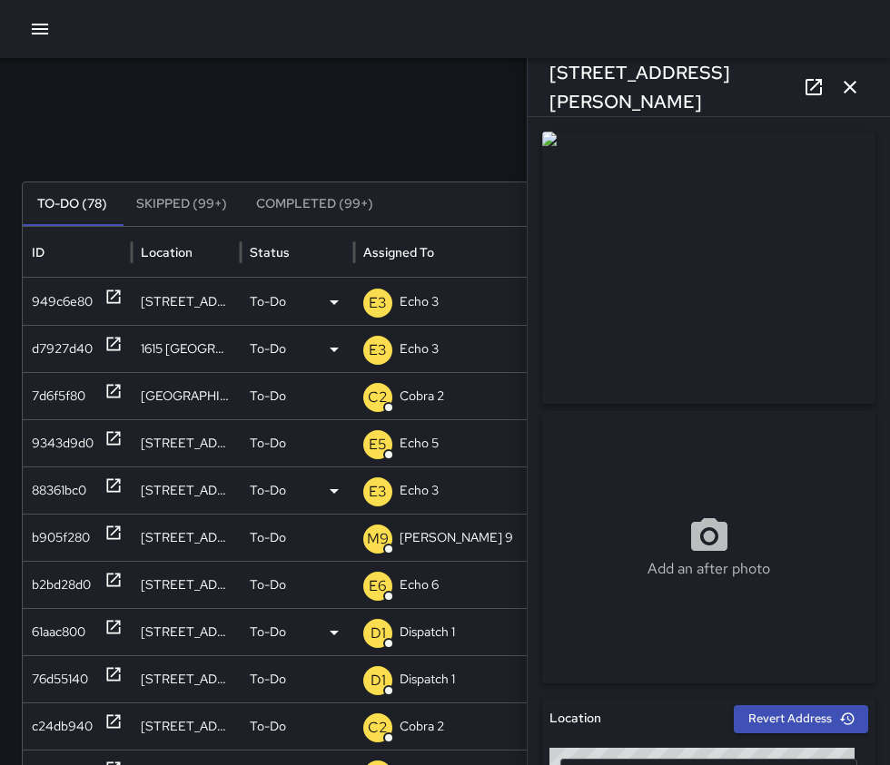
click at [419, 637] on p "Dispatch 1" at bounding box center [426, 632] width 55 height 46
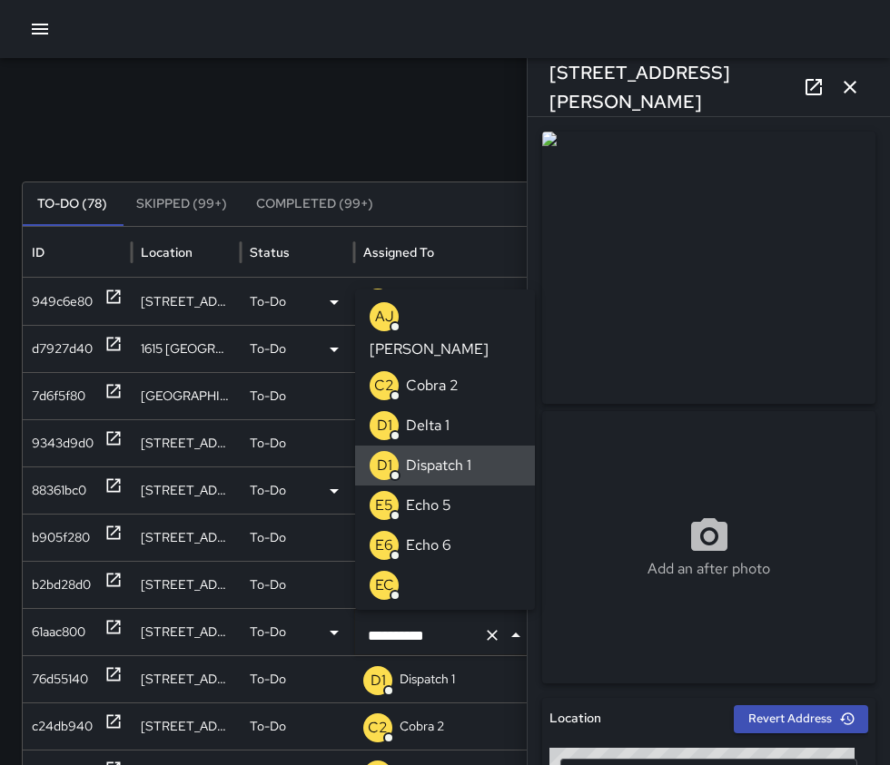
type input "********"
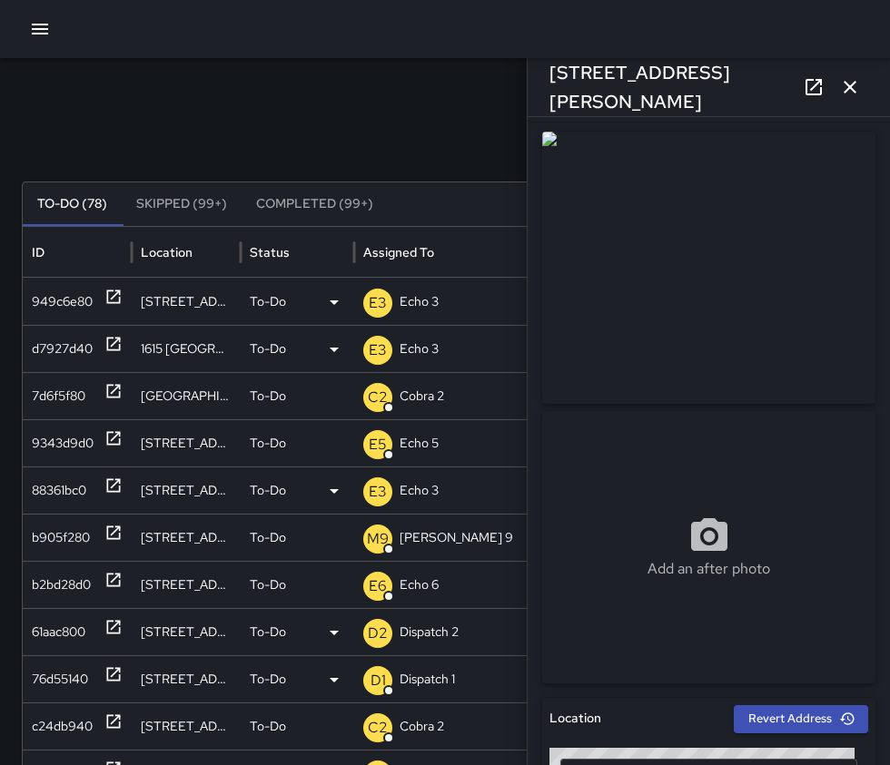
click at [113, 675] on icon at bounding box center [114, 675] width 14 height 14
click at [433, 679] on p "Dispatch 1" at bounding box center [426, 679] width 55 height 46
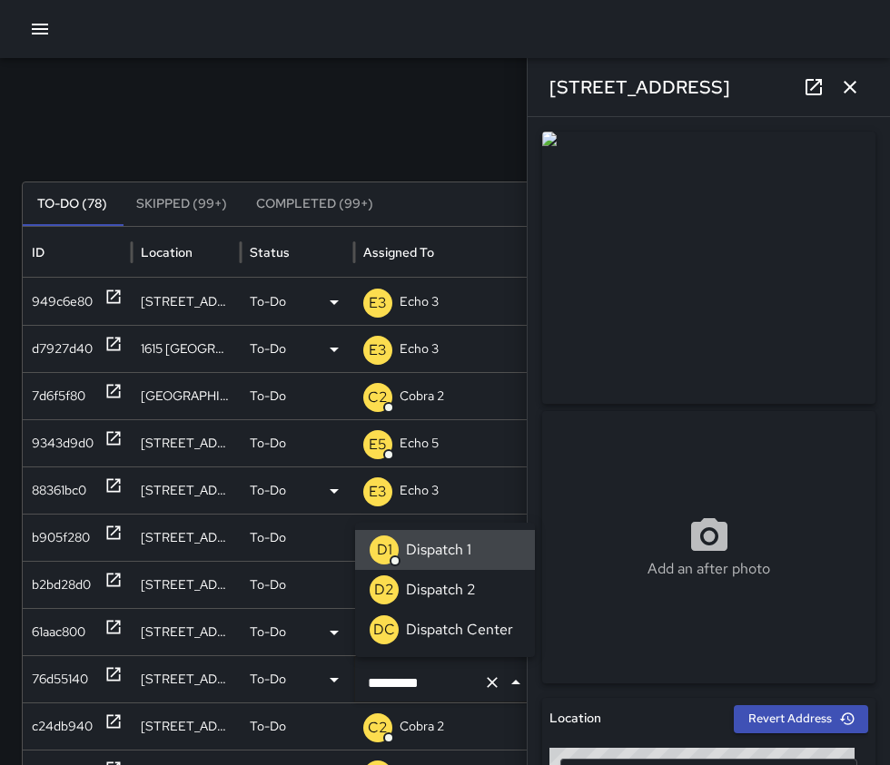
type input "**********"
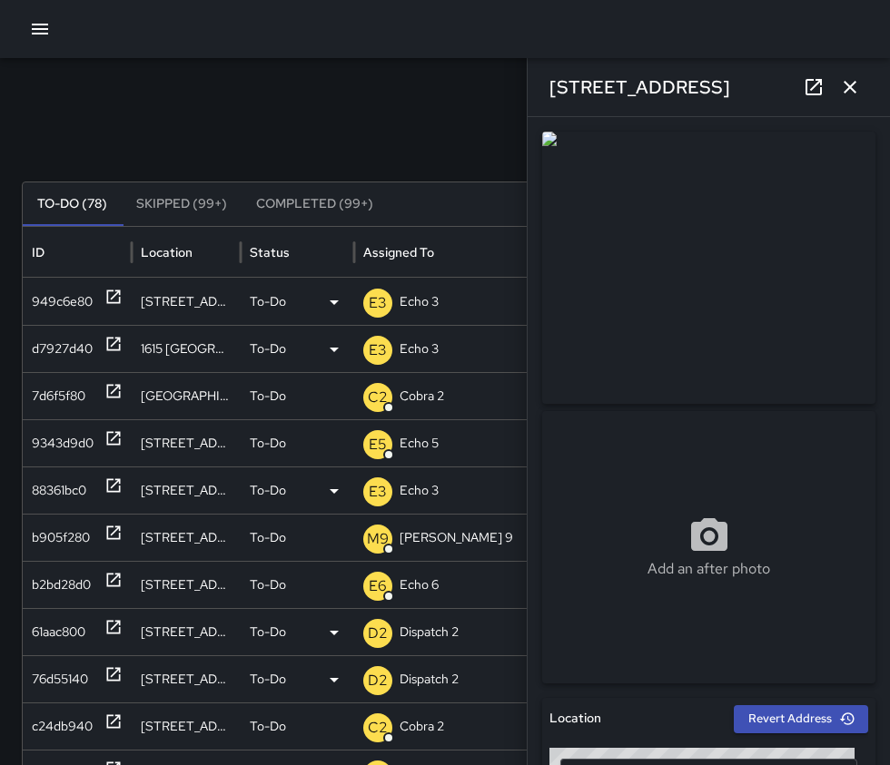
click at [852, 87] on icon "button" at bounding box center [850, 87] width 22 height 22
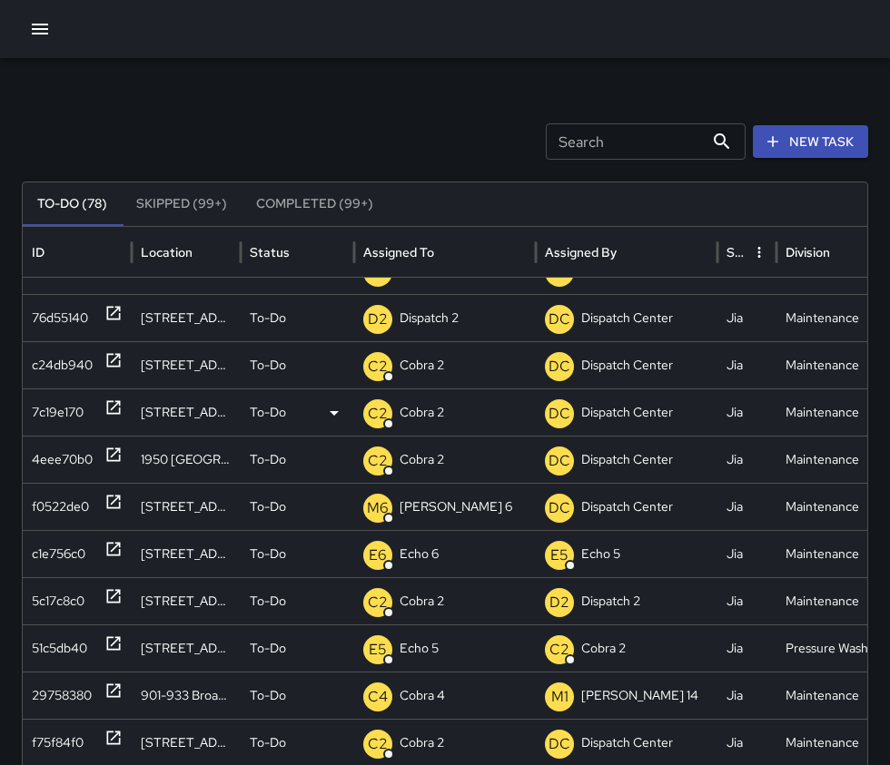
scroll to position [332, 0]
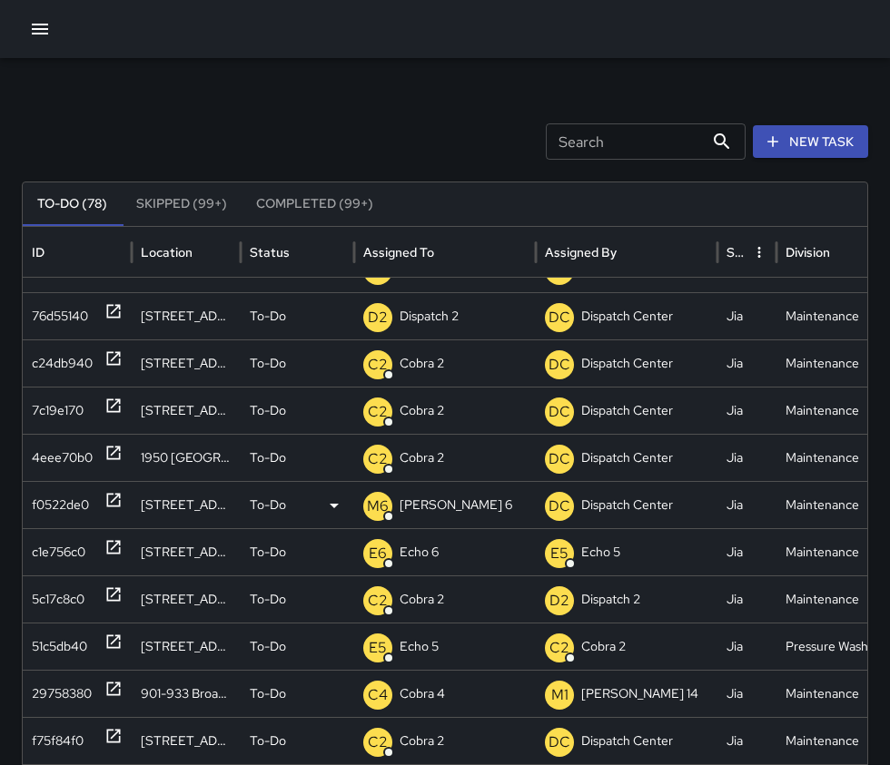
click at [429, 509] on p "[PERSON_NAME] 6" at bounding box center [455, 505] width 113 height 46
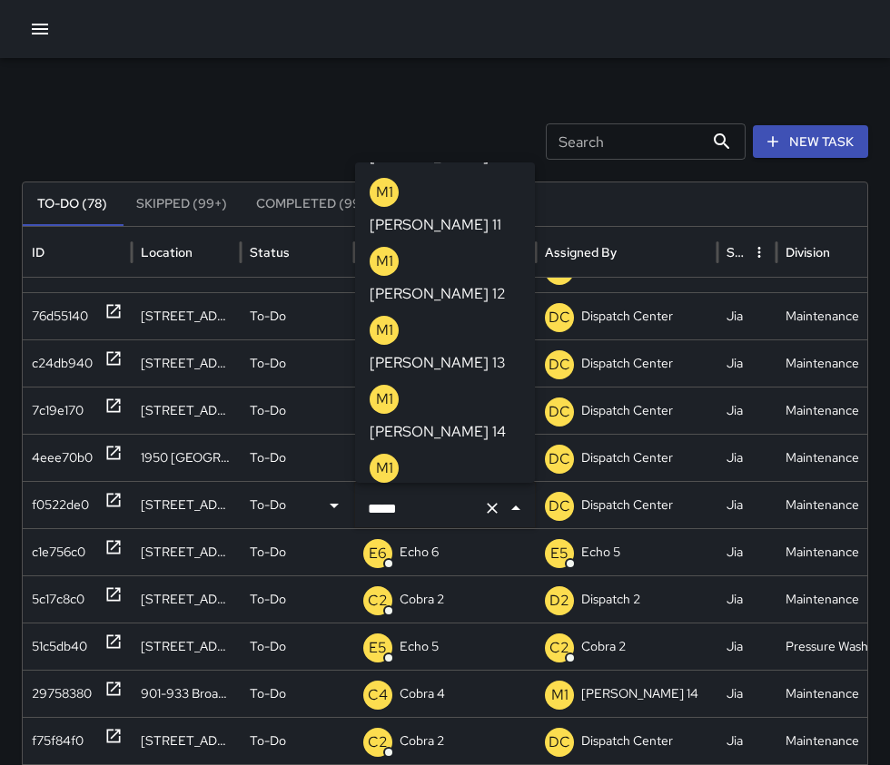
scroll to position [0, 0]
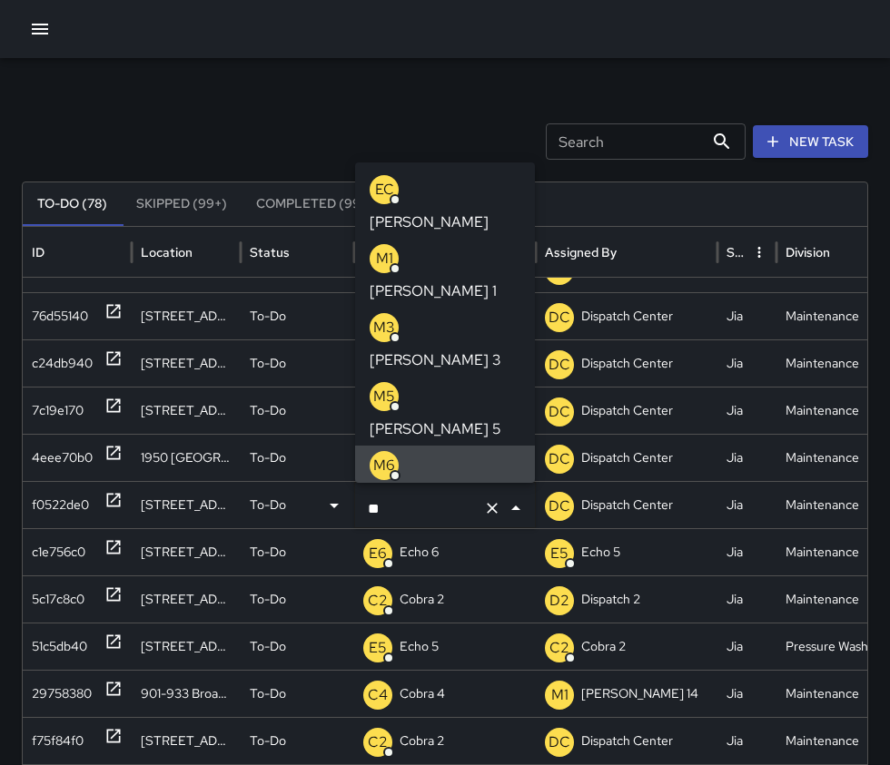
type input "*"
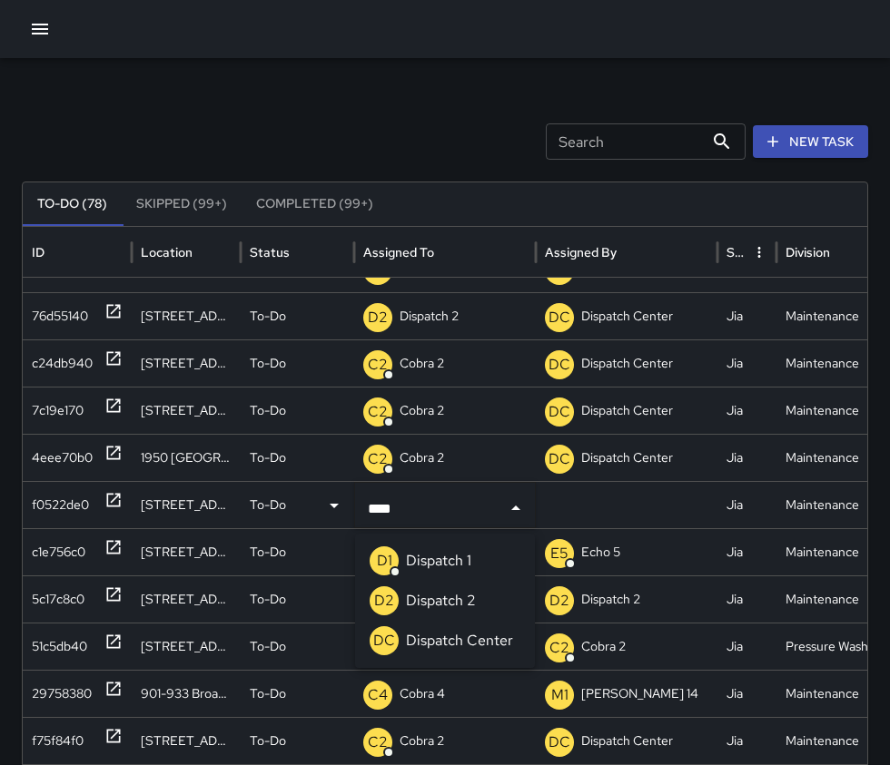
type input "*****"
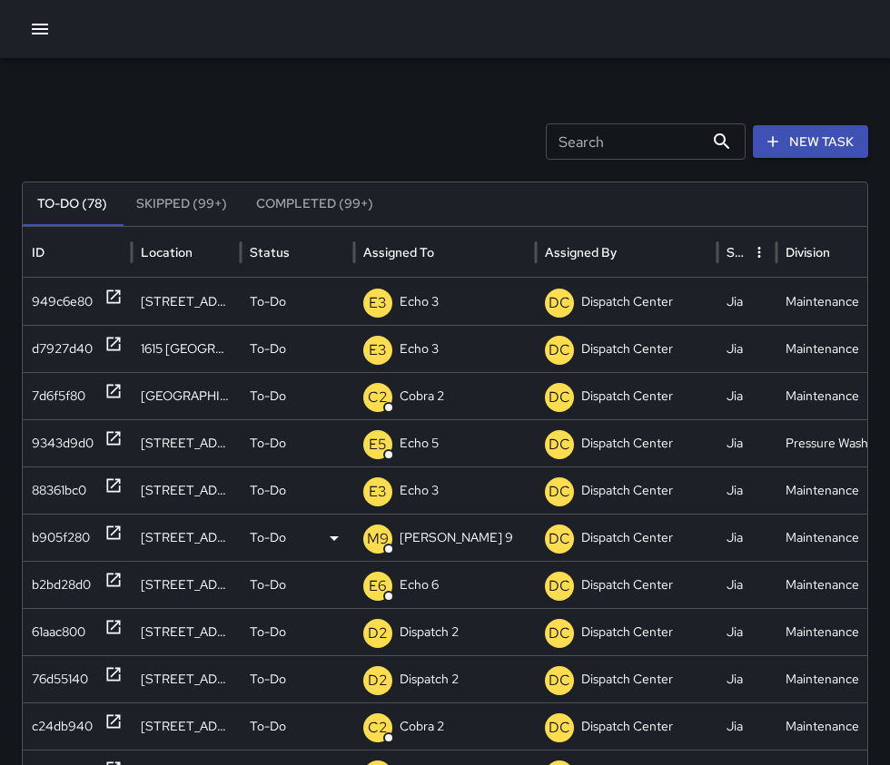
click at [442, 538] on div "M9 [PERSON_NAME] 9" at bounding box center [444, 538] width 163 height 46
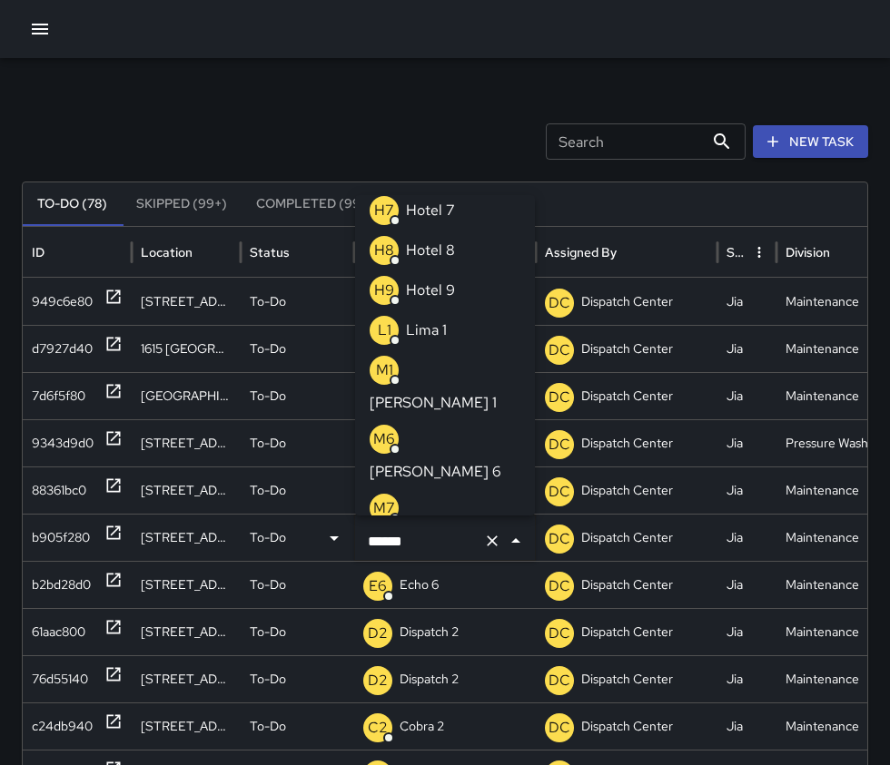
click at [444, 539] on input "******" at bounding box center [419, 541] width 113 height 35
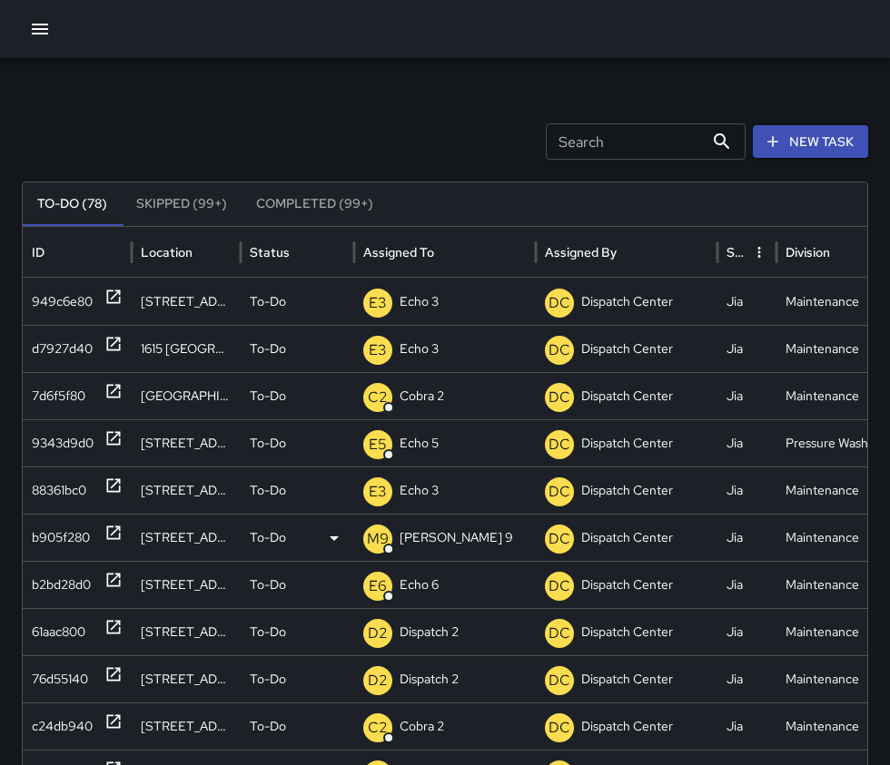
click at [459, 538] on div "M9 [PERSON_NAME] 9" at bounding box center [444, 538] width 163 height 46
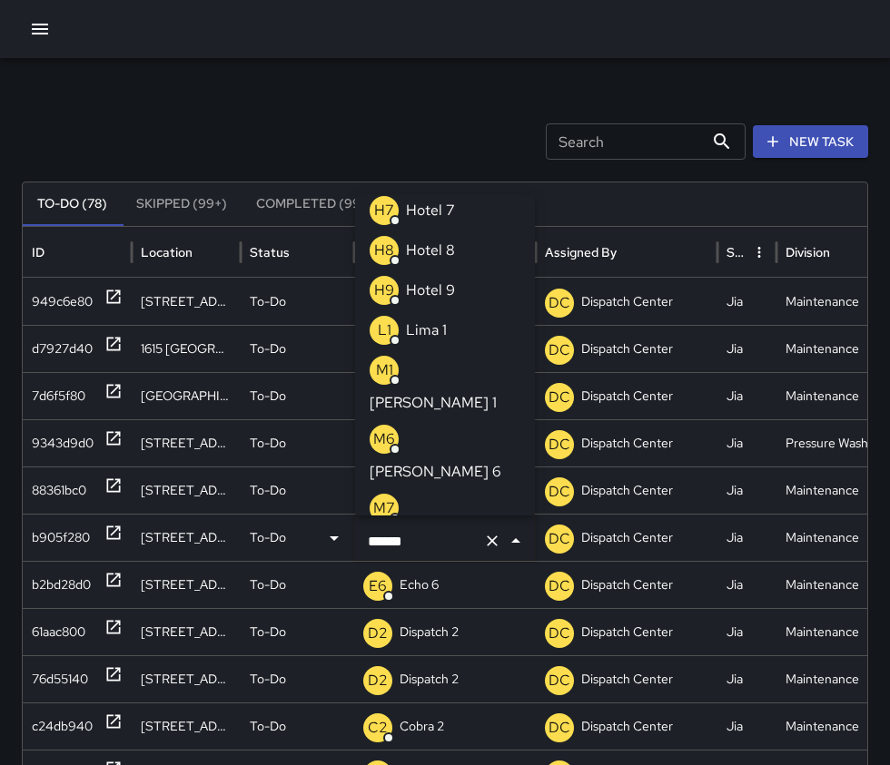
click at [492, 542] on icon "Clear" at bounding box center [492, 541] width 11 height 11
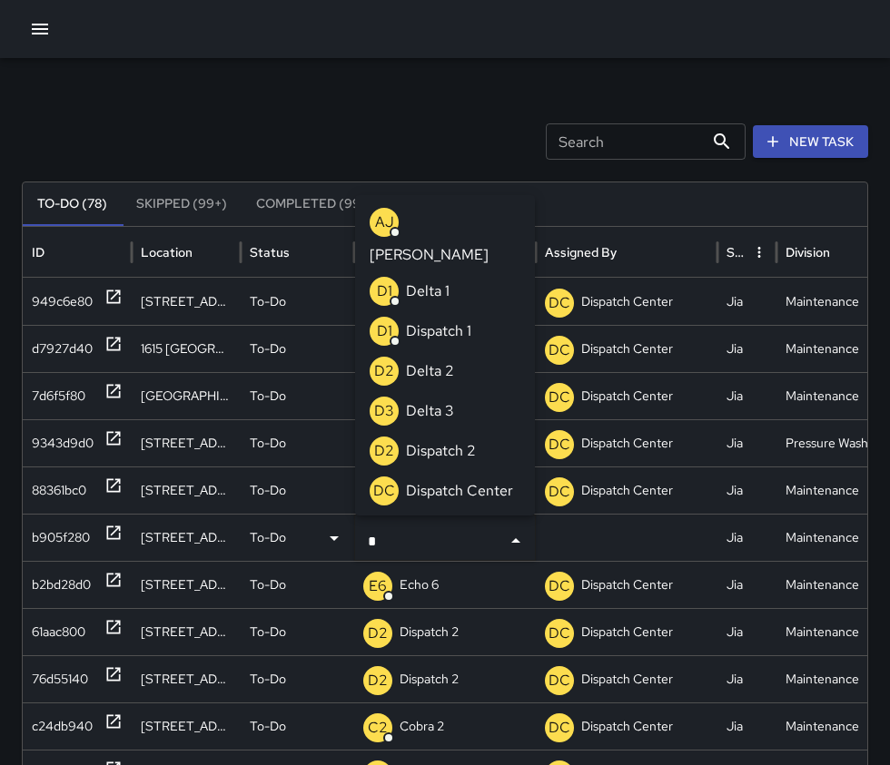
type input "**"
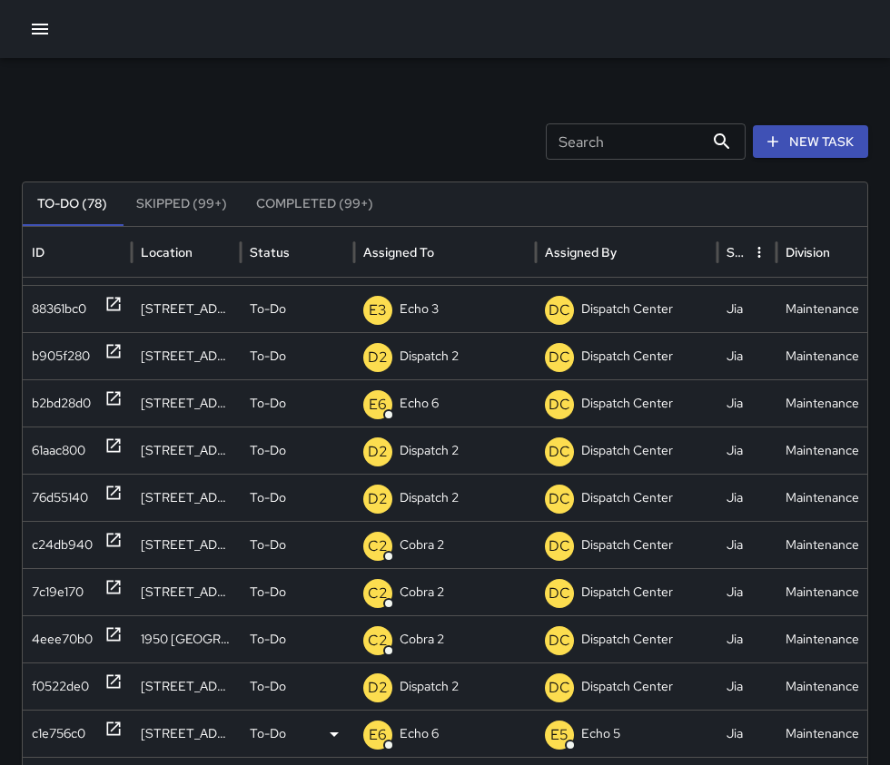
scroll to position [208, 0]
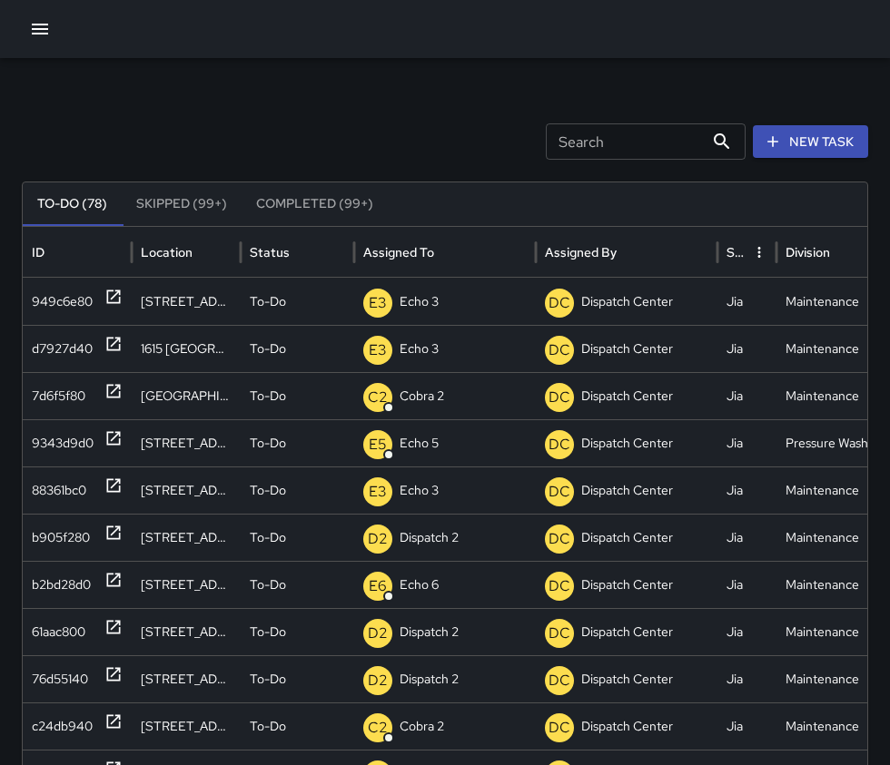
click at [291, 133] on div "Search Search New Task" at bounding box center [445, 141] width 846 height 36
